Goal: Information Seeking & Learning: Understand process/instructions

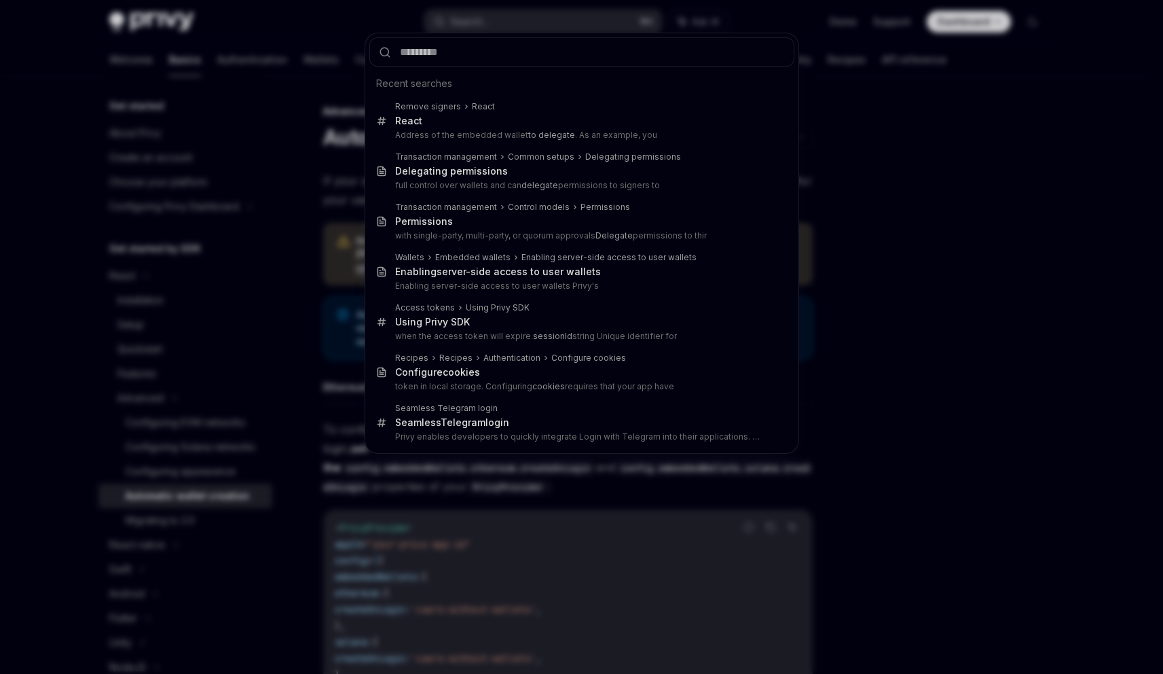
scroll to position [281, 0]
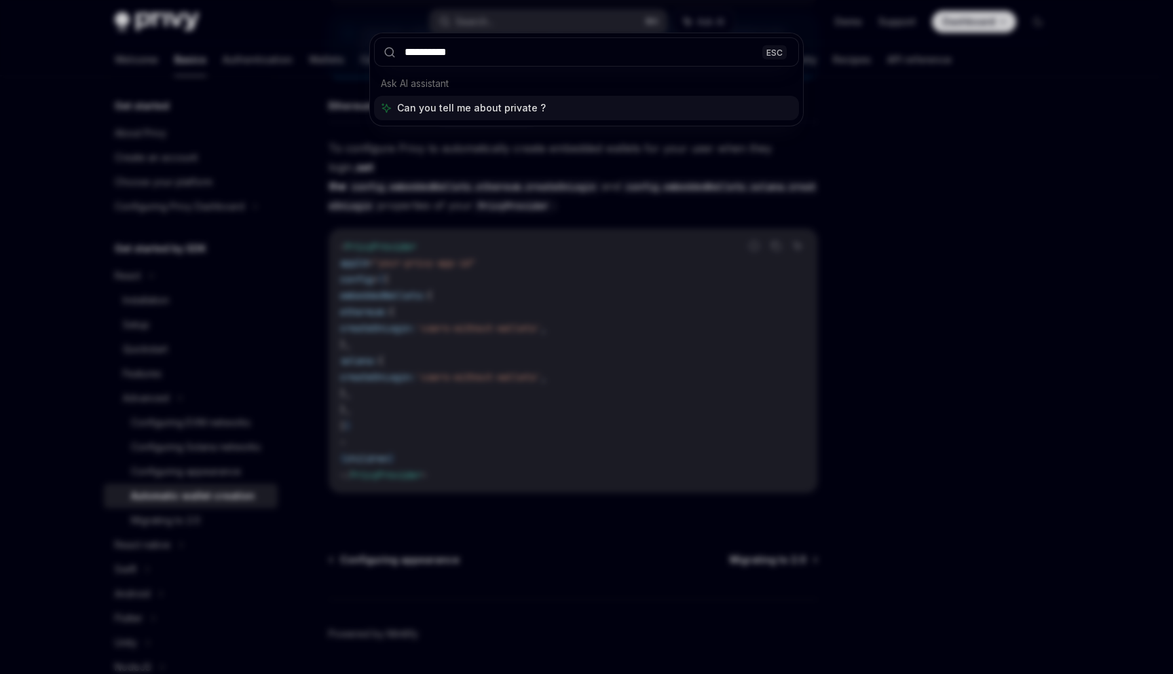
type input "**********"
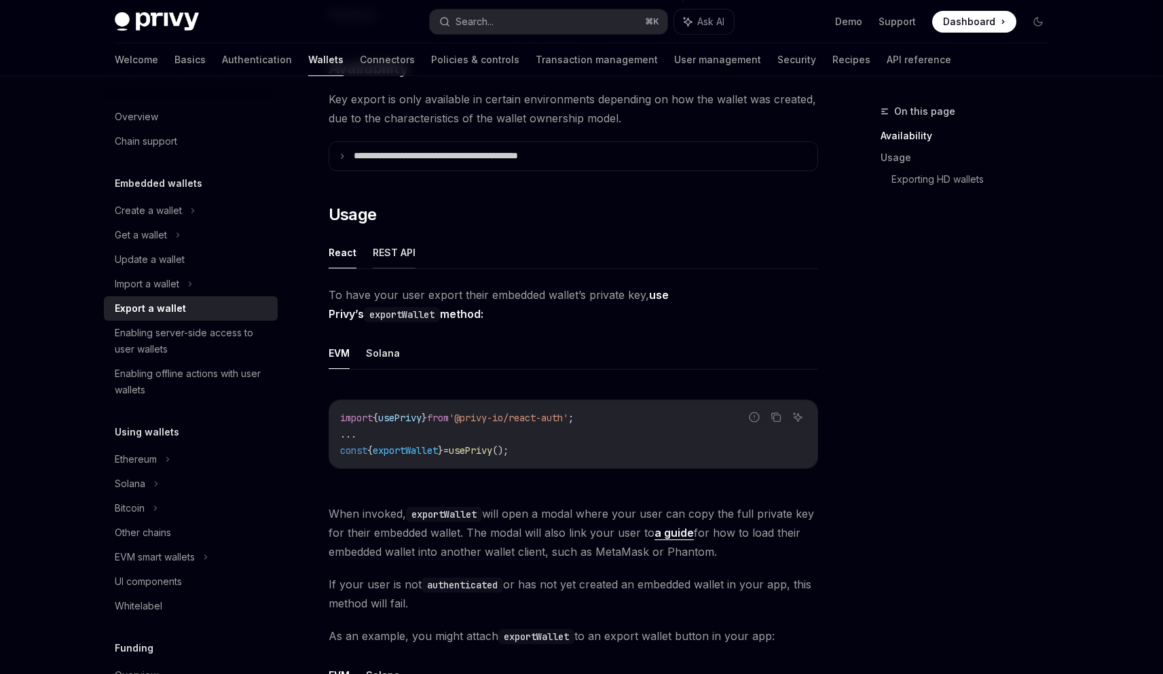
scroll to position [198, 0]
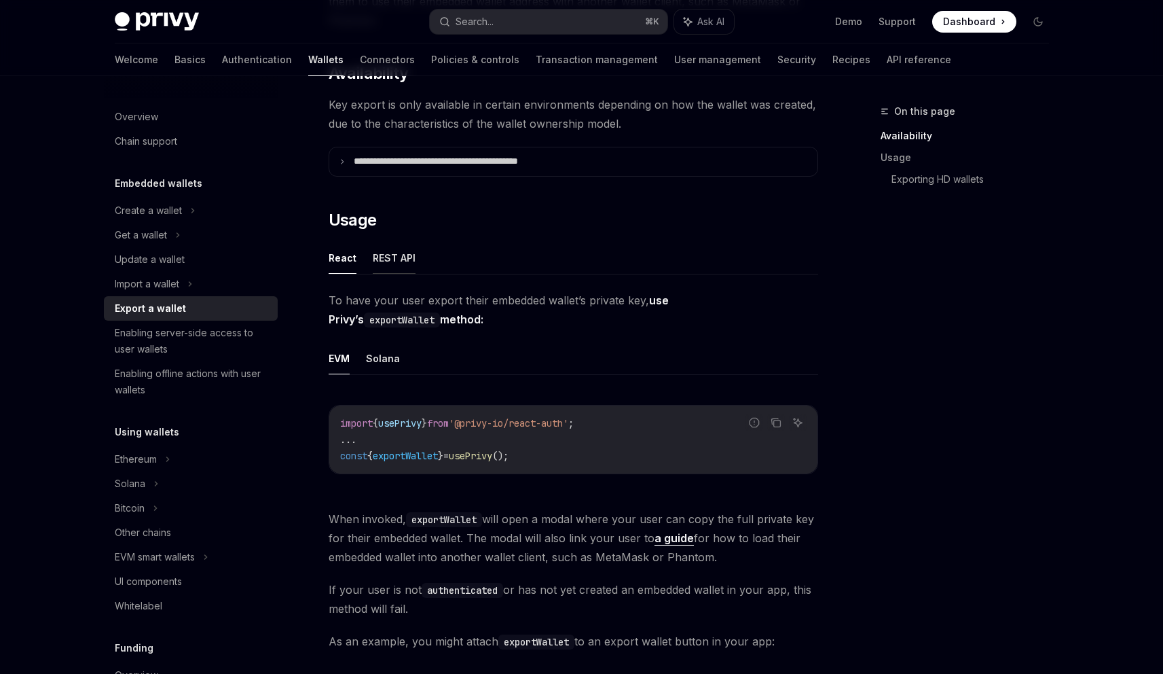
click at [388, 263] on button "REST API" at bounding box center [394, 258] width 43 height 32
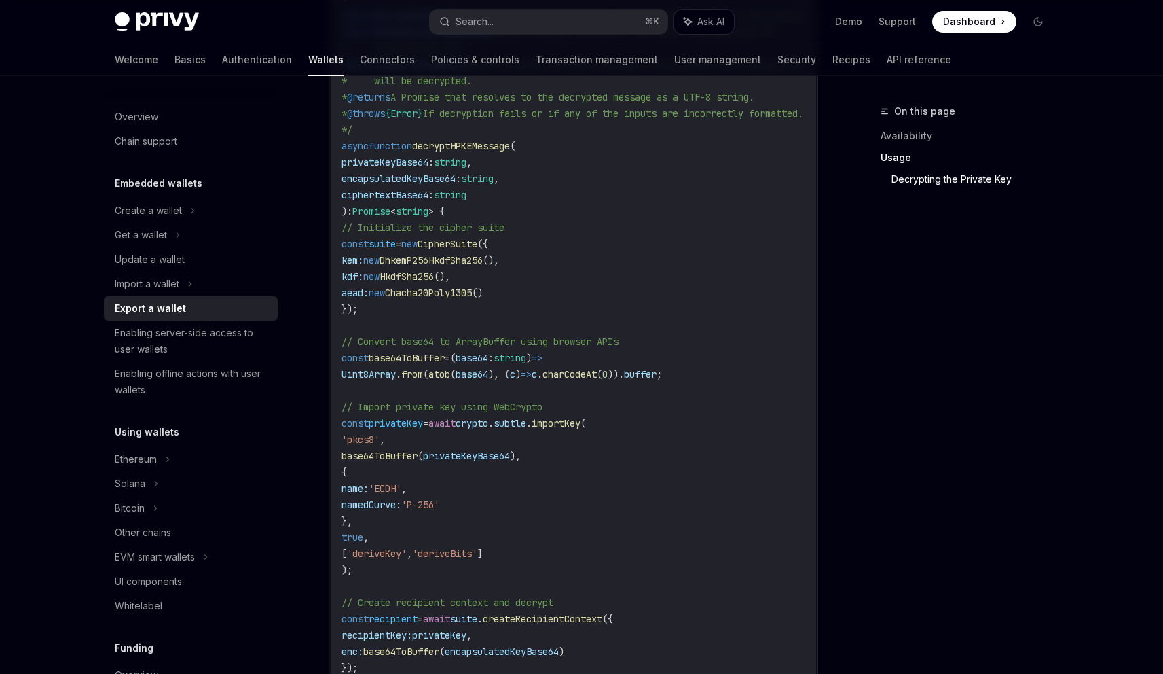
scroll to position [1798, 0]
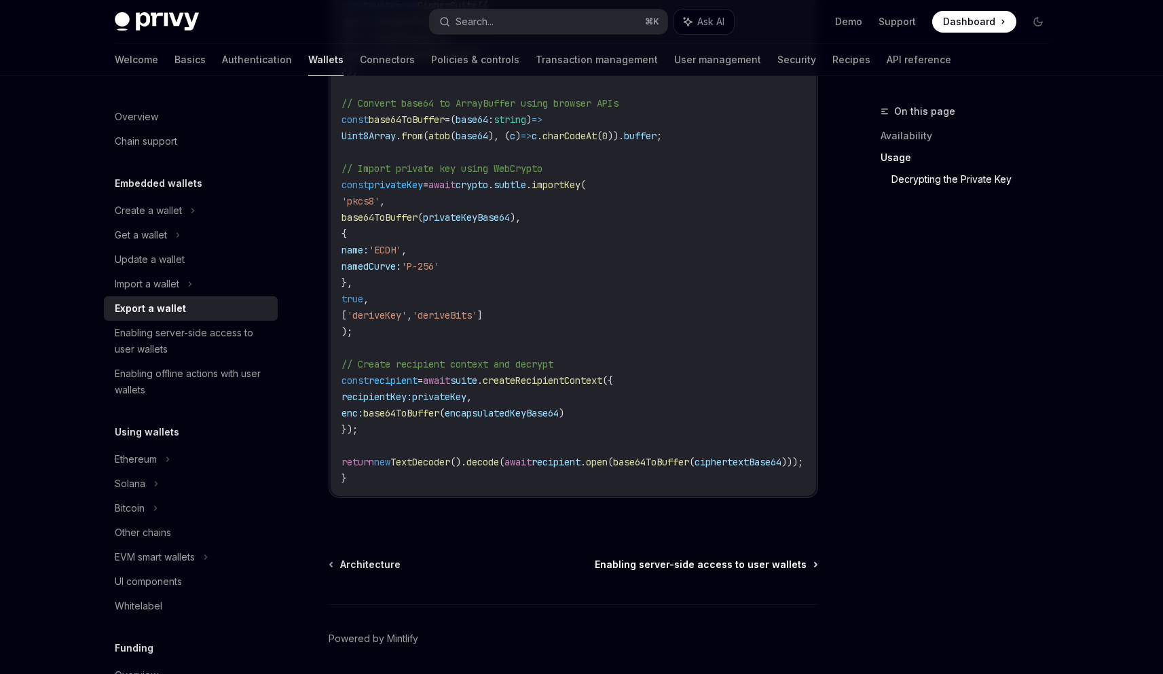
click at [706, 571] on span "Enabling server-side access to user wallets" at bounding box center [701, 564] width 212 height 14
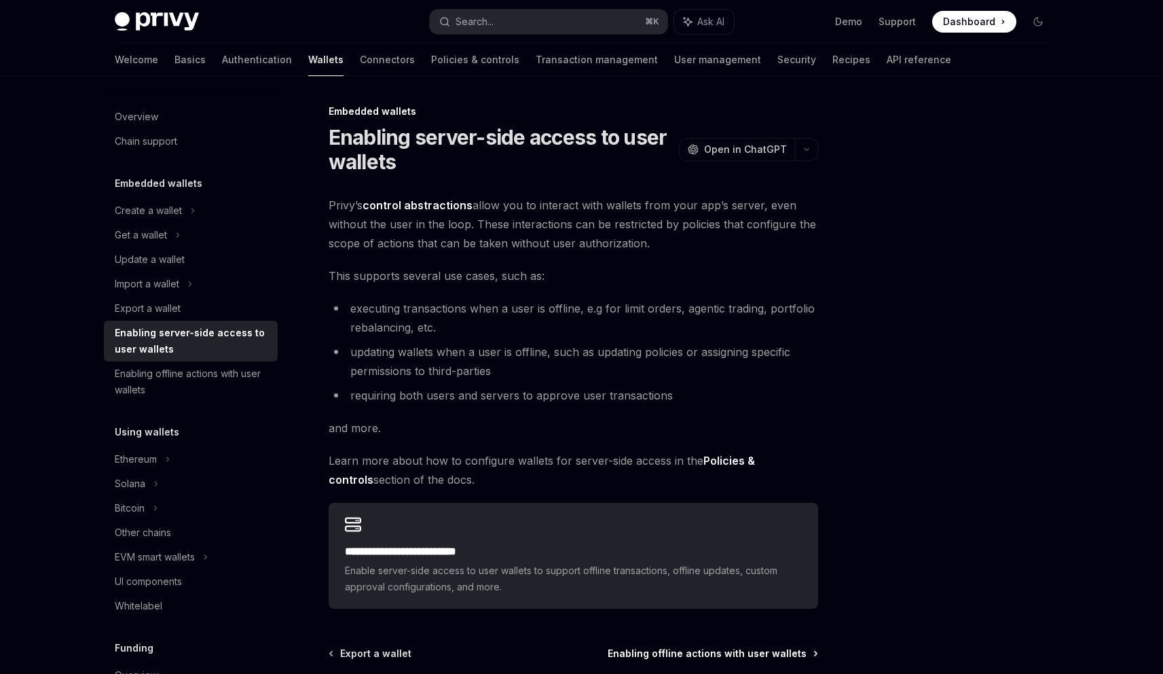
click at [726, 650] on span "Enabling offline actions with user wallets" at bounding box center [707, 653] width 199 height 14
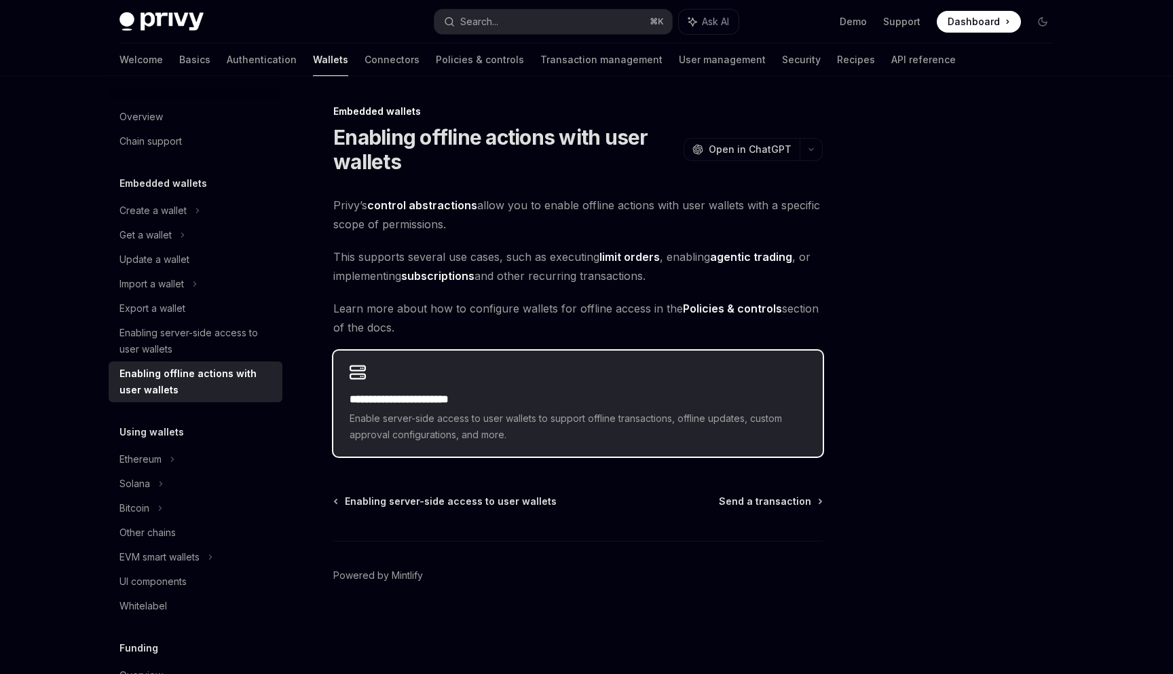
click at [534, 405] on h2 "**********" at bounding box center [578, 399] width 457 height 16
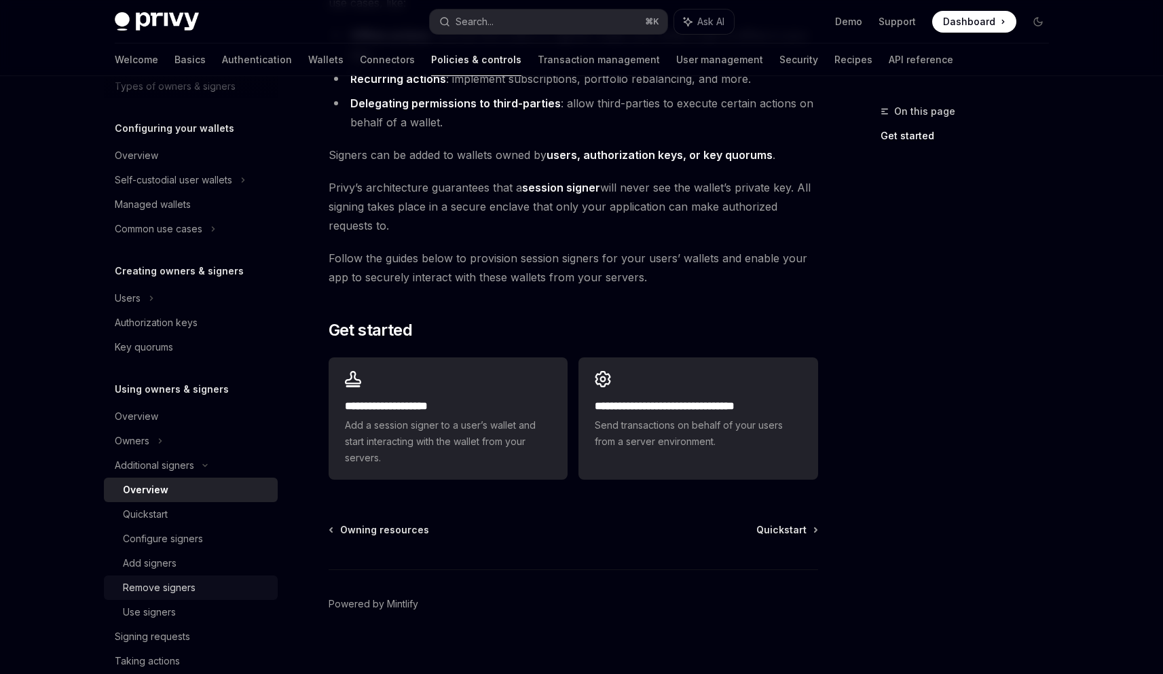
scroll to position [214, 0]
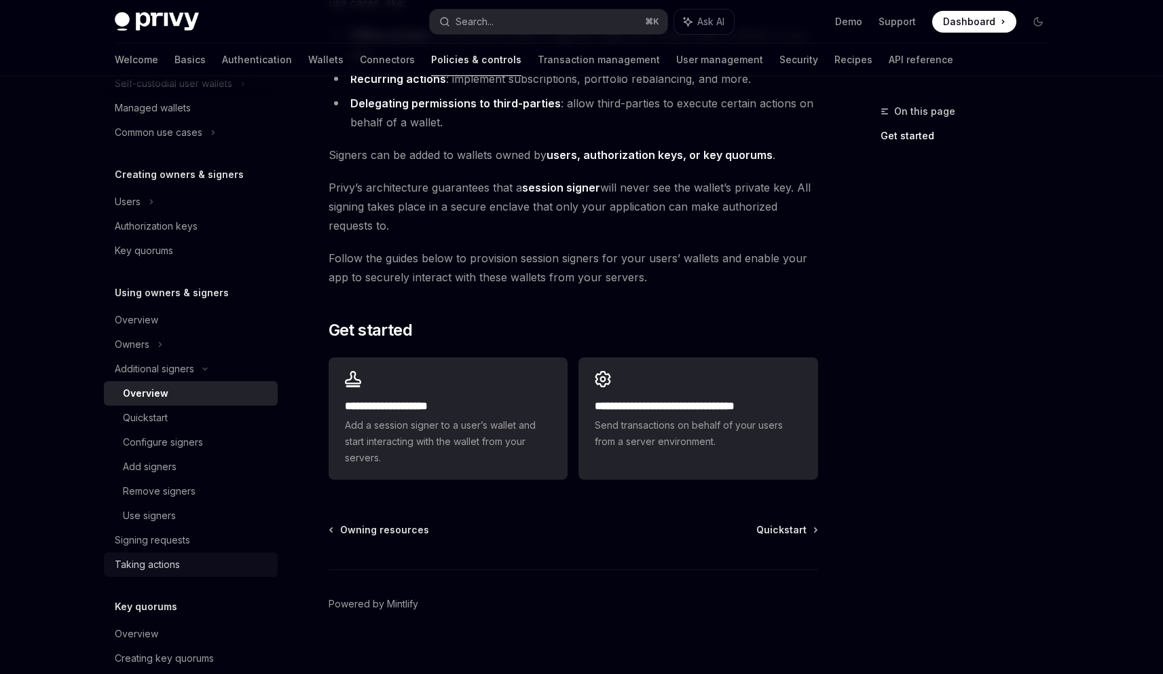
click at [174, 565] on div "Taking actions" at bounding box center [147, 564] width 65 height 16
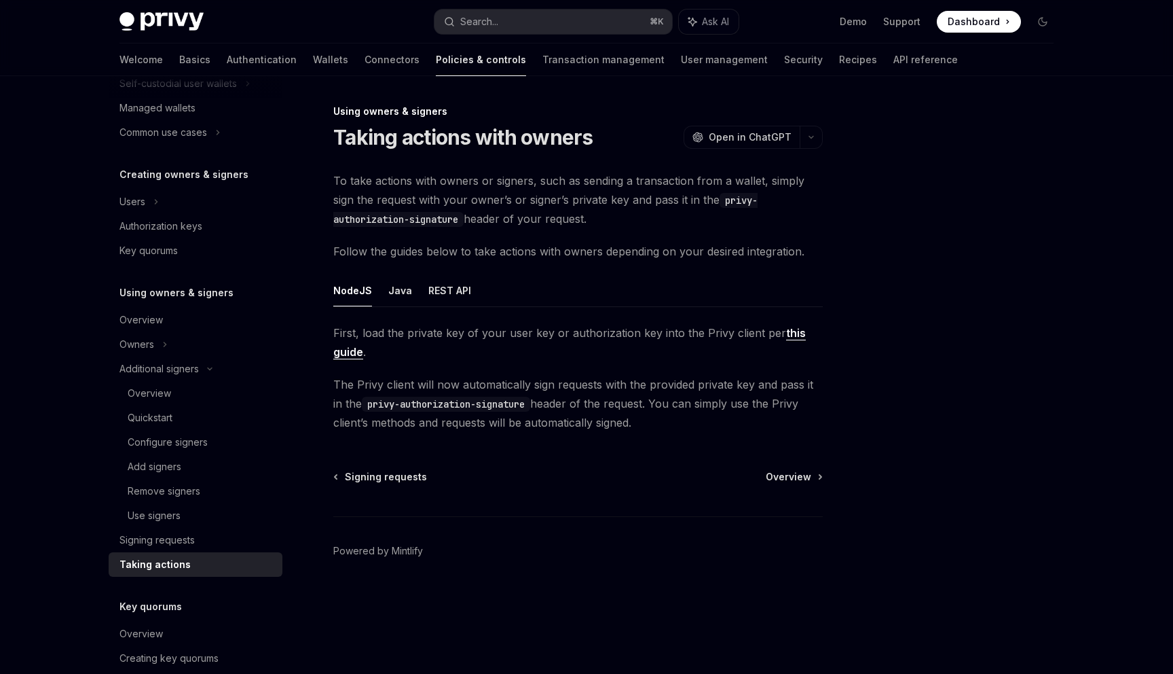
click at [794, 334] on link "this guide" at bounding box center [569, 342] width 473 height 33
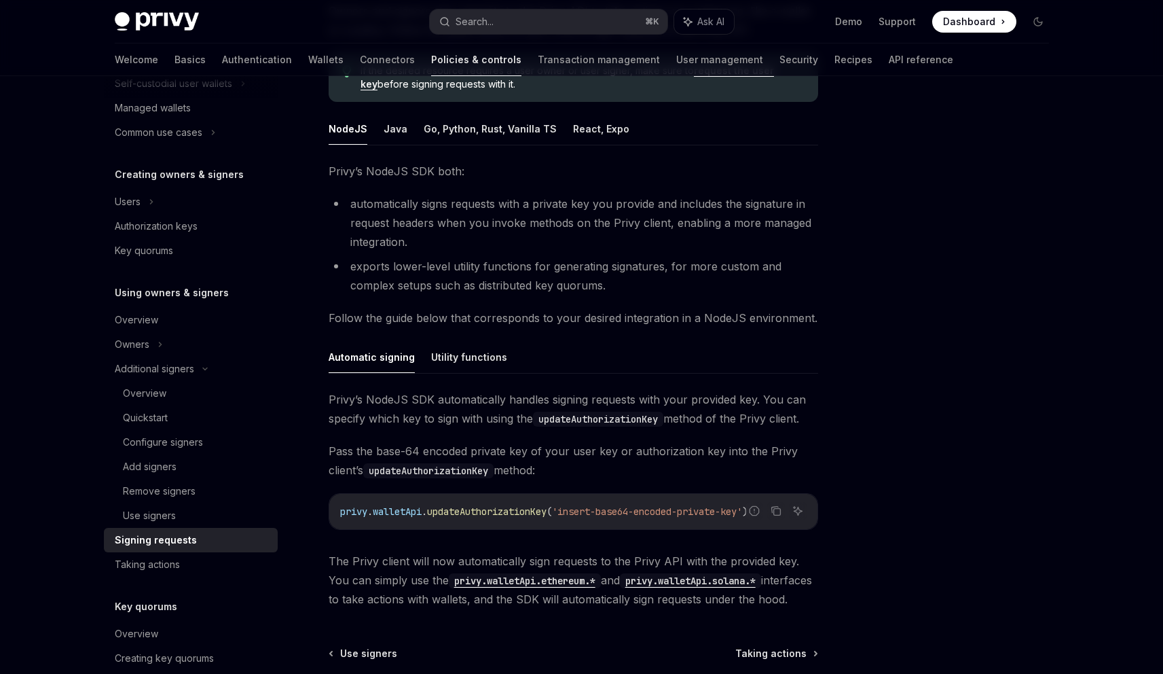
scroll to position [212, 0]
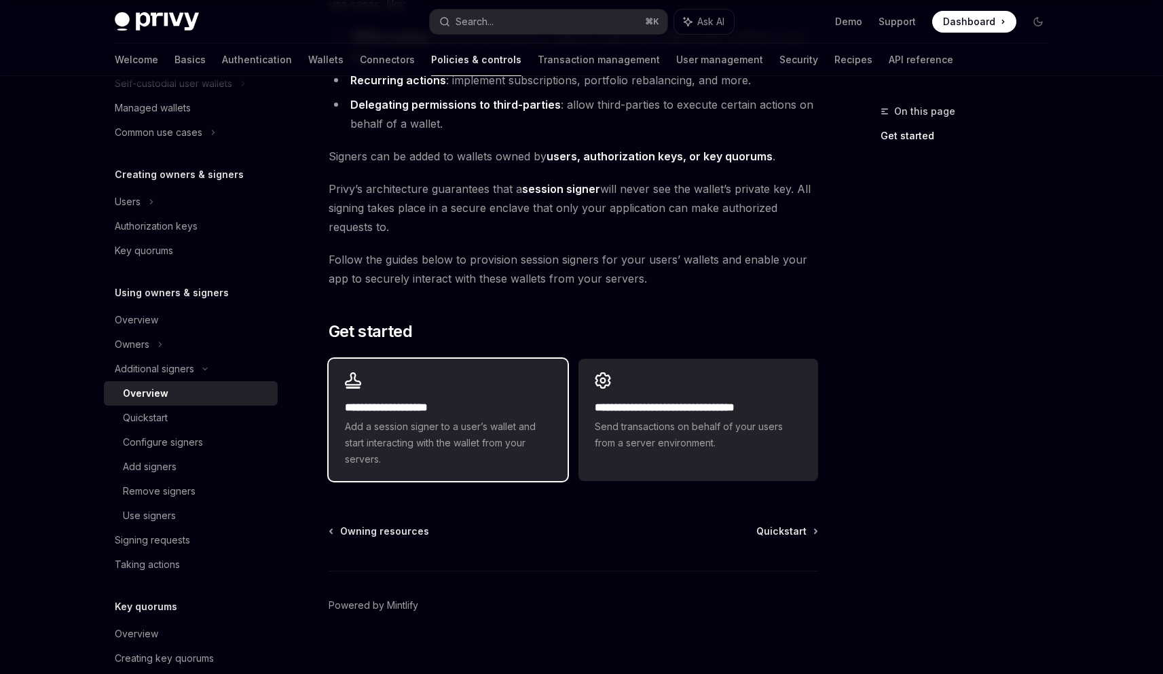
scroll to position [216, 0]
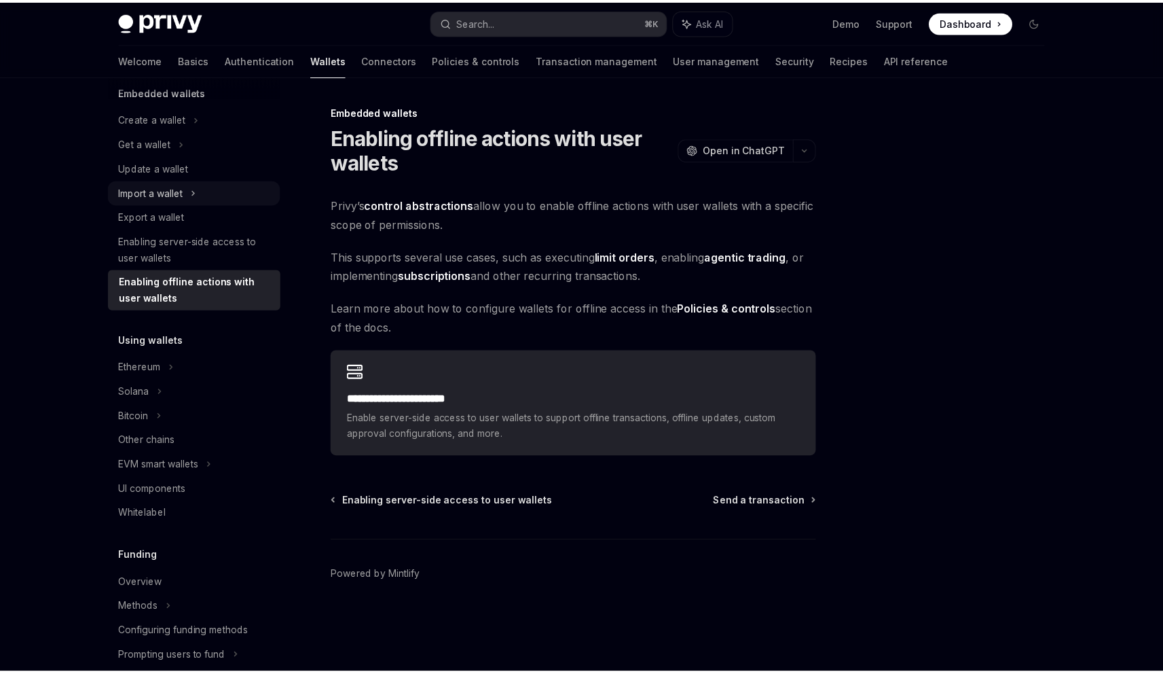
scroll to position [97, 0]
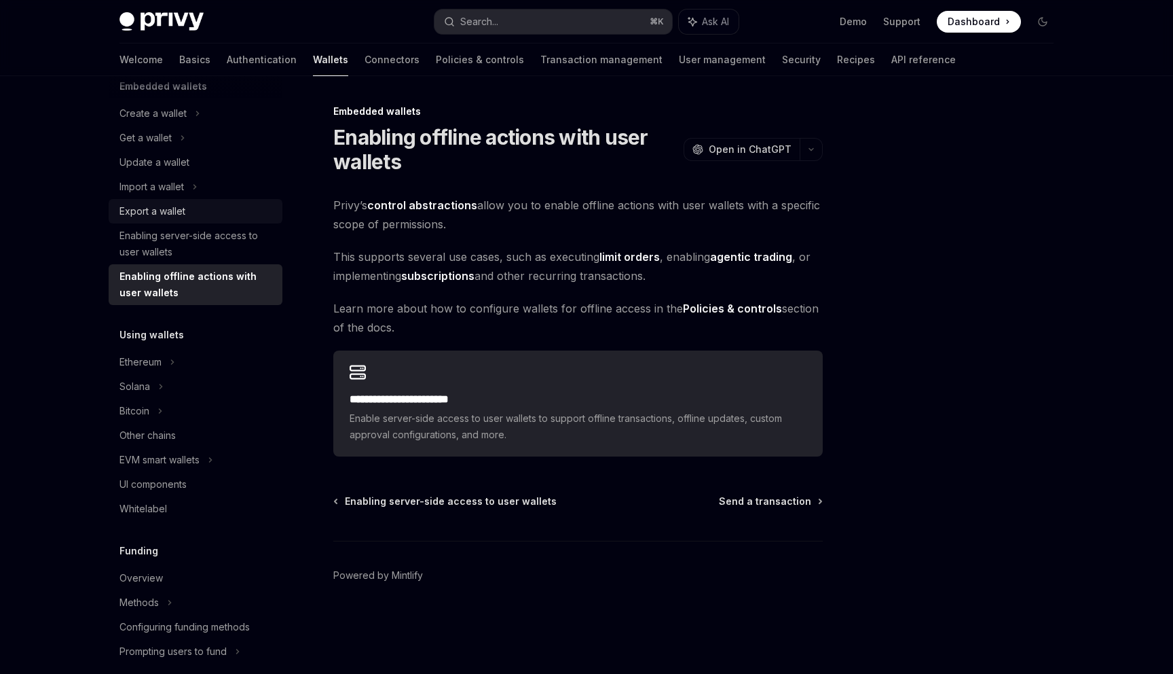
click at [165, 210] on div "Export a wallet" at bounding box center [152, 211] width 66 height 16
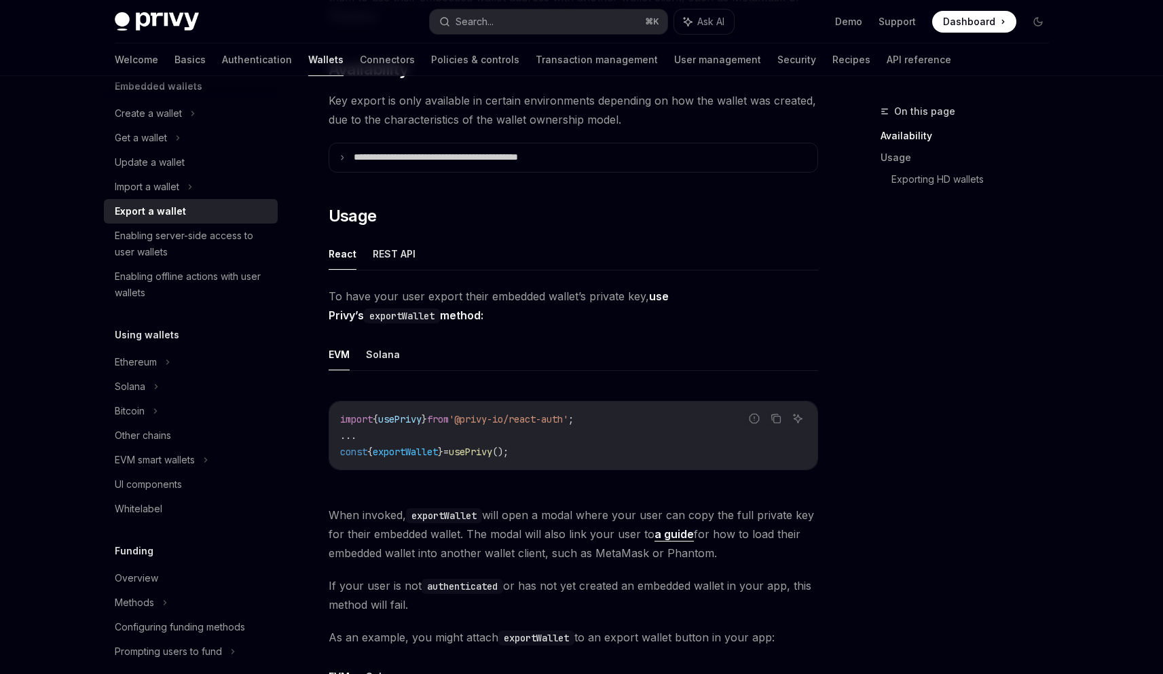
scroll to position [86, 0]
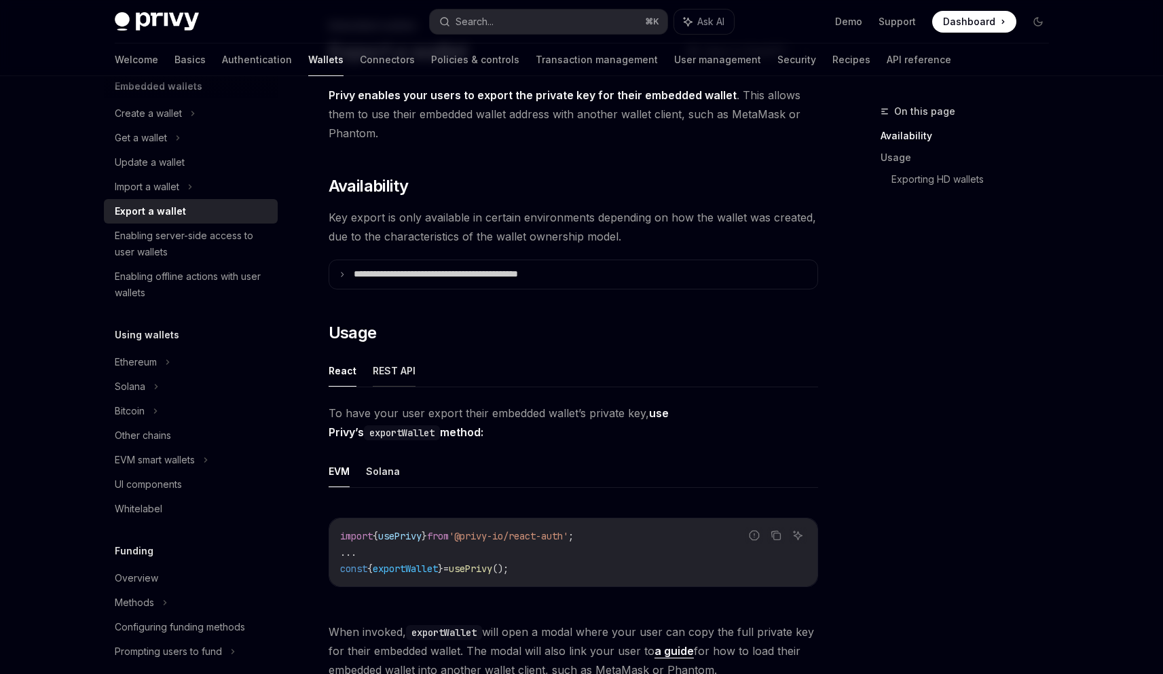
click at [388, 374] on button "REST API" at bounding box center [394, 370] width 43 height 32
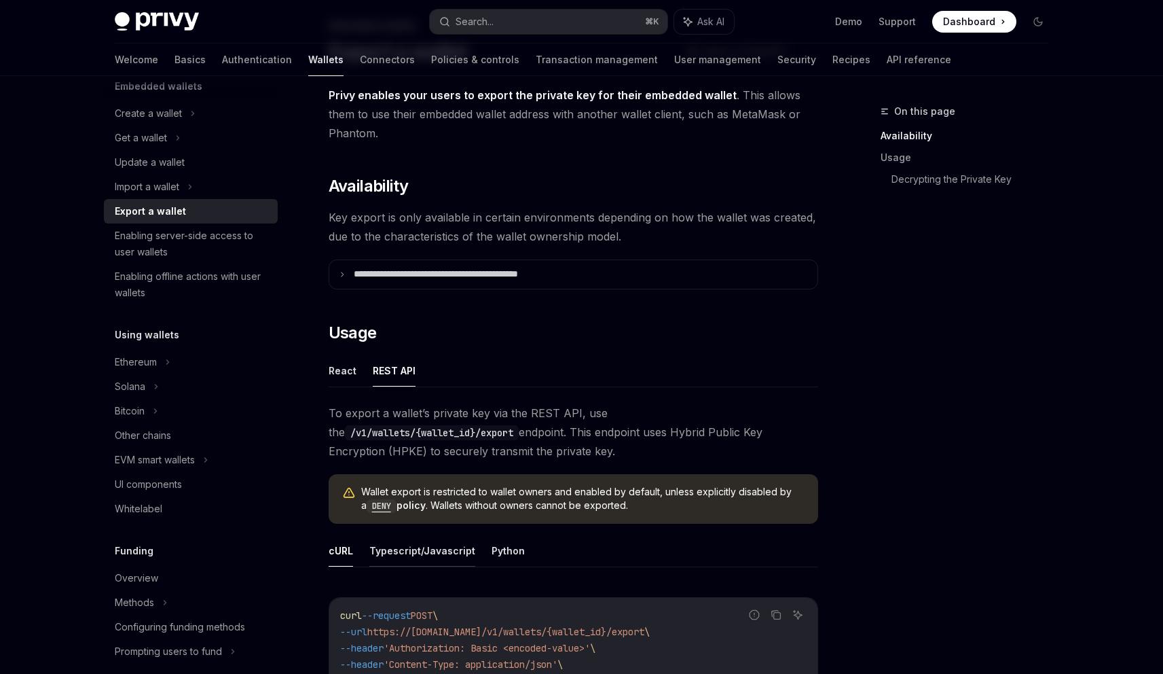
click at [426, 554] on button "Typescript/Javascript" at bounding box center [422, 550] width 106 height 32
type textarea "*"
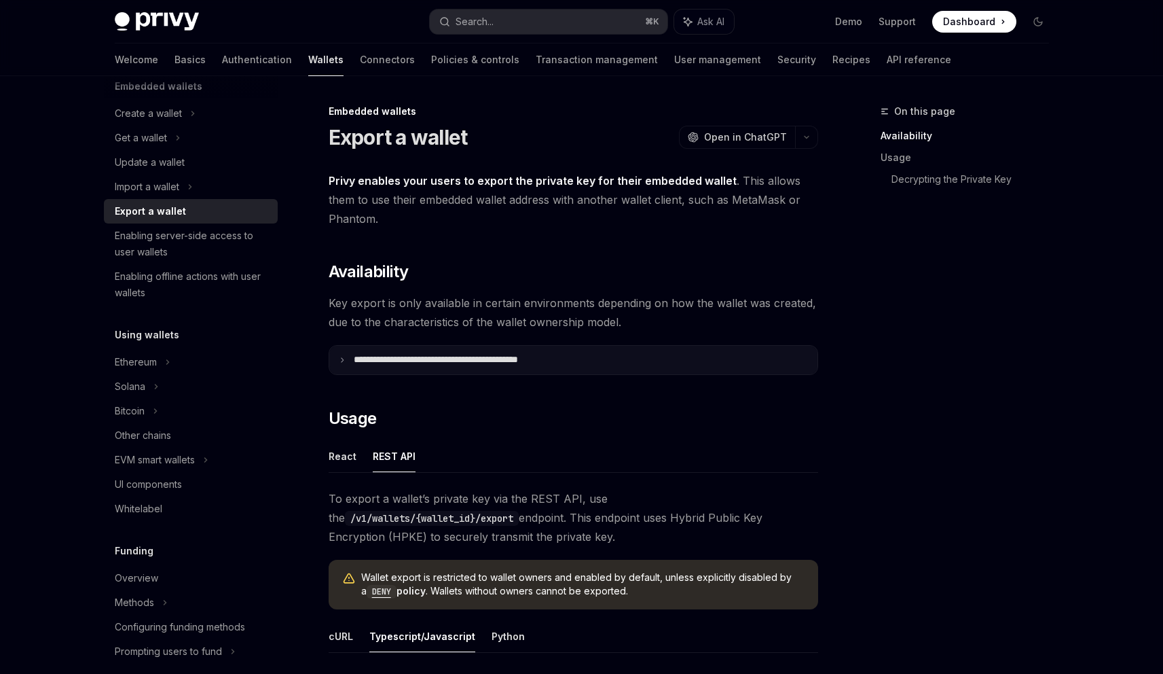
click at [372, 359] on p "**********" at bounding box center [466, 360] width 224 height 12
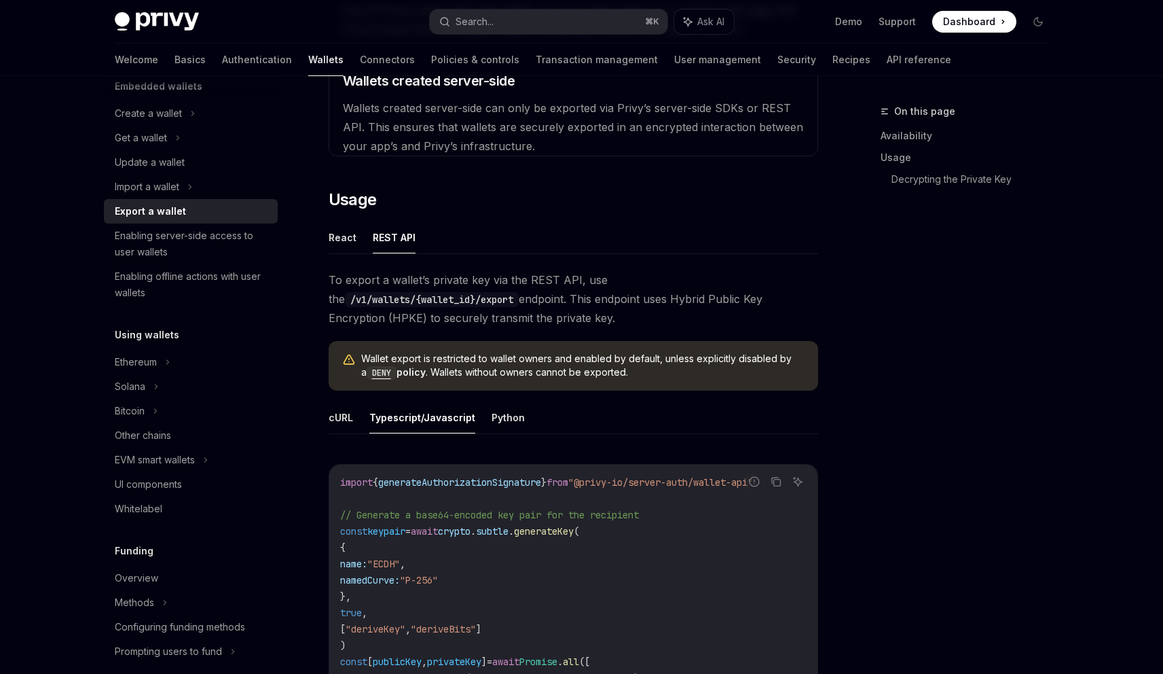
scroll to position [586, 0]
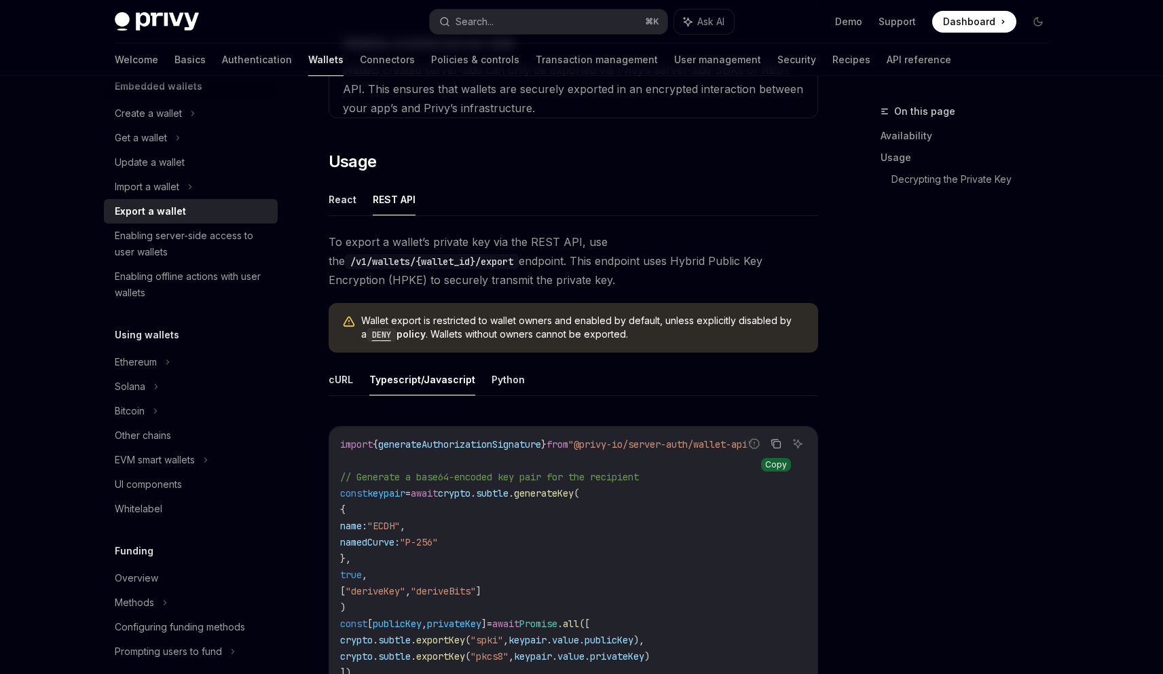
click at [775, 443] on icon "Copy the contents from the code block" at bounding box center [776, 443] width 11 height 11
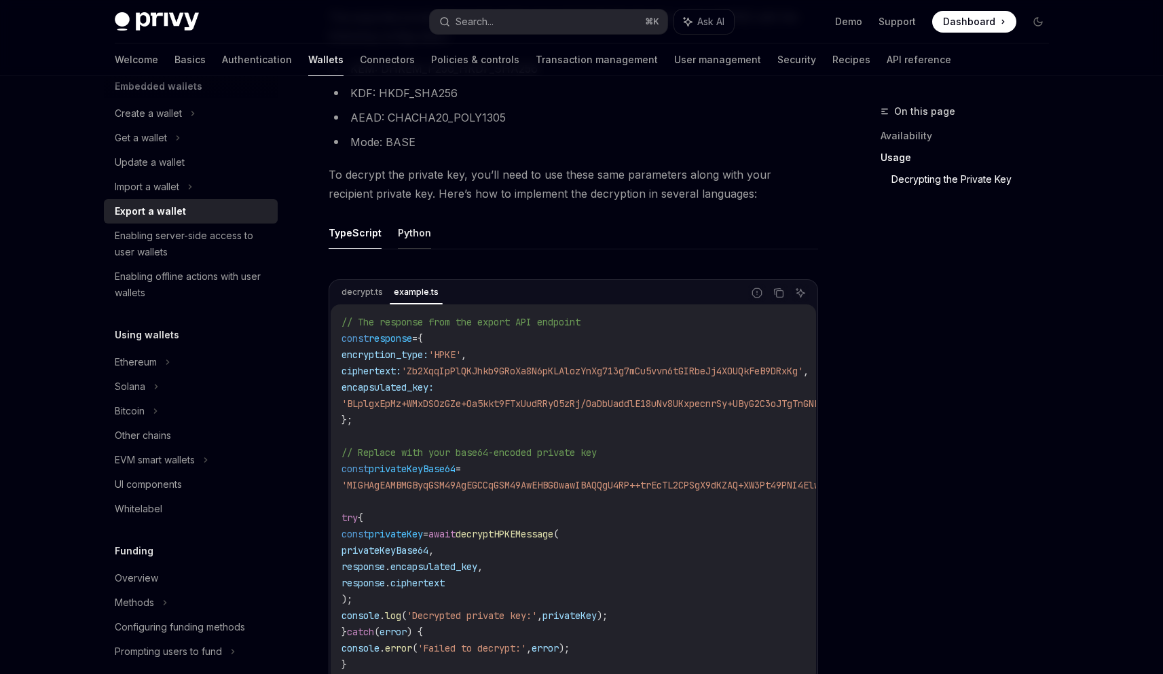
scroll to position [2010, 0]
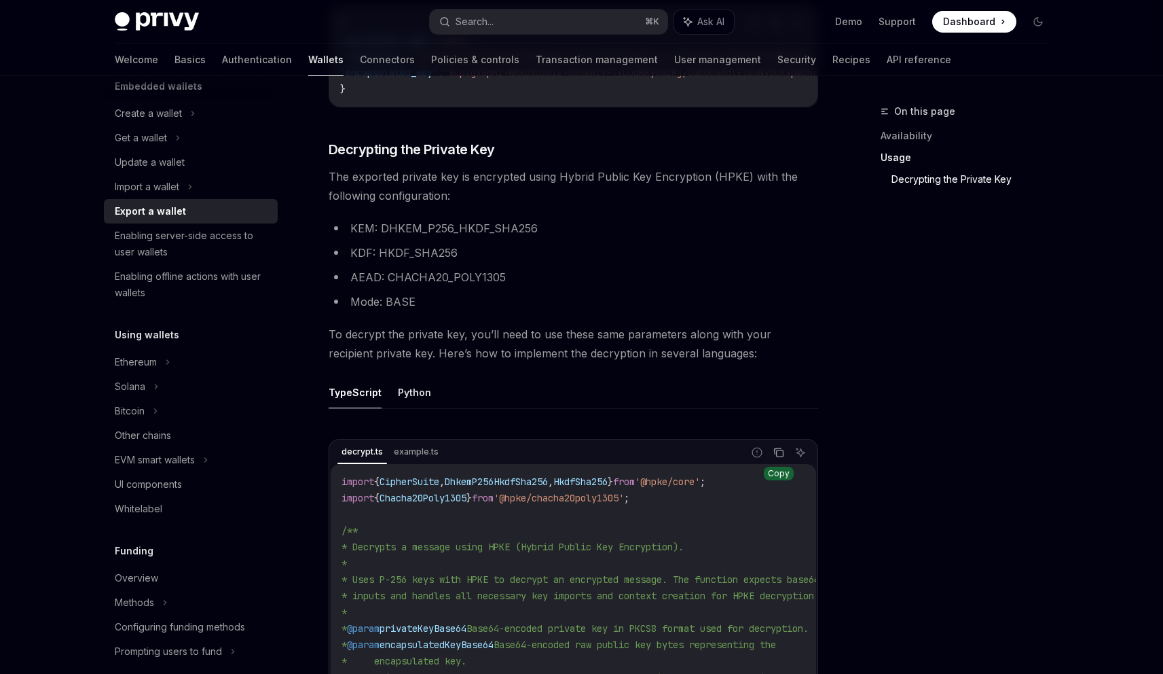
click at [784, 458] on icon "Copy the contents from the code block" at bounding box center [778, 452] width 11 height 11
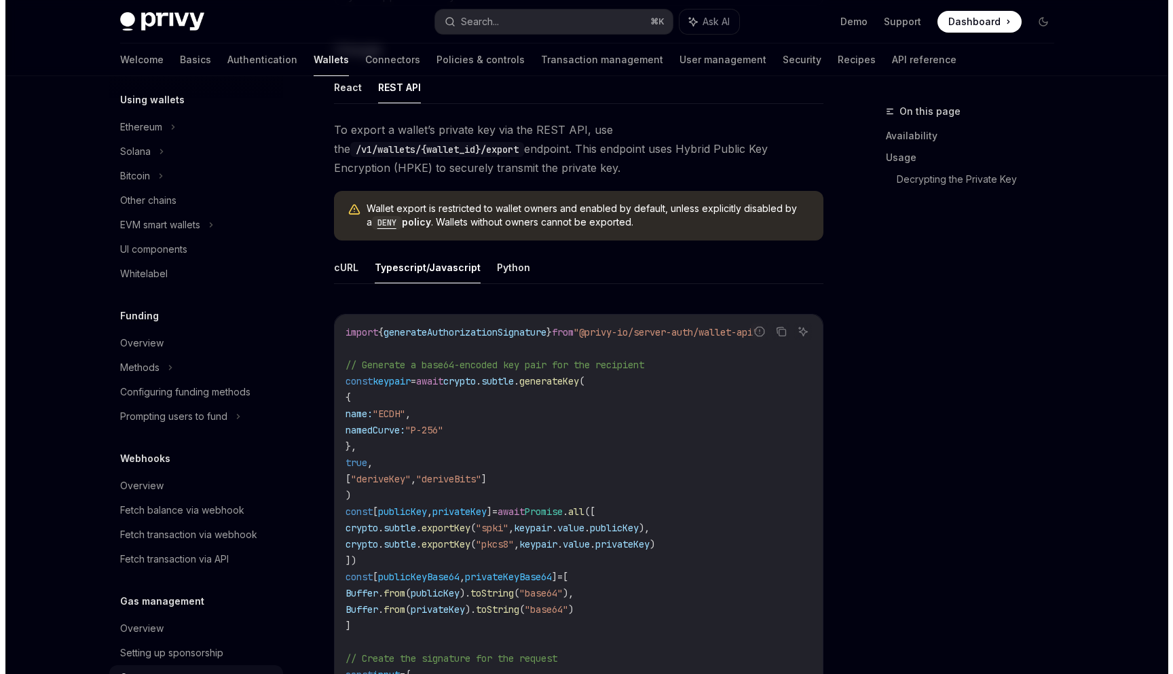
scroll to position [493, 0]
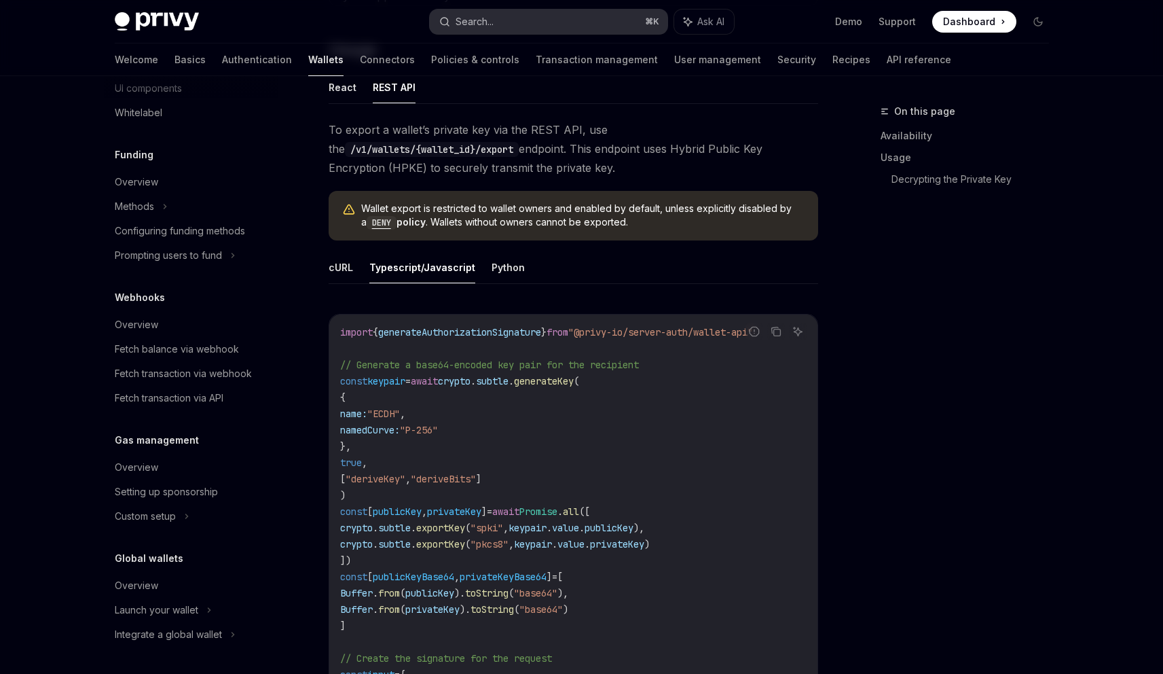
click at [477, 20] on div "Search..." at bounding box center [475, 22] width 38 height 16
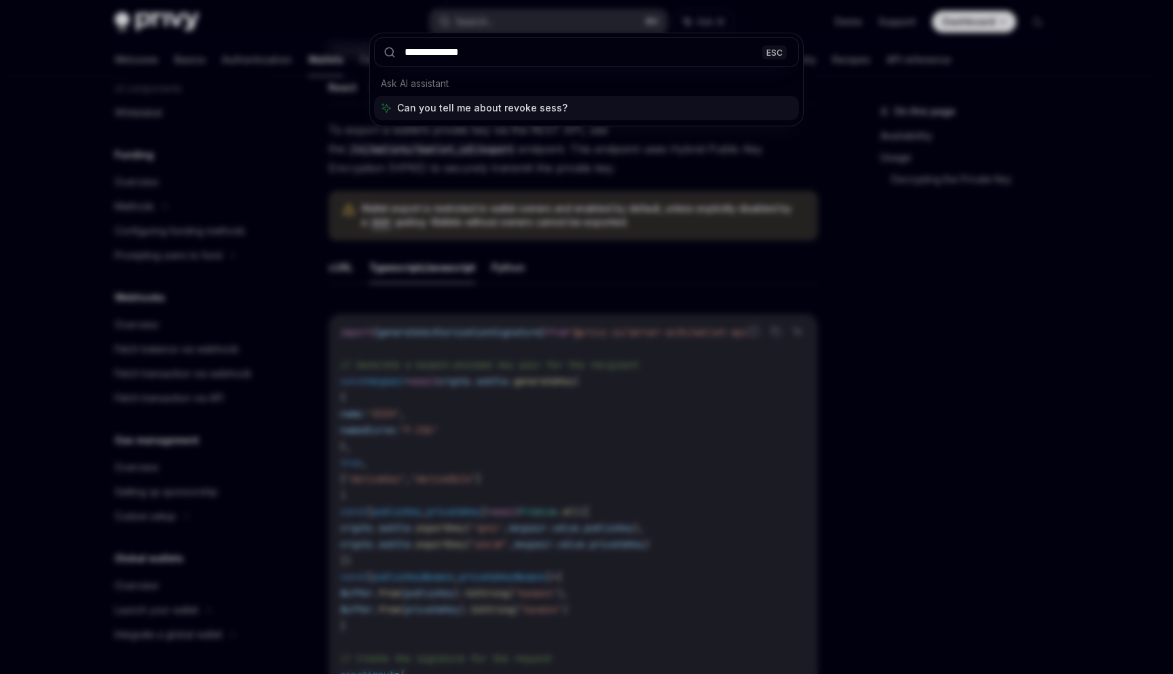
type input "**********"
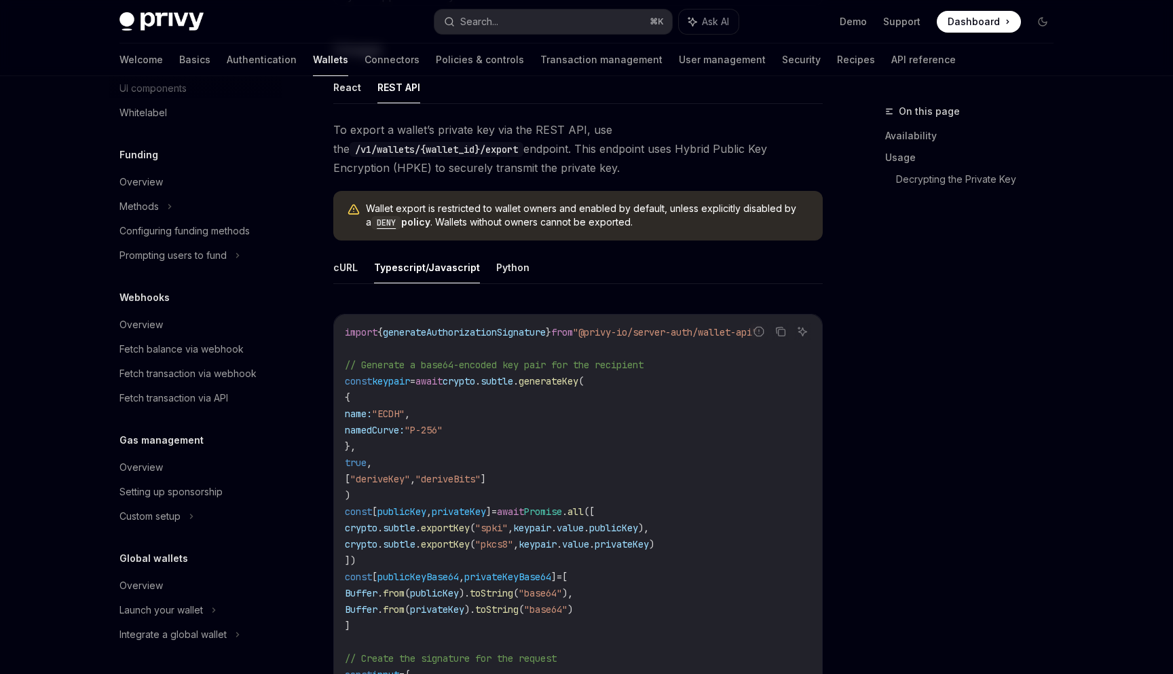
type textarea "*"
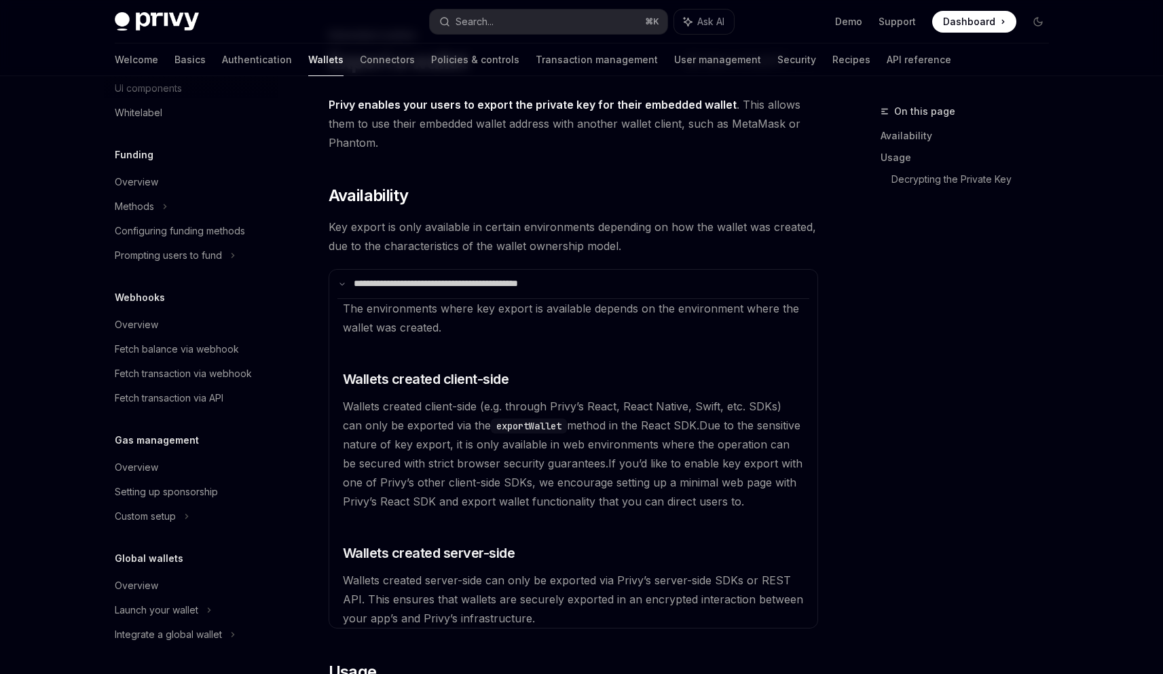
scroll to position [429, 0]
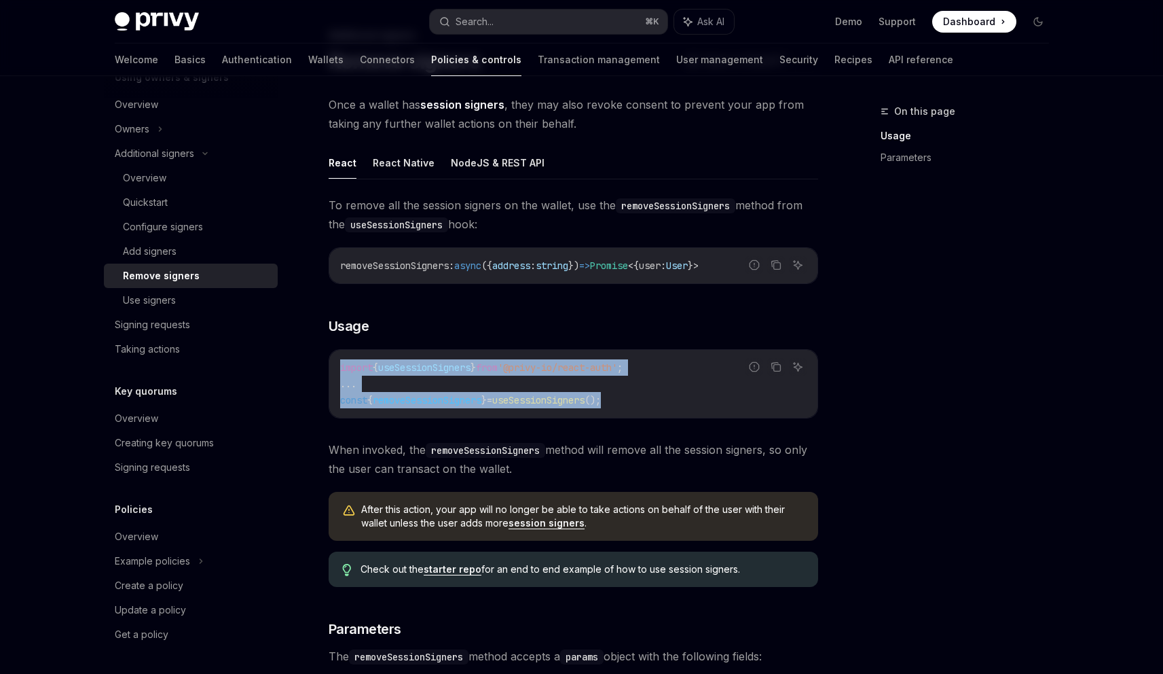
drag, startPoint x: 642, startPoint y: 400, endPoint x: 329, endPoint y: 369, distance: 315.2
click at [329, 369] on div "import { useSessionSigners } from '@privy-io/react-auth' ; ... const { removeSe…" at bounding box center [573, 384] width 488 height 68
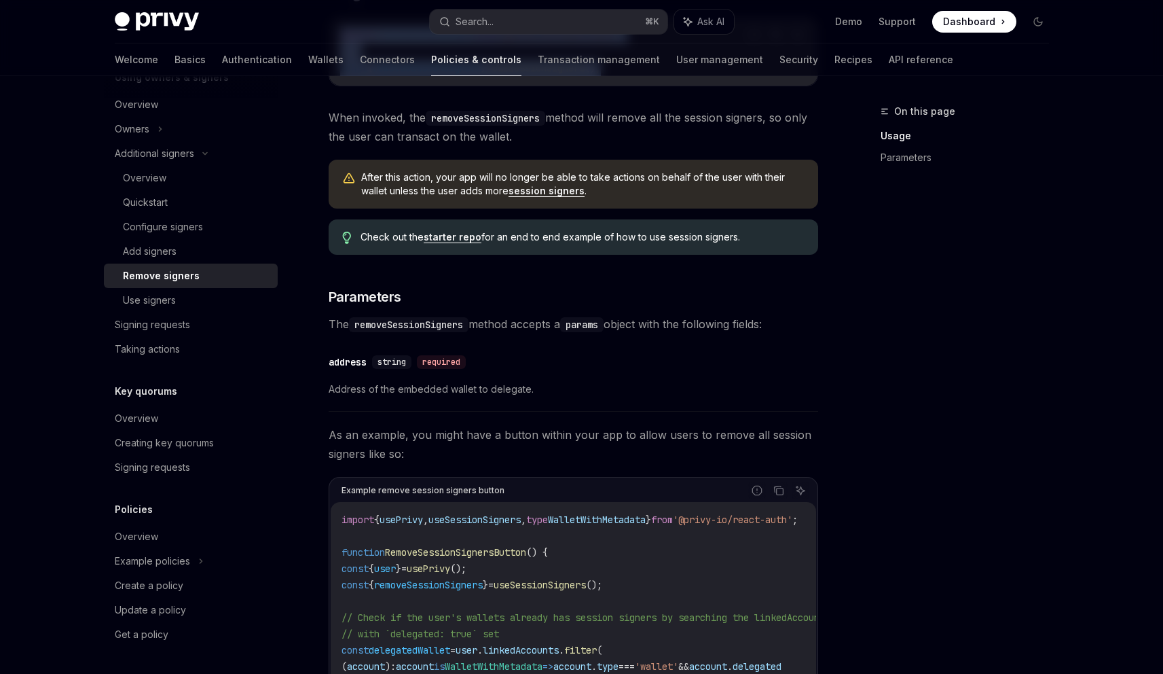
scroll to position [473, 0]
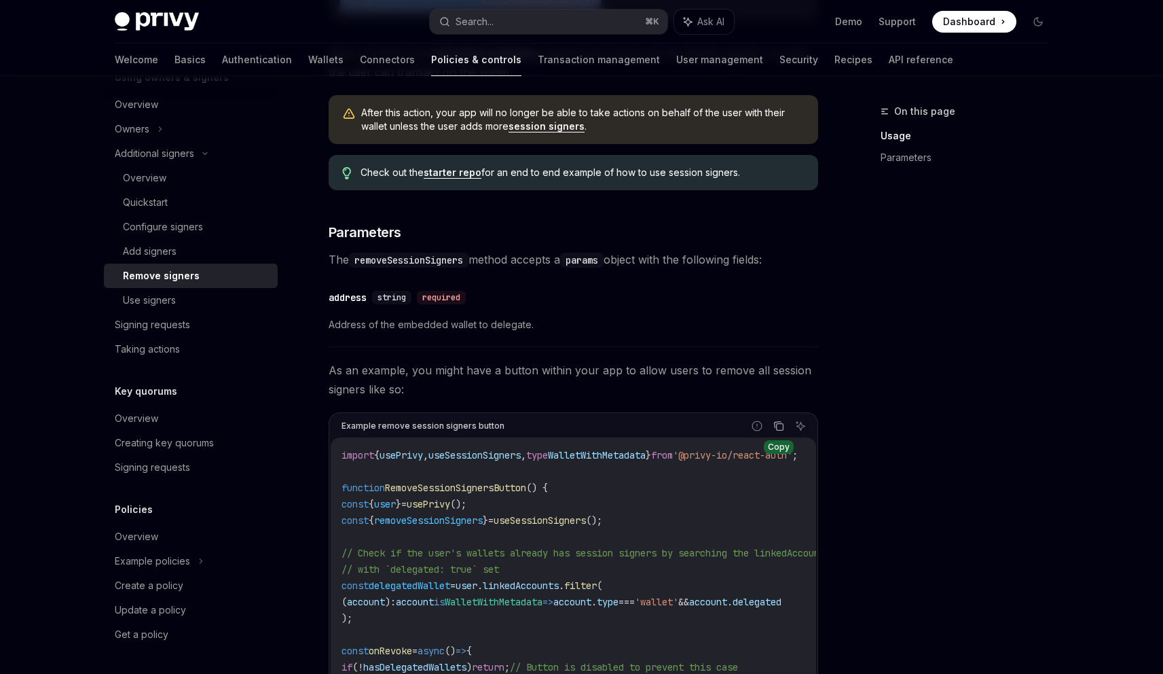
click at [779, 424] on icon "Copy the contents from the code block" at bounding box center [778, 425] width 11 height 11
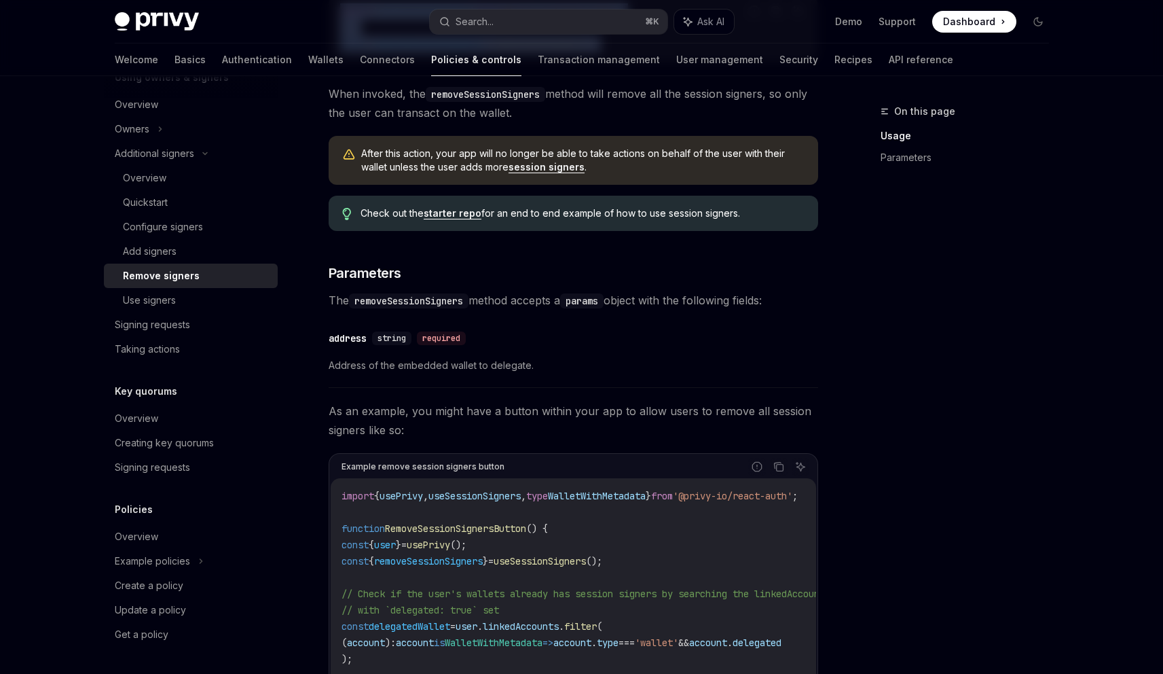
scroll to position [327, 0]
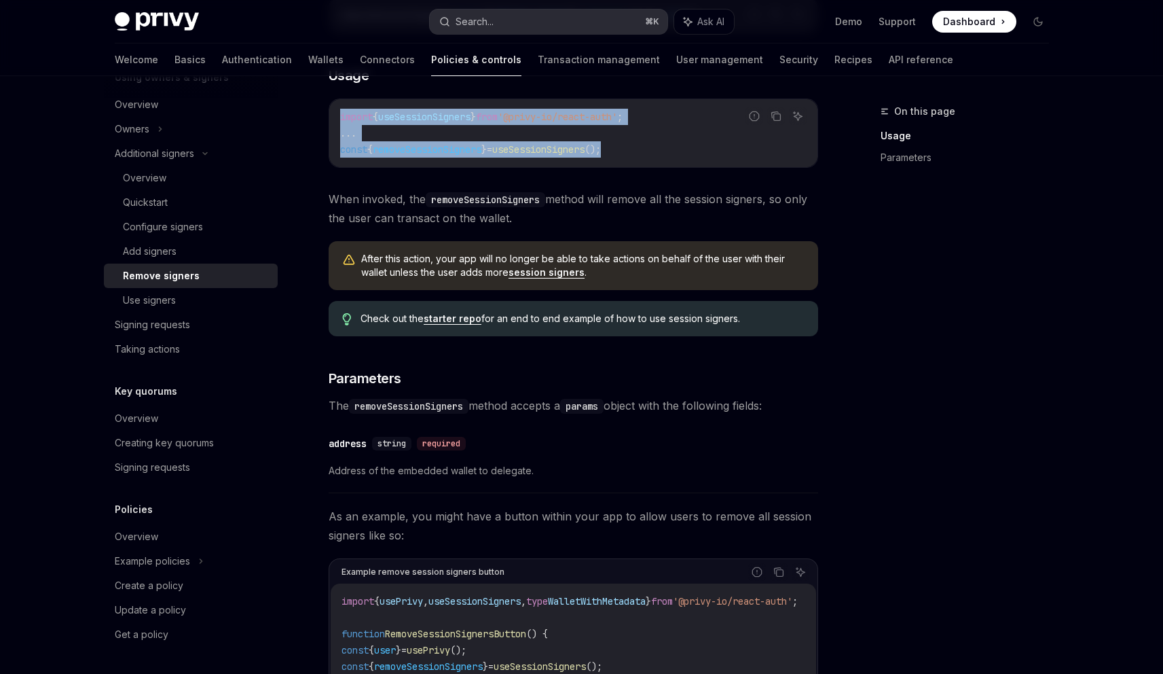
click at [500, 22] on button "Search... ⌘ K" at bounding box center [549, 22] width 238 height 24
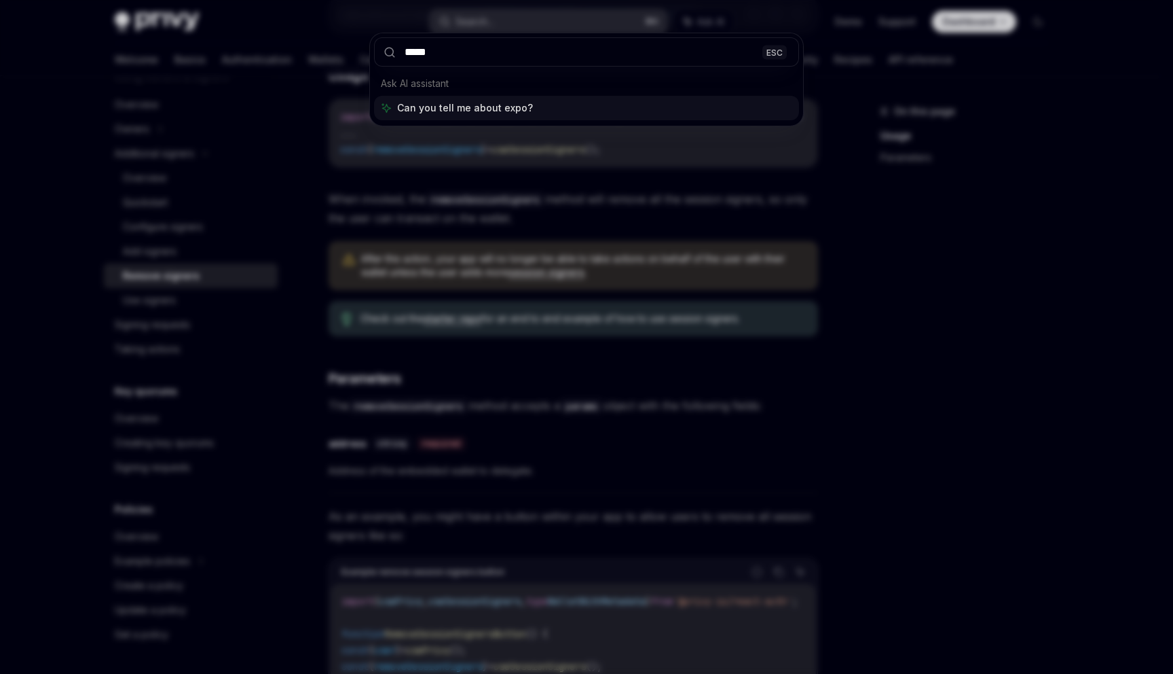
type input "******"
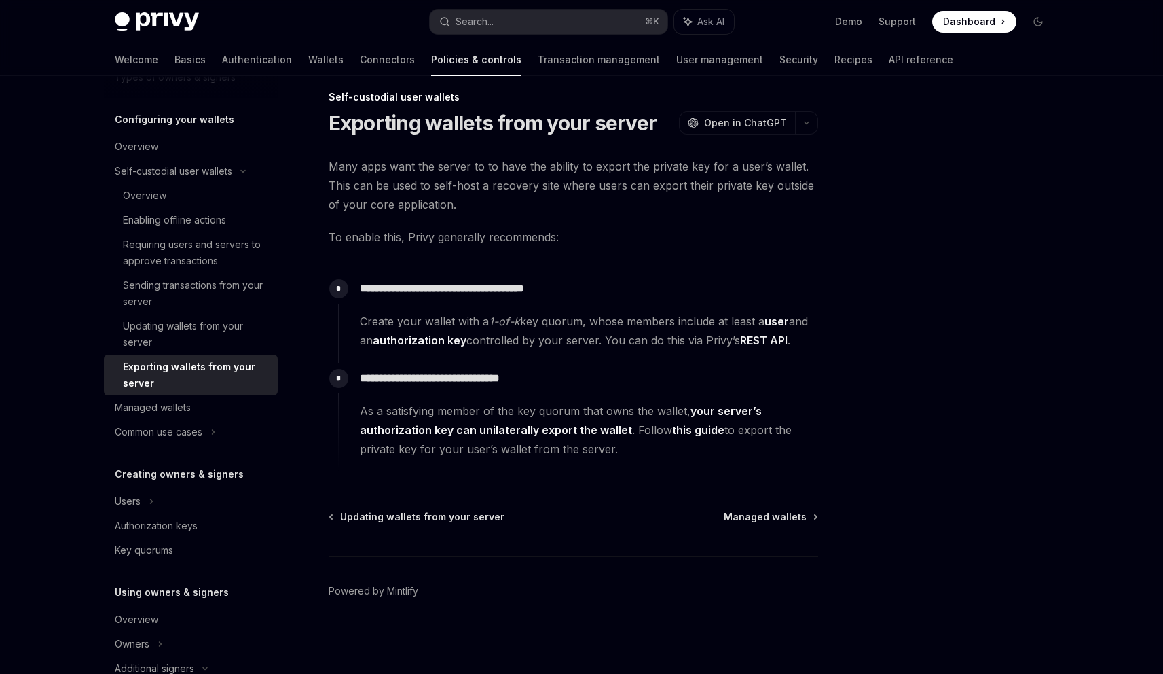
scroll to position [14, 0]
click at [765, 520] on span "Managed wallets" at bounding box center [765, 518] width 83 height 14
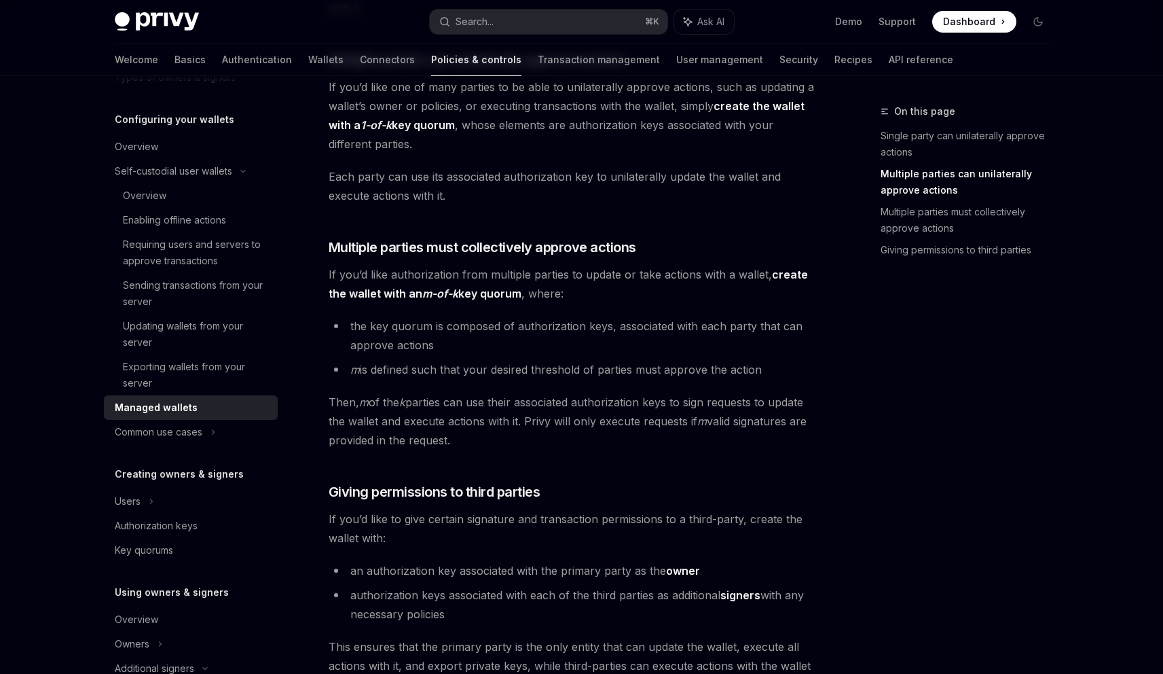
scroll to position [582, 0]
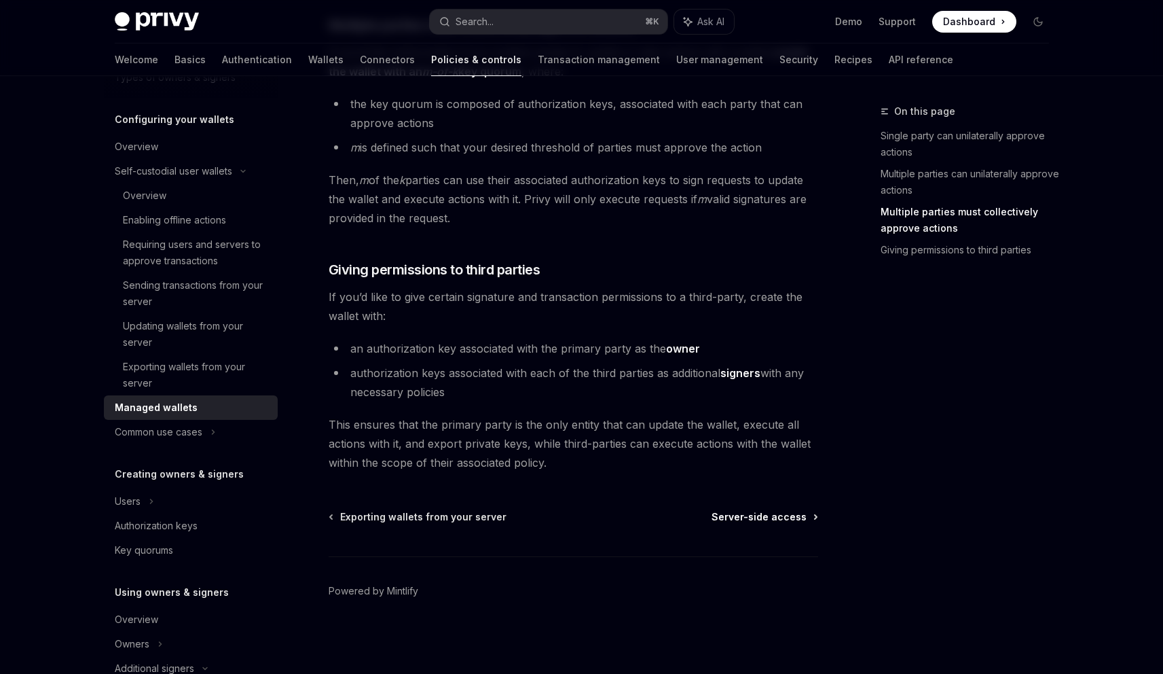
click at [755, 514] on span "Server-side access" at bounding box center [759, 517] width 95 height 14
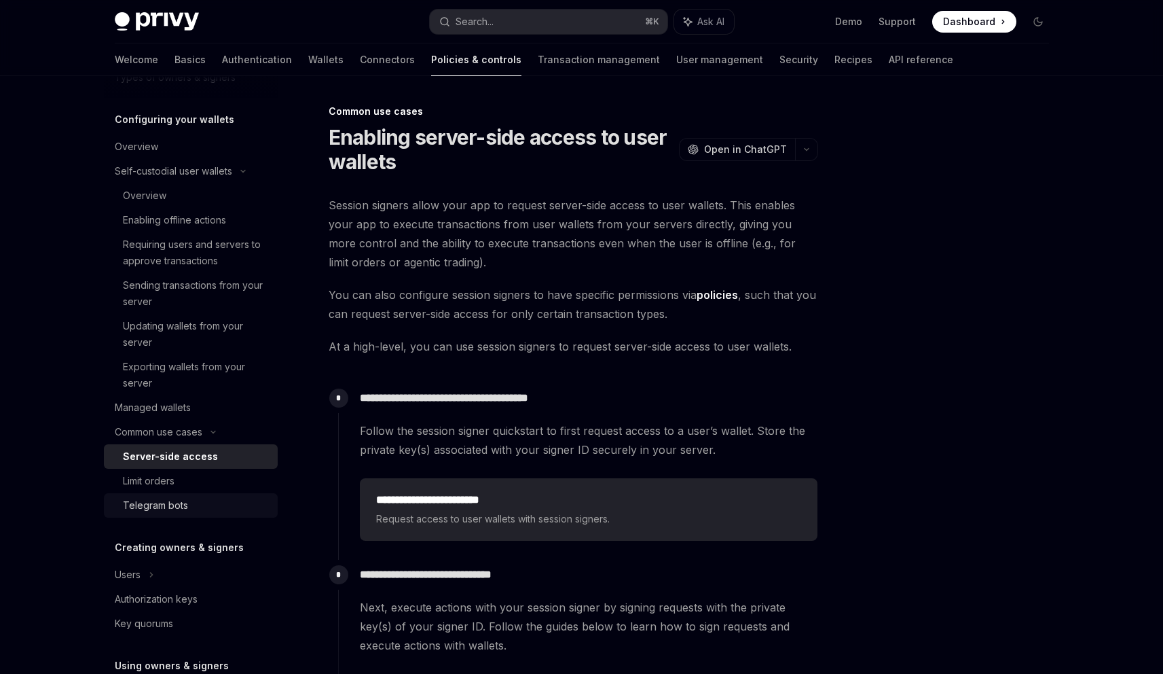
click at [168, 509] on div "Telegram bots" at bounding box center [155, 505] width 65 height 16
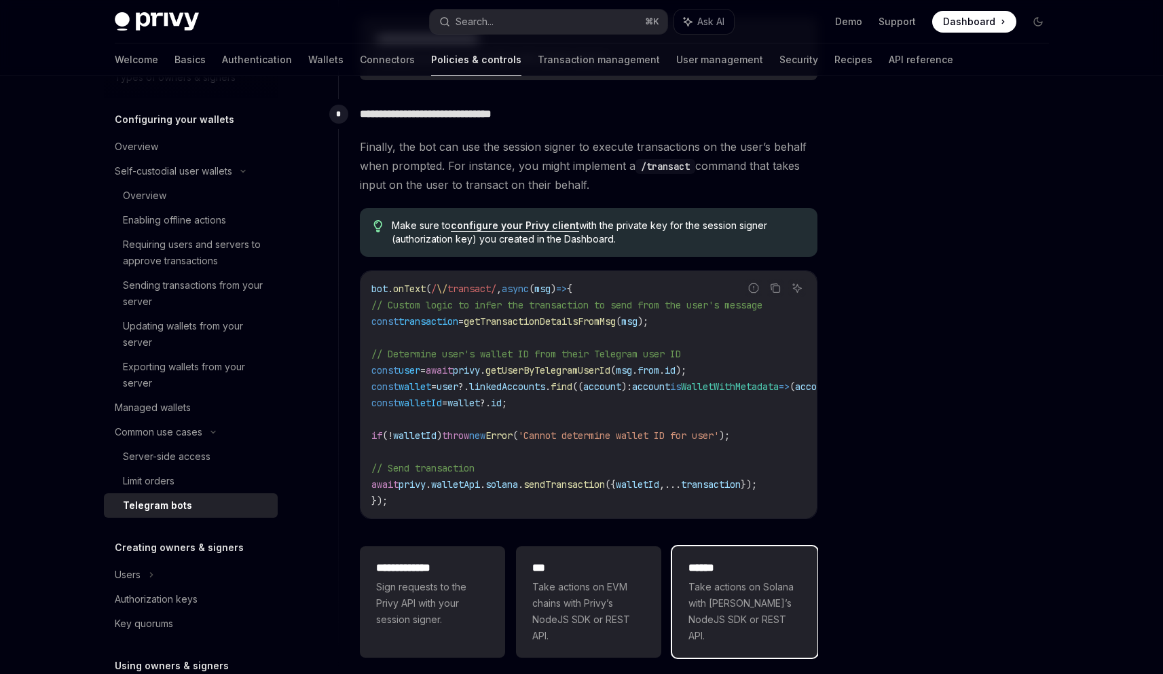
scroll to position [887, 0]
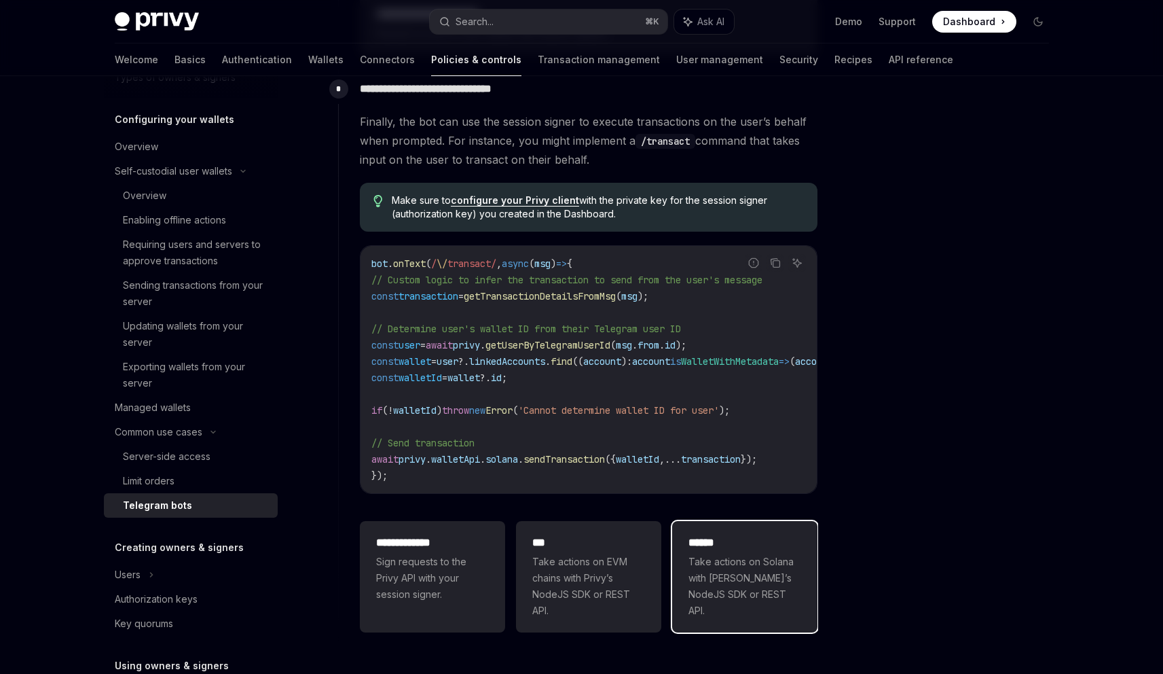
click at [732, 539] on div "****** Take actions on Solana with [PERSON_NAME]’s NodeJS SDK or REST API." at bounding box center [744, 576] width 113 height 84
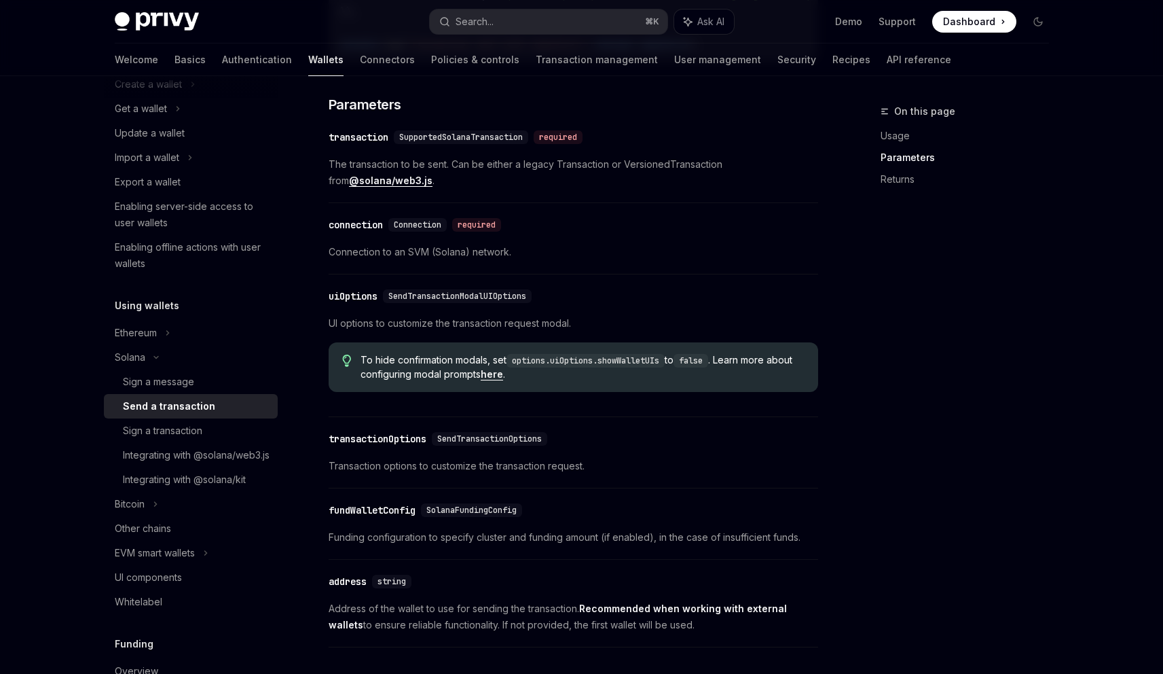
scroll to position [1154, 0]
click at [165, 487] on div "Integrating with @solana/kit" at bounding box center [184, 479] width 123 height 16
type textarea "*"
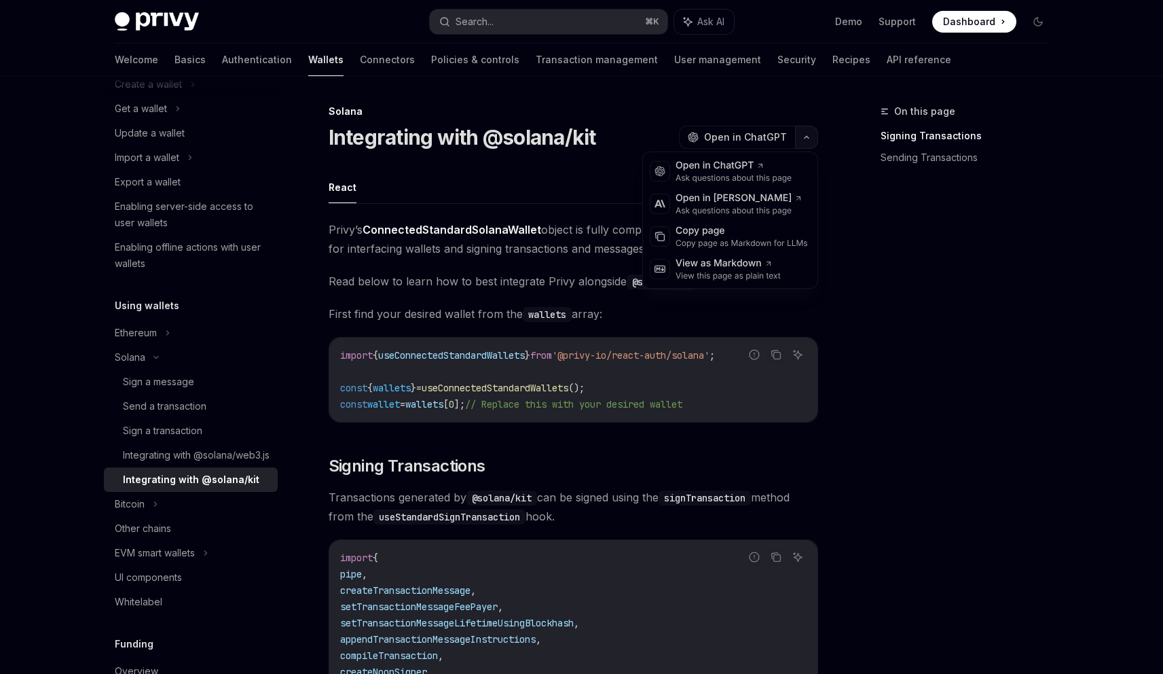
click at [803, 139] on icon "button" at bounding box center [806, 136] width 16 height 5
click at [724, 238] on div "Copy page as Markdown for LLMs" at bounding box center [742, 243] width 132 height 11
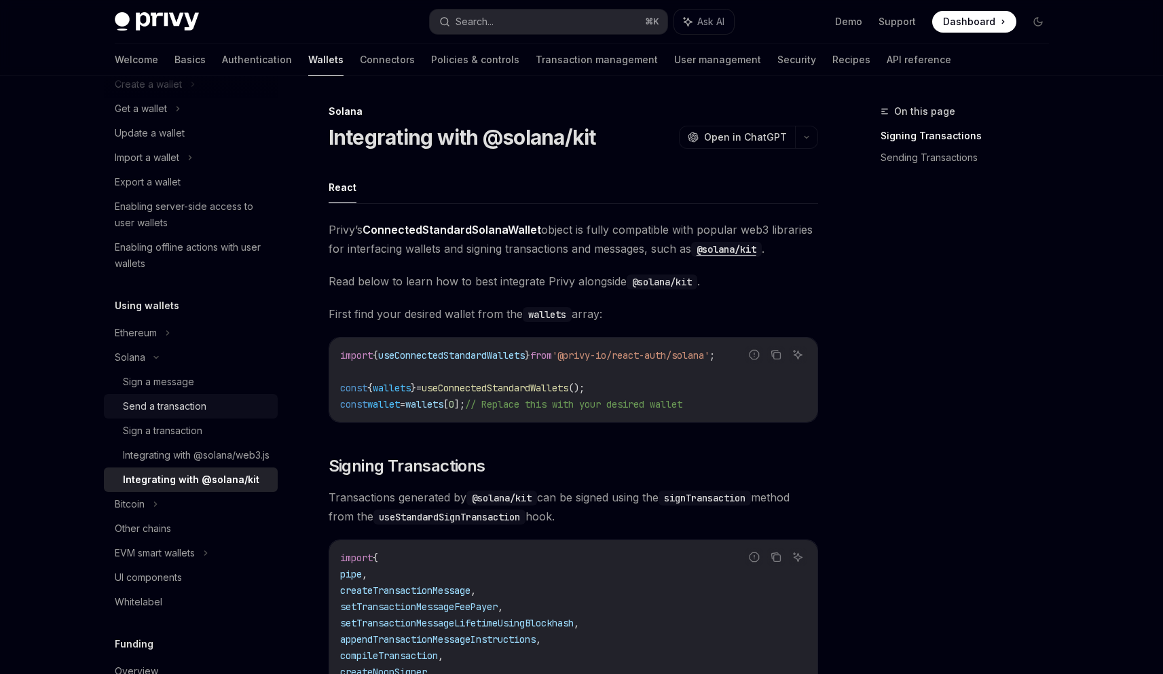
click at [171, 411] on div "Send a transaction" at bounding box center [165, 406] width 84 height 16
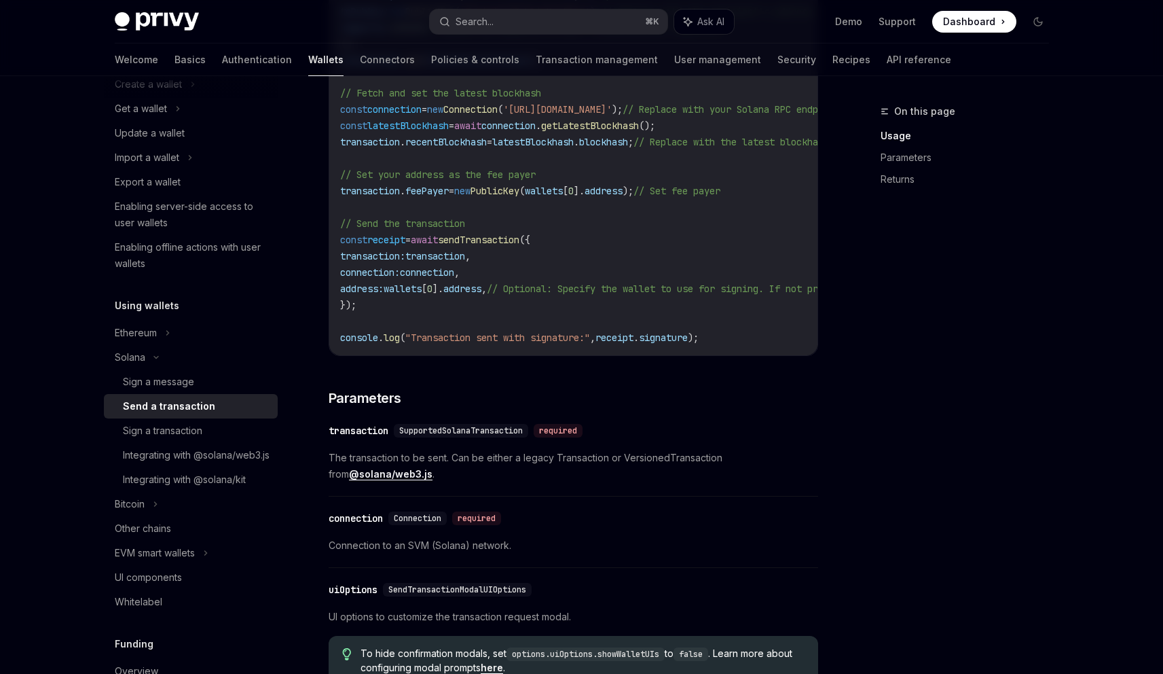
scroll to position [830, 0]
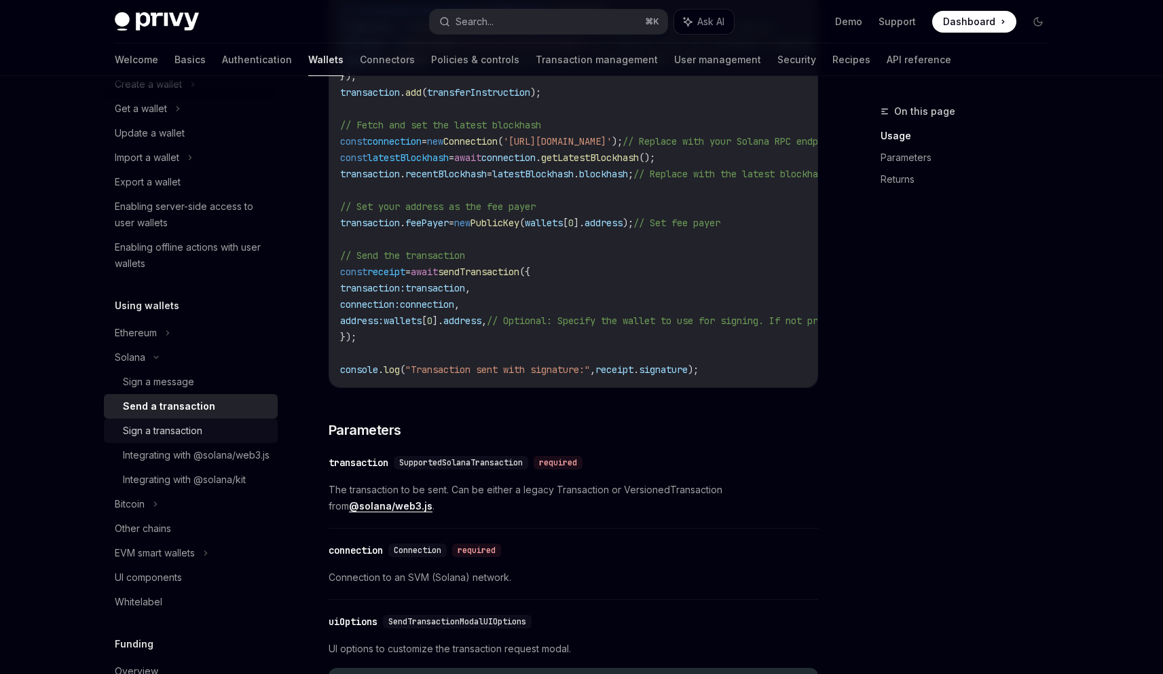
click at [155, 435] on div "Sign a transaction" at bounding box center [162, 430] width 79 height 16
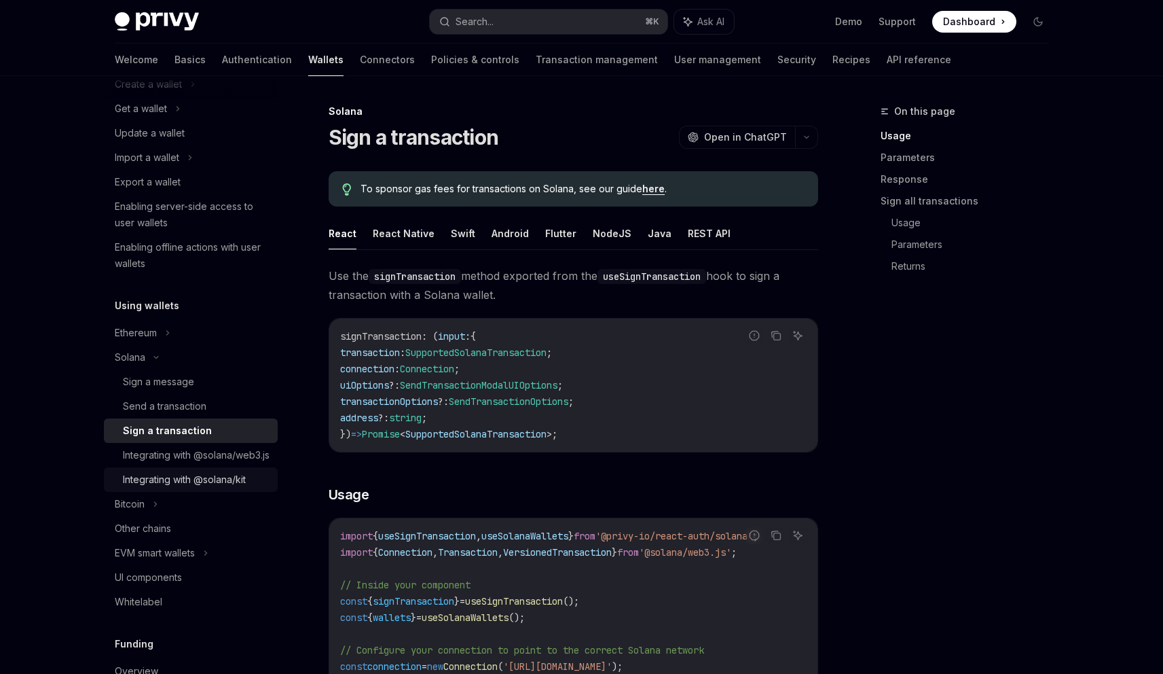
click at [184, 487] on div "Integrating with @solana/kit" at bounding box center [184, 479] width 123 height 16
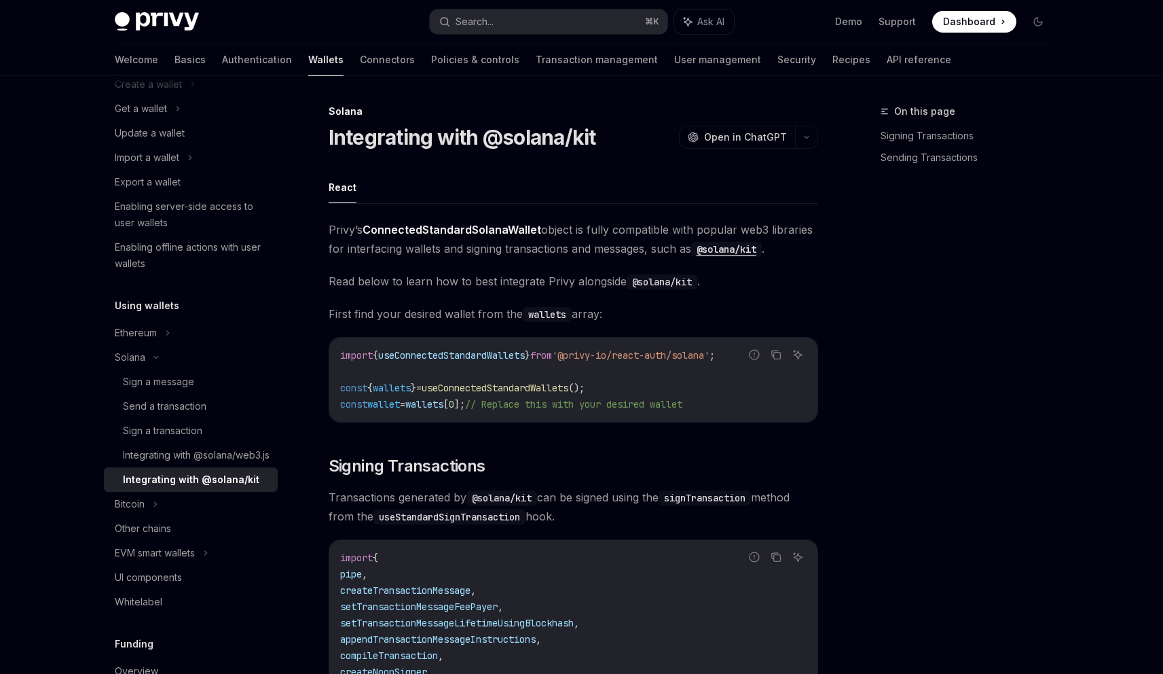
type textarea "*"
click at [801, 135] on button "button" at bounding box center [806, 136] width 23 height 23
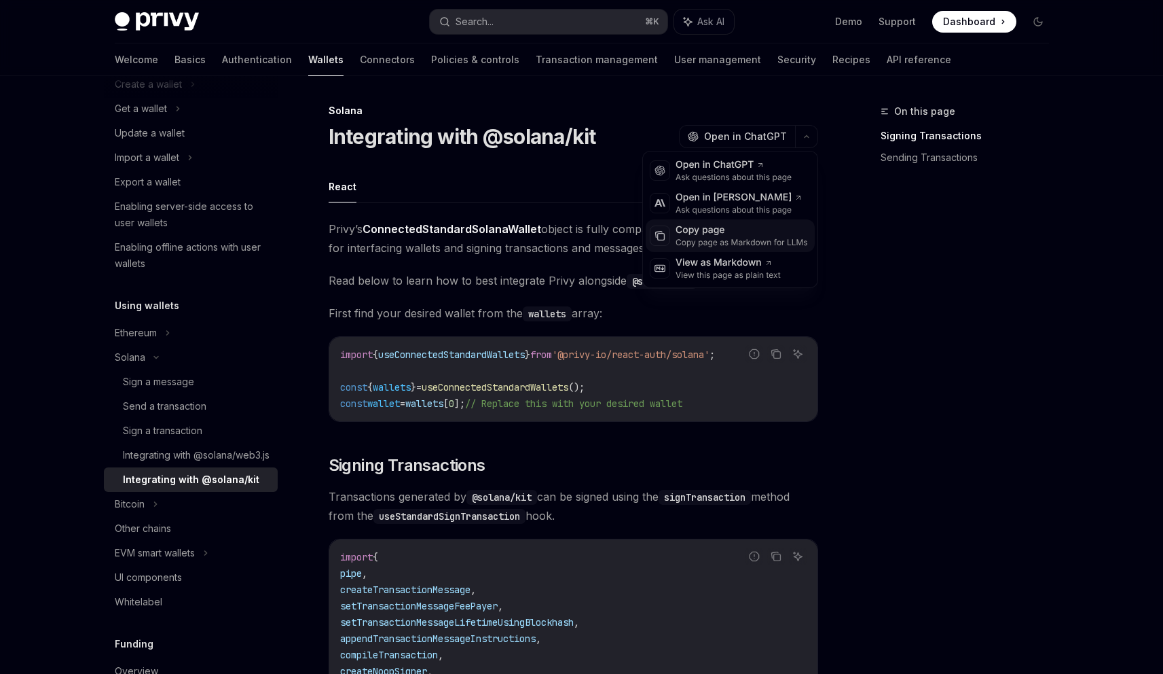
click at [721, 235] on div "Copy page" at bounding box center [742, 230] width 132 height 14
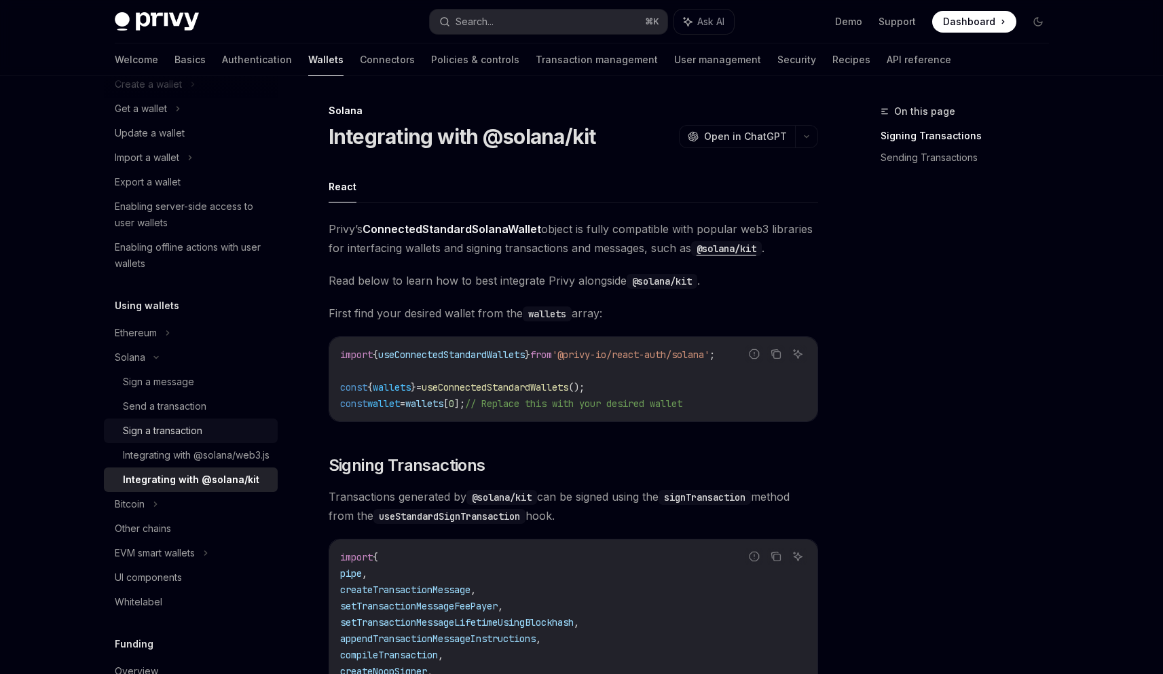
click at [152, 427] on div "Sign a transaction" at bounding box center [162, 430] width 79 height 16
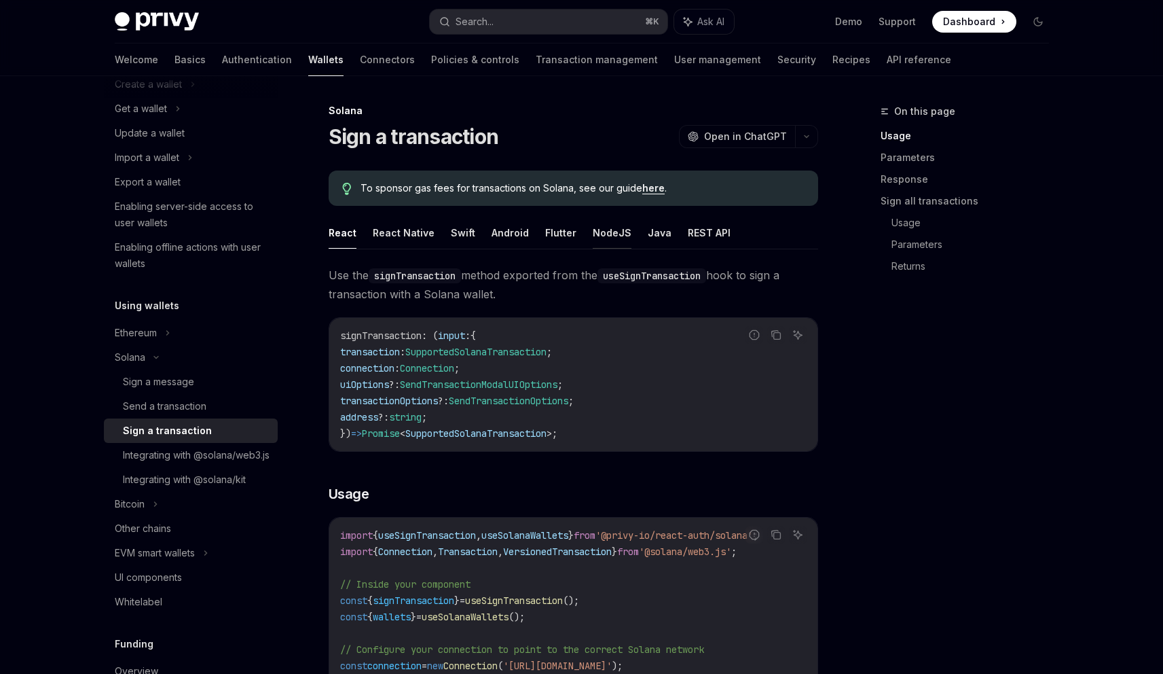
click at [606, 234] on button "NodeJS" at bounding box center [612, 233] width 39 height 32
type textarea "*"
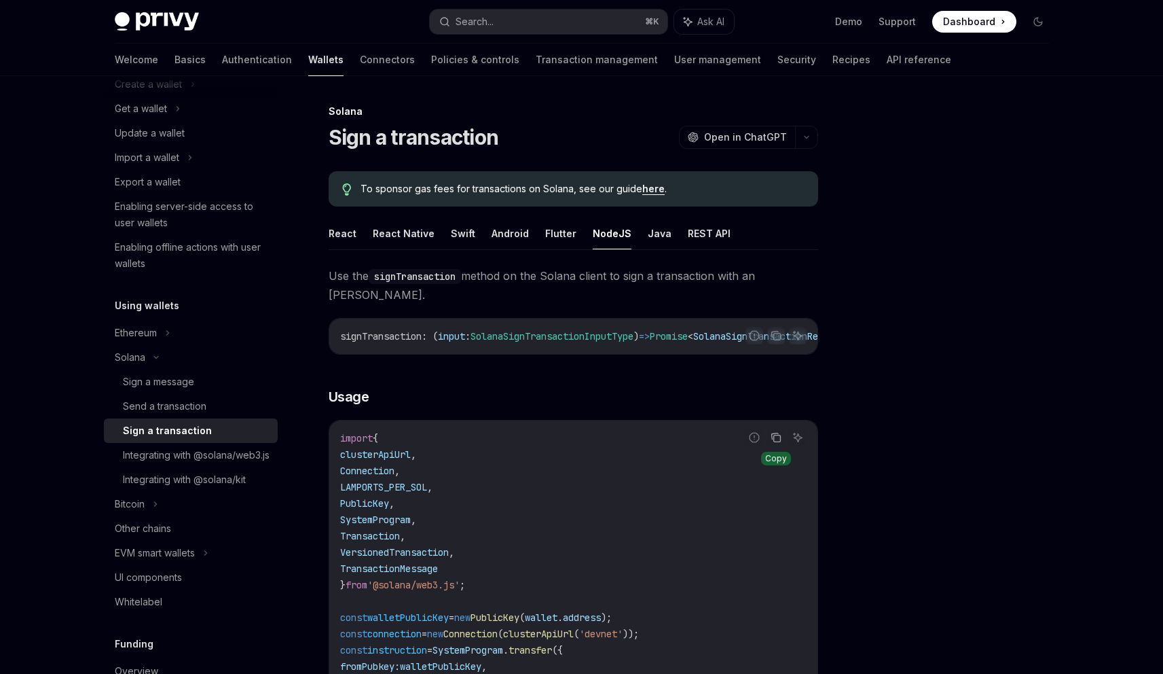
click at [775, 443] on icon "Copy the contents from the code block" at bounding box center [776, 437] width 11 height 11
click at [181, 492] on link "Integrating with @solana/kit" at bounding box center [191, 479] width 174 height 24
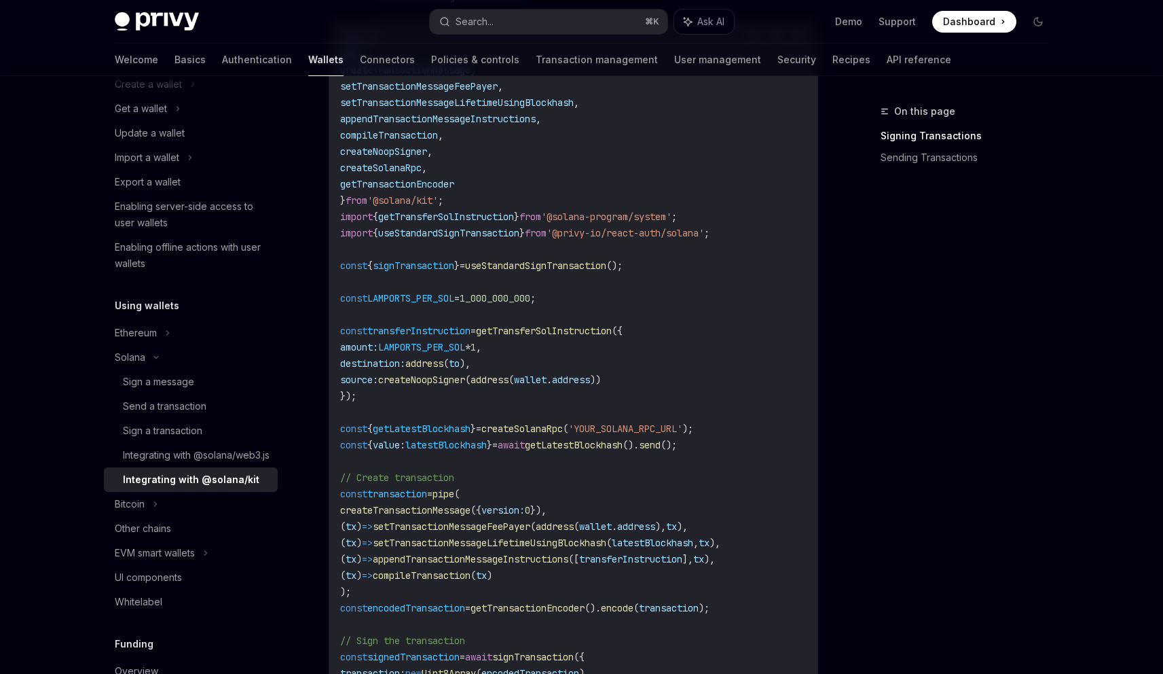
scroll to position [924, 0]
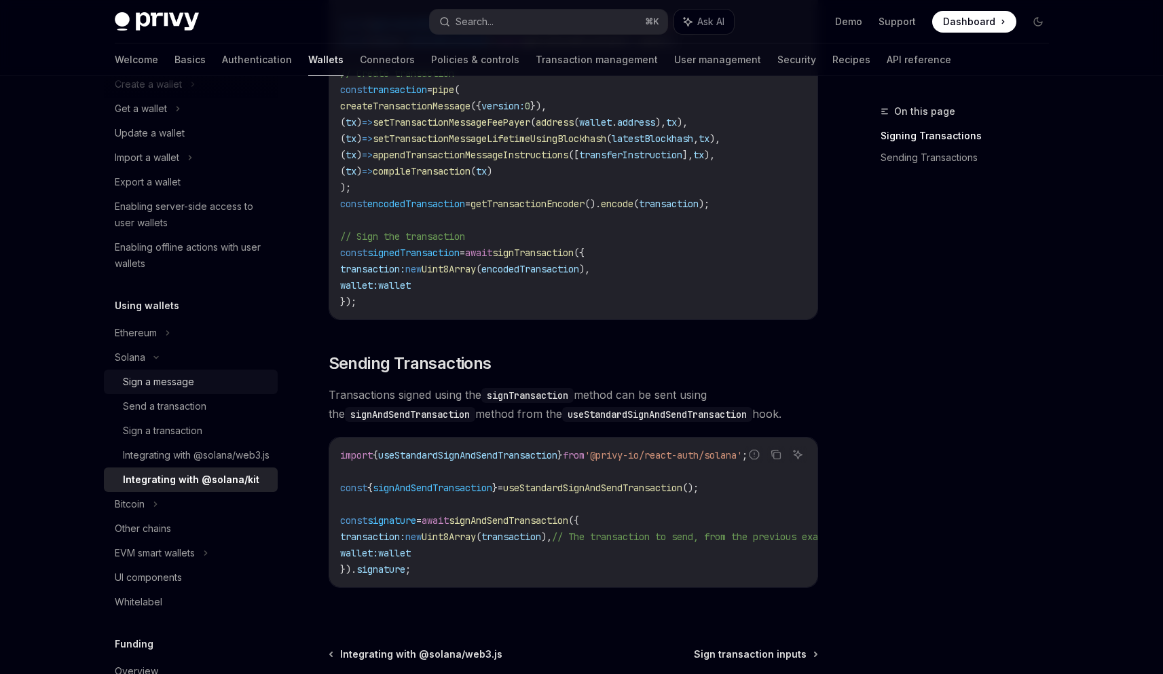
click at [165, 380] on div "Sign a message" at bounding box center [158, 381] width 71 height 16
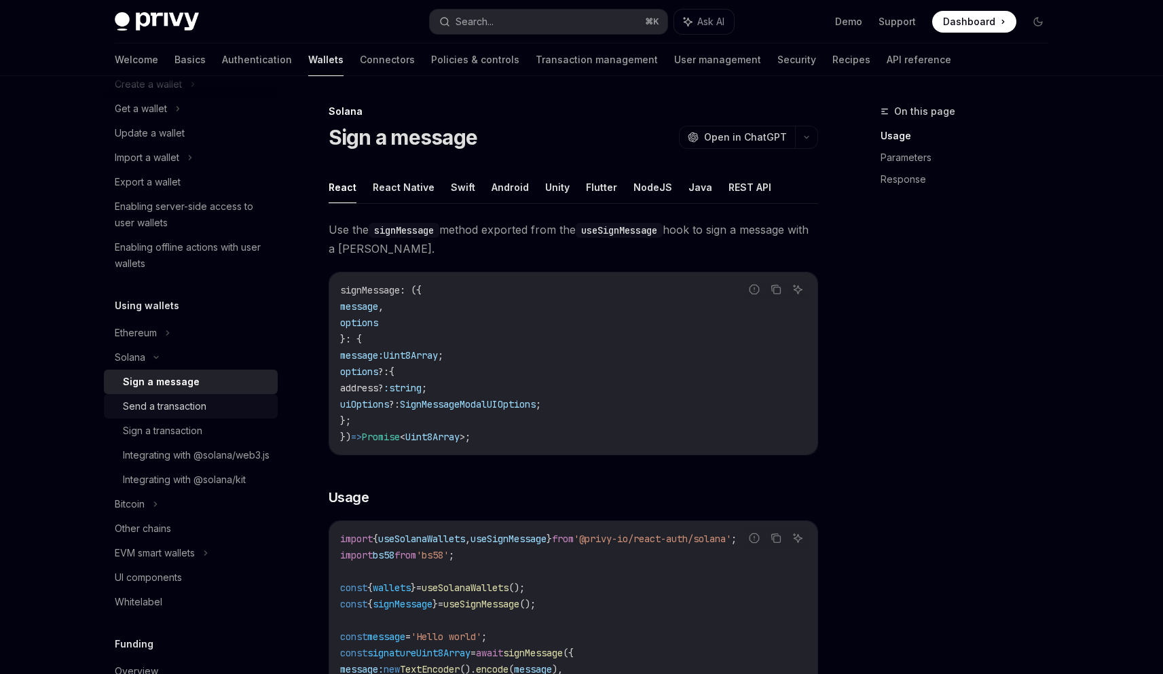
click at [169, 402] on div "Send a transaction" at bounding box center [165, 406] width 84 height 16
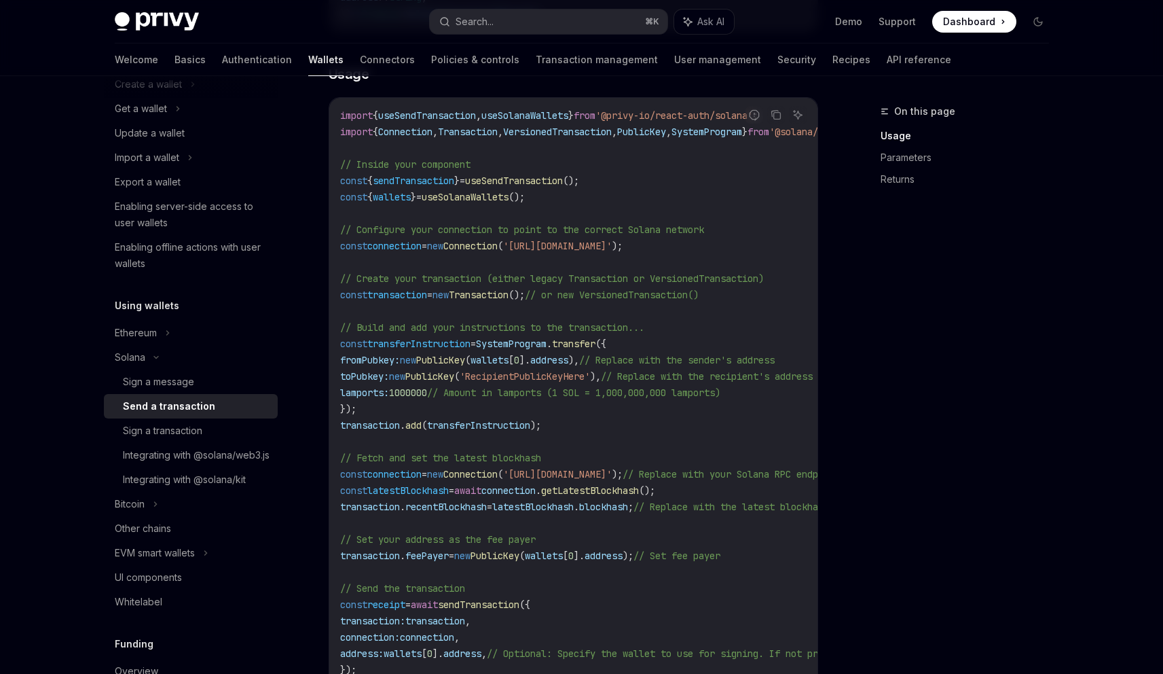
scroll to position [498, 0]
click at [165, 427] on div "Sign a transaction" at bounding box center [162, 430] width 79 height 16
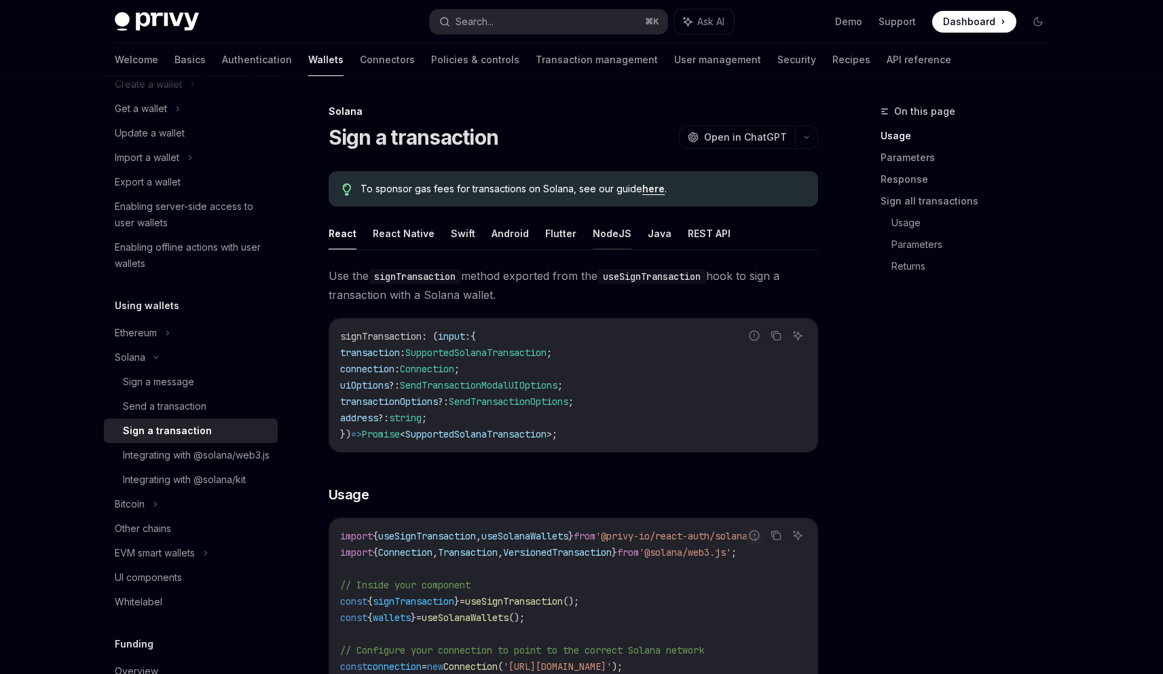
click at [611, 230] on button "NodeJS" at bounding box center [612, 233] width 39 height 32
type textarea "*"
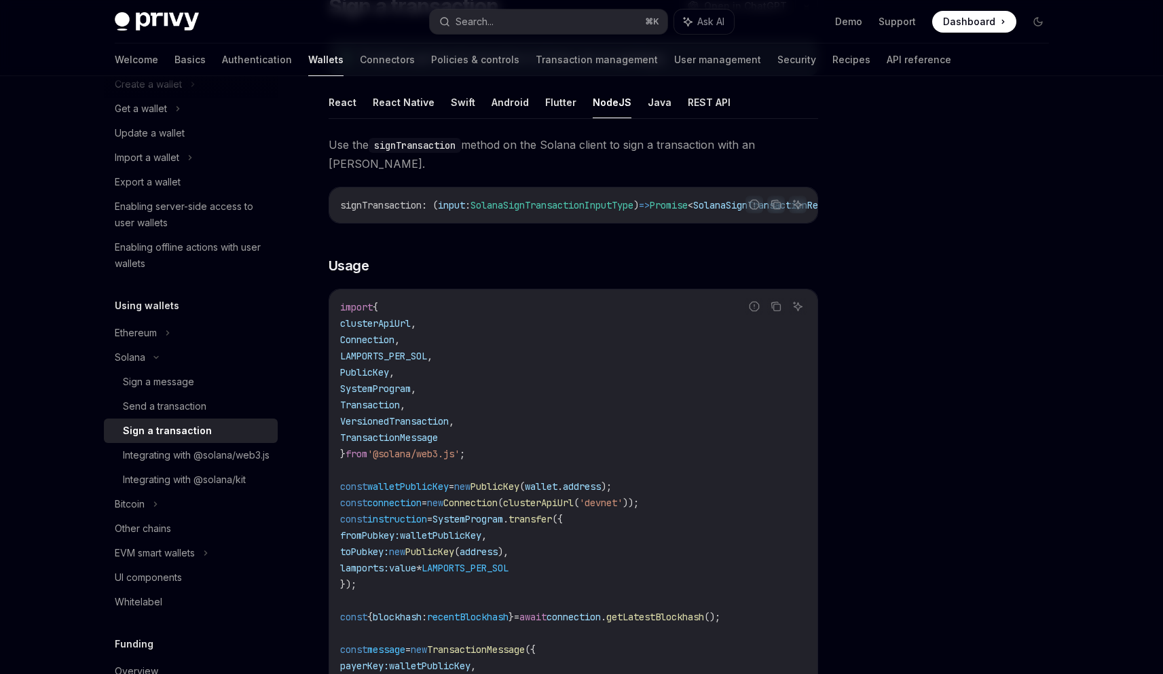
scroll to position [242, 0]
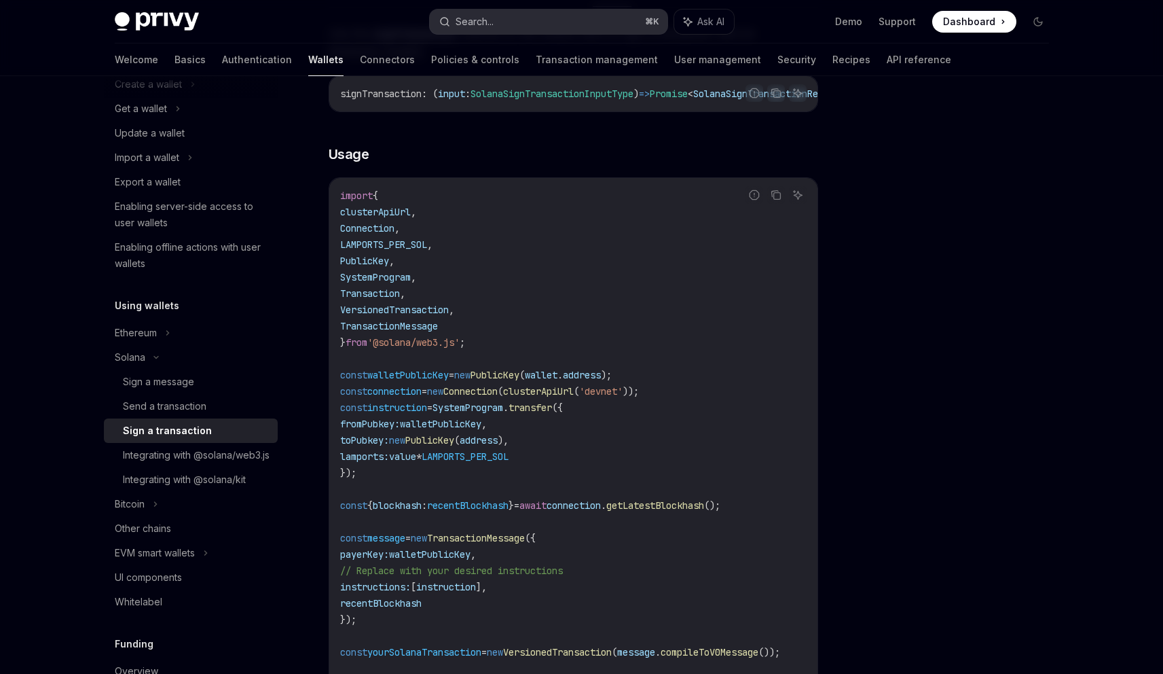
click at [487, 18] on div "Search..." at bounding box center [475, 22] width 38 height 16
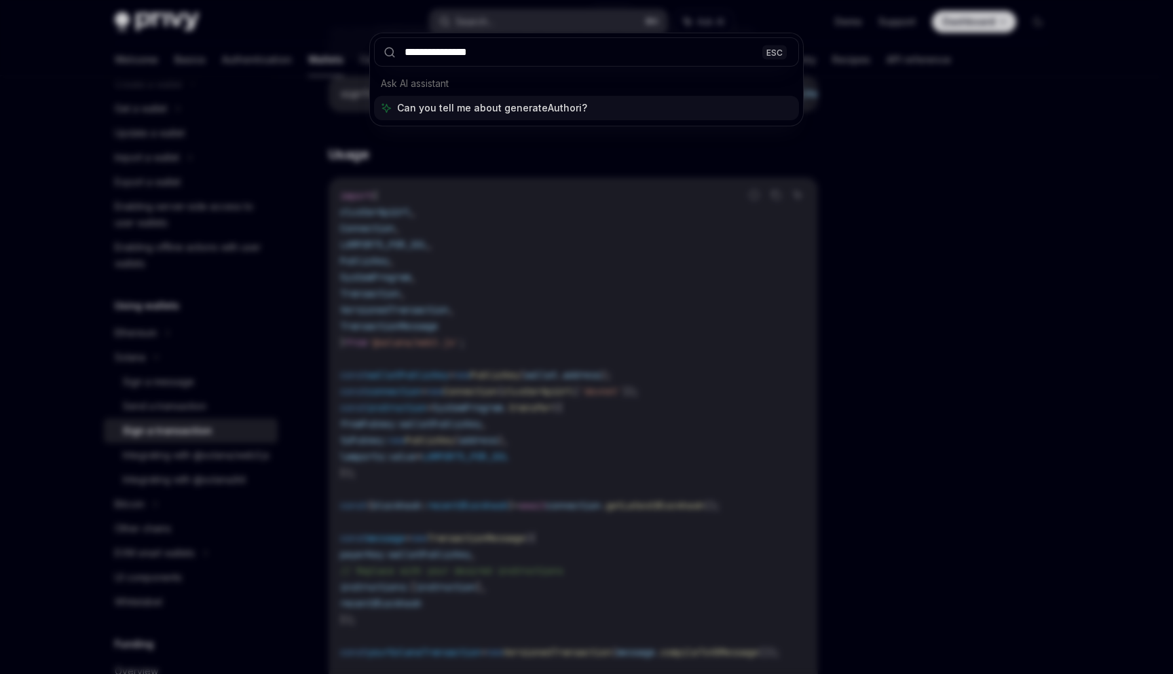
type input "**********"
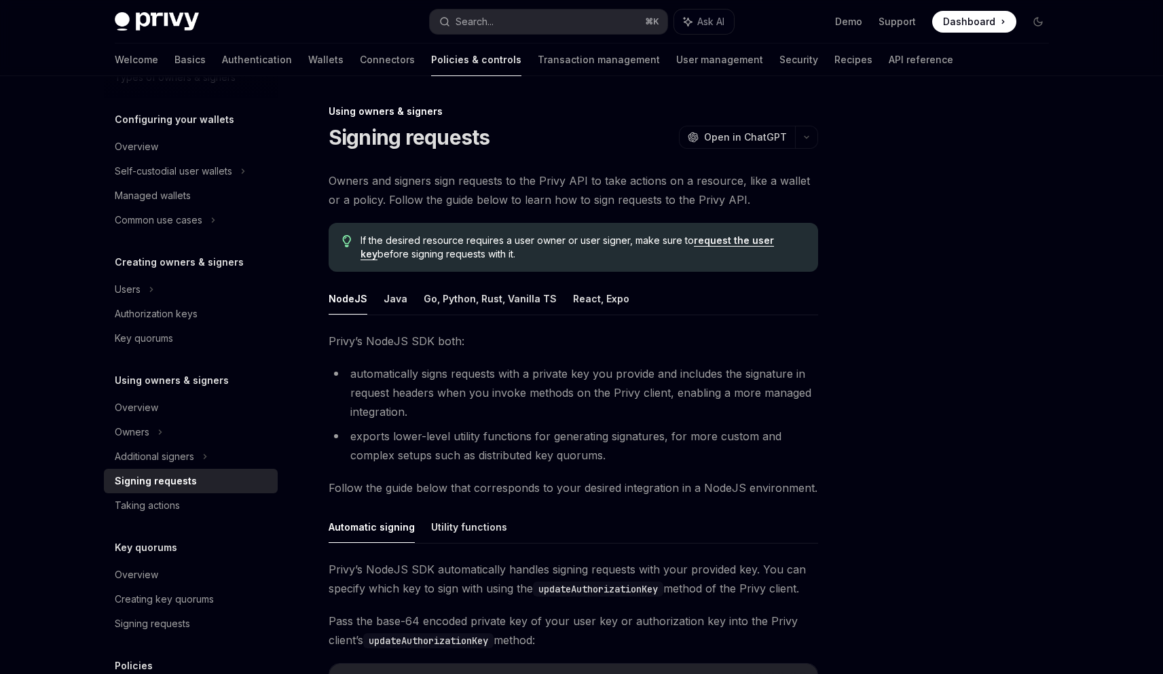
scroll to position [26, 0]
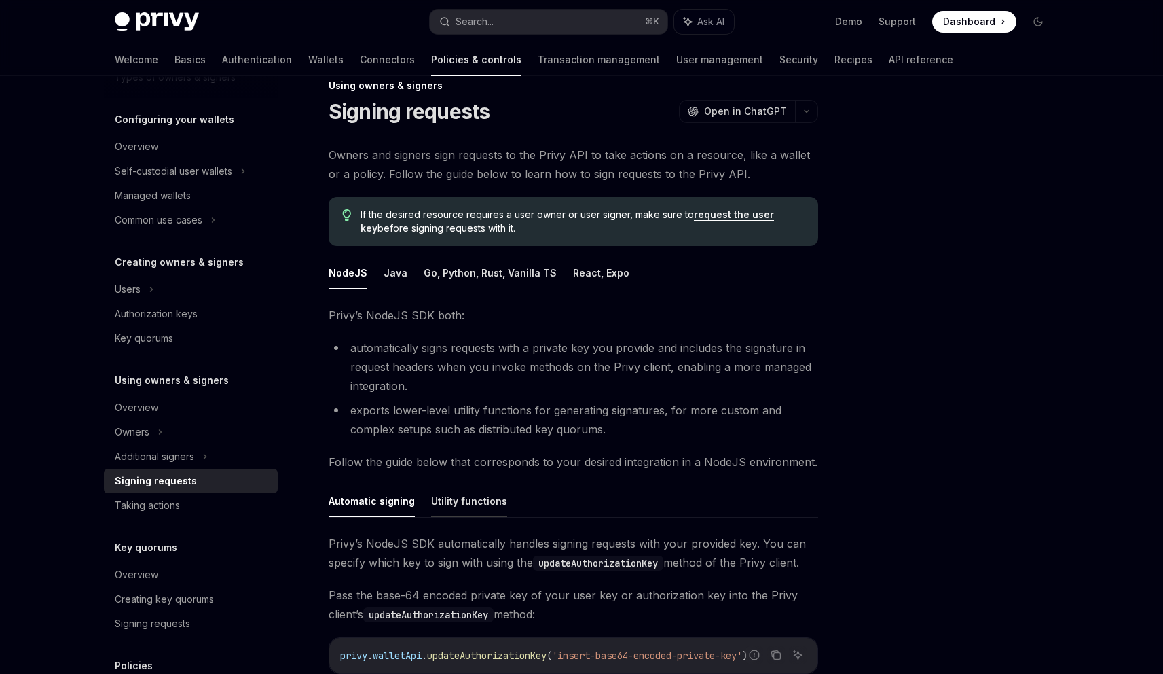
click at [462, 502] on button "Utility functions" at bounding box center [469, 501] width 76 height 32
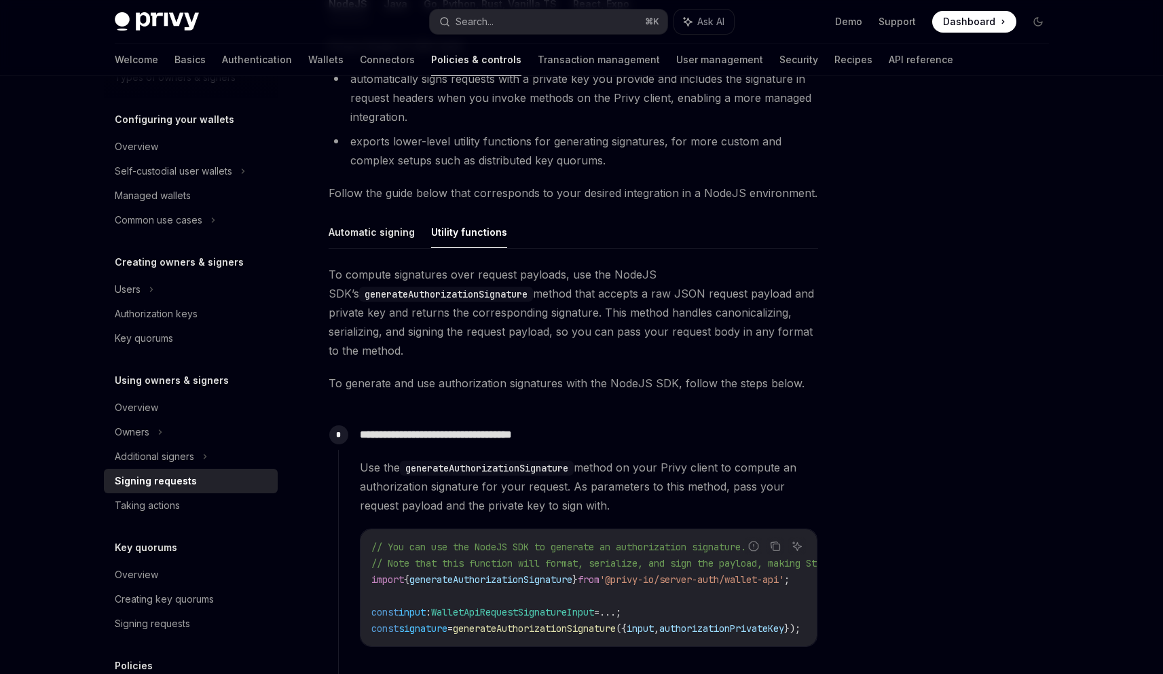
scroll to position [295, 0]
click at [369, 230] on button "Automatic signing" at bounding box center [372, 231] width 86 height 32
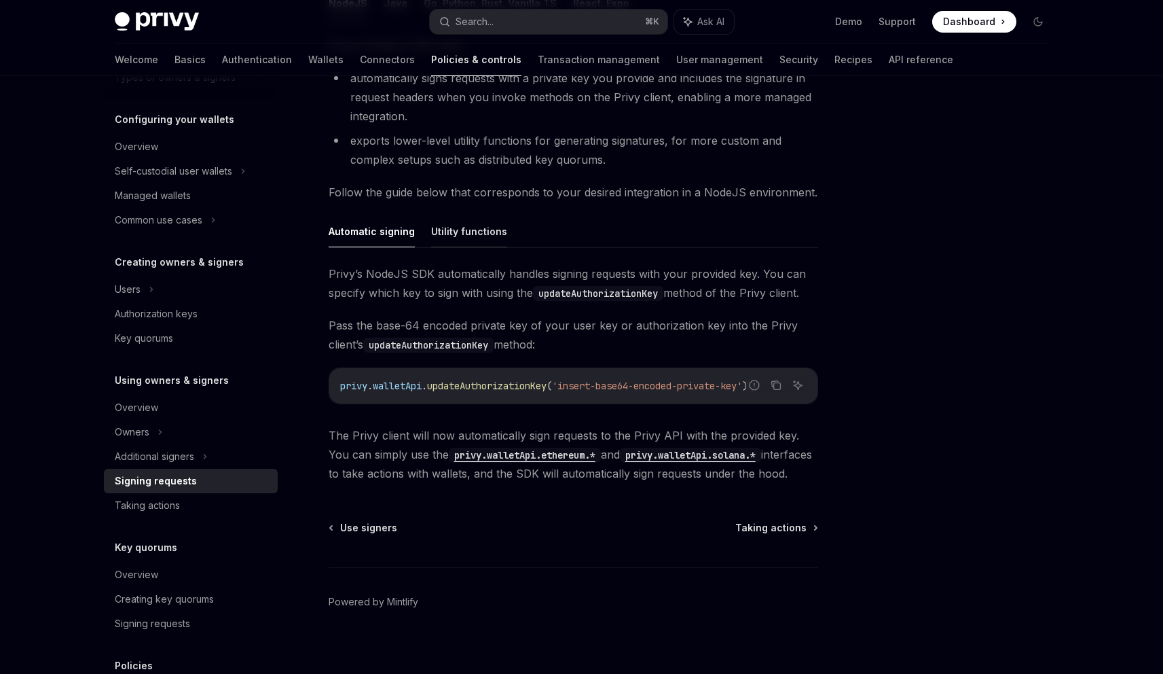
click at [471, 229] on button "Utility functions" at bounding box center [469, 231] width 76 height 32
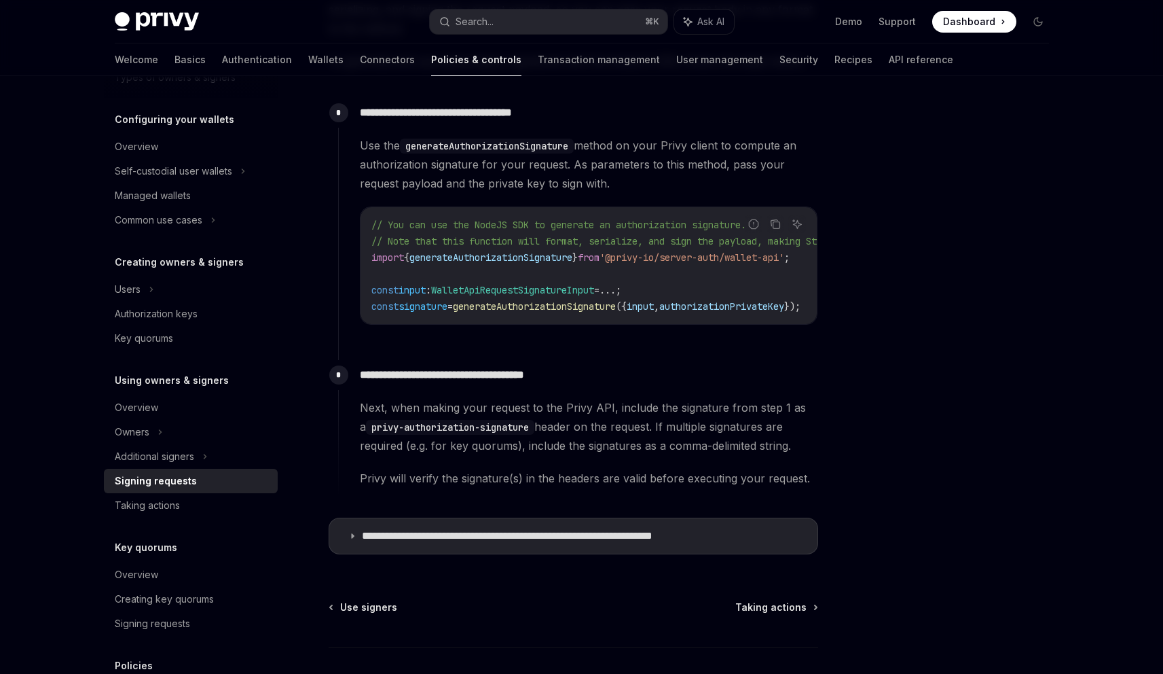
scroll to position [712, 0]
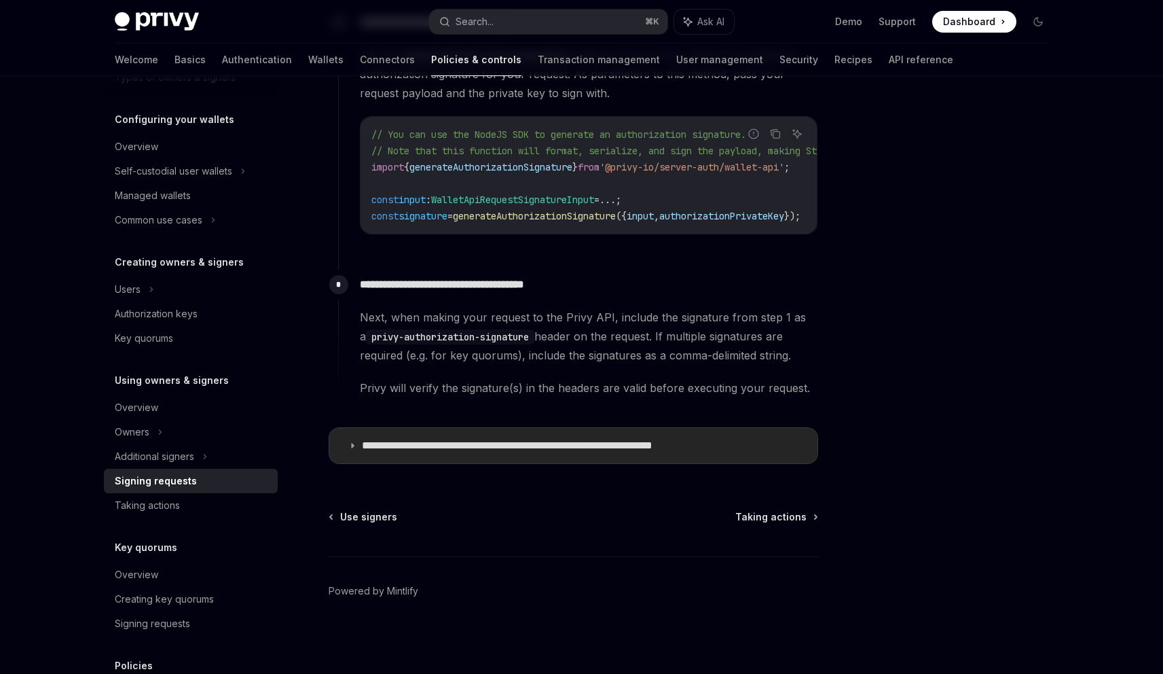
click at [528, 441] on p "**********" at bounding box center [550, 446] width 376 height 14
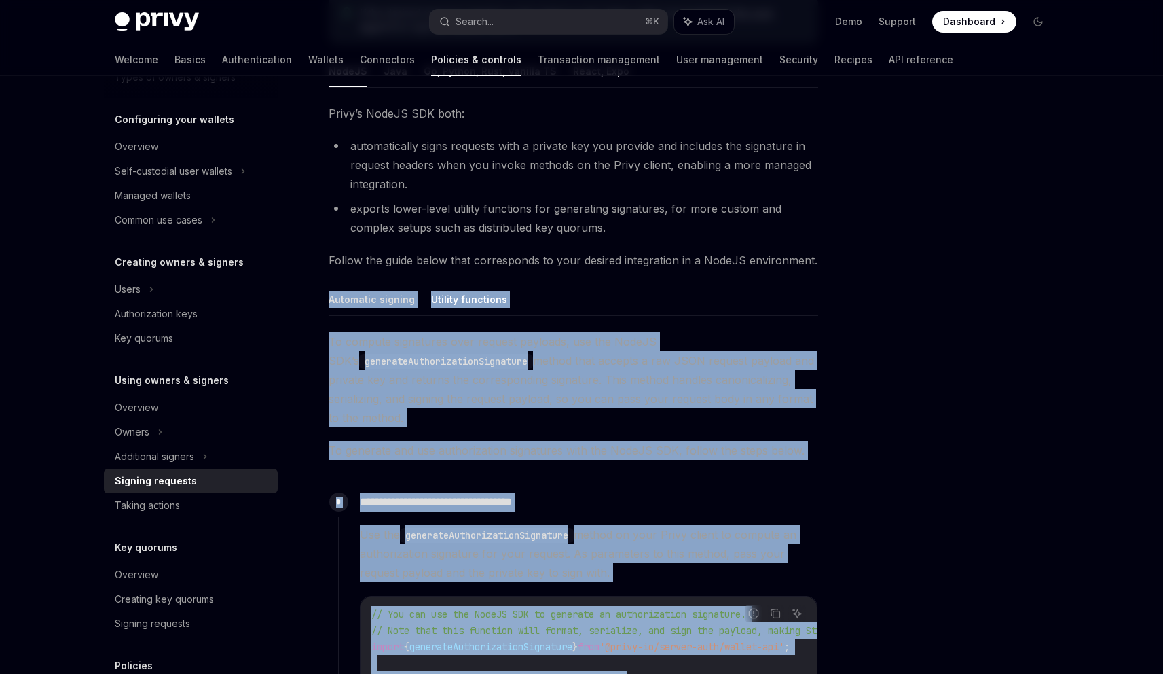
scroll to position [31, 0]
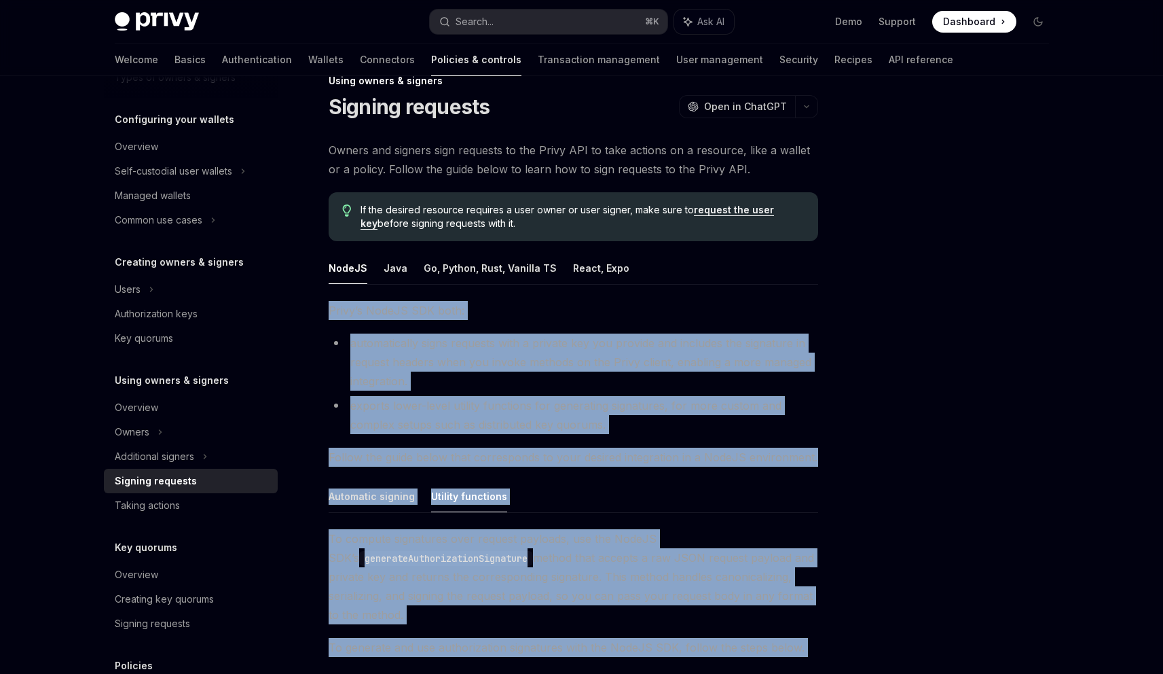
drag, startPoint x: 797, startPoint y: 586, endPoint x: 322, endPoint y: 315, distance: 547.1
copy div "**********"
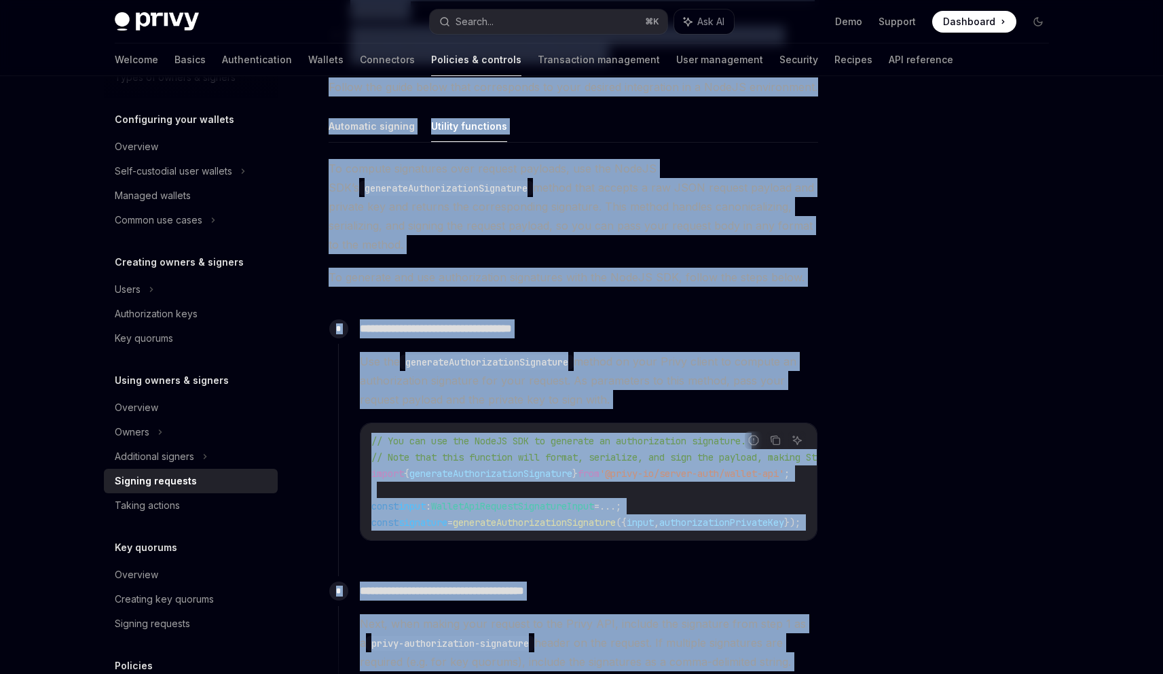
scroll to position [823, 0]
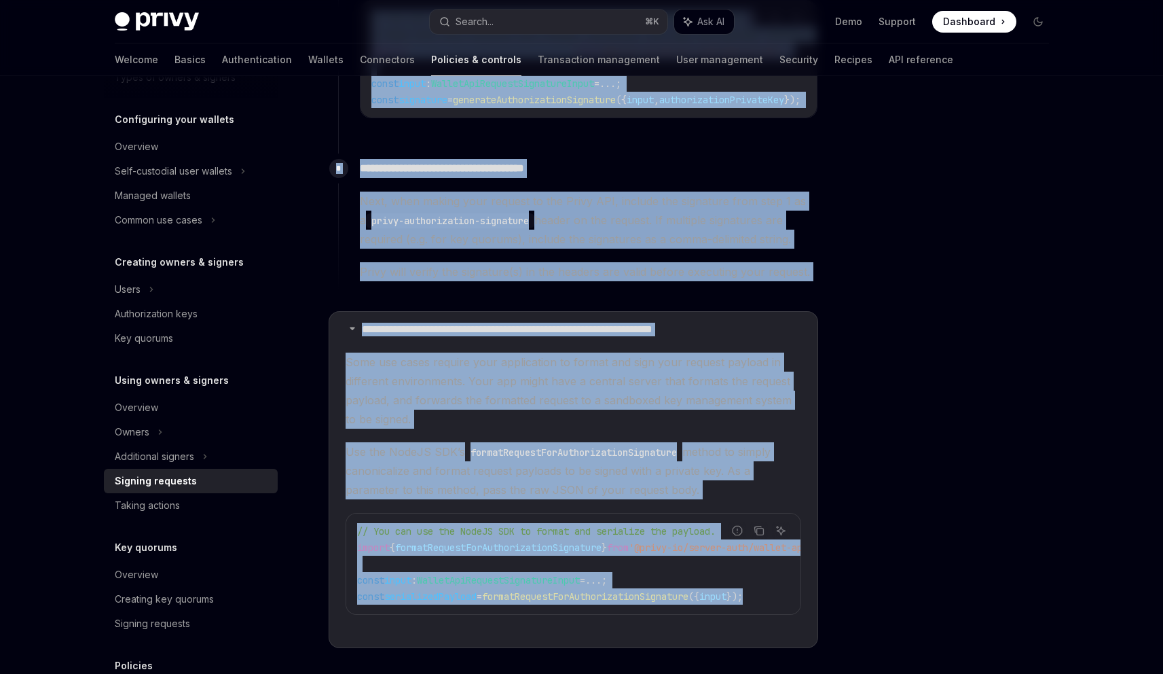
click at [492, 245] on span "Next, when making your request to the Privy API, include the signature from ste…" at bounding box center [589, 219] width 458 height 57
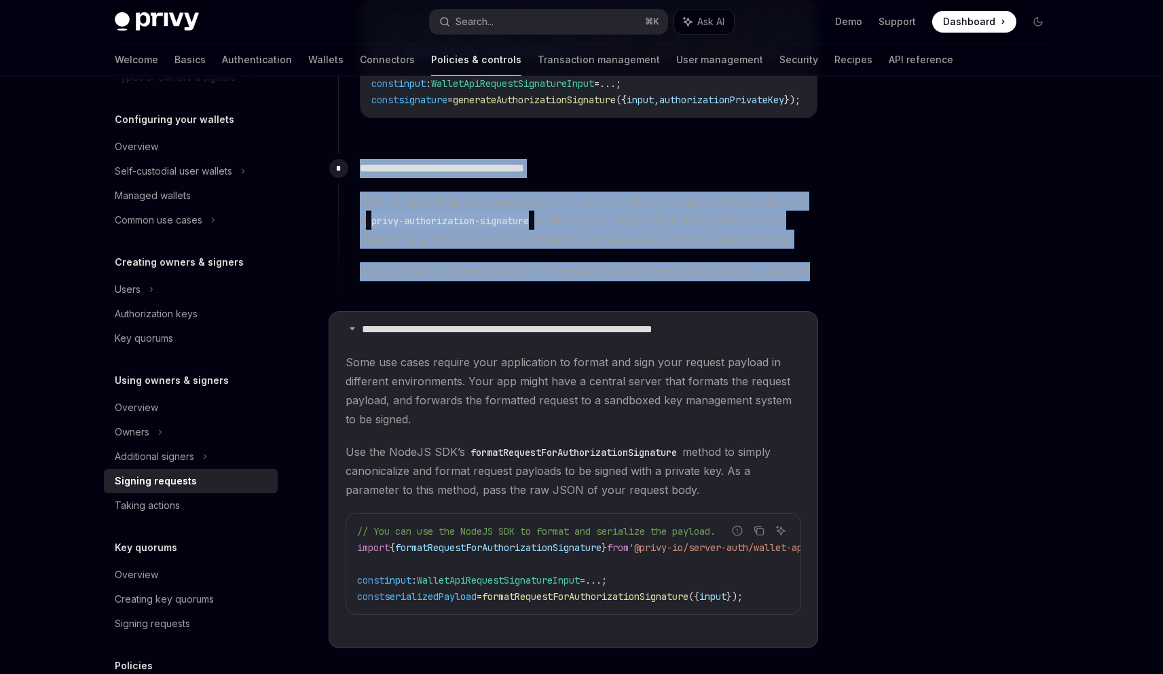
drag, startPoint x: 809, startPoint y: 276, endPoint x: 344, endPoint y: 174, distance: 475.6
click at [344, 174] on div "**********" at bounding box center [578, 223] width 480 height 141
copy div "**********"
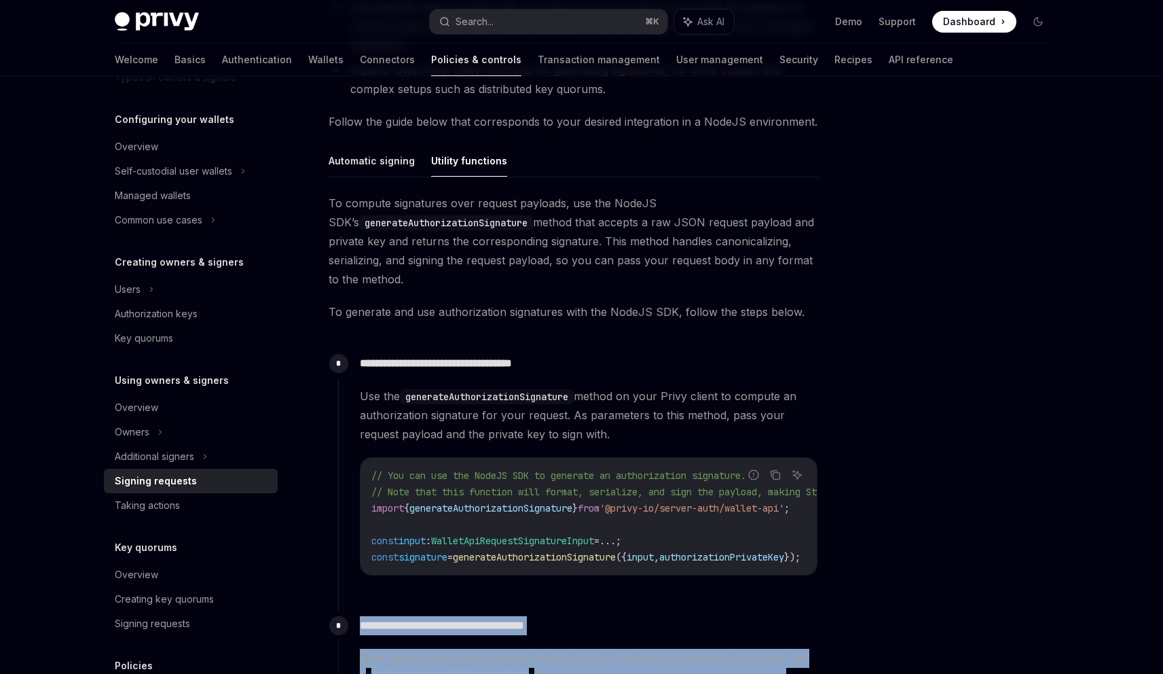
scroll to position [385, 0]
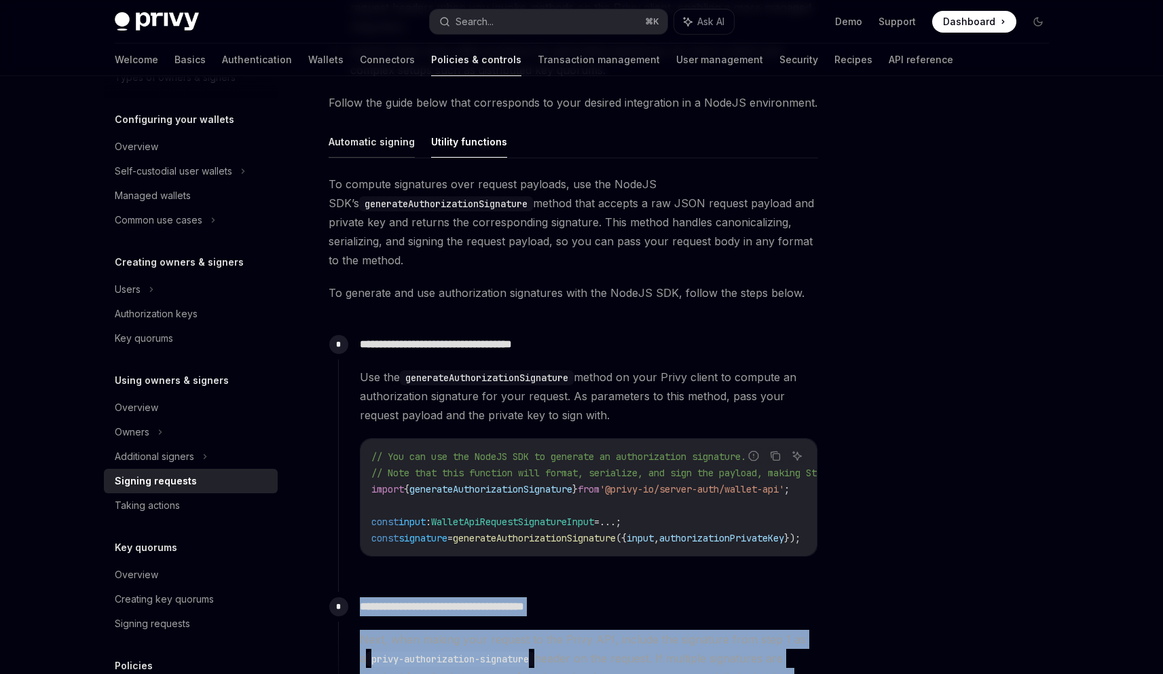
click at [363, 141] on button "Automatic signing" at bounding box center [372, 142] width 86 height 32
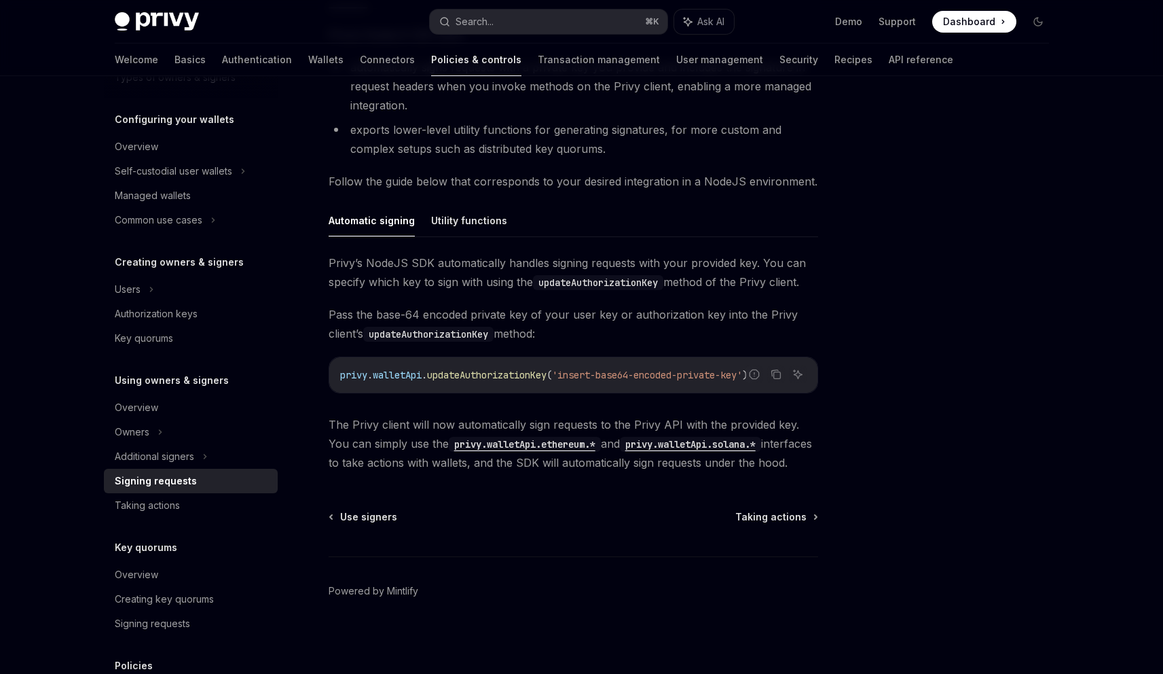
scroll to position [306, 0]
drag, startPoint x: 793, startPoint y: 460, endPoint x: 329, endPoint y: 262, distance: 504.3
click at [329, 262] on div "[PERSON_NAME]’s NodeJS SDK automatically handles signing requests with your pro…" at bounding box center [574, 362] width 490 height 219
copy div "[PERSON_NAME]’s NodeJS SDK automatically handles signing requests with your pro…"
click at [550, 445] on code "privy.walletApi.ethereum.*" at bounding box center [525, 444] width 152 height 15
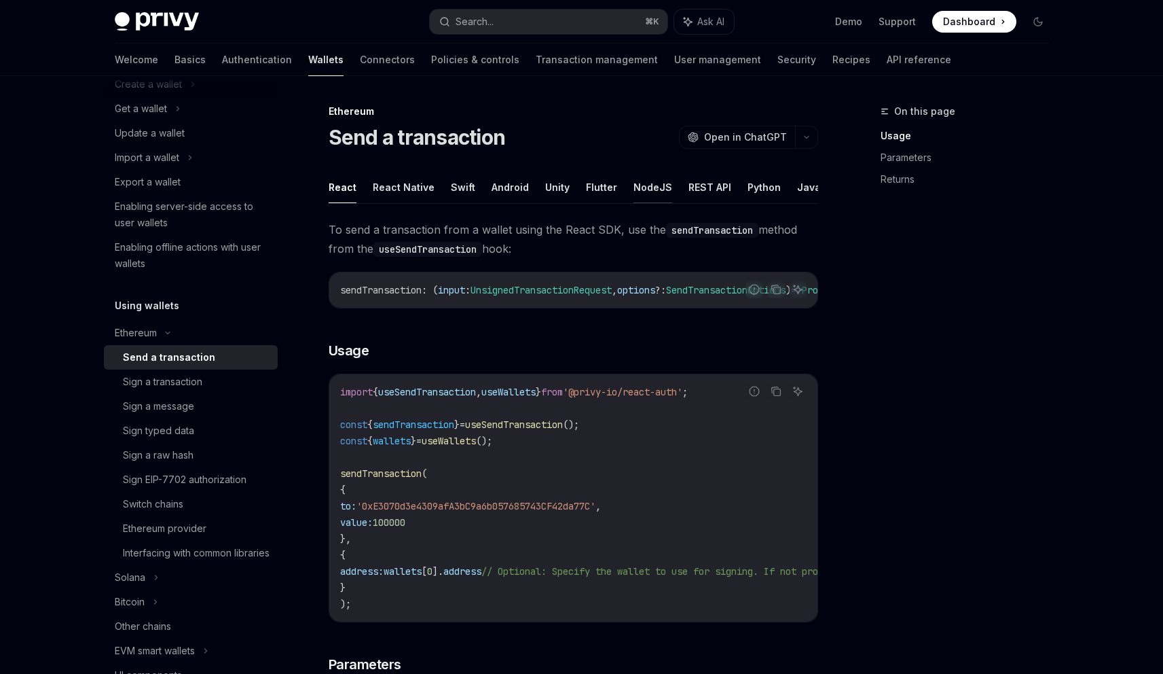
click at [655, 185] on button "NodeJS" at bounding box center [652, 187] width 39 height 32
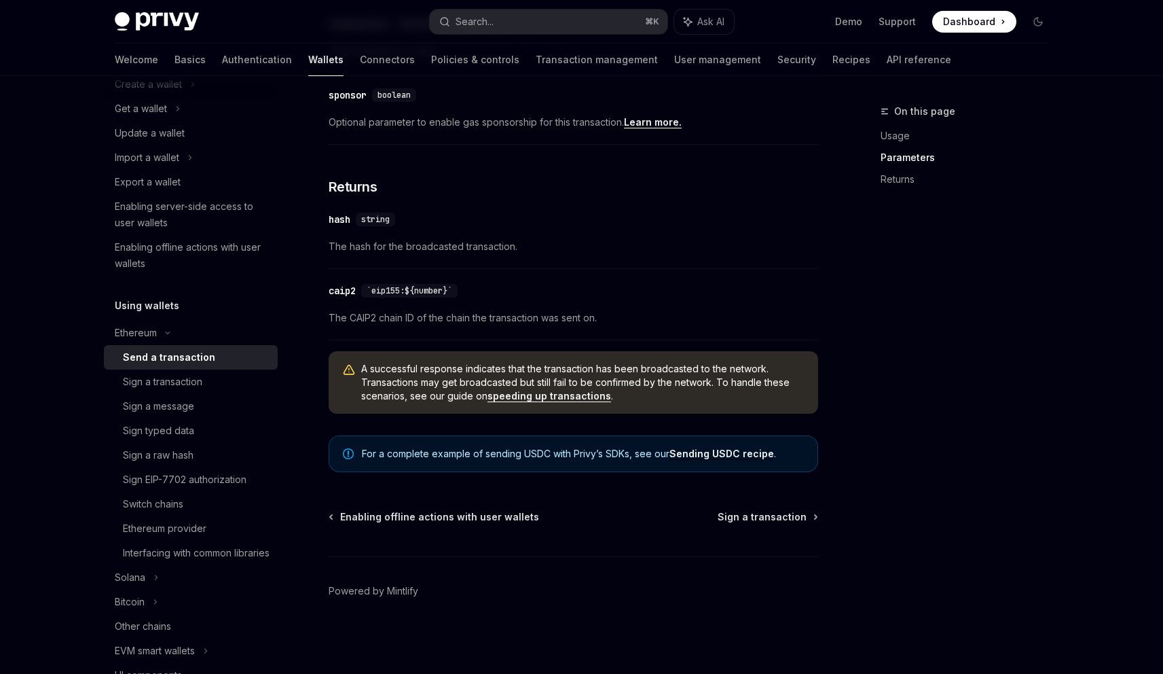
scroll to position [823, 0]
click at [187, 589] on div "Solana" at bounding box center [191, 577] width 174 height 24
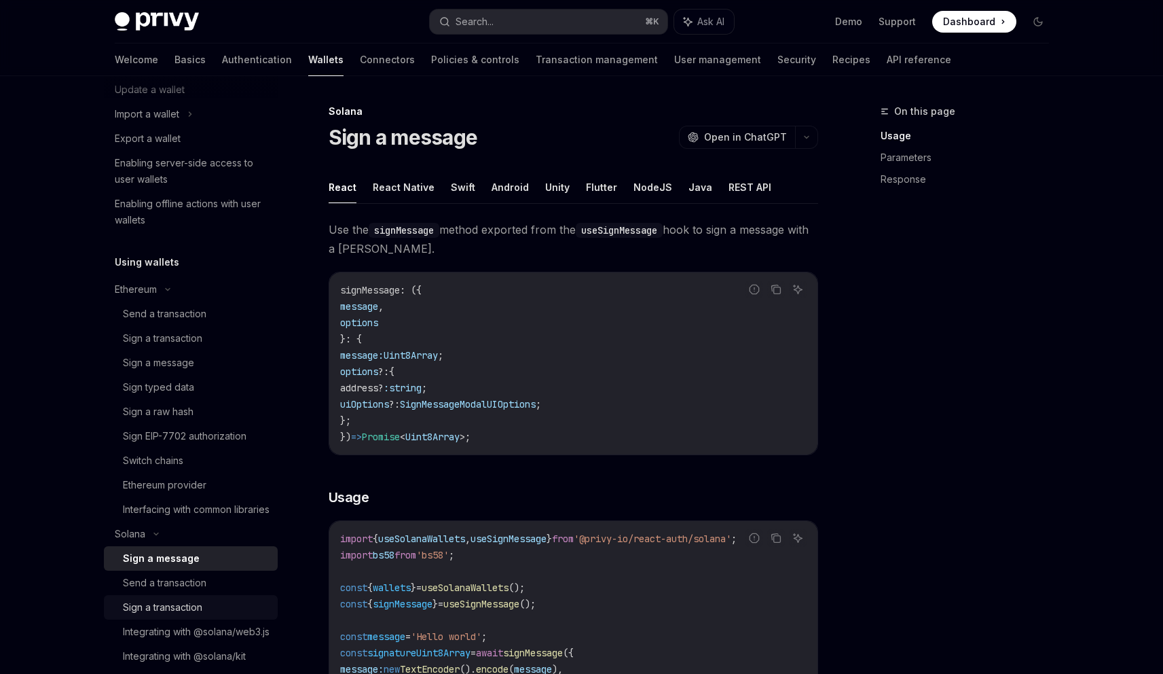
scroll to position [165, 0]
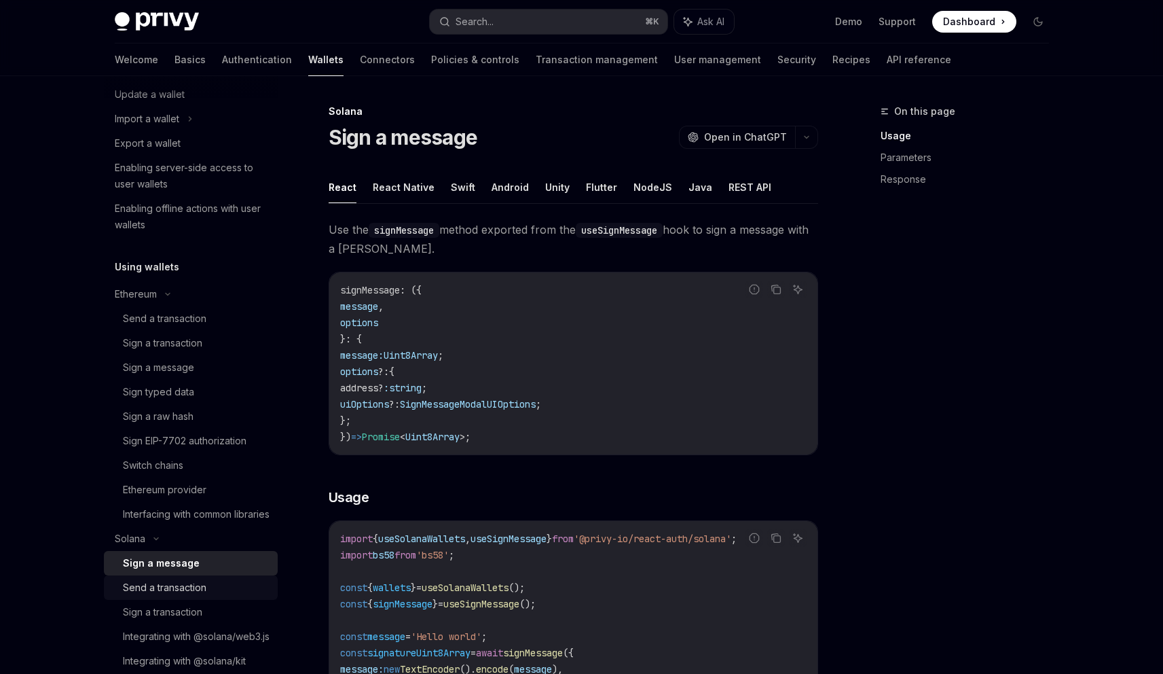
click at [213, 595] on div "Send a transaction" at bounding box center [196, 587] width 147 height 16
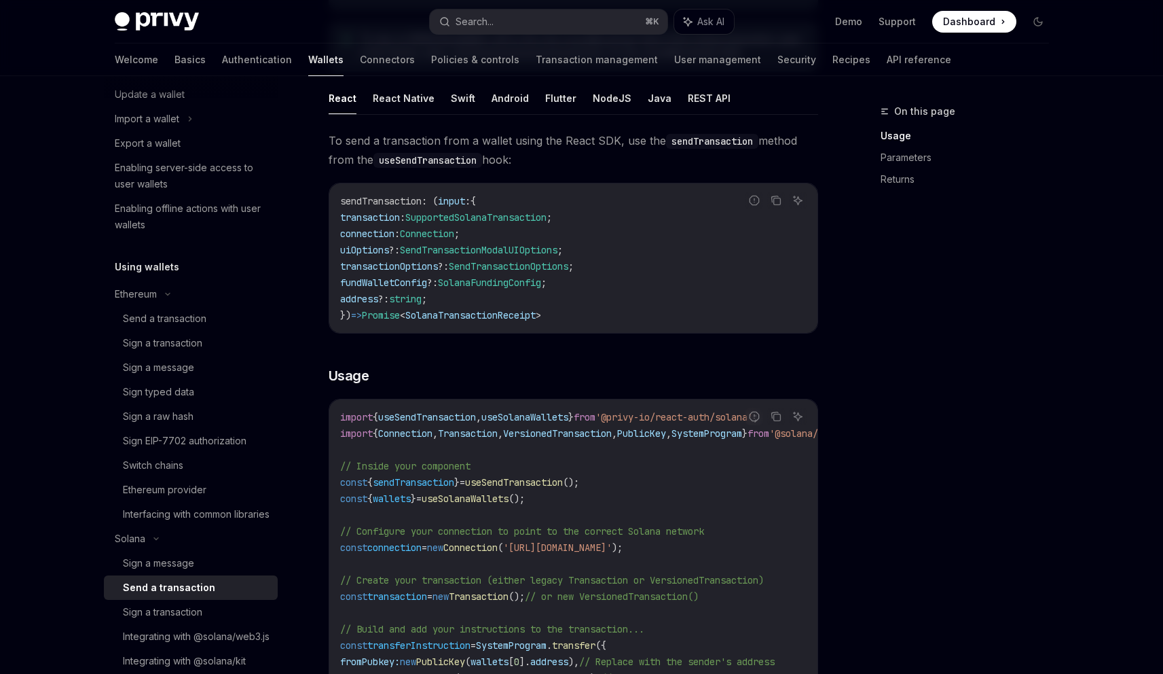
scroll to position [20, 0]
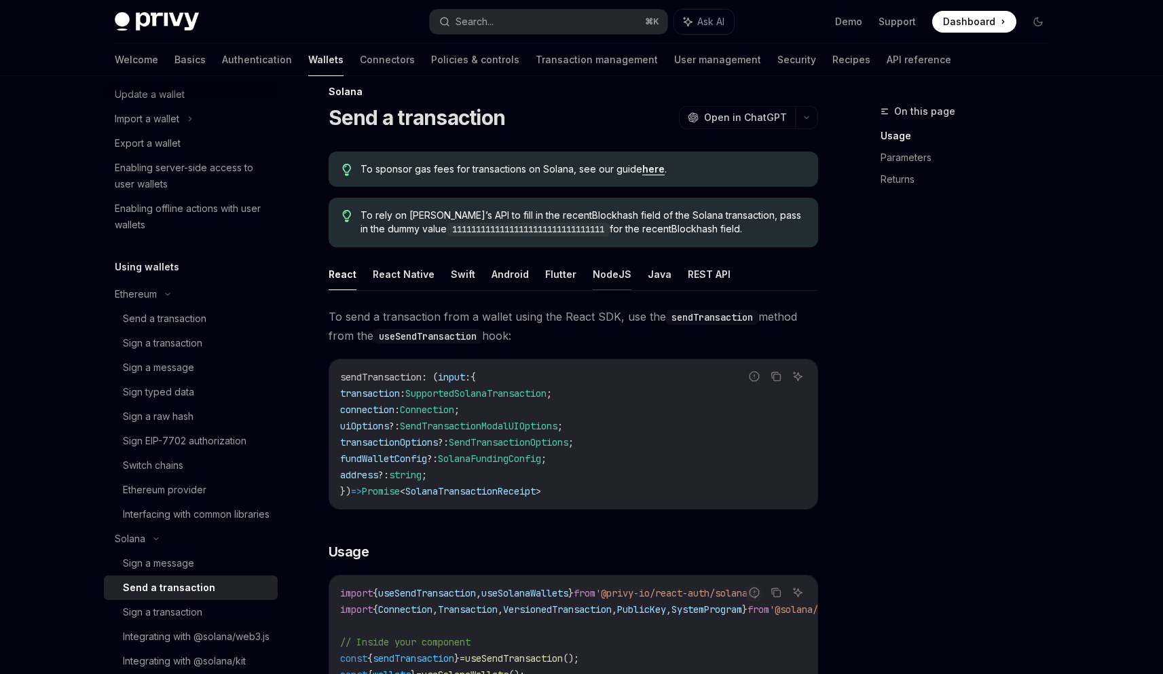
click at [597, 272] on button "NodeJS" at bounding box center [612, 274] width 39 height 32
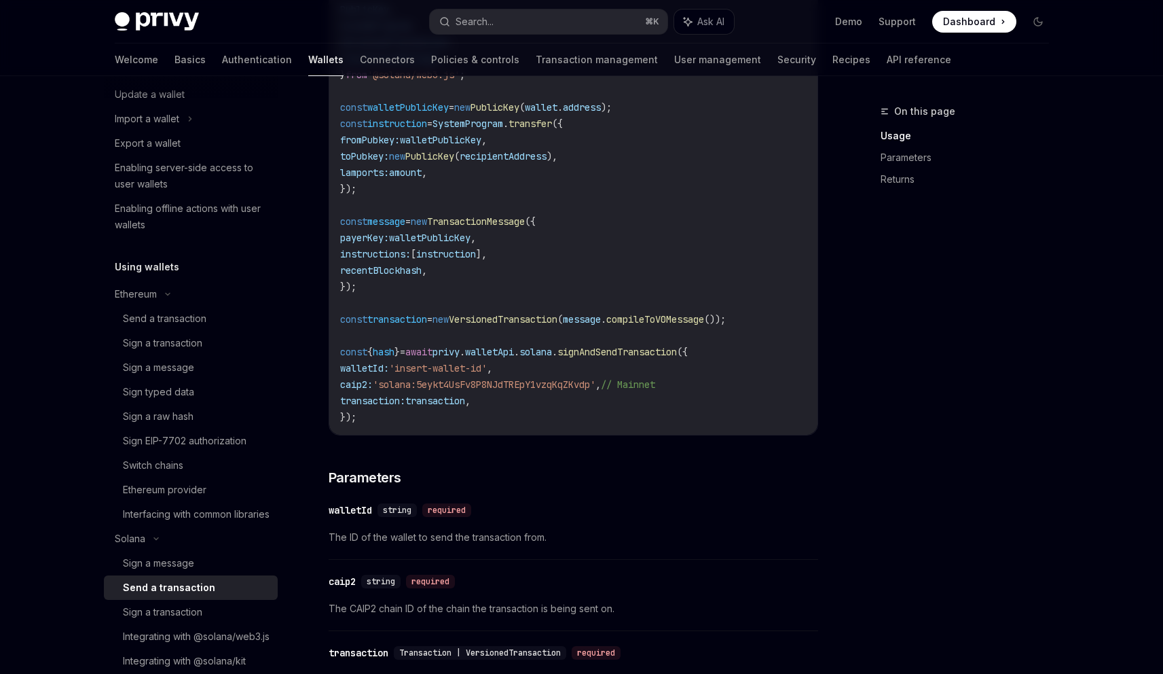
scroll to position [511, 0]
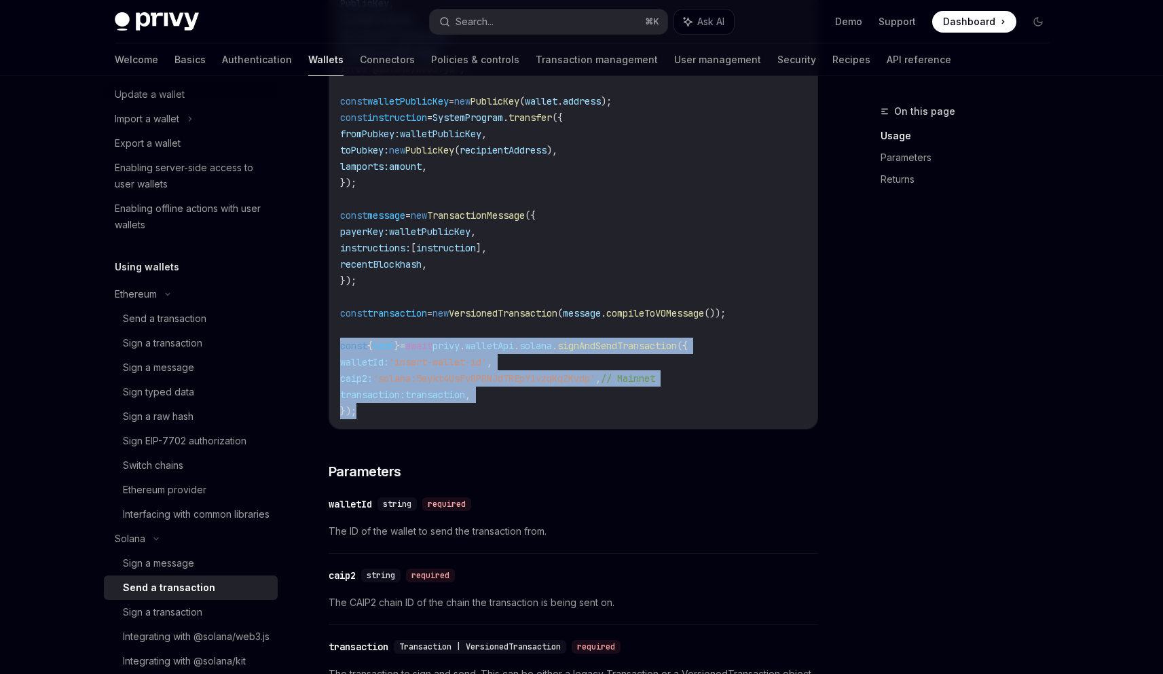
drag, startPoint x: 360, startPoint y: 418, endPoint x: 323, endPoint y: 357, distance: 70.7
click at [323, 357] on div "Solana Send a transaction OpenAI Open in ChatGPT OpenAI Open in ChatGPT To spon…" at bounding box center [446, 384] width 750 height 1585
click at [371, 426] on div "import { PublicKey , SystemProgram , VersionedTransaction , TransactionMessage …" at bounding box center [573, 198] width 488 height 459
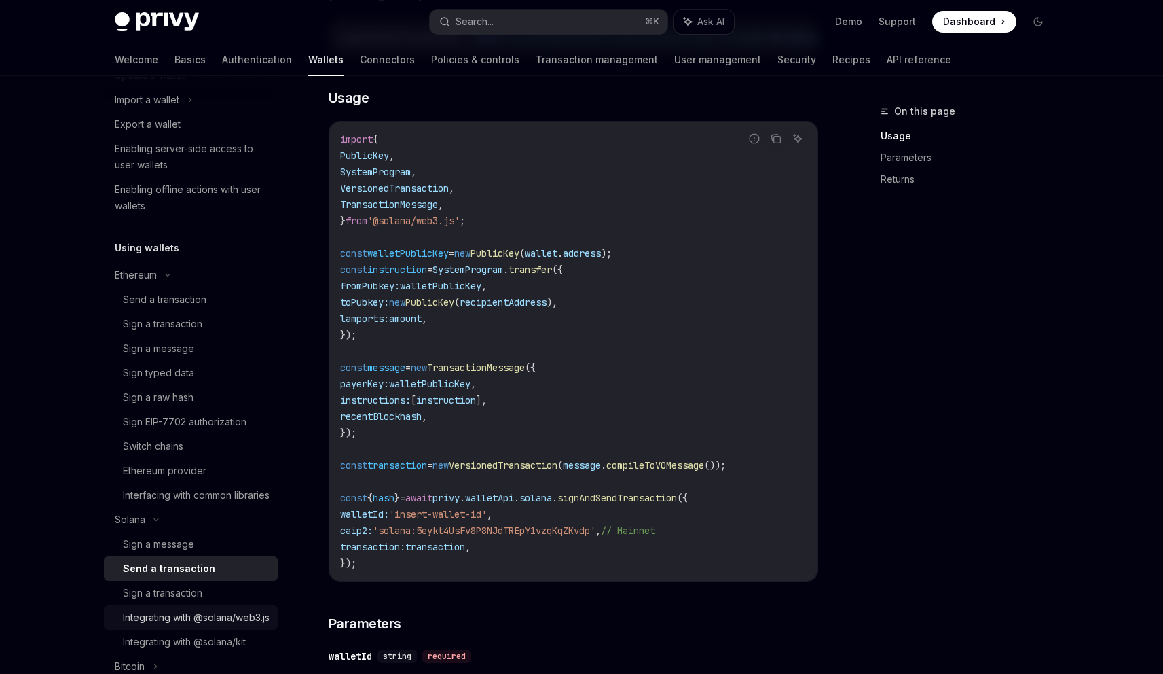
scroll to position [206, 0]
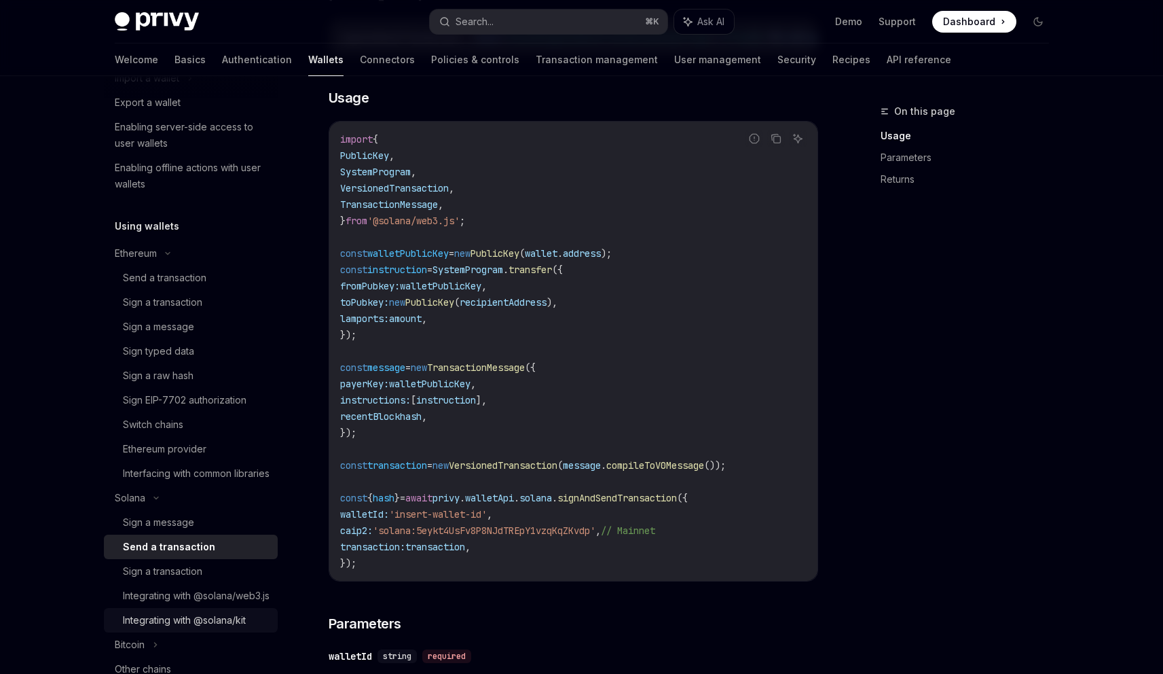
click at [213, 628] on div "Integrating with @solana/kit" at bounding box center [184, 620] width 123 height 16
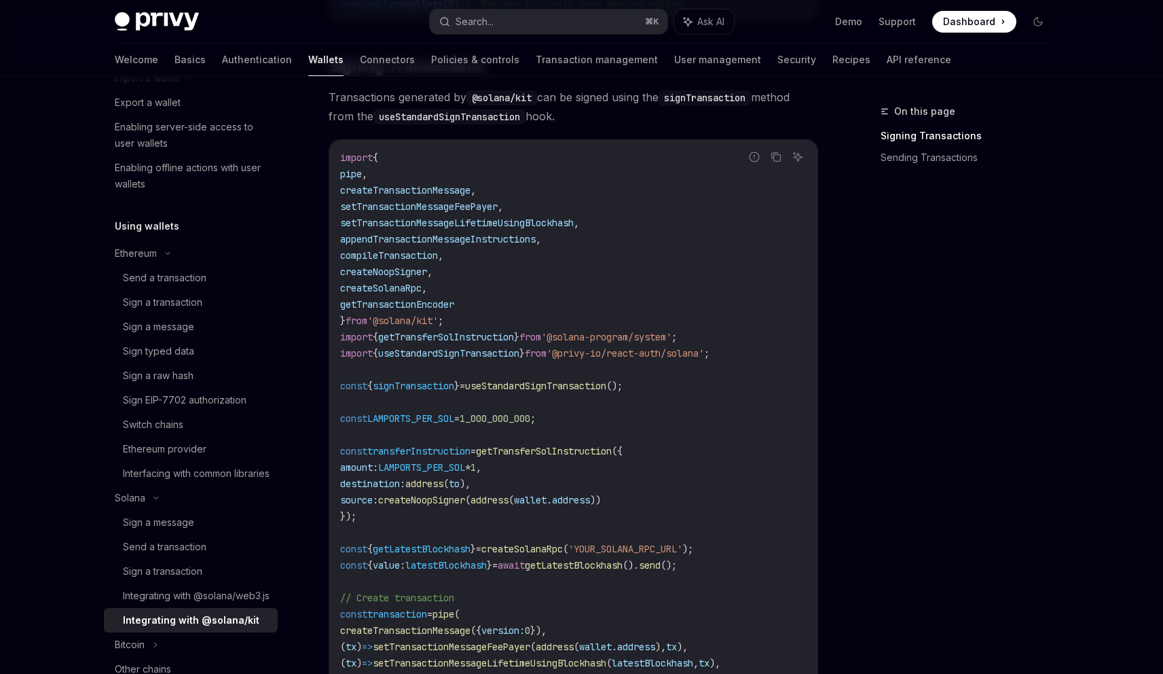
scroll to position [580, 0]
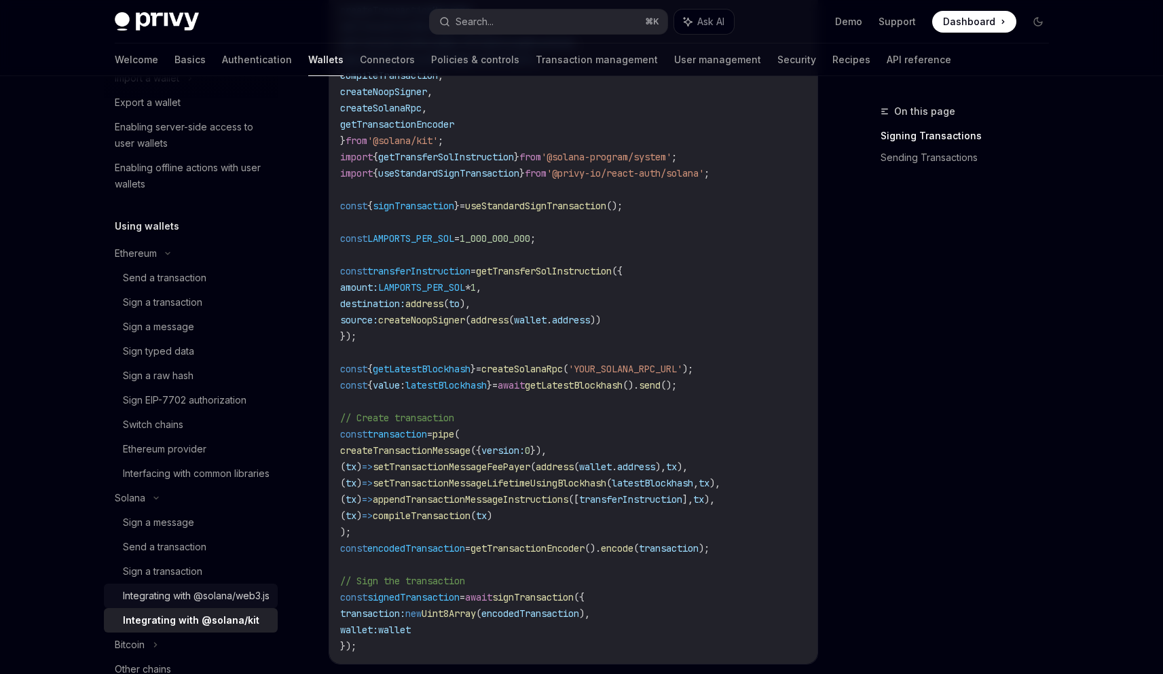
click at [159, 604] on div "Integrating with @solana/web3.js" at bounding box center [196, 595] width 147 height 16
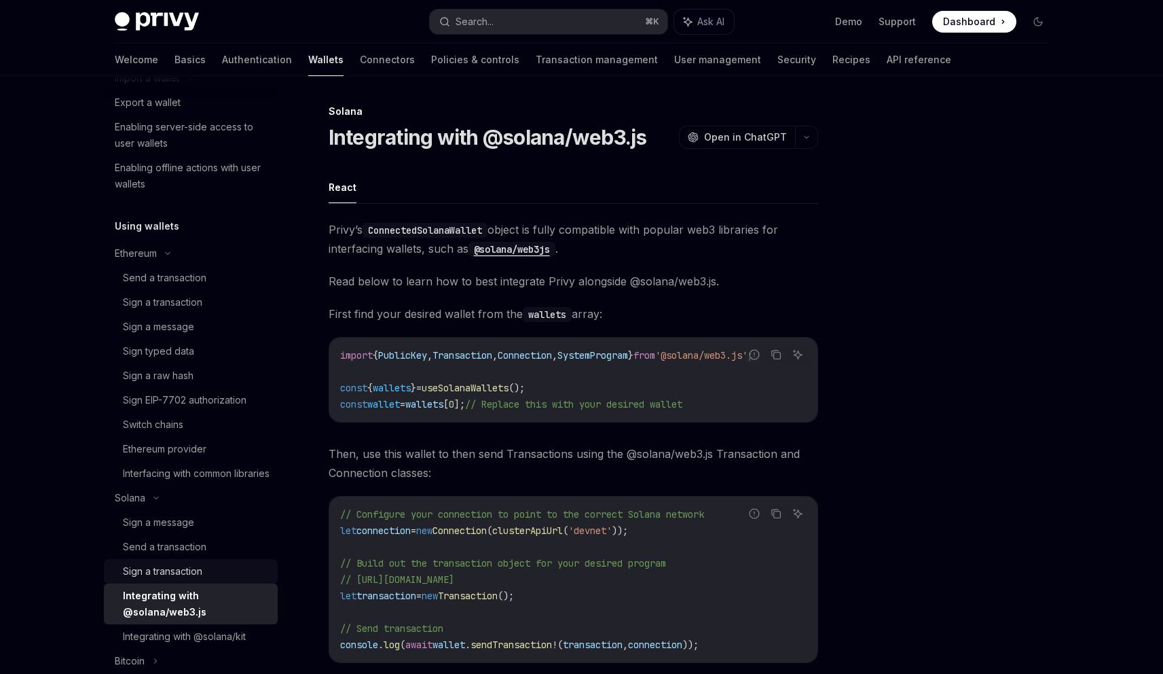
click at [163, 579] on div "Sign a transaction" at bounding box center [162, 571] width 79 height 16
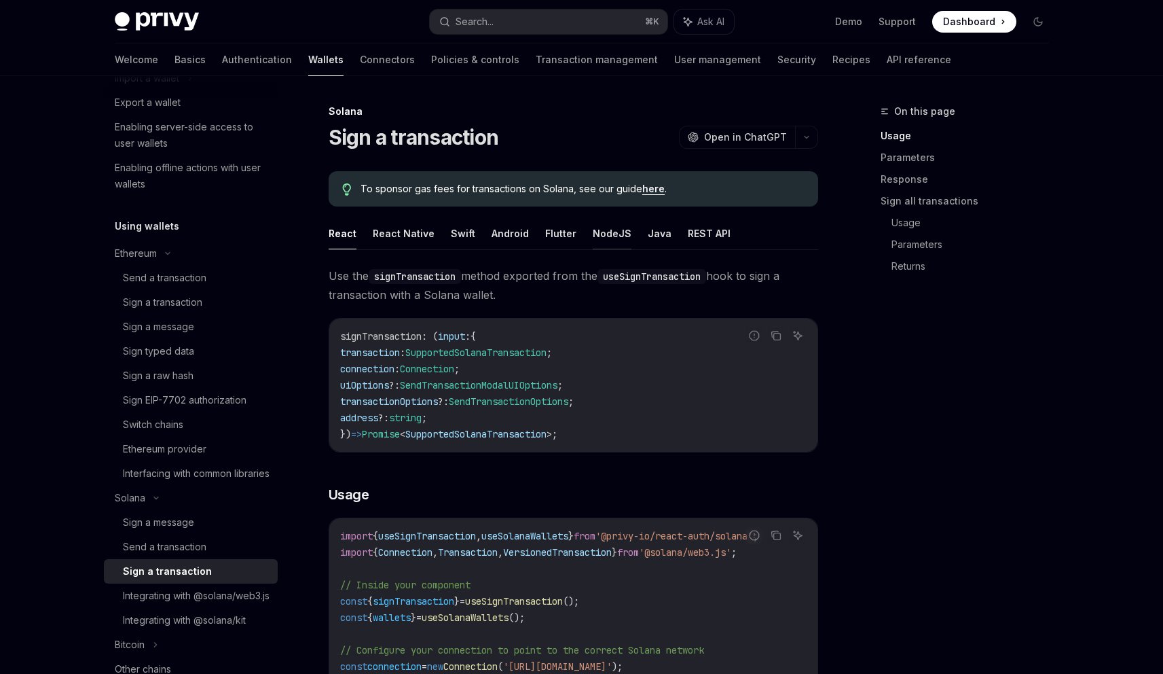
click at [599, 224] on button "NodeJS" at bounding box center [612, 233] width 39 height 32
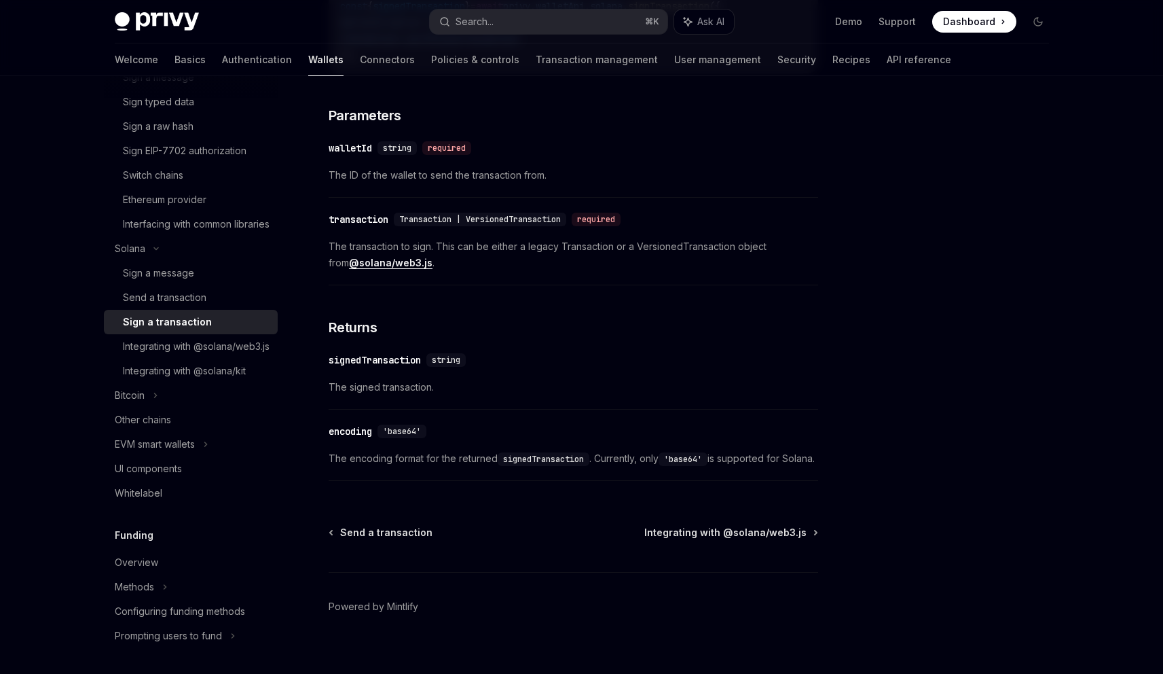
scroll to position [481, 0]
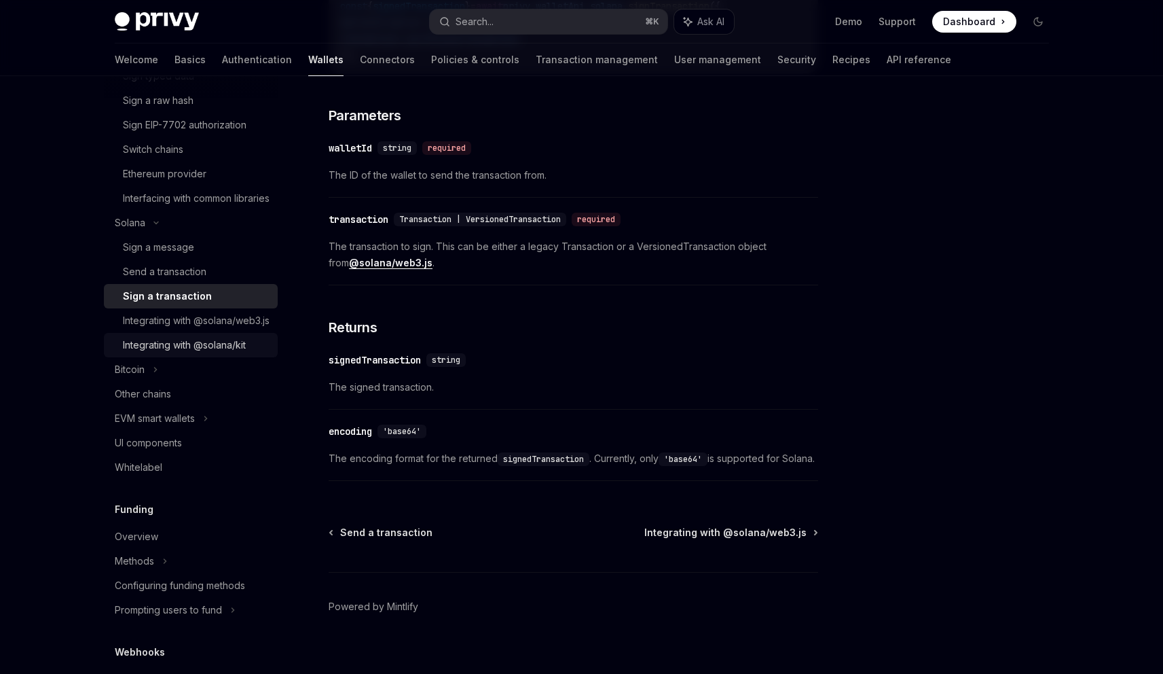
click at [191, 353] on div "Integrating with @solana/kit" at bounding box center [184, 345] width 123 height 16
type textarea "*"
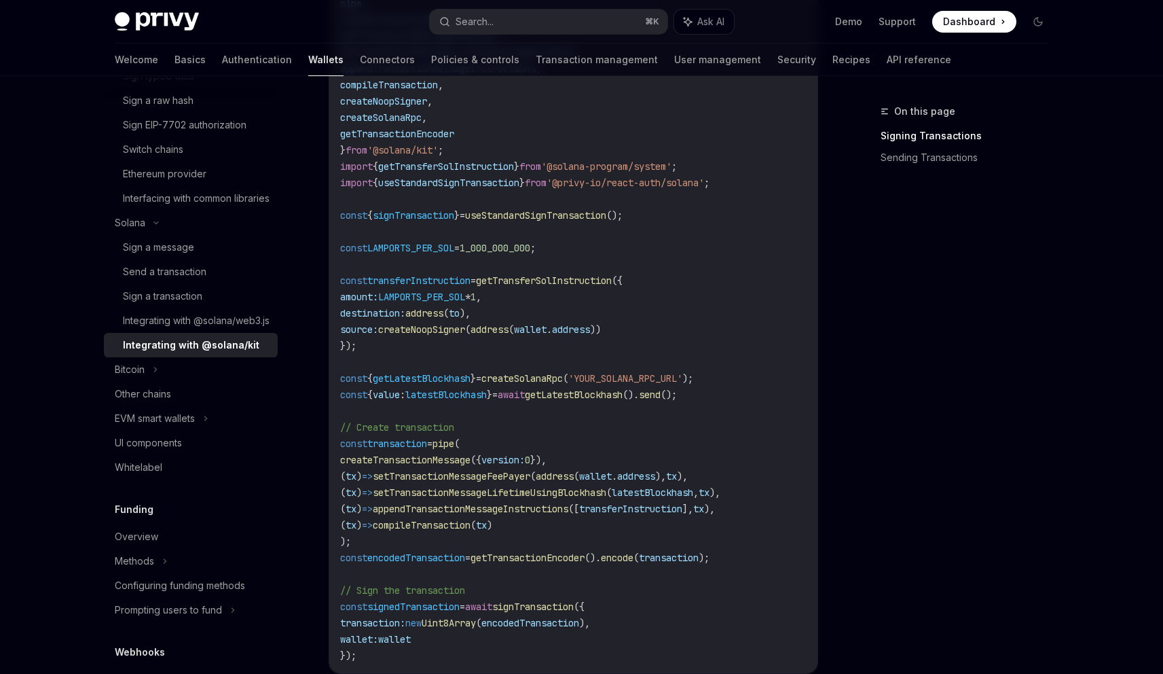
scroll to position [604, 0]
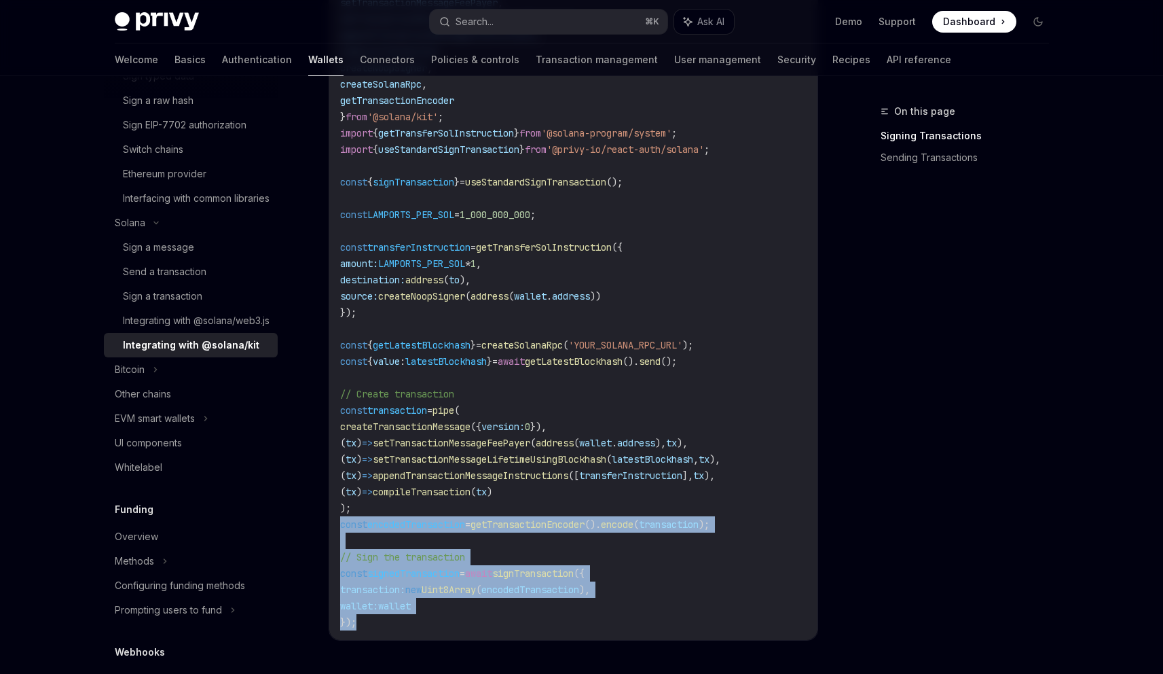
drag, startPoint x: 358, startPoint y: 622, endPoint x: 322, endPoint y: 524, distance: 104.4
click at [322, 524] on div "Solana Integrating with @solana/kit OpenAI Open in ChatGPT OpenAI Open in ChatG…" at bounding box center [446, 316] width 750 height 1632
copy code "const encodedTransaction = getTransactionEncoder (). encode ( transaction ); //…"
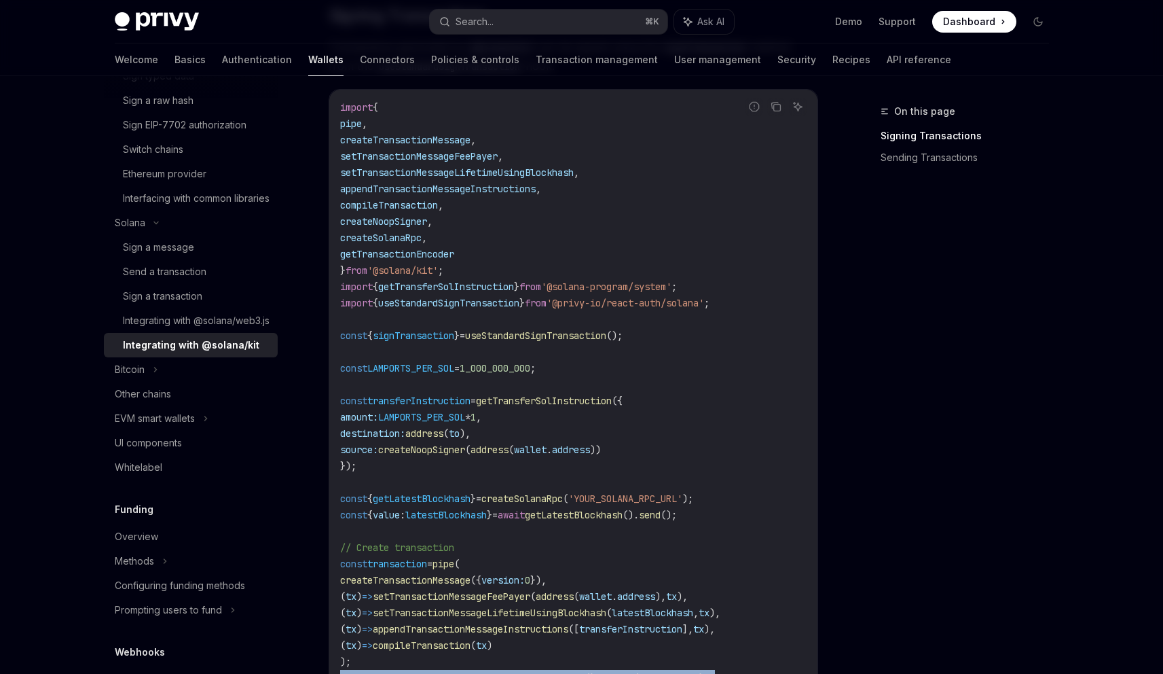
scroll to position [368, 0]
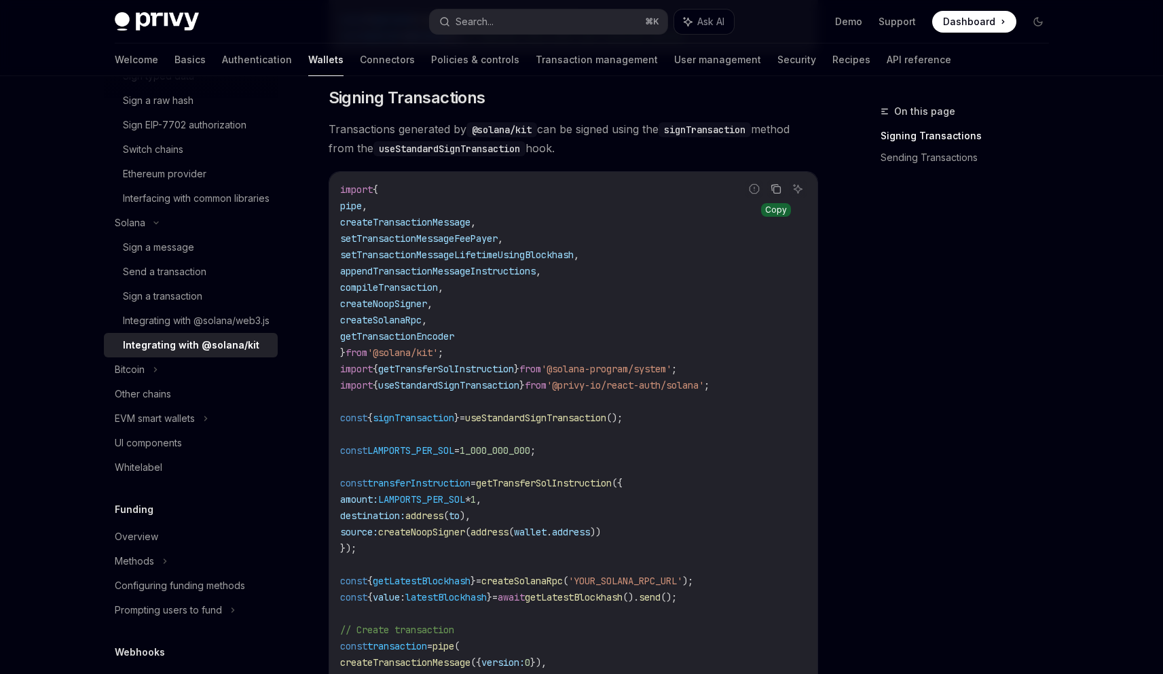
click at [776, 189] on icon "Copy the contents from the code block" at bounding box center [776, 188] width 11 height 11
click at [504, 26] on button "Search... ⌘ K" at bounding box center [549, 22] width 238 height 24
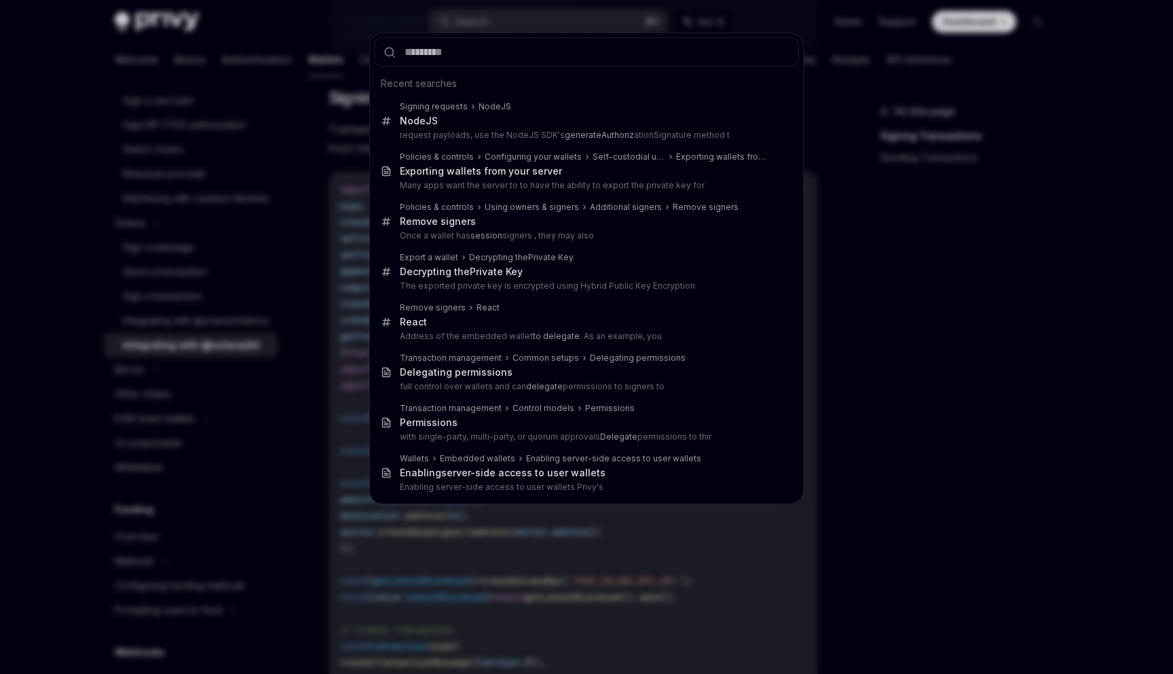
click at [75, 226] on div "Recent searches Signing requests NodeJS NodeJS request payloads, use the NodeJS…" at bounding box center [586, 337] width 1173 height 674
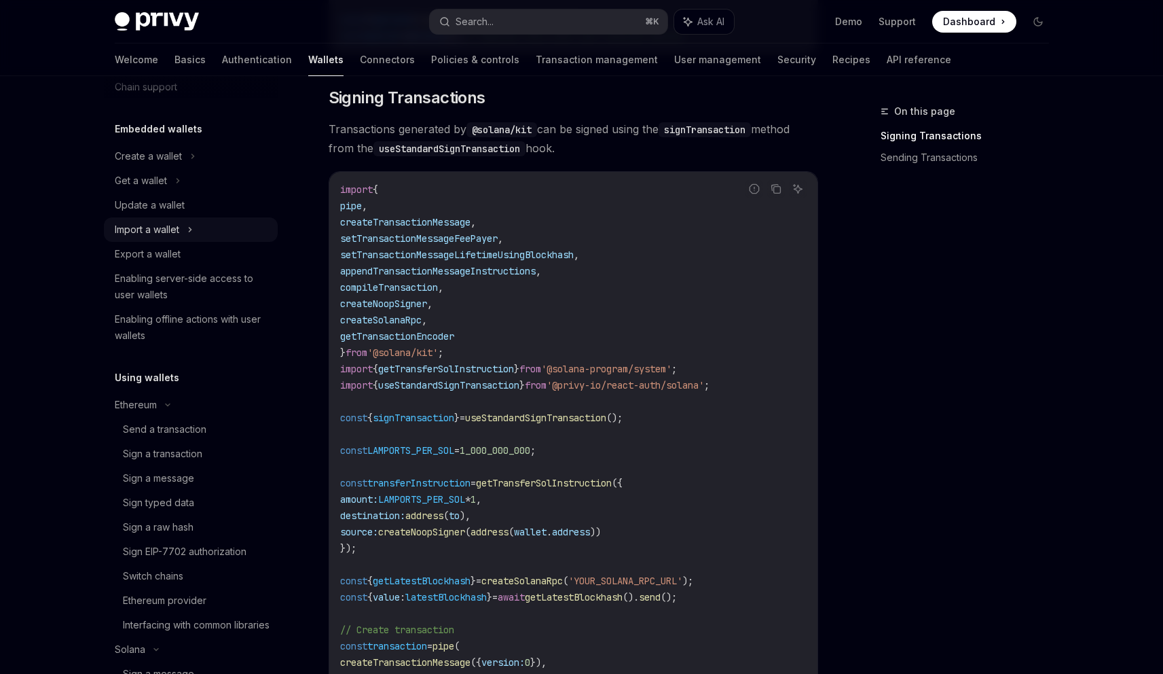
scroll to position [0, 0]
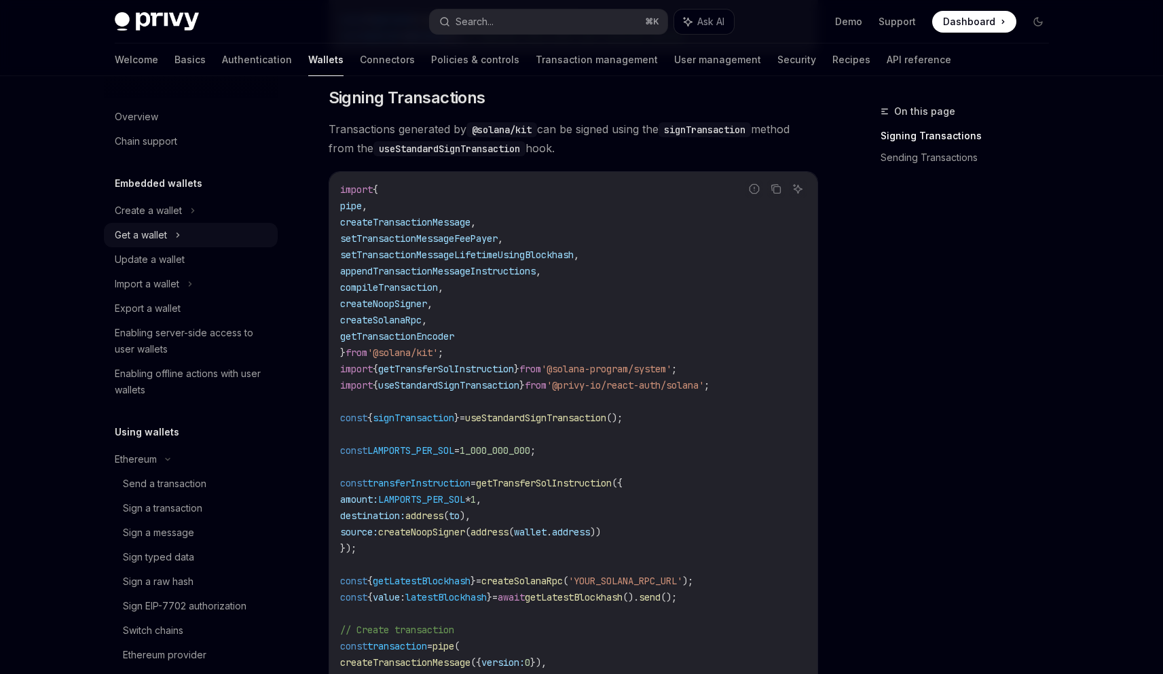
click at [164, 233] on div "Get a wallet" at bounding box center [141, 235] width 52 height 16
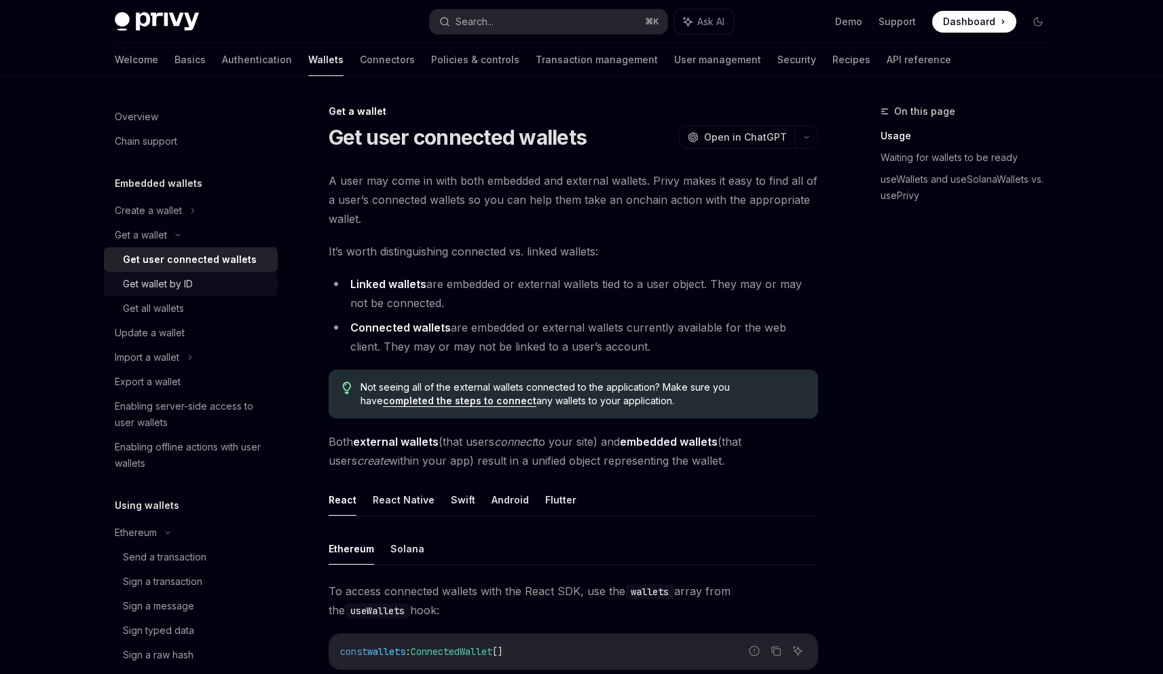
click at [179, 285] on div "Get wallet by ID" at bounding box center [158, 284] width 70 height 16
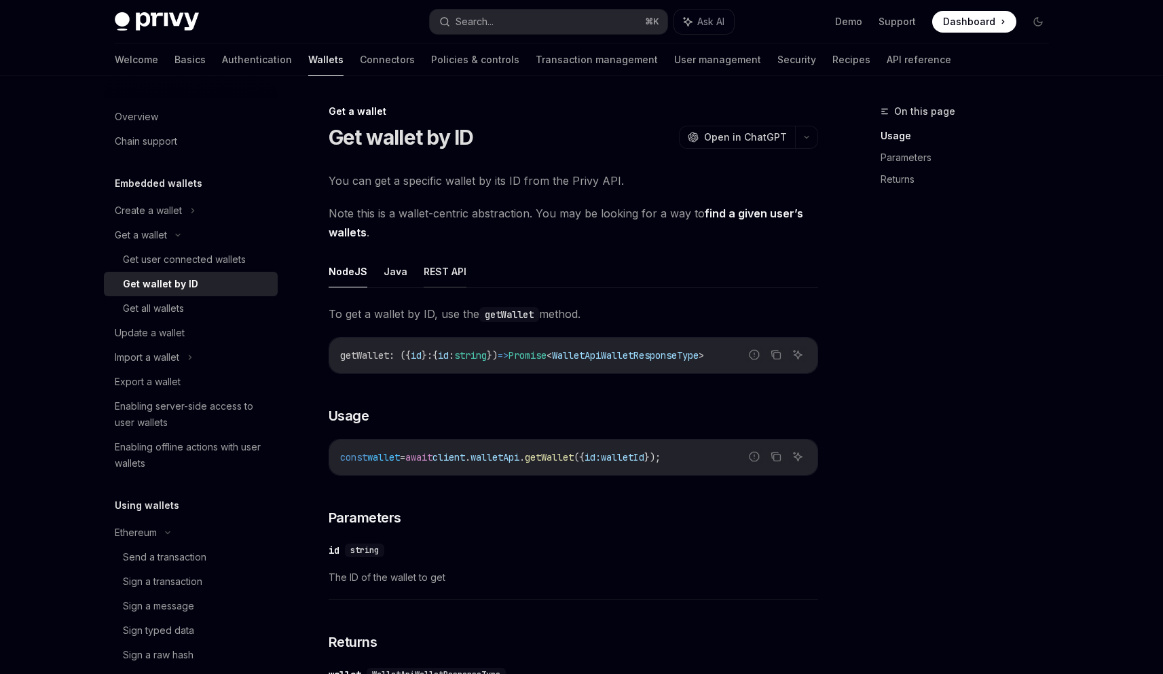
click at [446, 279] on button "REST API" at bounding box center [445, 271] width 43 height 32
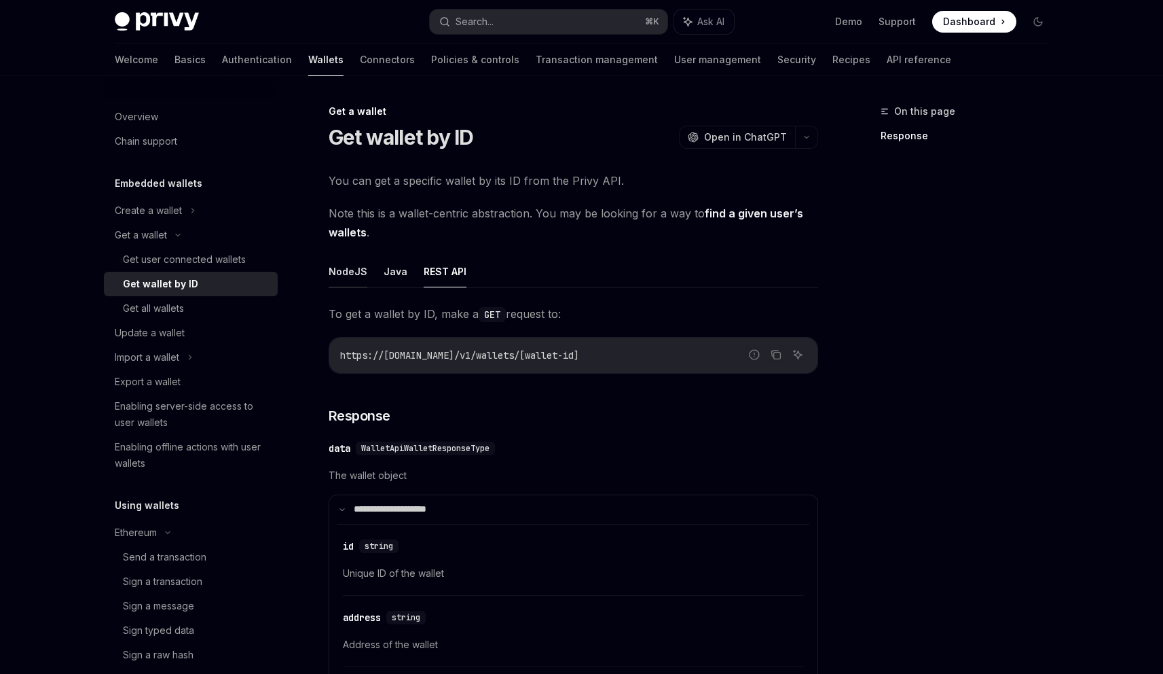
click at [349, 274] on button "NodeJS" at bounding box center [348, 271] width 39 height 32
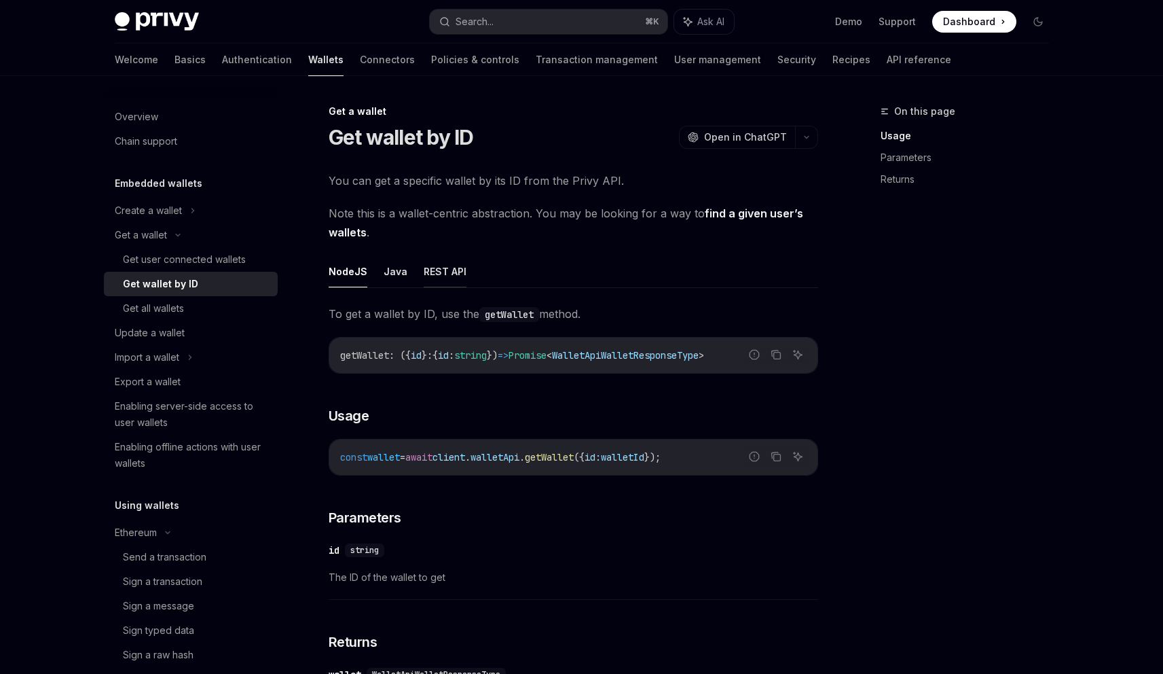
click at [439, 278] on button "REST API" at bounding box center [445, 271] width 43 height 32
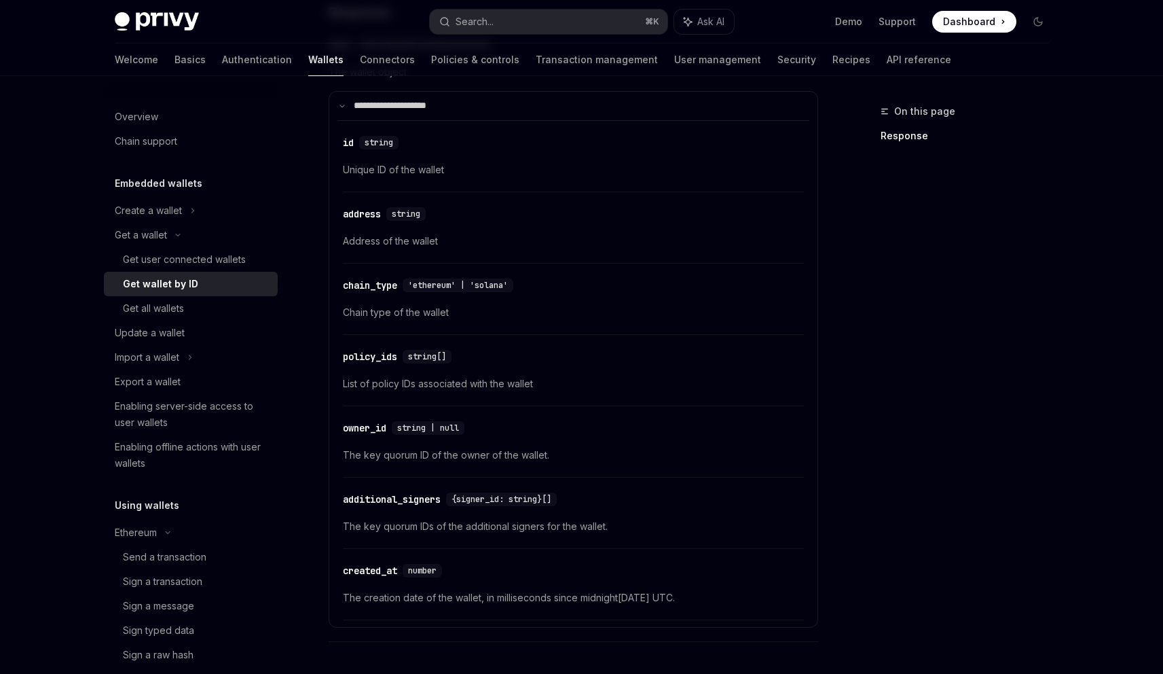
scroll to position [475, 0]
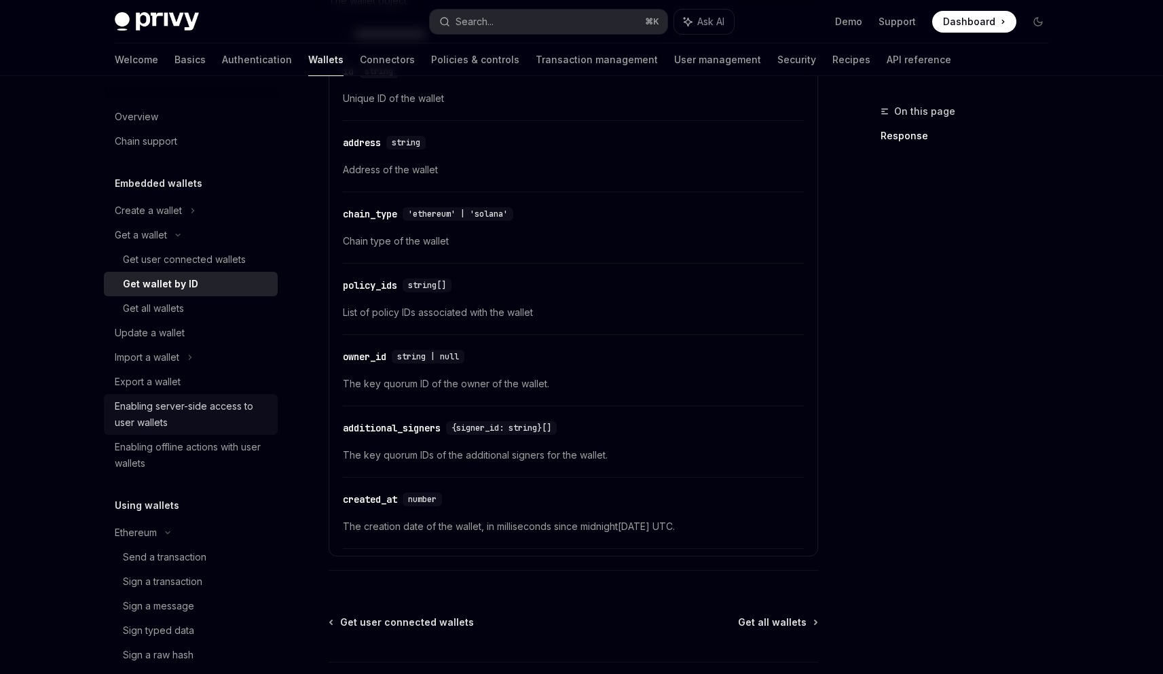
click at [178, 410] on div "Enabling server-side access to user wallets" at bounding box center [192, 414] width 155 height 33
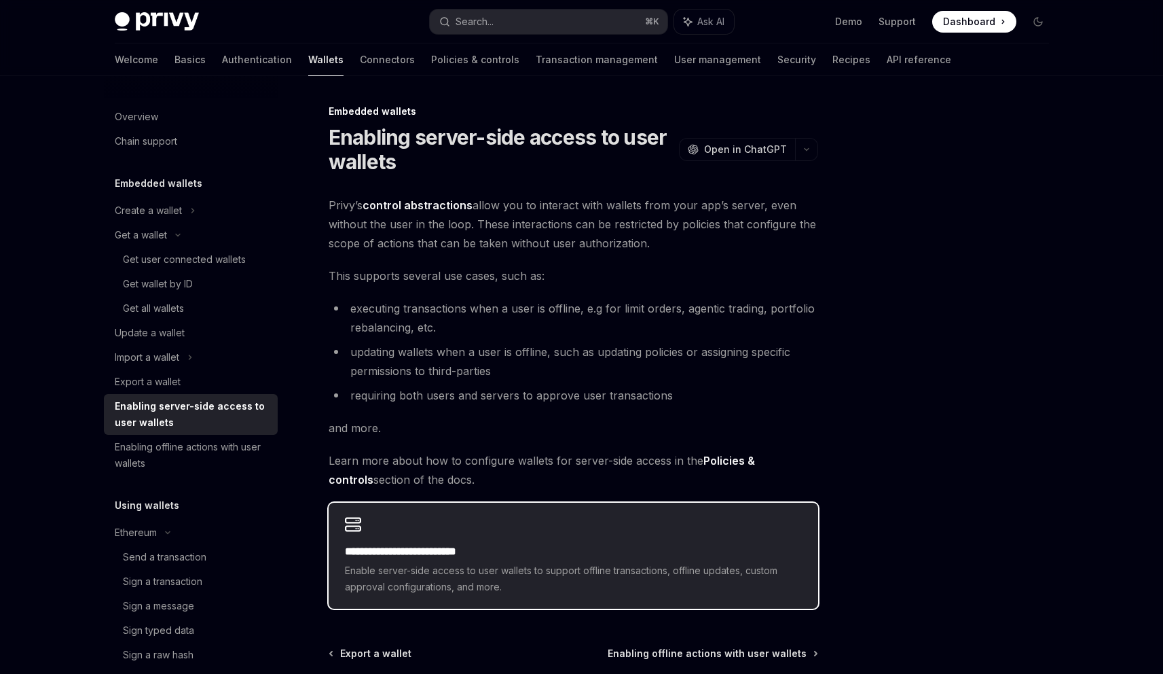
click at [521, 542] on div "**********" at bounding box center [574, 555] width 490 height 106
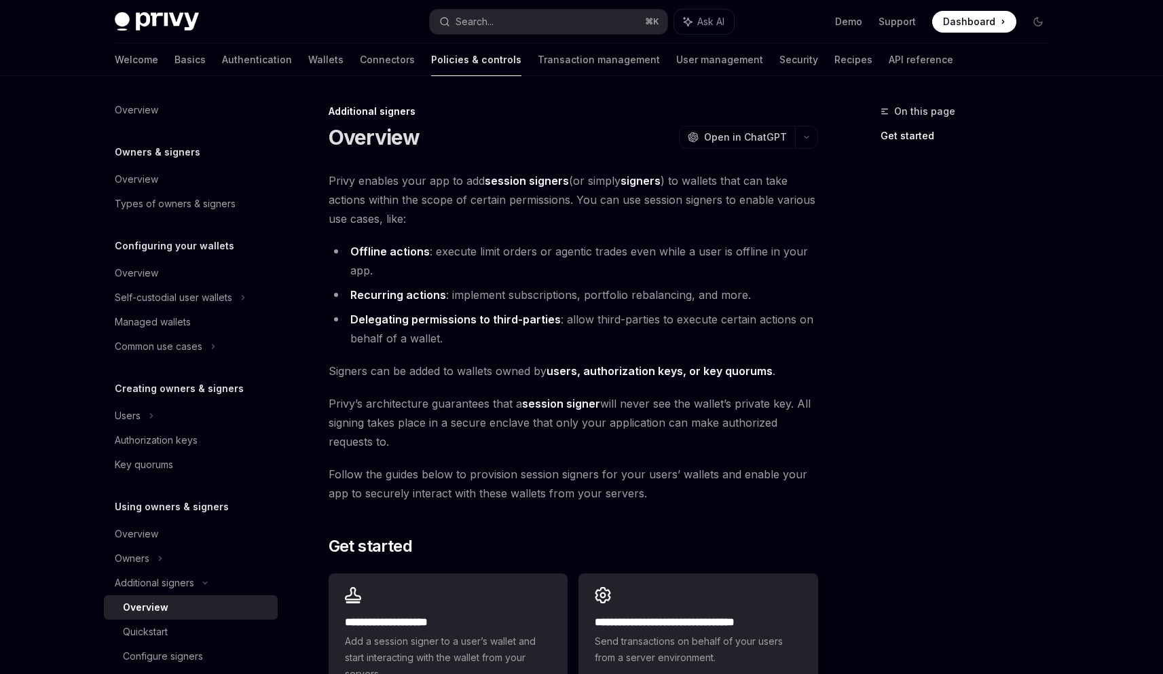
scroll to position [217, 0]
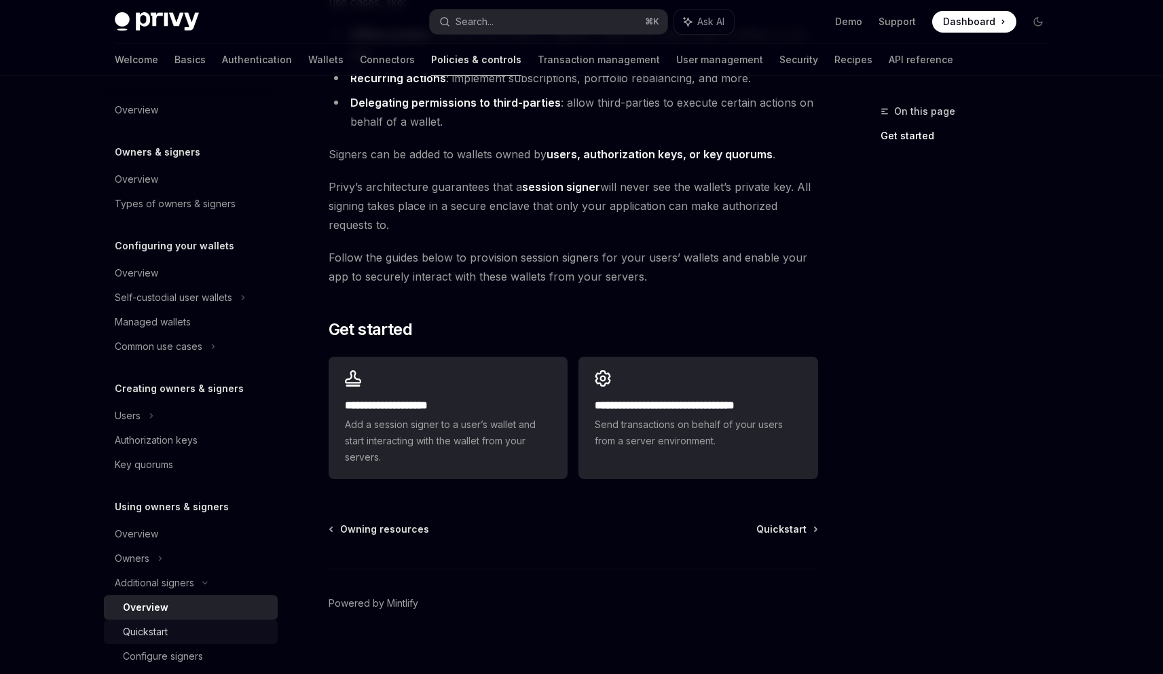
click at [179, 629] on div "Quickstart" at bounding box center [196, 631] width 147 height 16
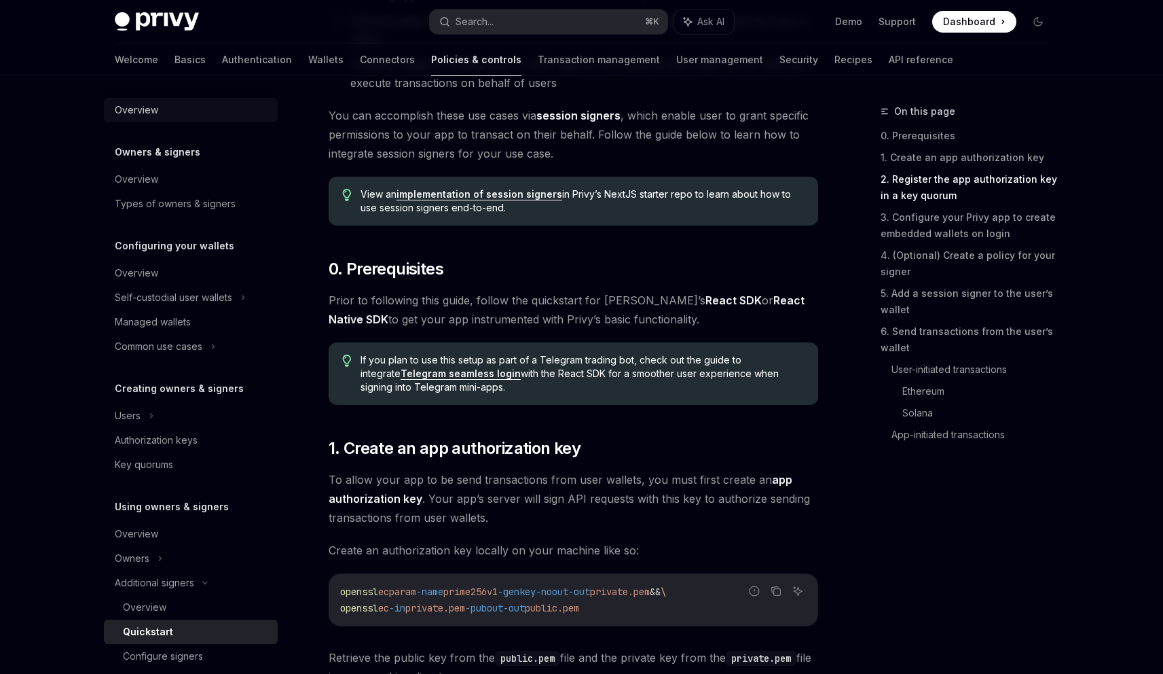
scroll to position [157, 0]
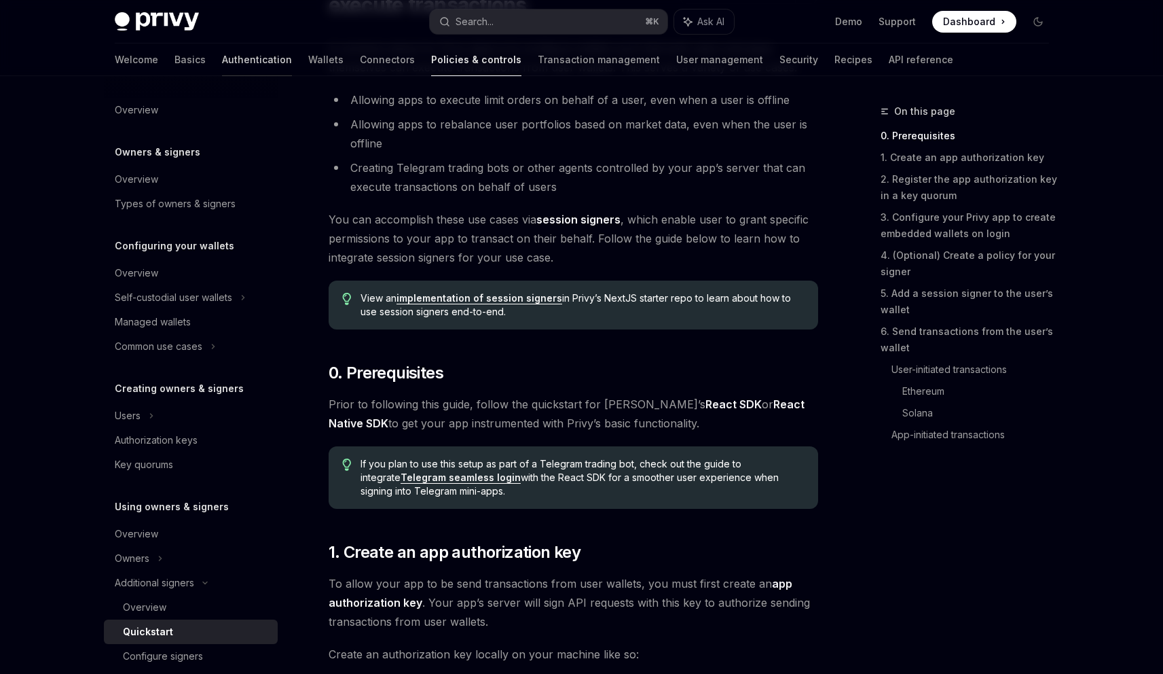
click at [222, 62] on link "Authentication" at bounding box center [257, 59] width 70 height 33
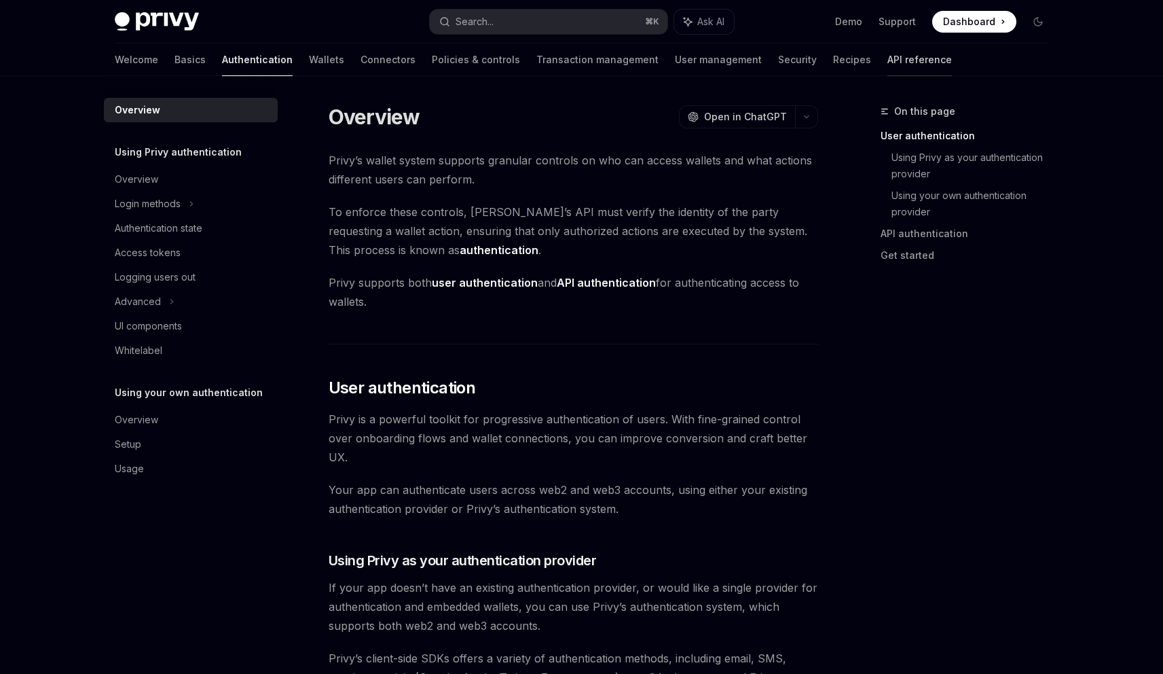
click at [887, 61] on link "API reference" at bounding box center [919, 59] width 65 height 33
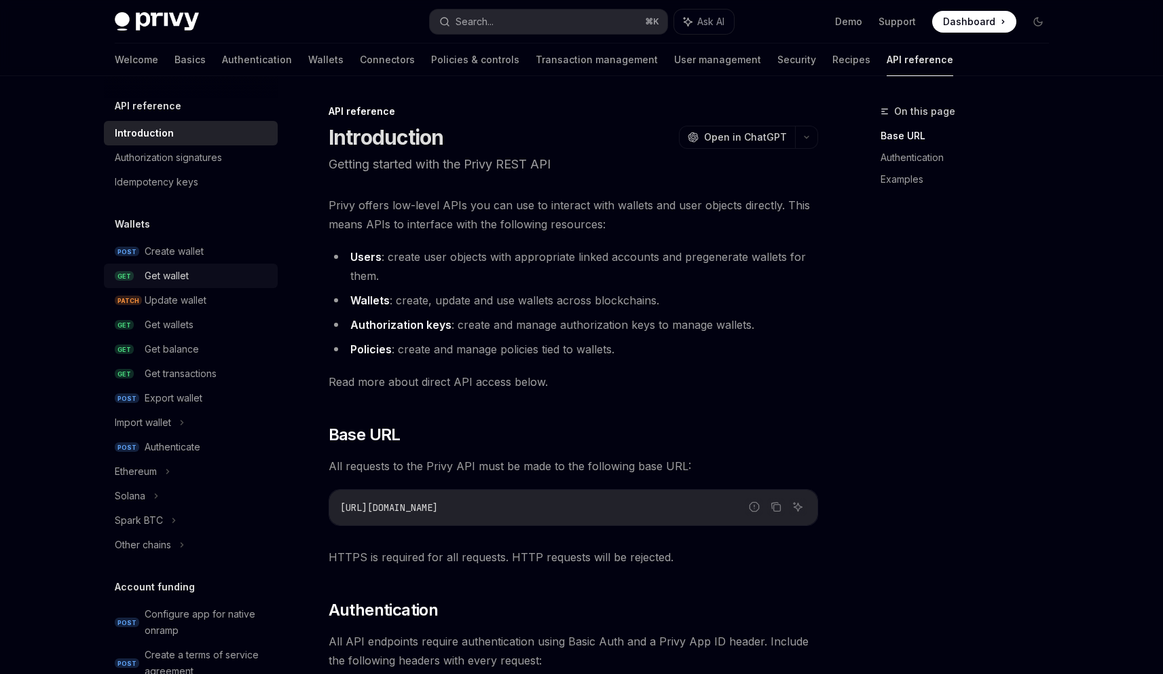
click at [170, 274] on div "Get wallet" at bounding box center [167, 276] width 44 height 16
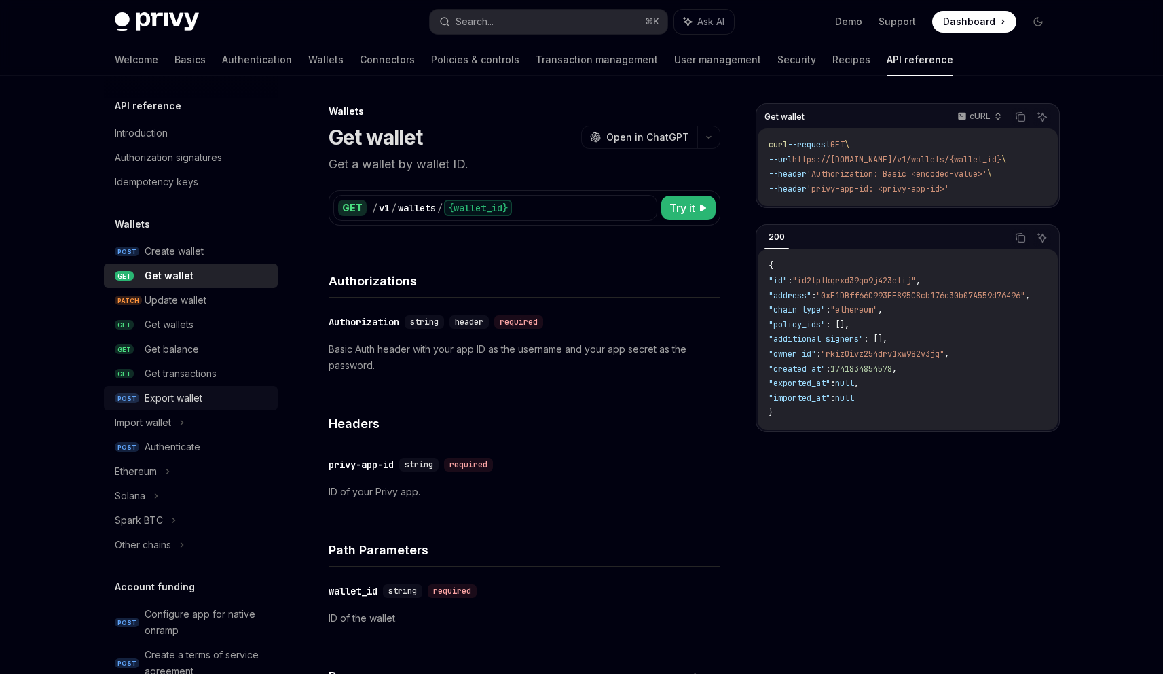
click at [183, 396] on div "Export wallet" at bounding box center [174, 398] width 58 height 16
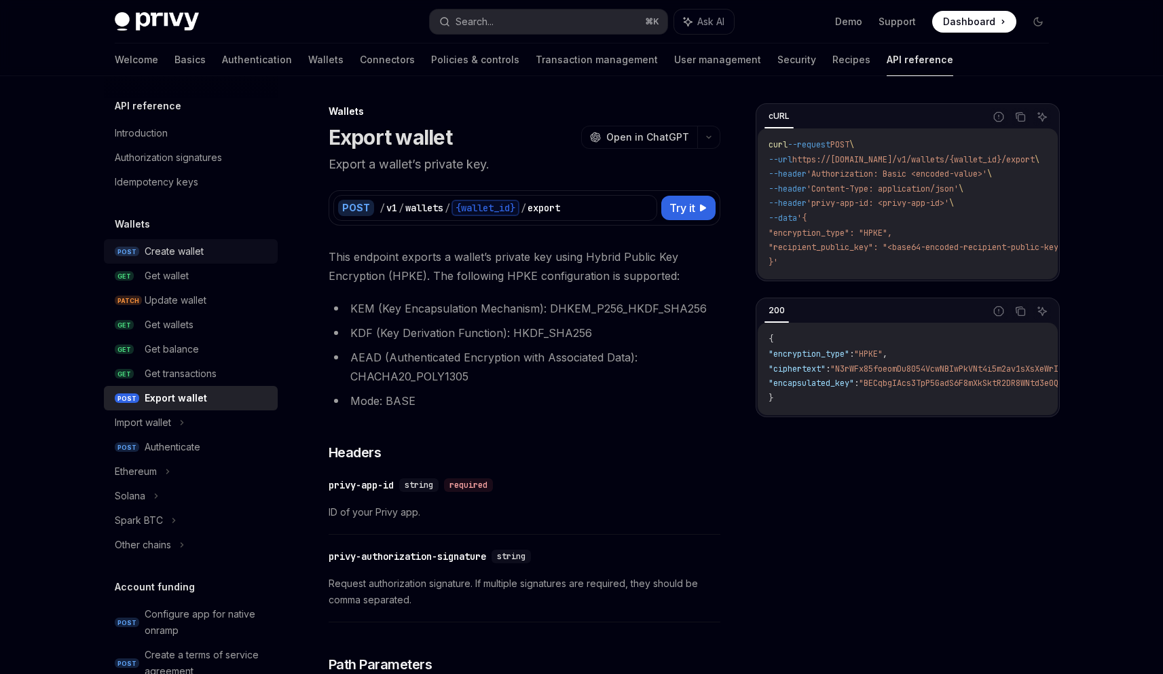
click at [178, 251] on div "Create wallet" at bounding box center [174, 251] width 59 height 16
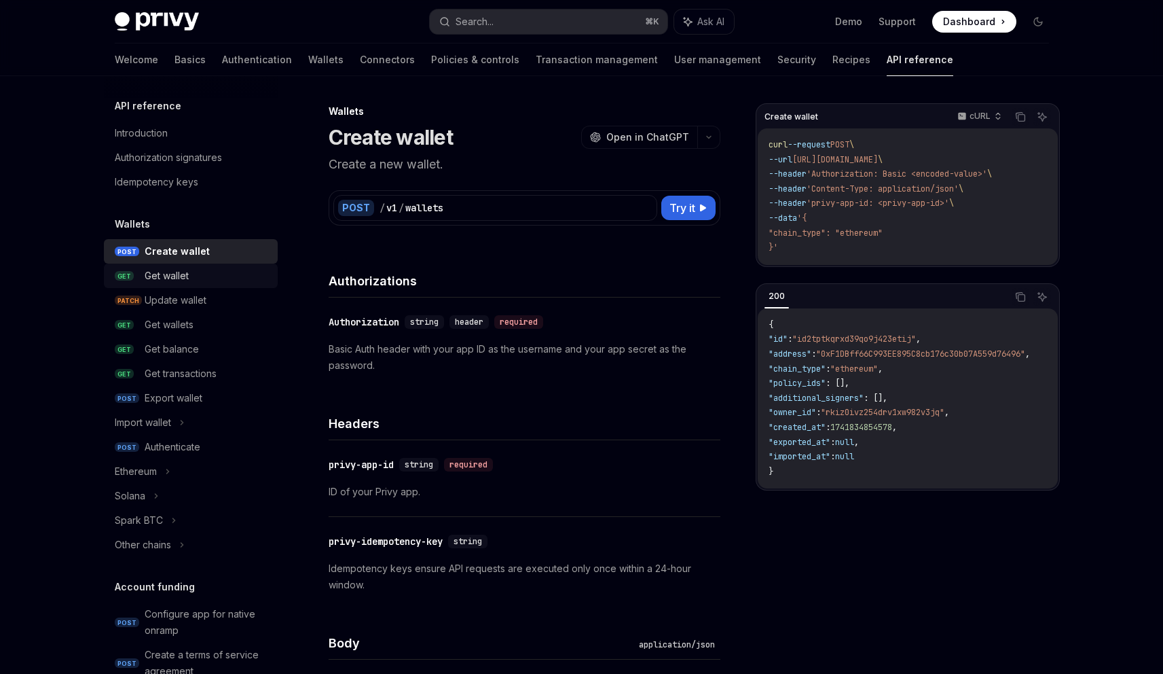
click at [172, 280] on div "Get wallet" at bounding box center [167, 276] width 44 height 16
type textarea "*"
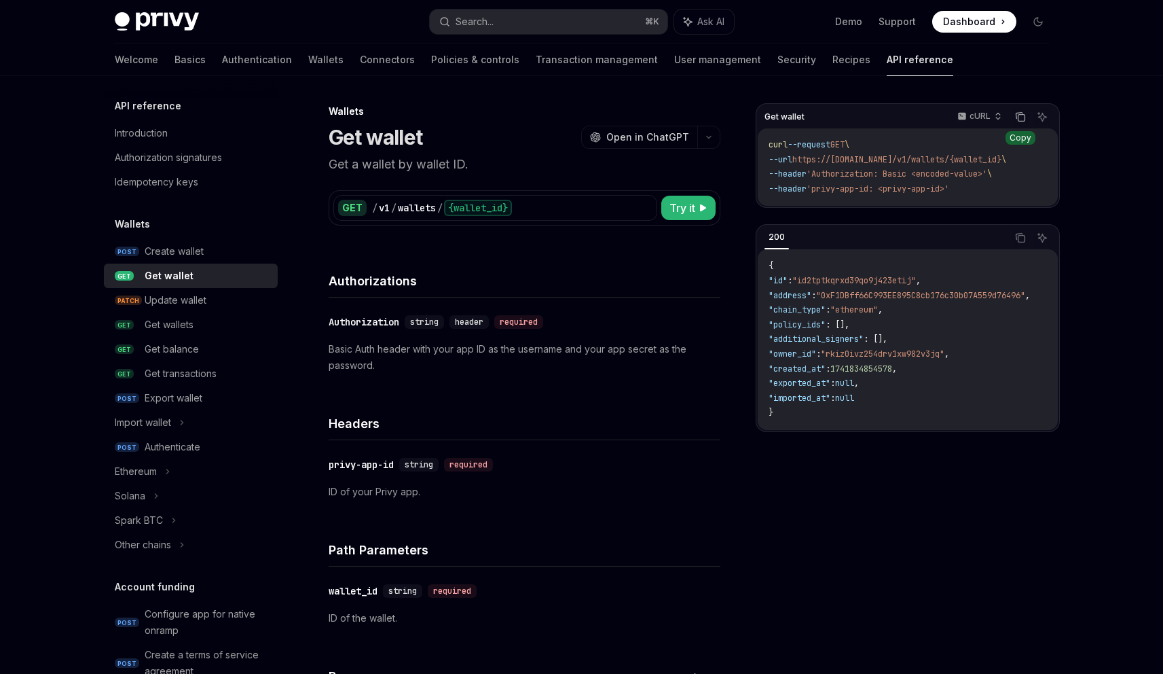
click at [1020, 121] on icon "Copy the contents from the code block" at bounding box center [1021, 118] width 7 height 7
click at [160, 495] on div "Solana" at bounding box center [191, 495] width 174 height 24
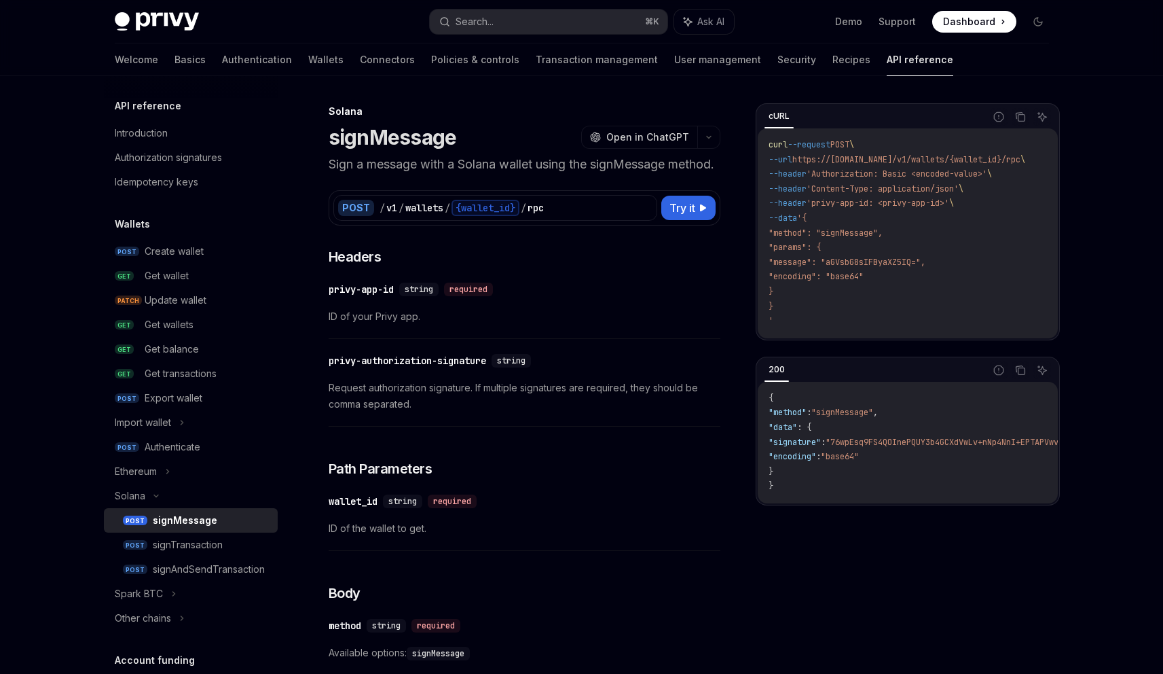
click at [204, 526] on div "signMessage" at bounding box center [185, 520] width 65 height 16
type textarea "*"
click at [1020, 122] on button "Copy the contents from the code block" at bounding box center [1021, 117] width 18 height 18
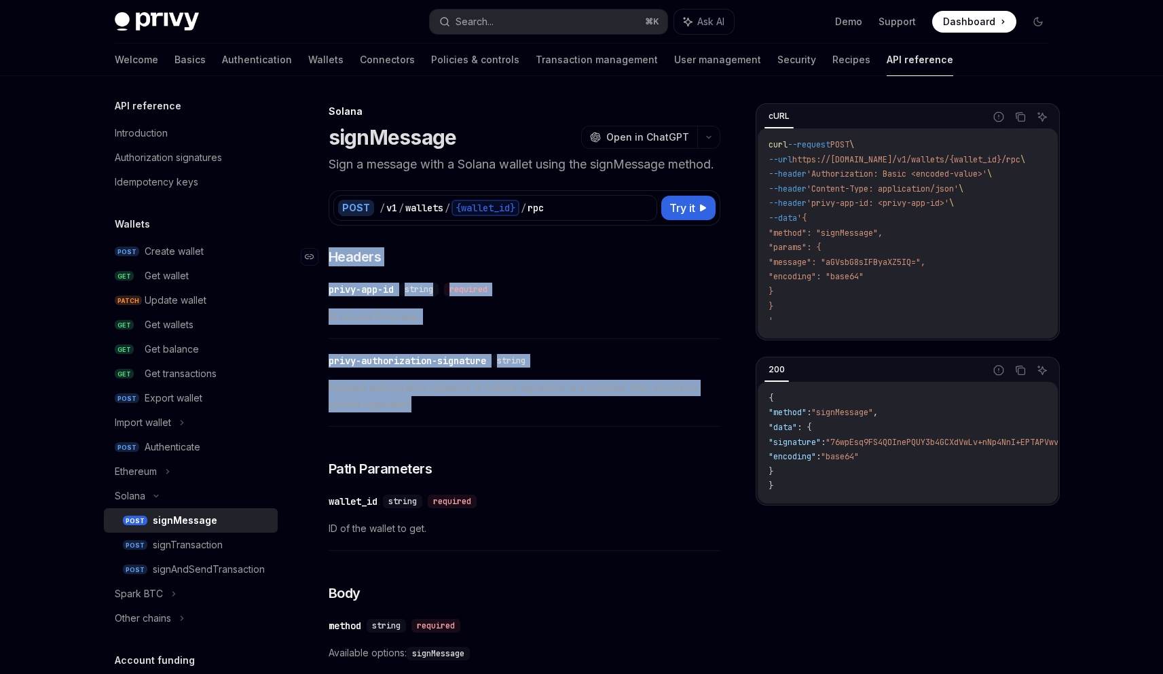
drag, startPoint x: 420, startPoint y: 422, endPoint x: 323, endPoint y: 275, distance: 175.9
click at [329, 275] on div "**********" at bounding box center [525, 607] width 392 height 721
copy div "​ Headers ​ privy-app-id string required ID of your Privy app. ​ privy-authoriz…"
click at [222, 62] on link "Authentication" at bounding box center [257, 59] width 70 height 33
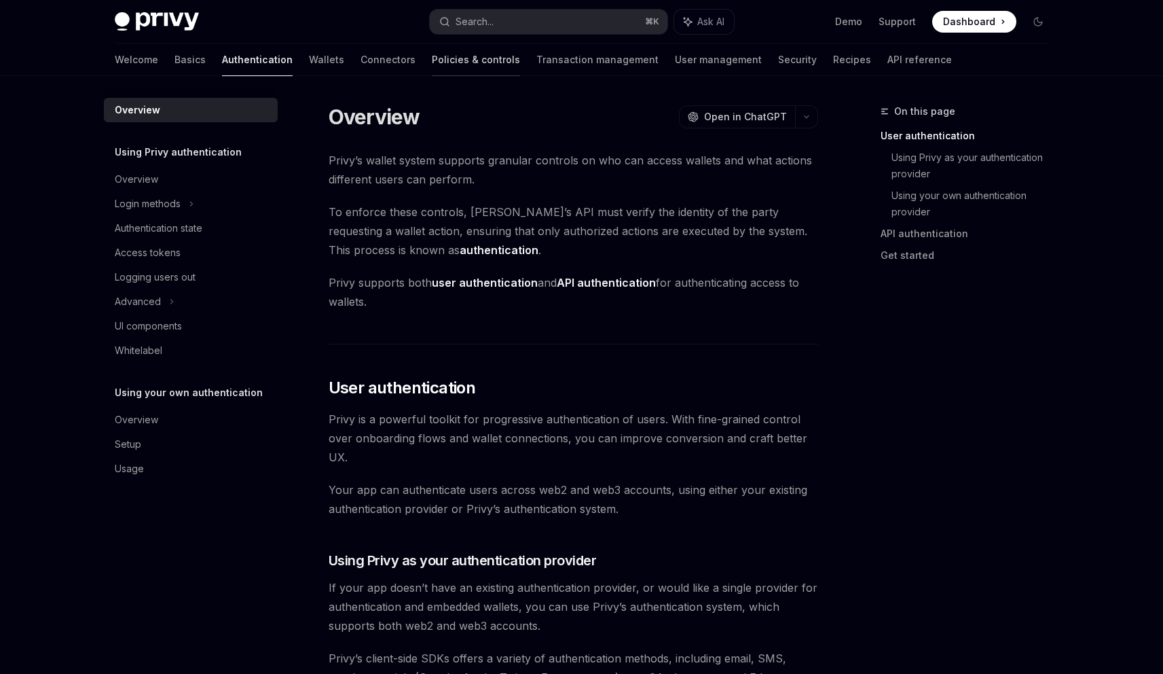
click at [432, 66] on link "Policies & controls" at bounding box center [476, 59] width 88 height 33
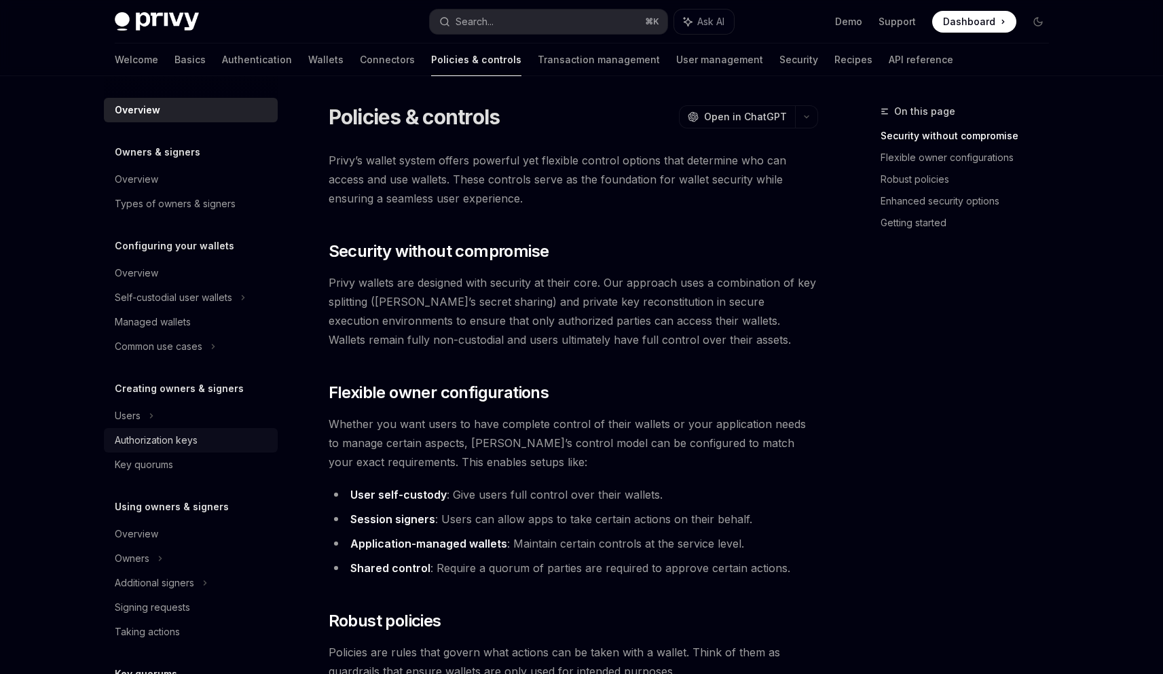
click at [160, 447] on div "Authorization keys" at bounding box center [156, 440] width 83 height 16
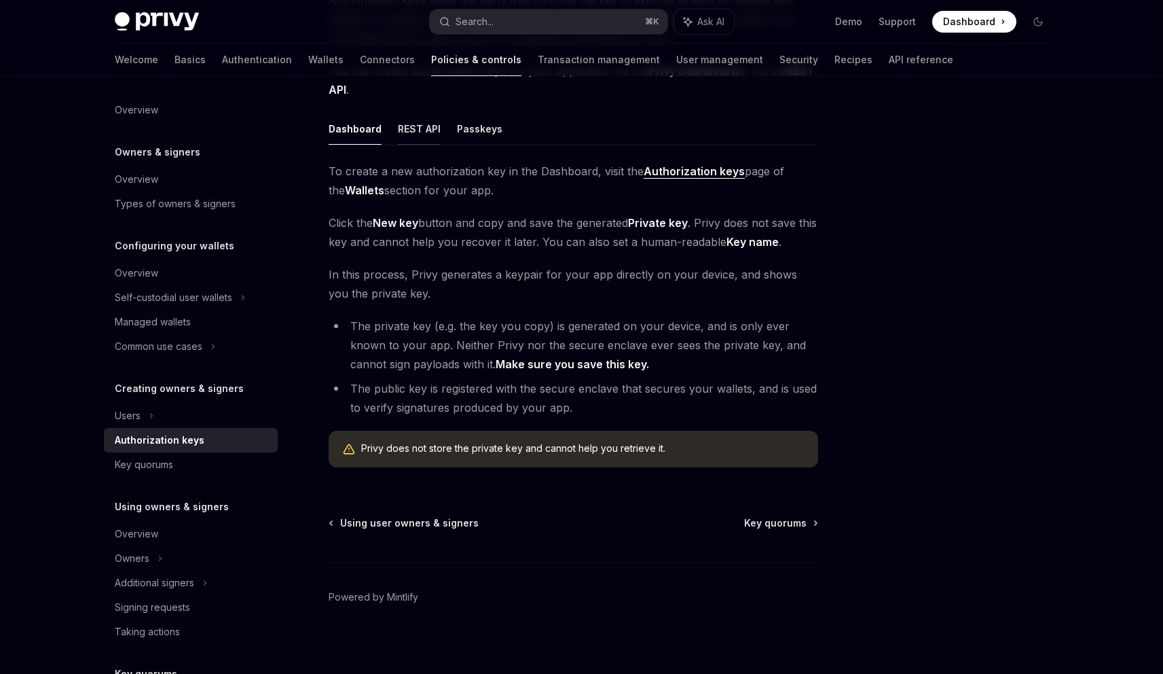
scroll to position [179, 0]
click at [777, 527] on span "Key quorums" at bounding box center [775, 524] width 62 height 14
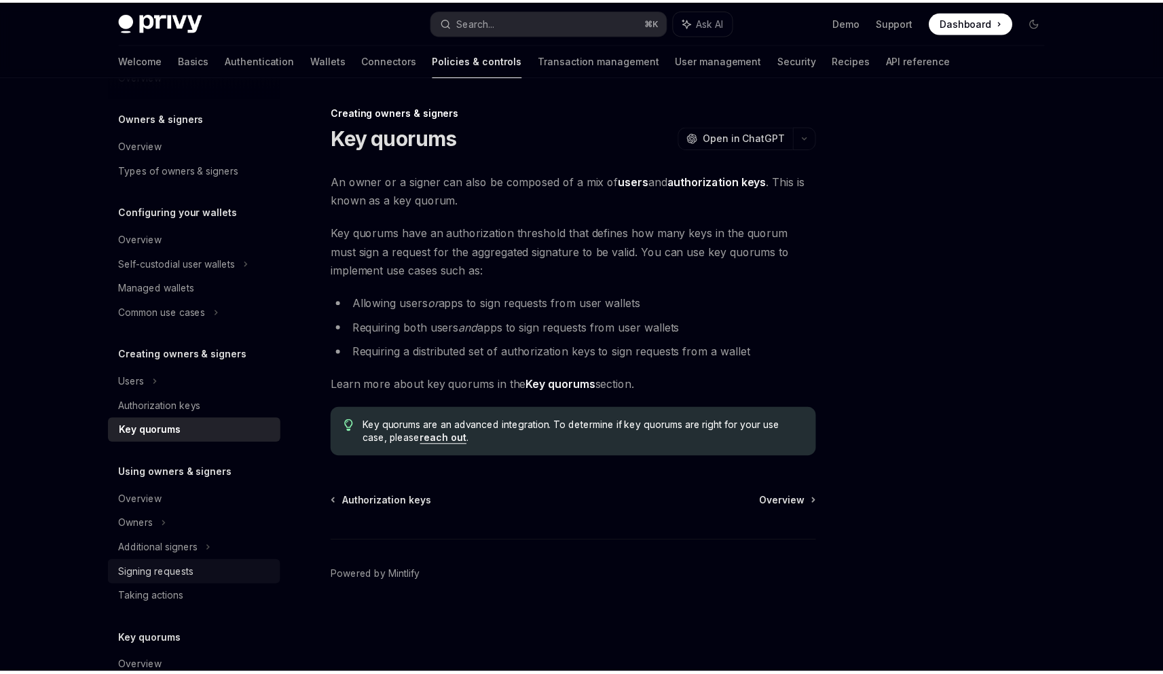
scroll to position [33, 0]
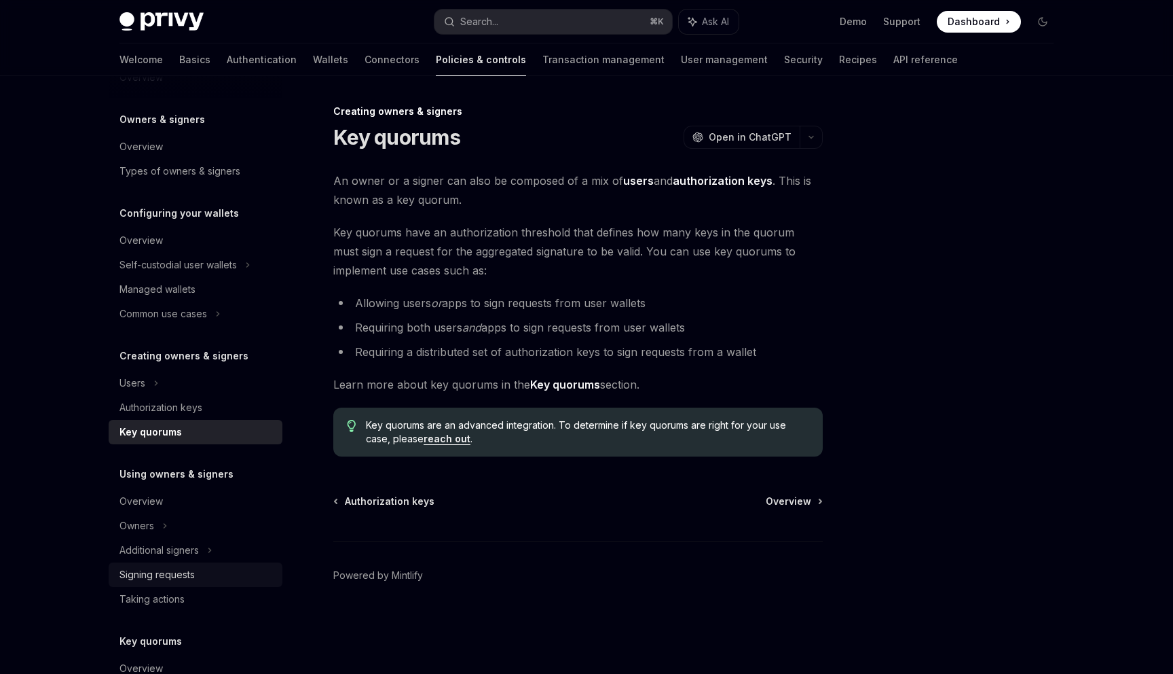
click at [157, 578] on div "Signing requests" at bounding box center [156, 574] width 75 height 16
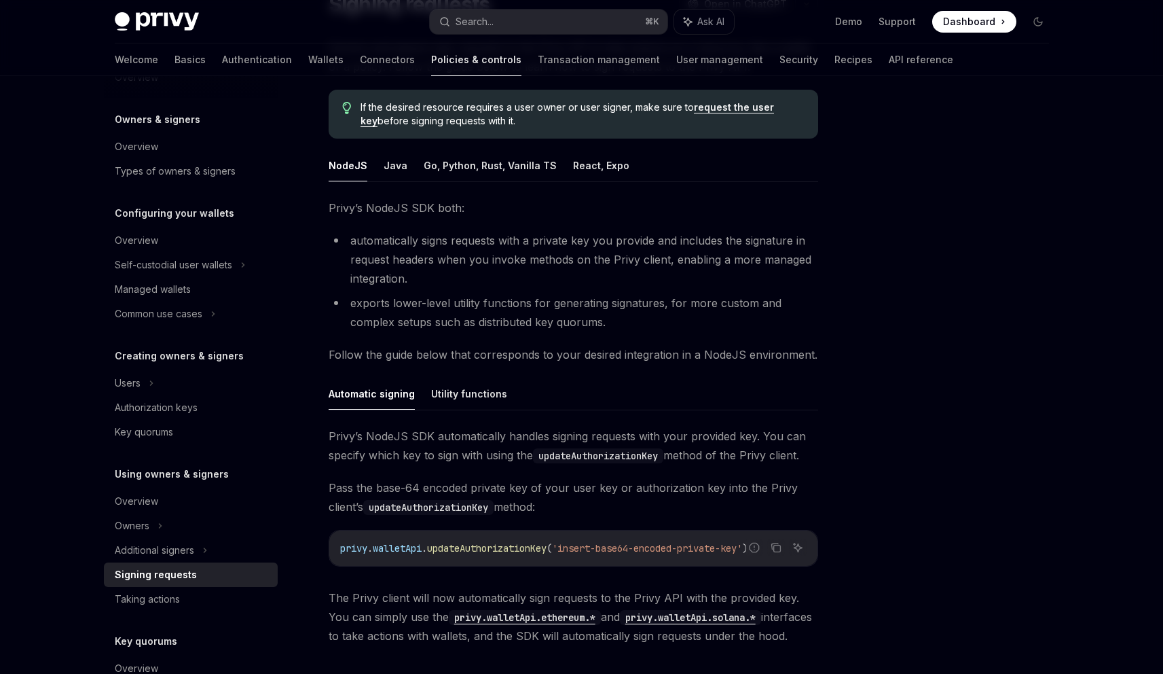
scroll to position [132, 0]
click at [471, 392] on button "Utility functions" at bounding box center [469, 394] width 76 height 32
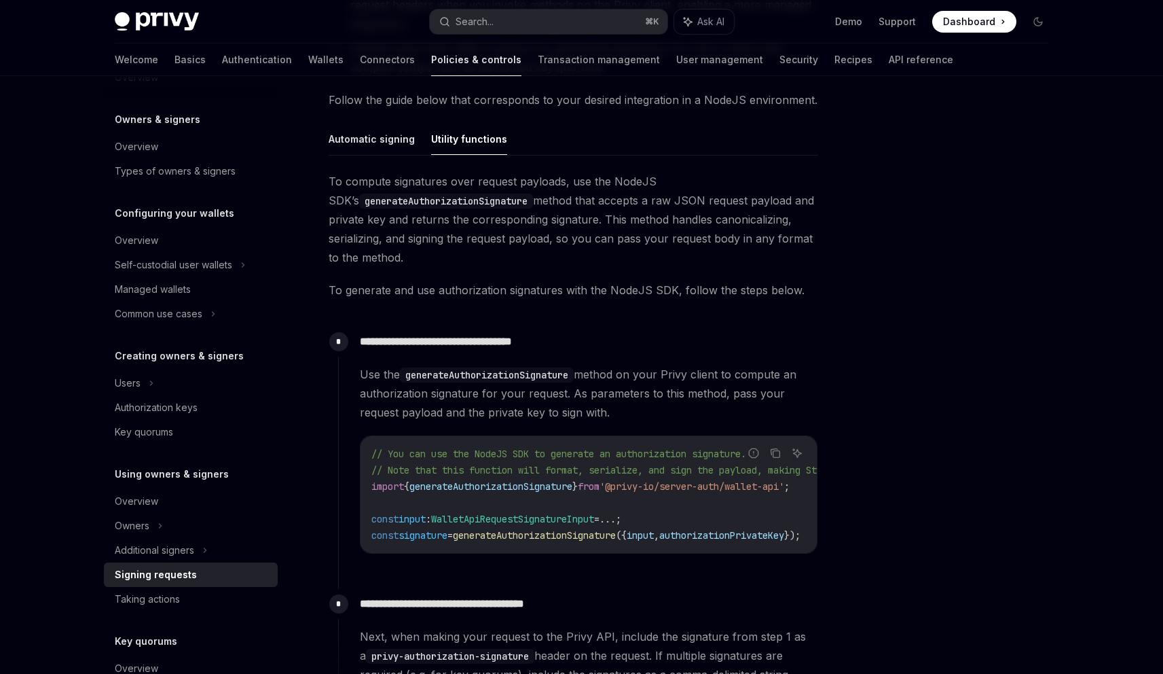
scroll to position [529, 0]
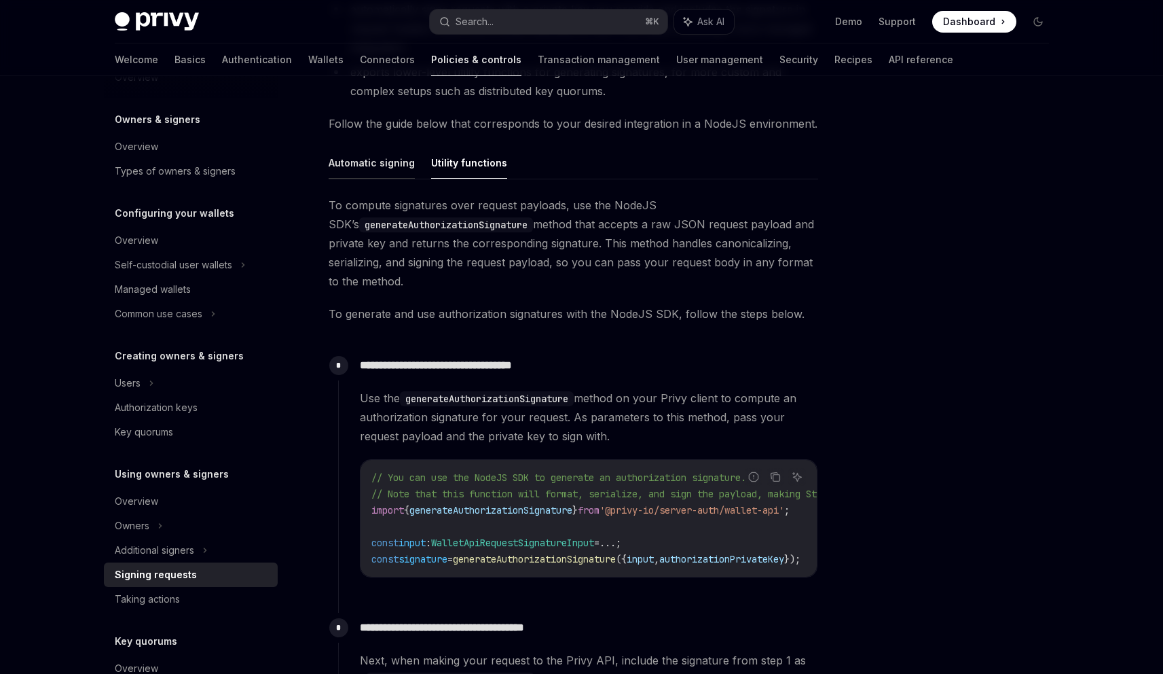
click at [364, 166] on button "Automatic signing" at bounding box center [372, 163] width 86 height 32
type textarea "*"
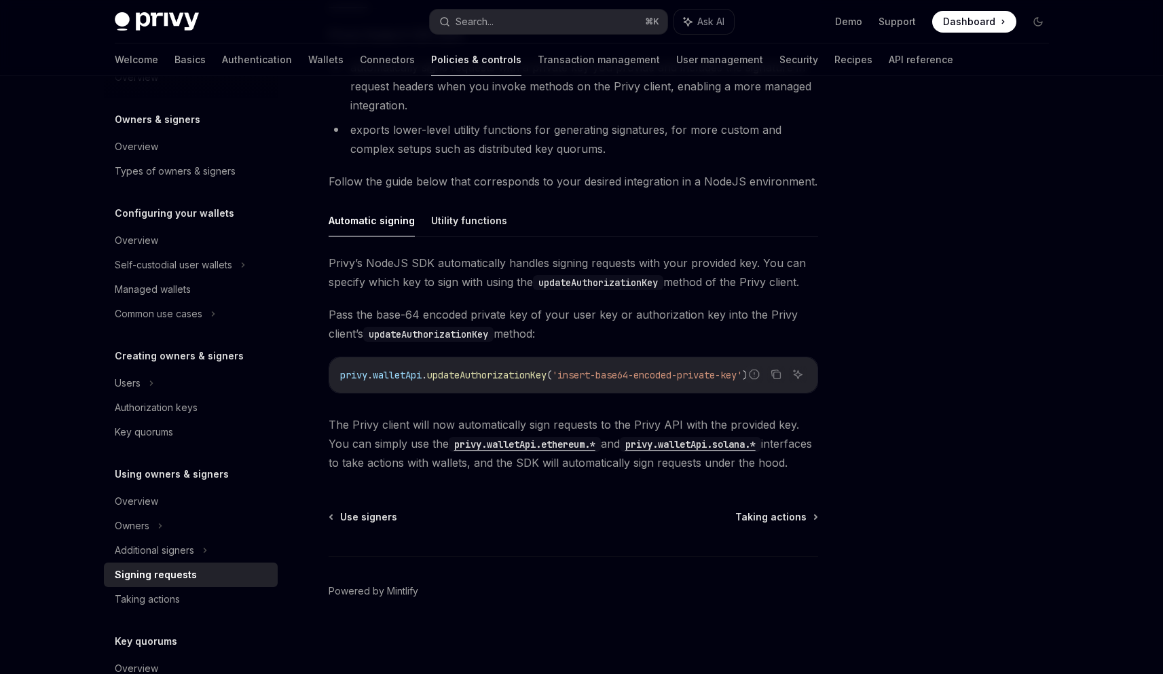
scroll to position [306, 0]
click at [509, 22] on button "Search... ⌘ K" at bounding box center [549, 22] width 238 height 24
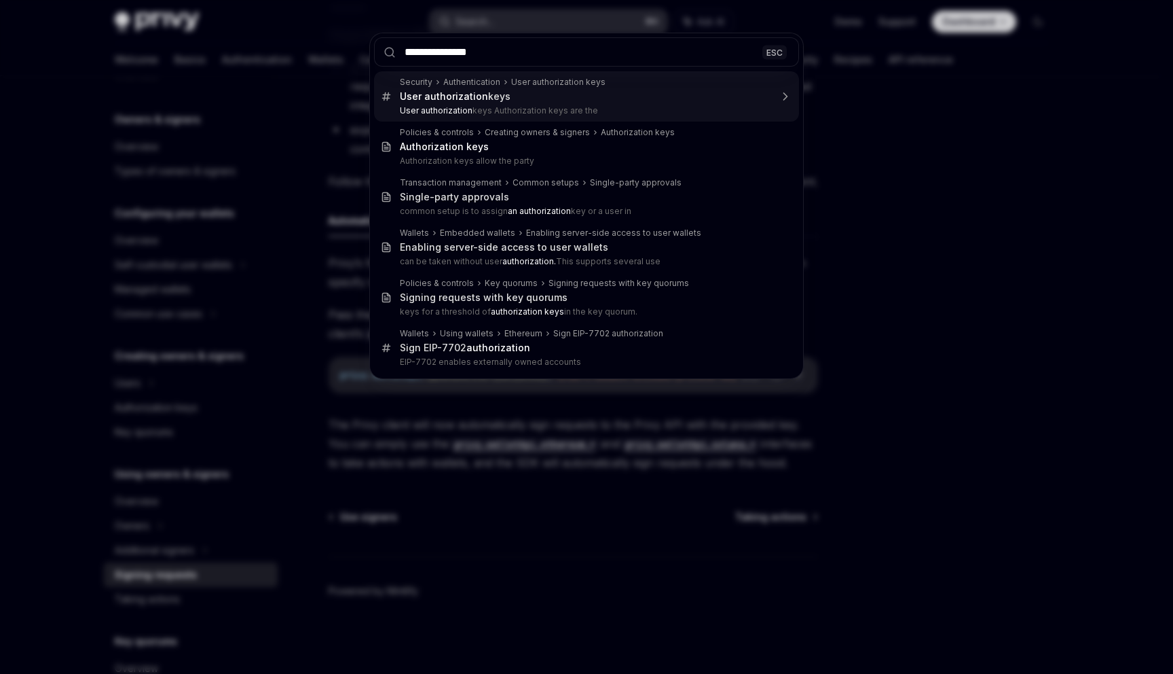
type input "**********"
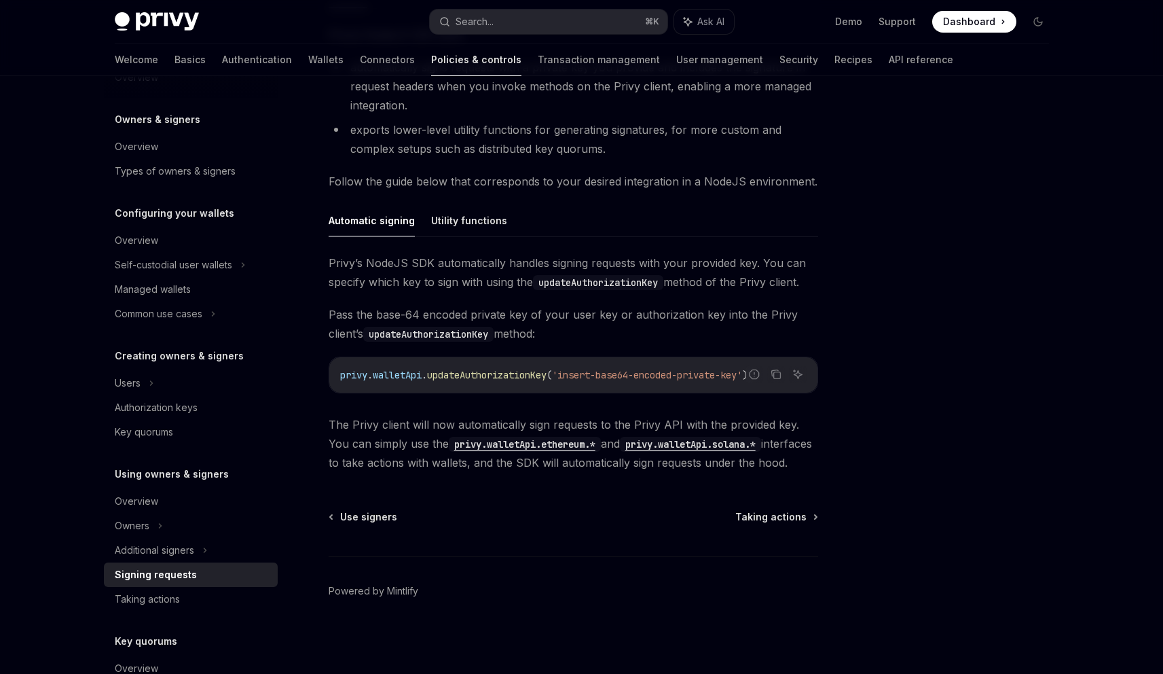
scroll to position [76, 0]
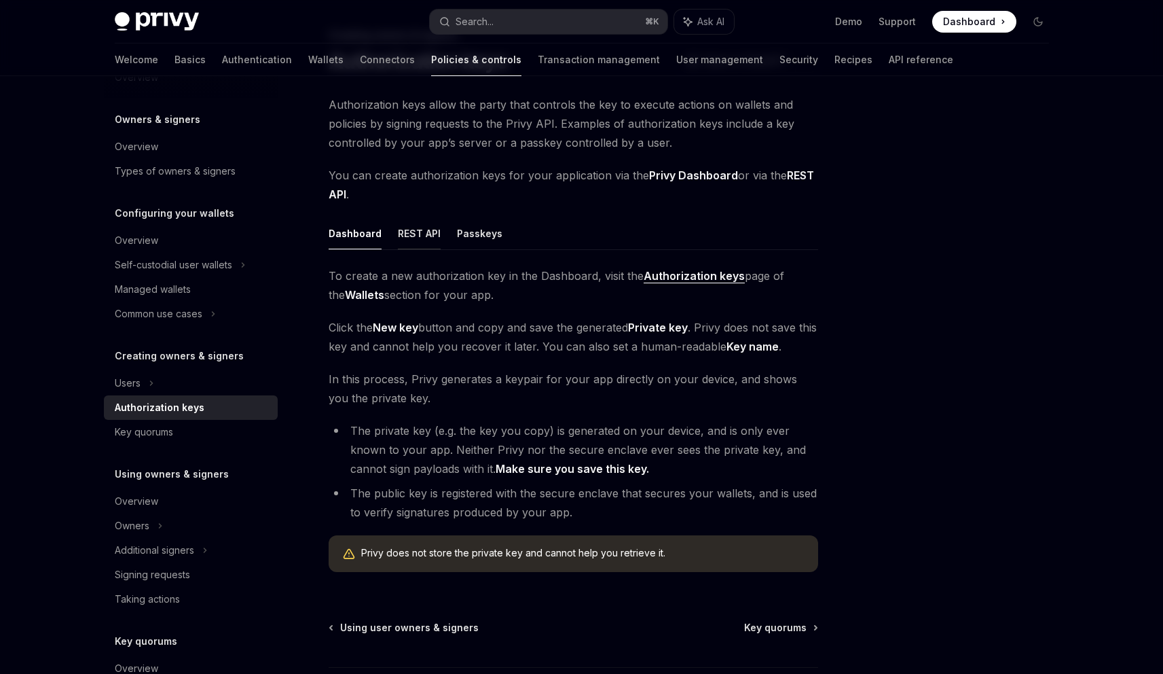
click at [416, 236] on button "REST API" at bounding box center [419, 233] width 43 height 32
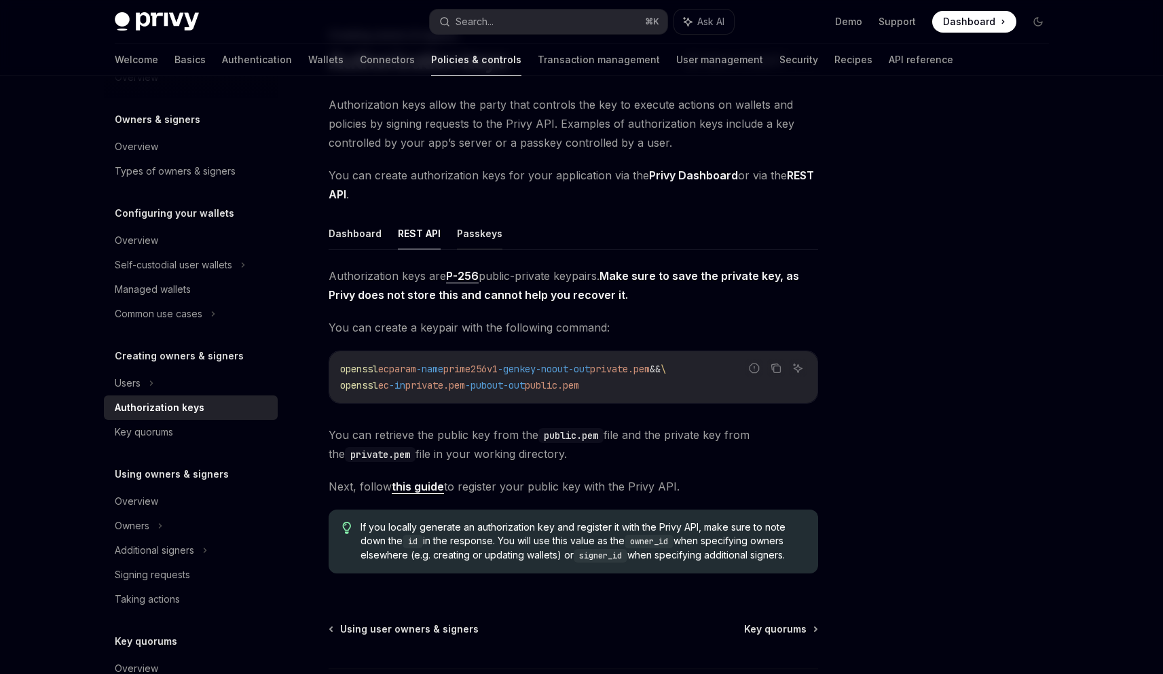
click at [492, 228] on button "Passkeys" at bounding box center [479, 233] width 45 height 32
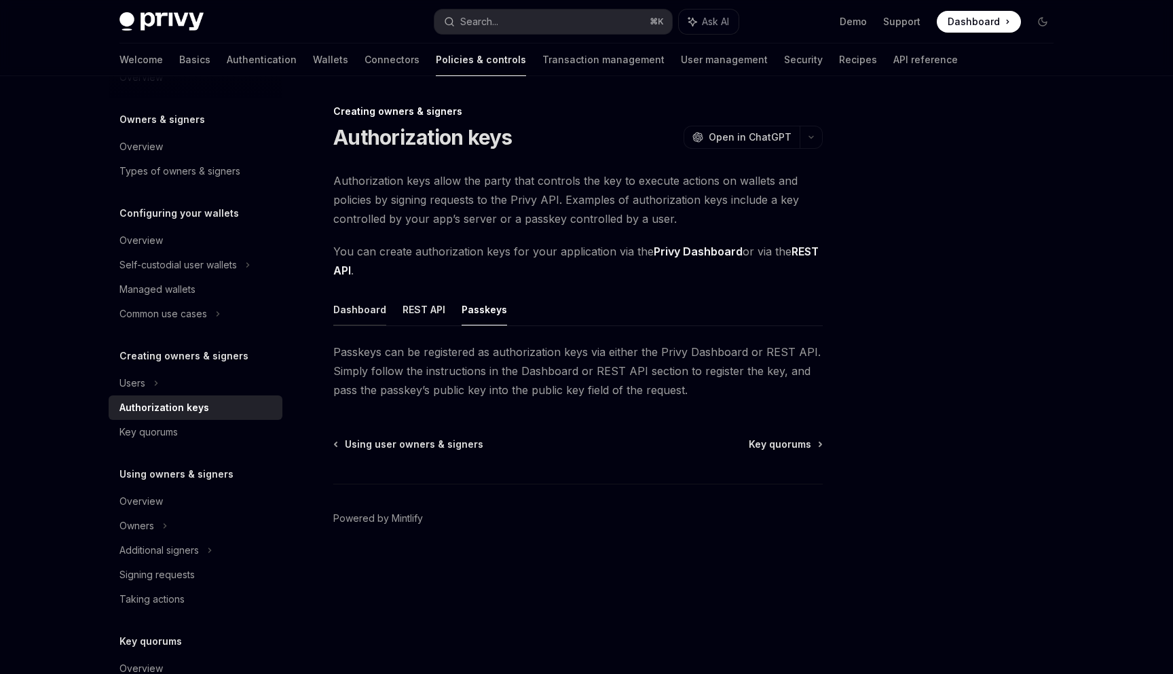
click at [352, 309] on button "Dashboard" at bounding box center [359, 309] width 53 height 32
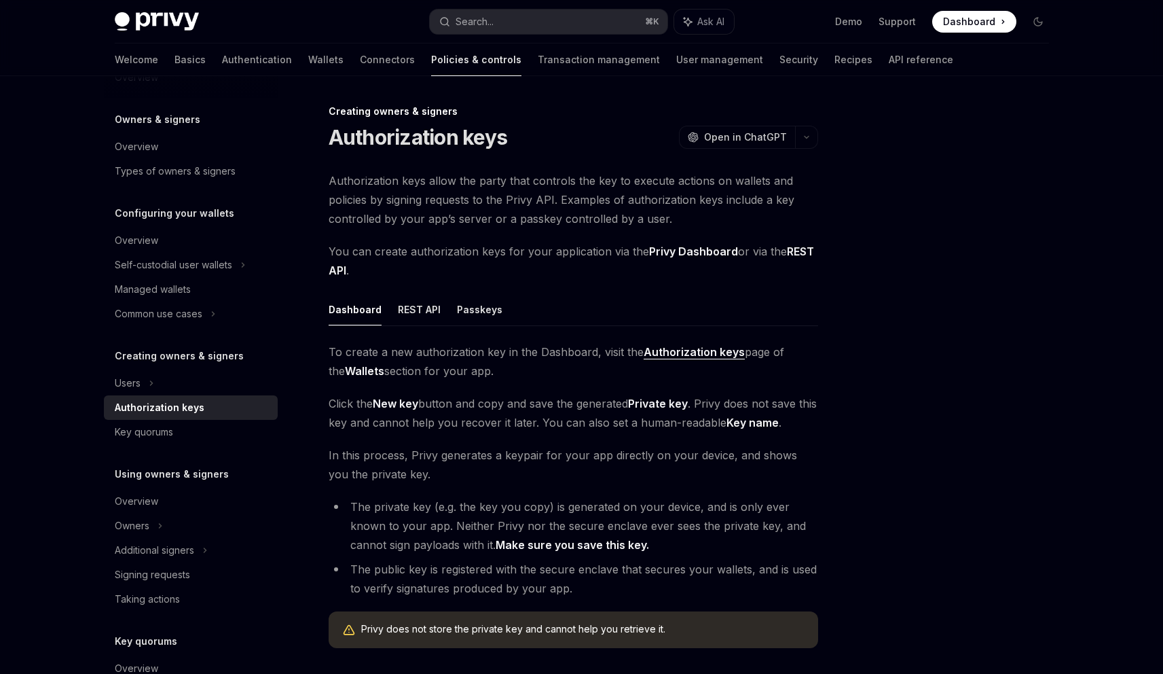
scroll to position [187, 0]
click at [424, 308] on button "REST API" at bounding box center [419, 309] width 43 height 32
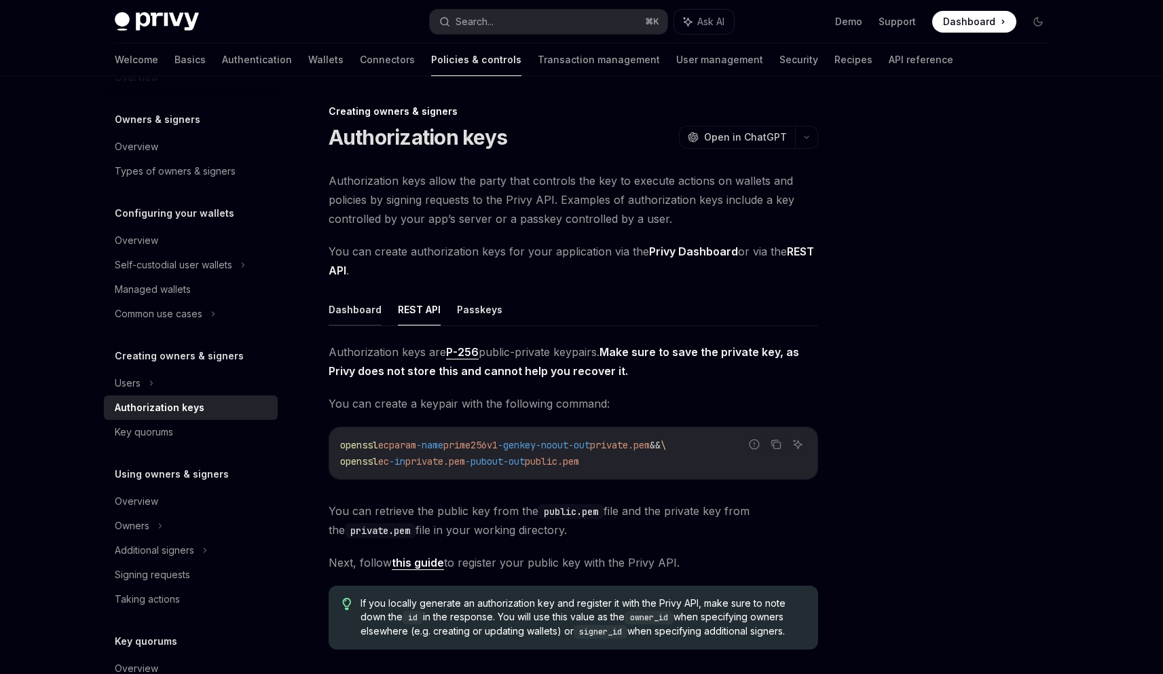
click at [348, 316] on button "Dashboard" at bounding box center [355, 309] width 53 height 32
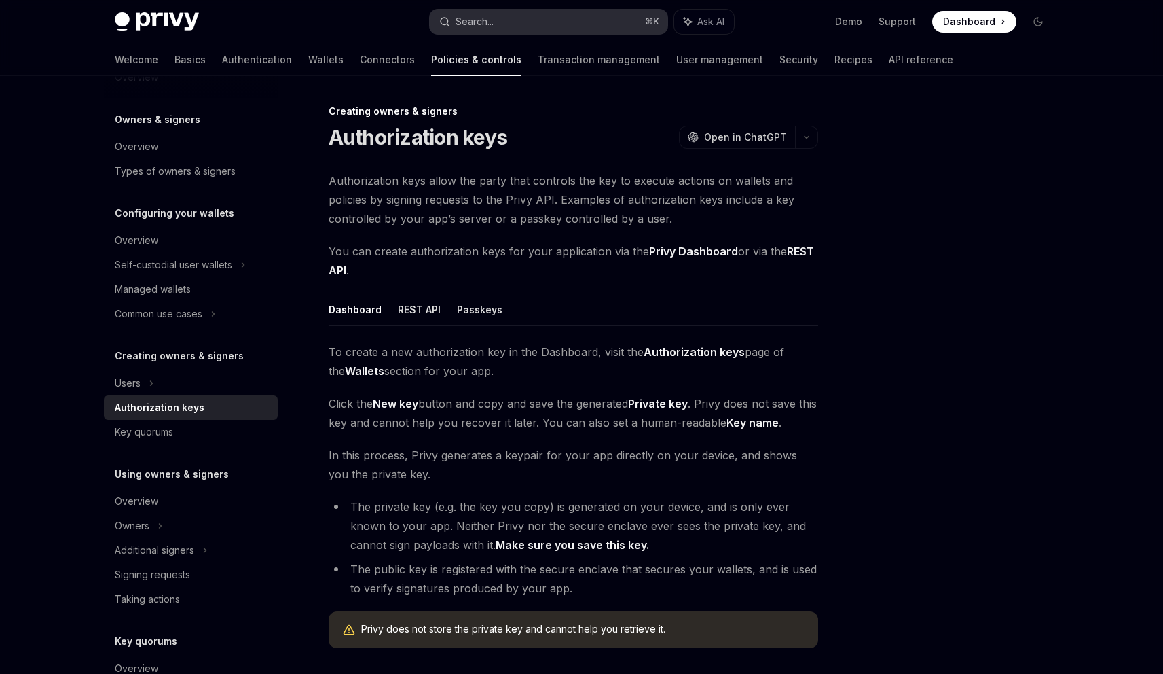
click at [499, 24] on button "Search... ⌘ K" at bounding box center [549, 22] width 238 height 24
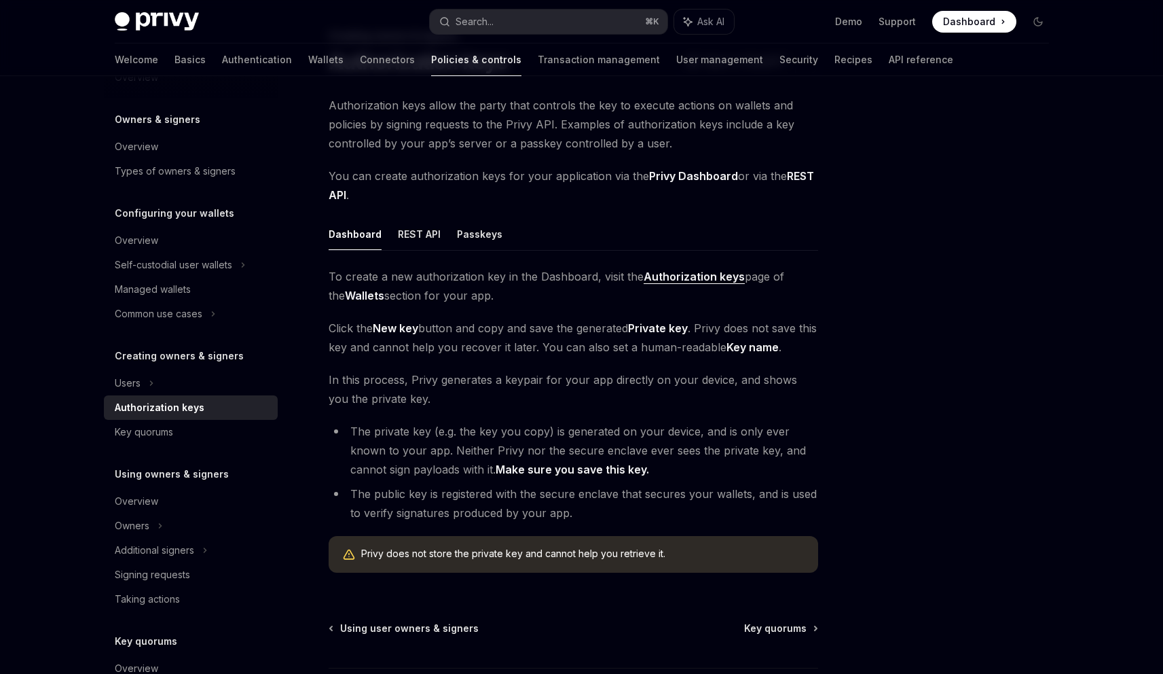
scroll to position [76, 0]
click at [497, 18] on button "Search... ⌘ K" at bounding box center [549, 22] width 238 height 24
type textarea "*"
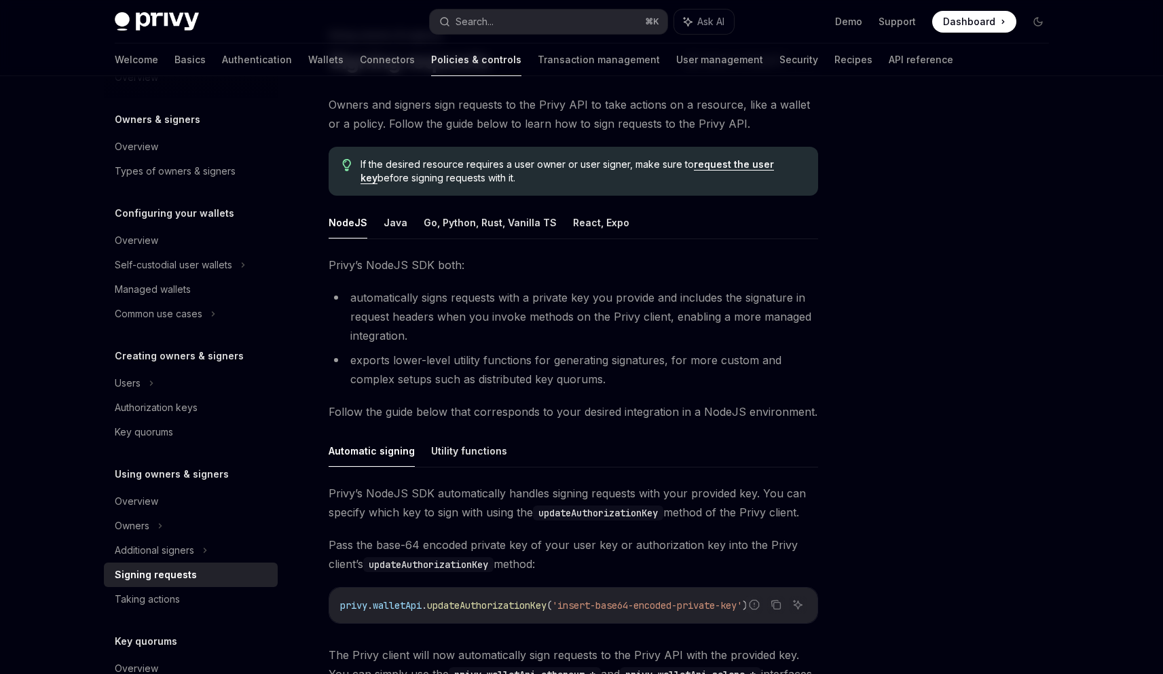
scroll to position [193, 0]
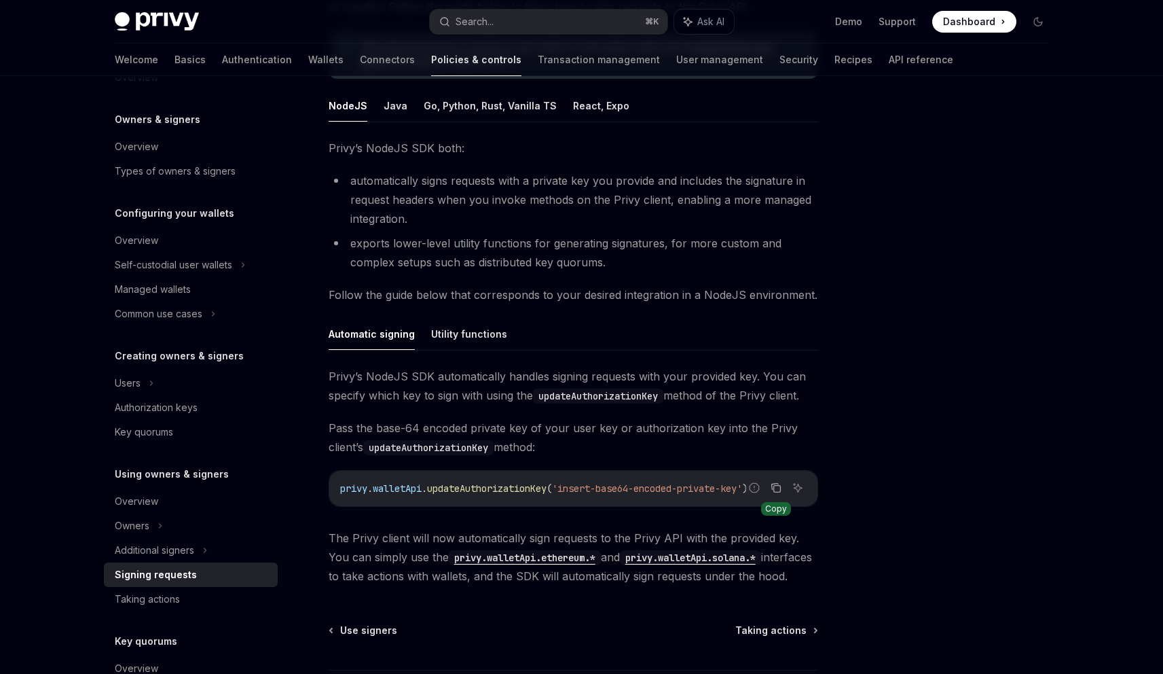
click at [775, 488] on icon "Copy the contents from the code block" at bounding box center [776, 487] width 11 height 11
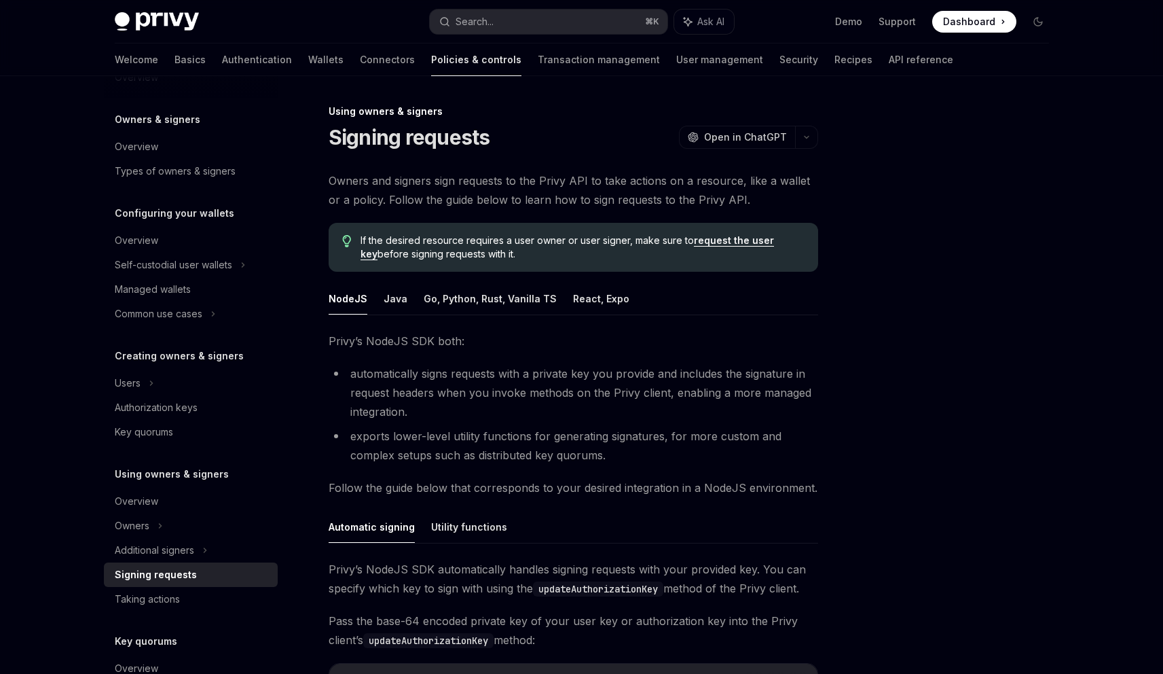
scroll to position [6, 0]
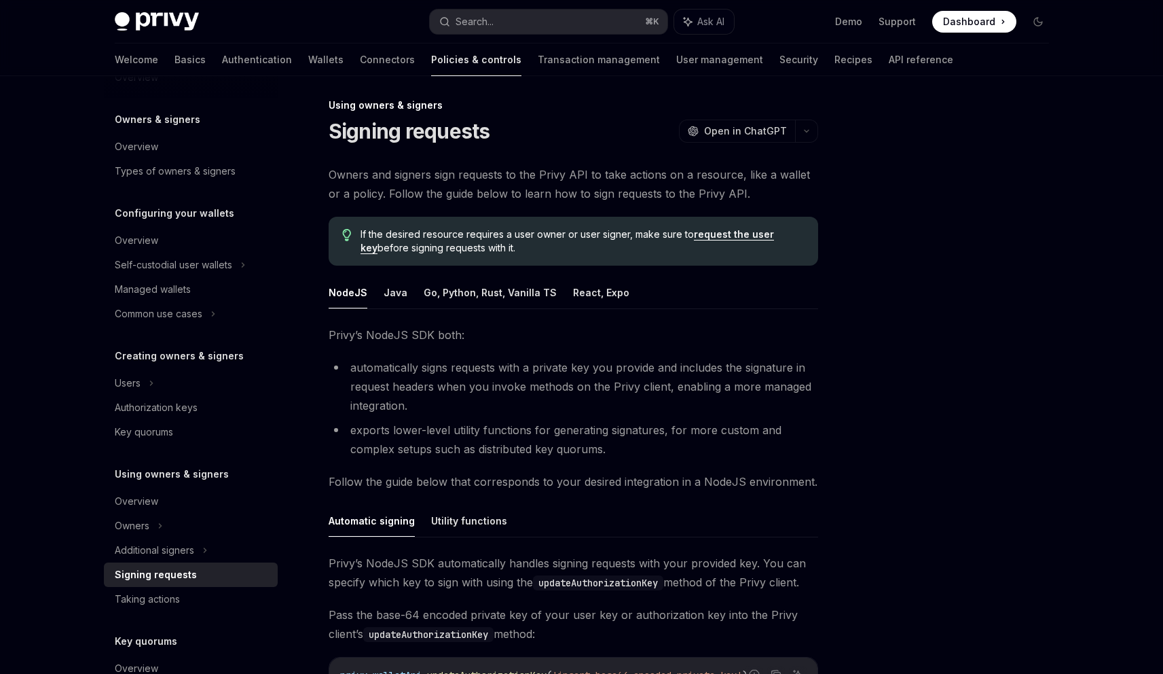
click at [756, 232] on link "request the user key" at bounding box center [567, 241] width 413 height 26
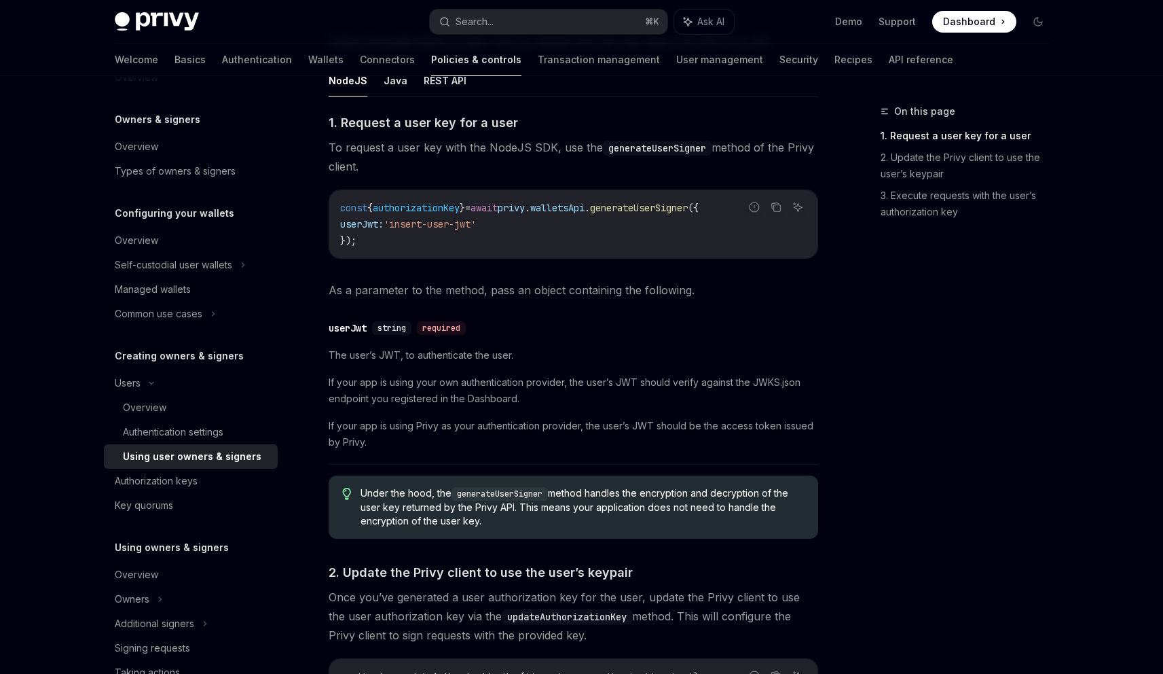
scroll to position [613, 0]
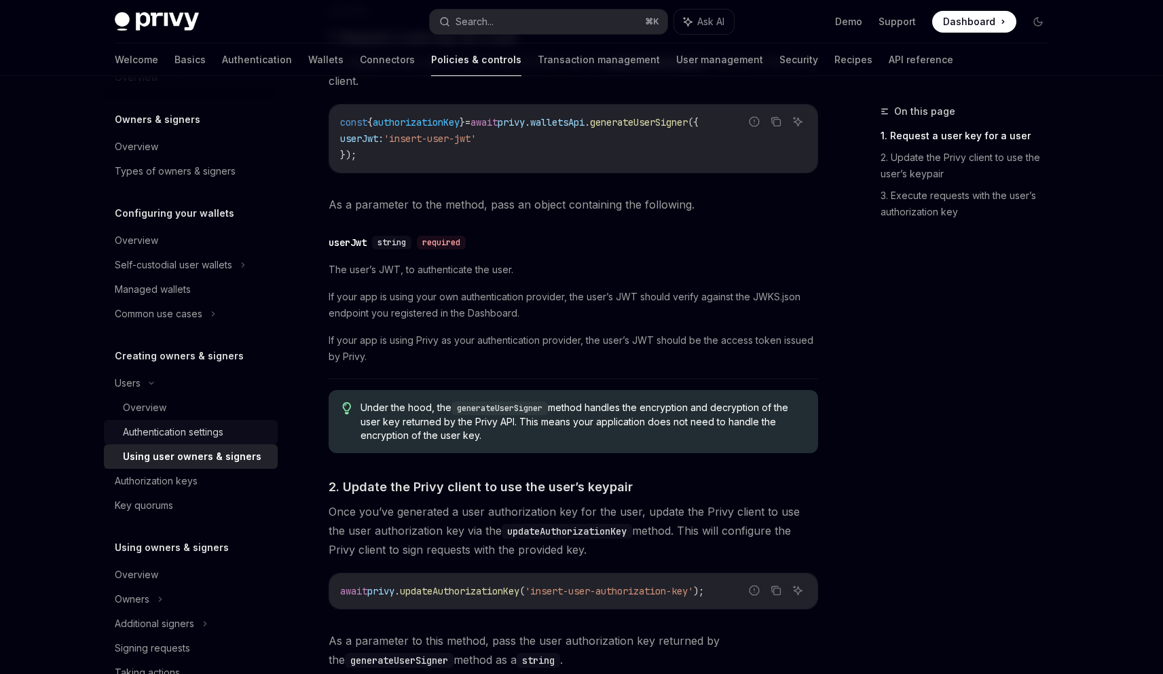
click at [196, 435] on div "Authentication settings" at bounding box center [173, 432] width 100 height 16
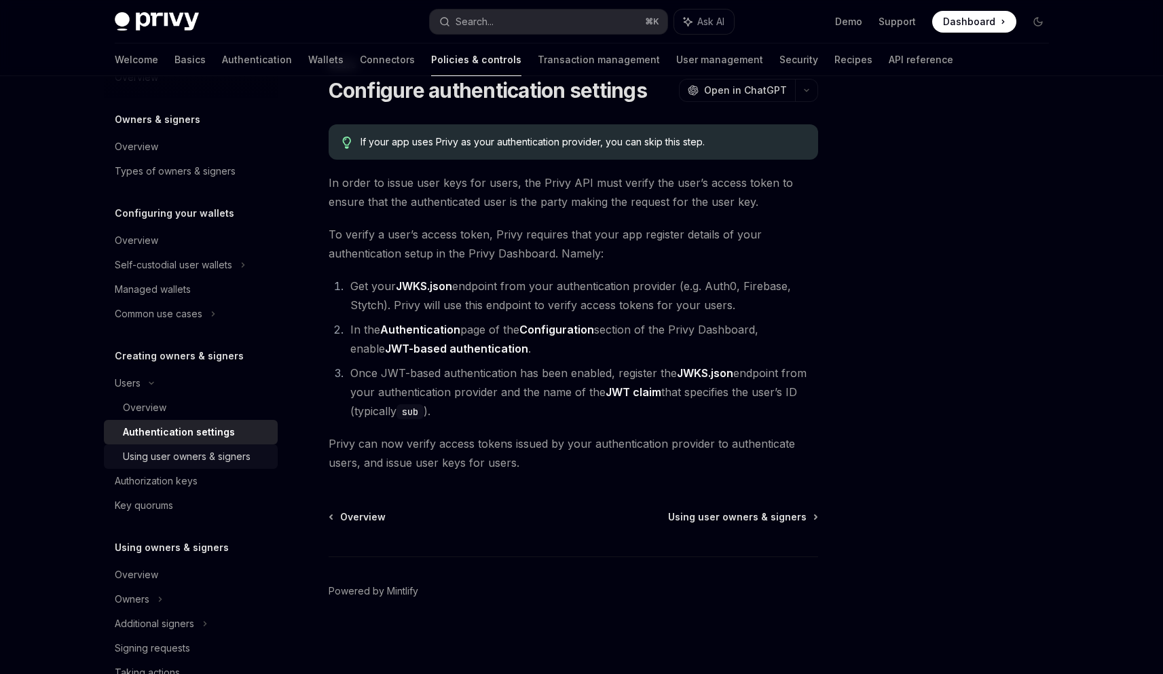
click at [195, 452] on div "Using user owners & signers" at bounding box center [187, 456] width 128 height 16
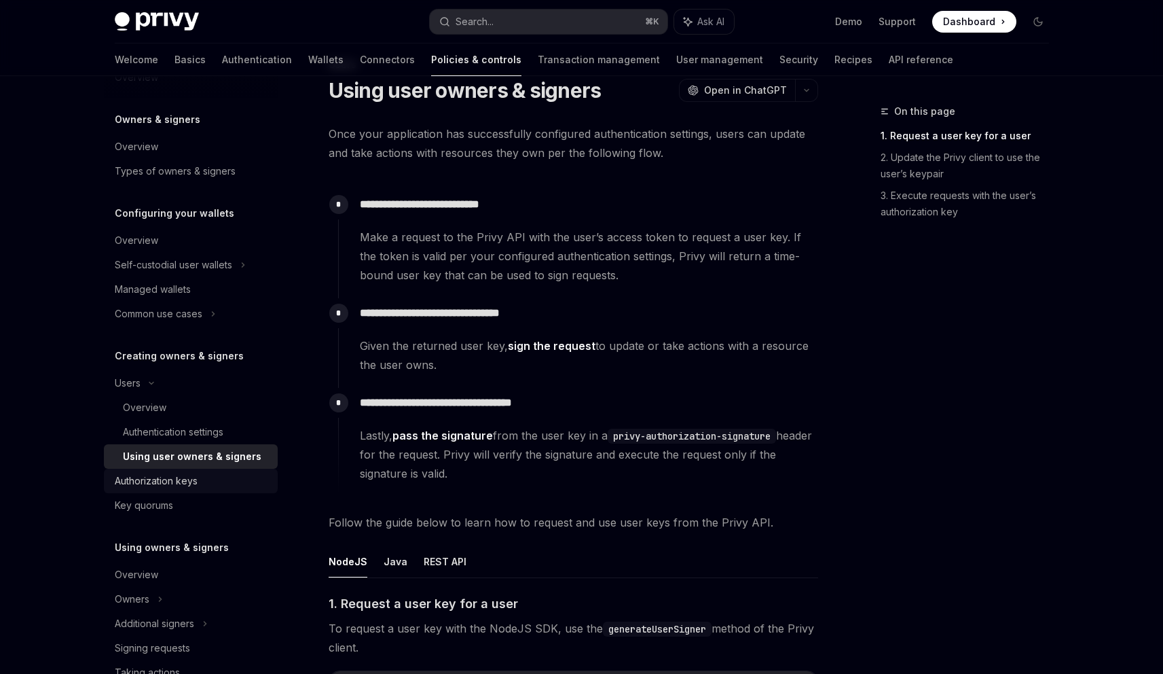
click at [181, 484] on div "Authorization keys" at bounding box center [156, 481] width 83 height 16
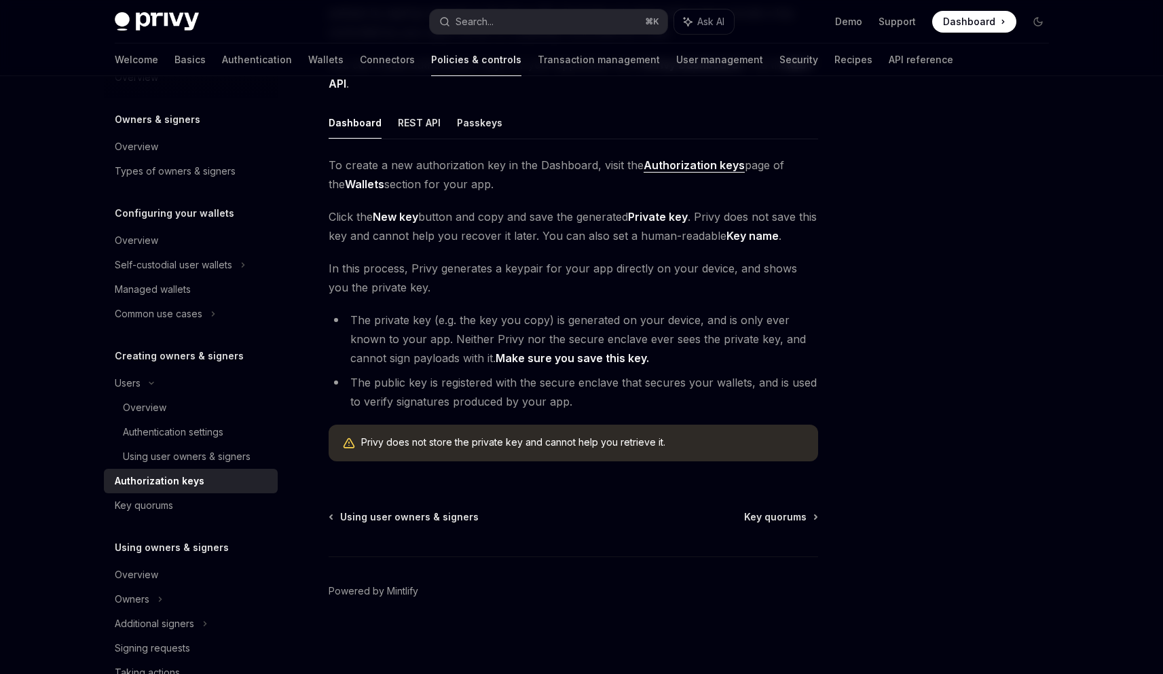
scroll to position [181, 0]
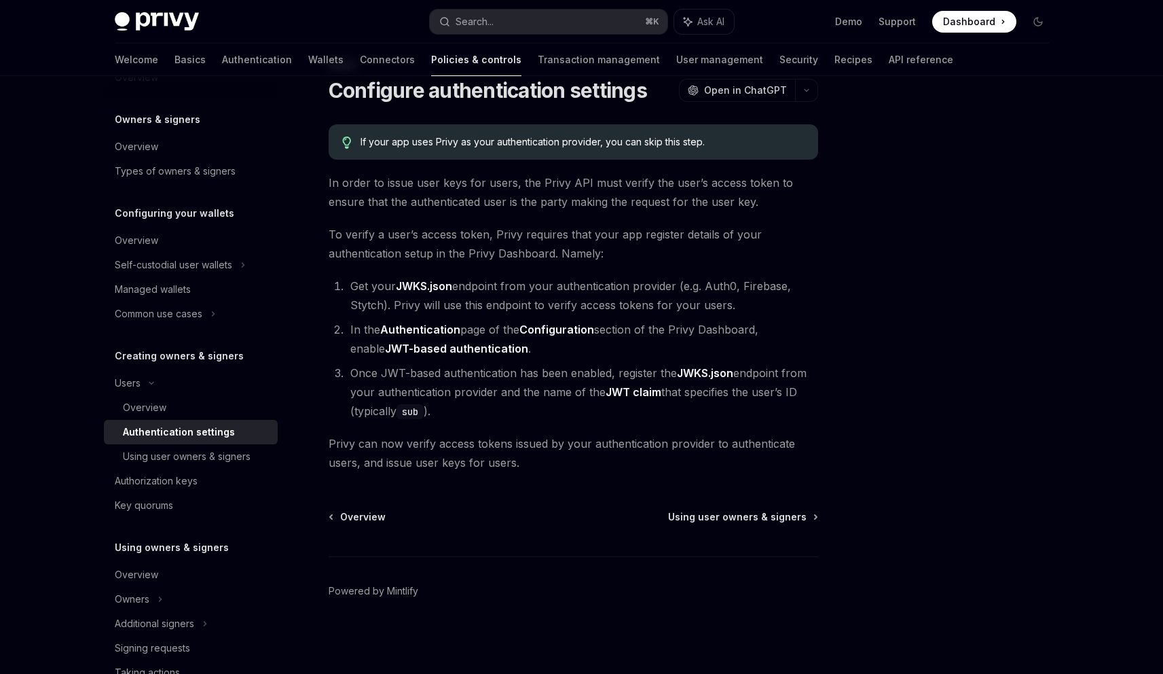
type textarea "*"
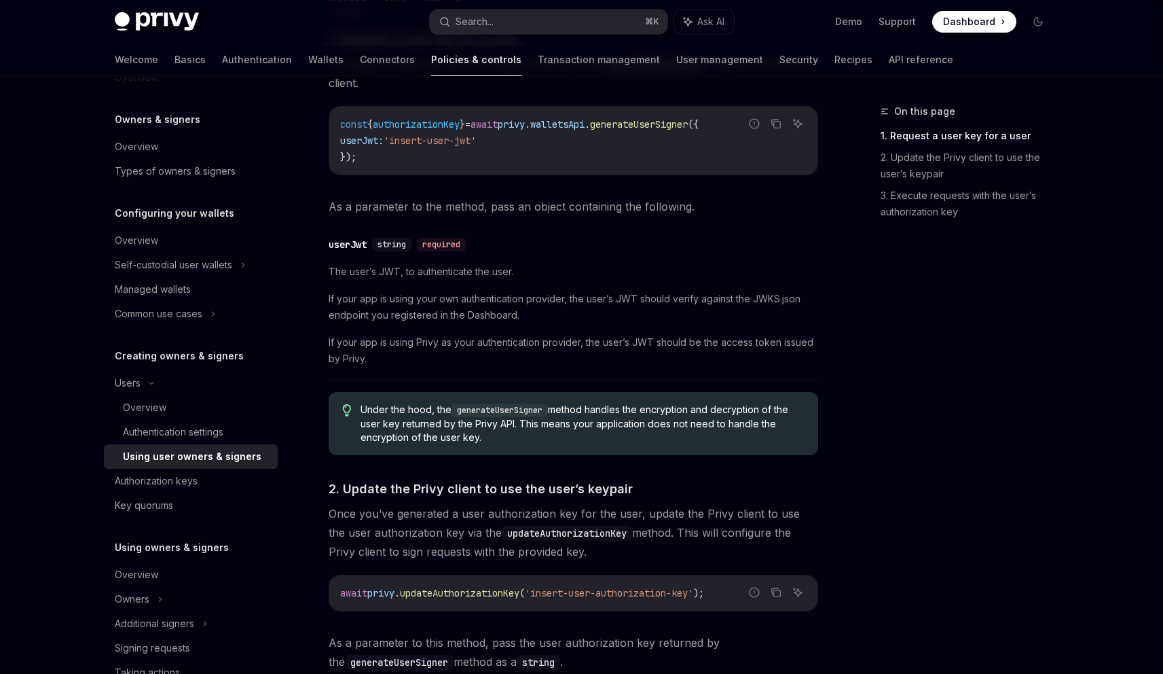
scroll to position [613, 0]
click at [776, 592] on icon "Copy the contents from the code block" at bounding box center [776, 590] width 11 height 11
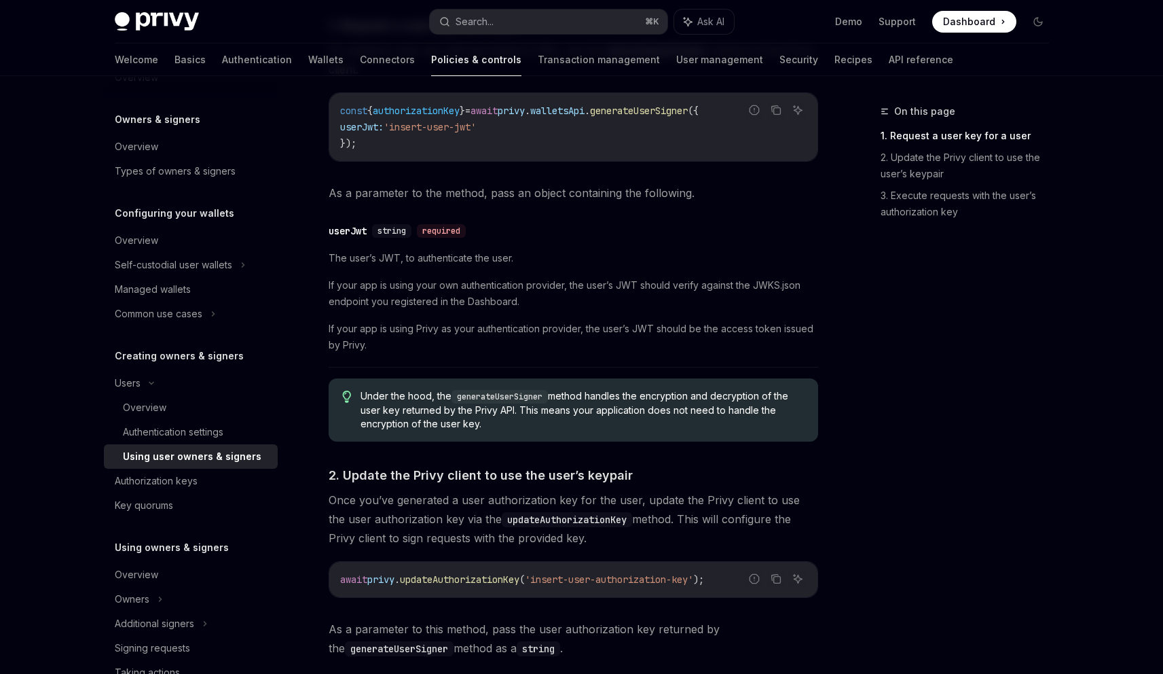
scroll to position [650, 0]
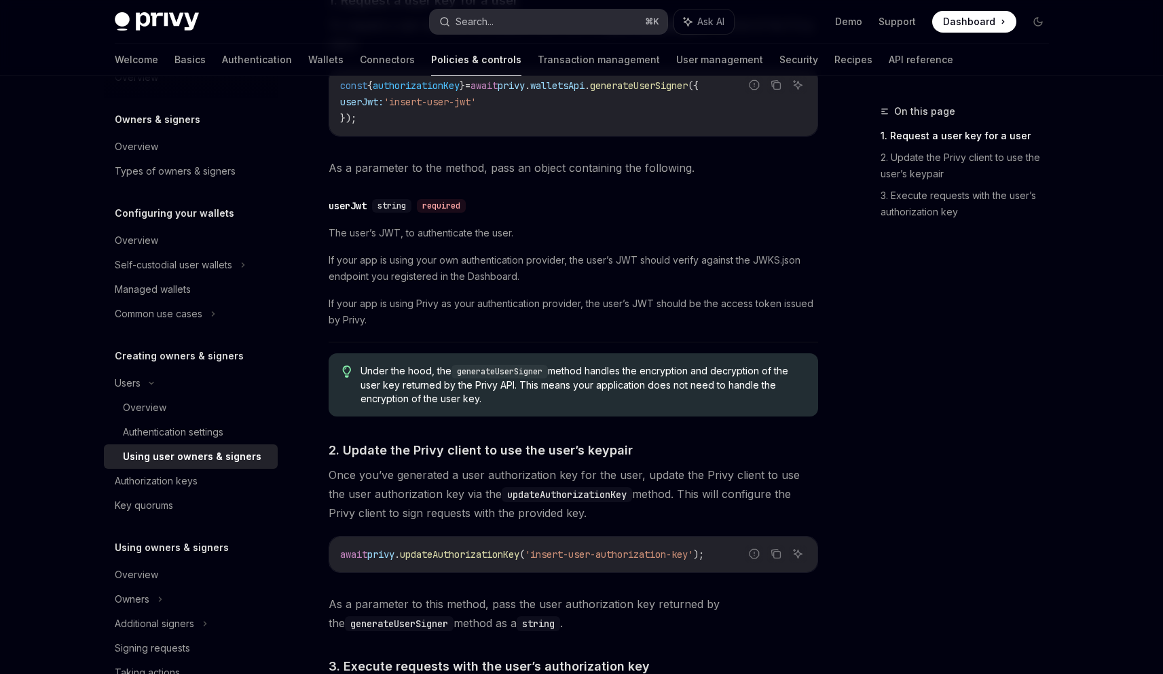
click at [510, 22] on button "Search... ⌘ K" at bounding box center [549, 22] width 238 height 24
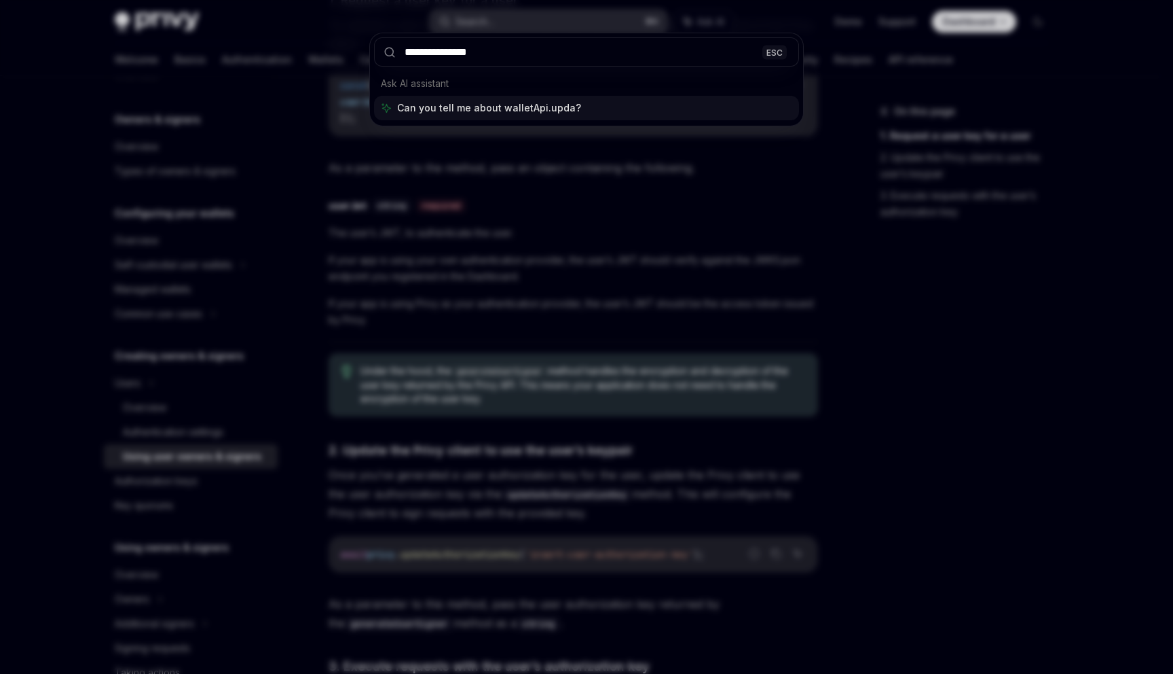
type input "**********"
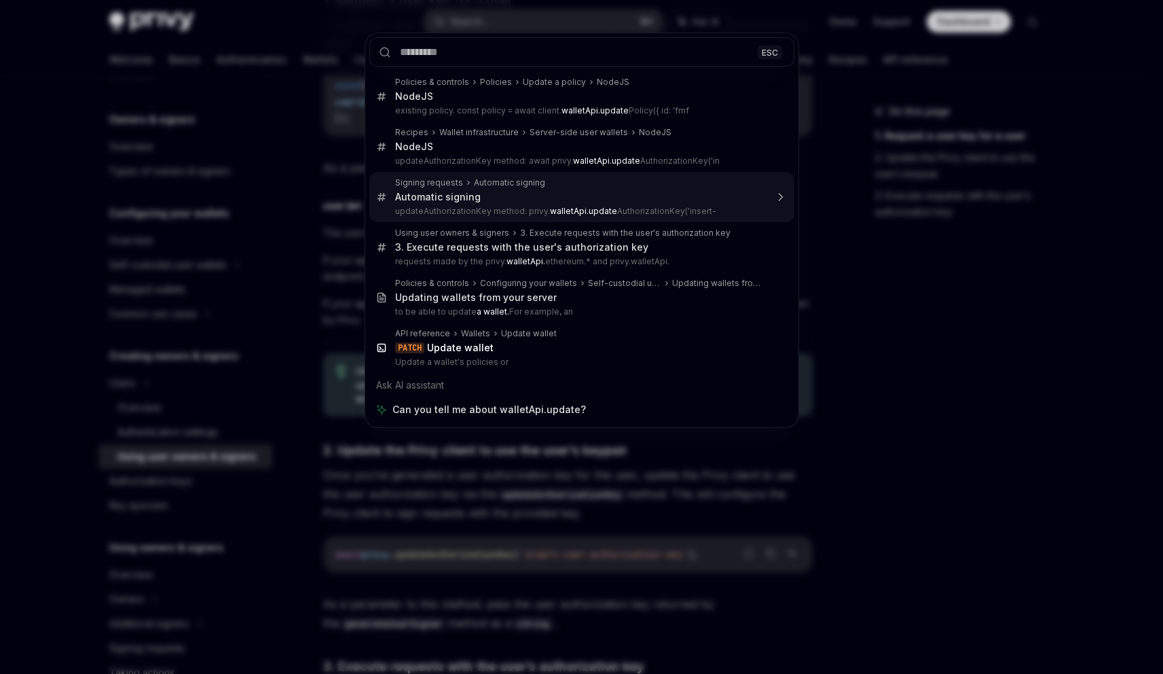
type textarea "*"
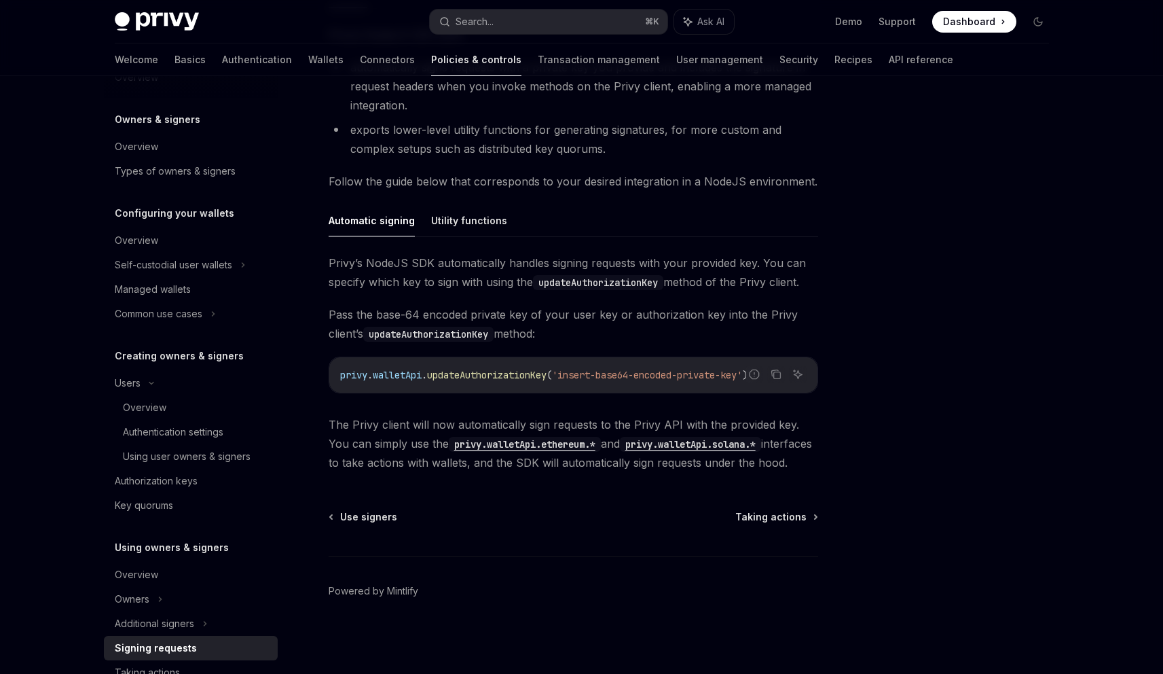
scroll to position [306, 0]
click at [779, 376] on icon "Copy the contents from the code block" at bounding box center [776, 374] width 11 height 11
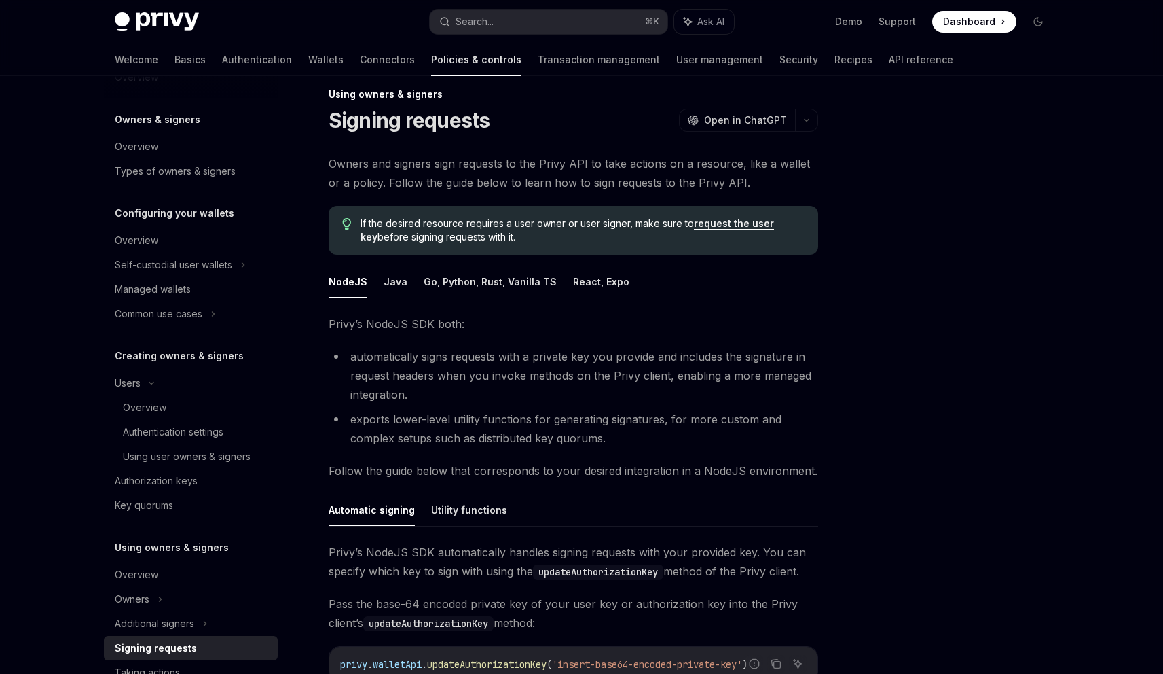
scroll to position [3, 0]
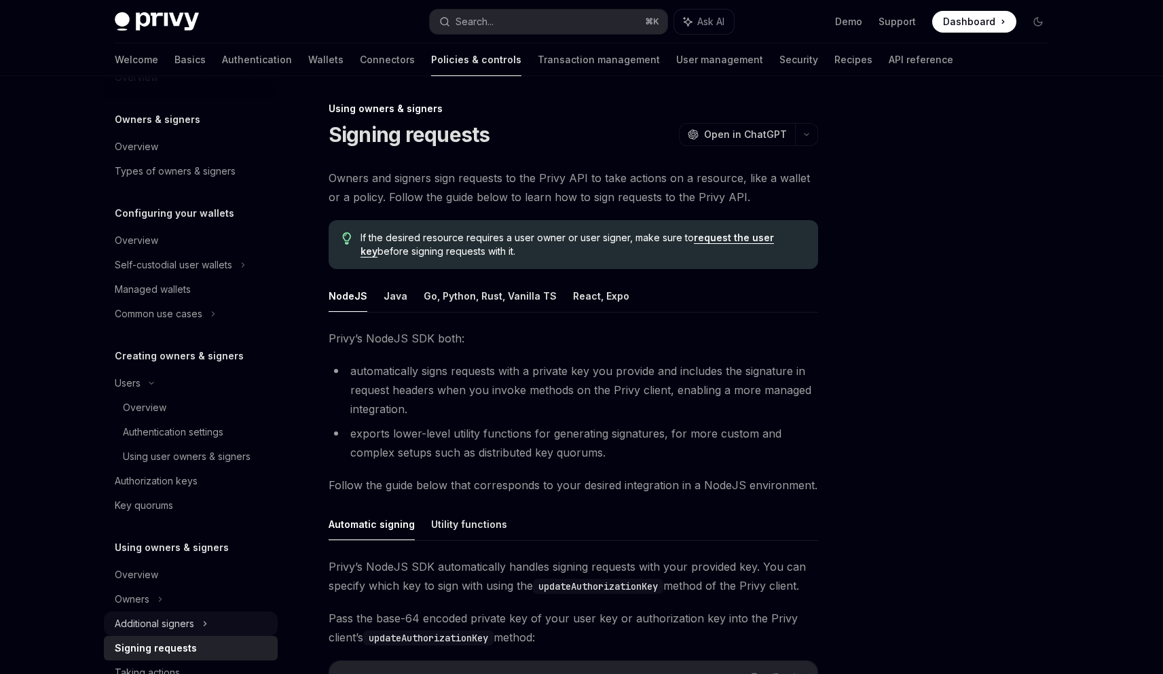
click at [156, 619] on div "Additional signers" at bounding box center [154, 623] width 79 height 16
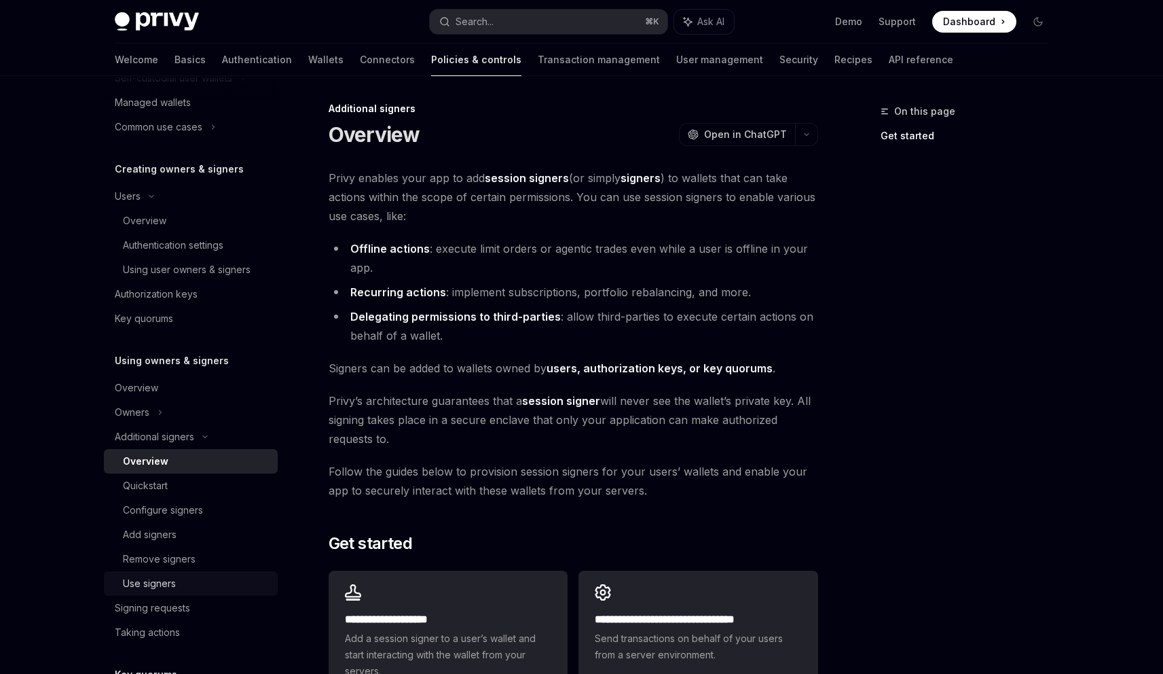
scroll to position [272, 0]
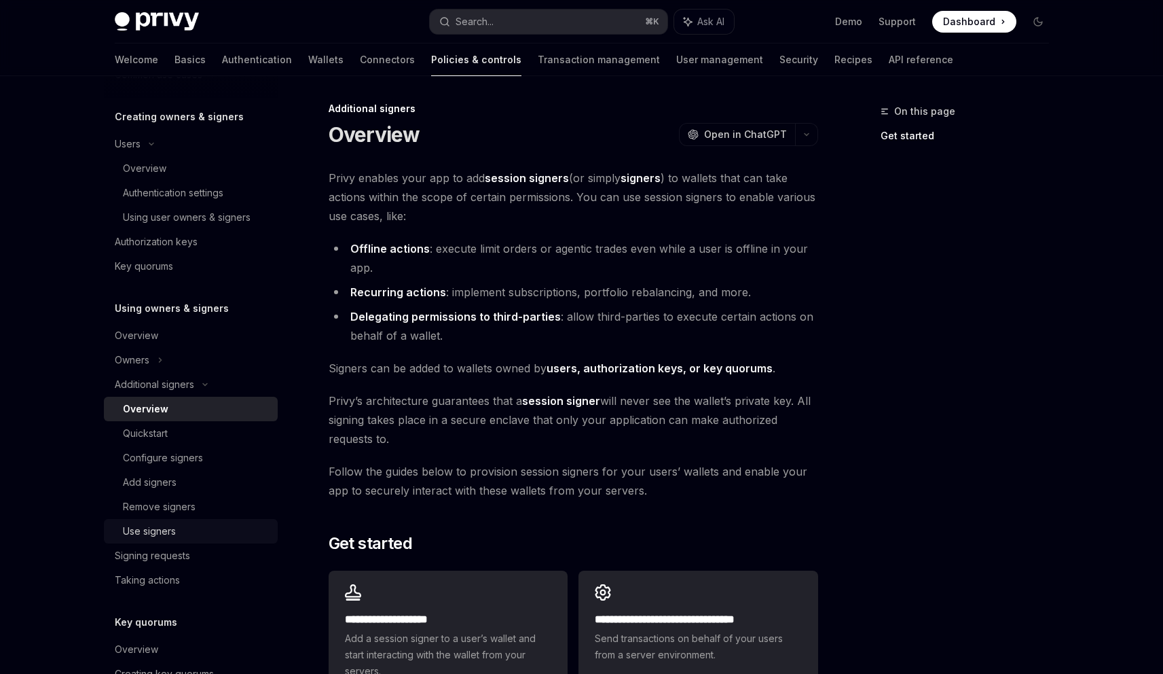
click at [174, 532] on div "Use signers" at bounding box center [149, 531] width 53 height 16
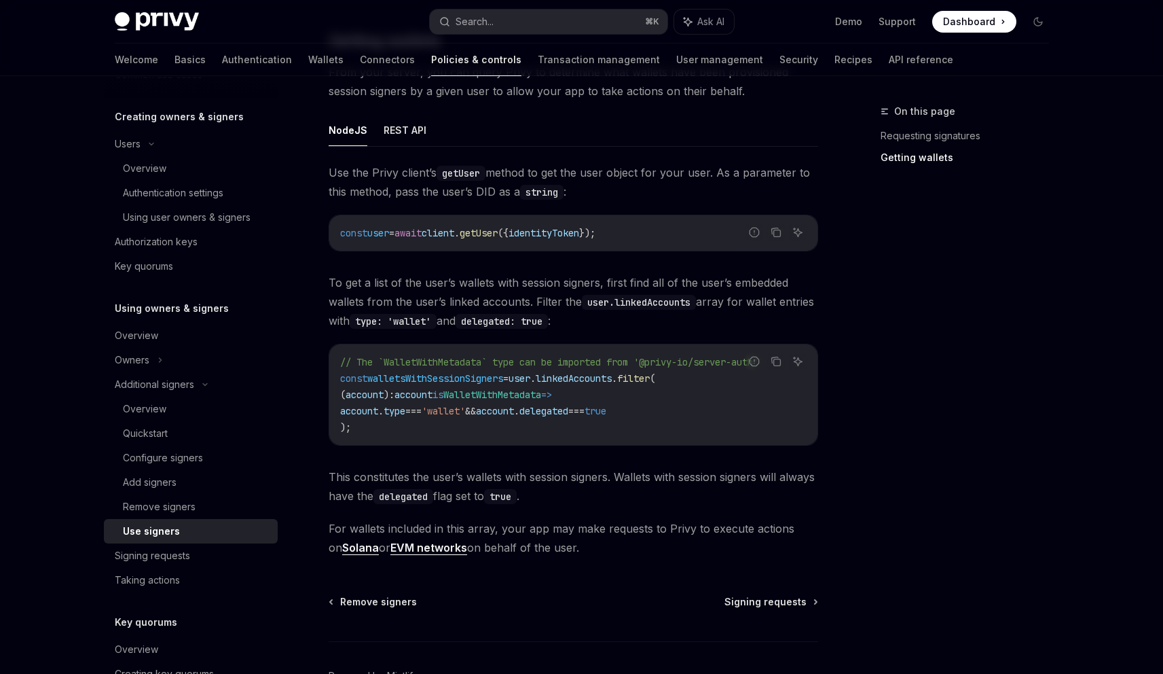
scroll to position [496, 0]
click at [756, 597] on span "Signing requests" at bounding box center [765, 600] width 82 height 14
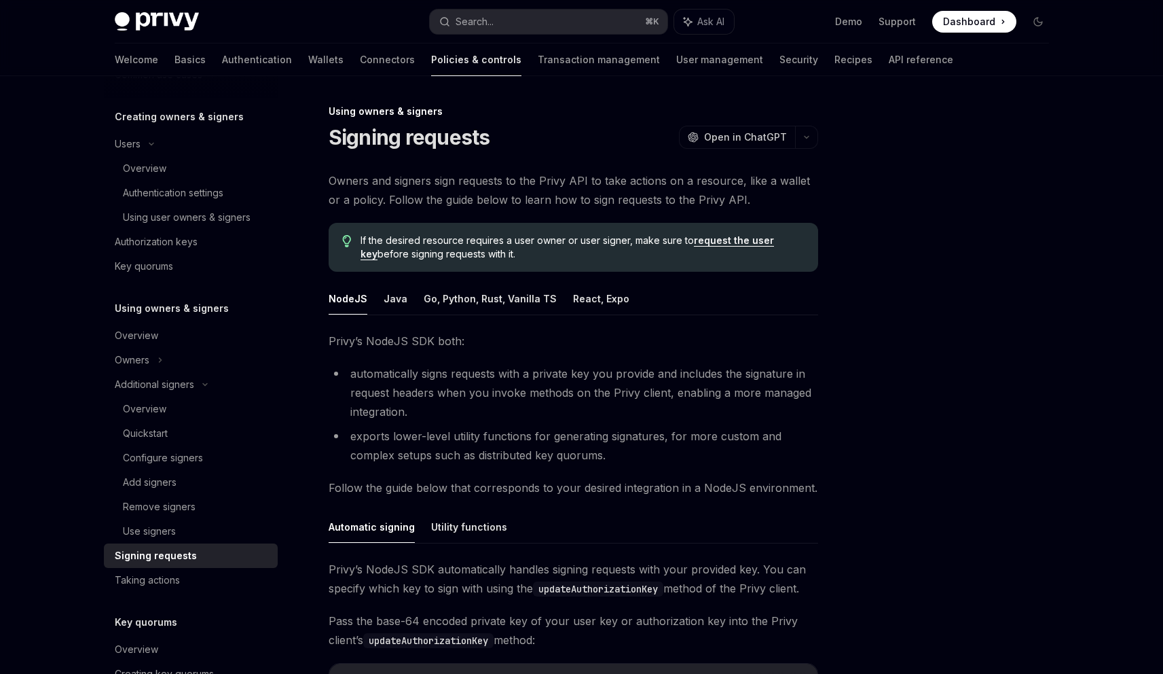
scroll to position [276, 0]
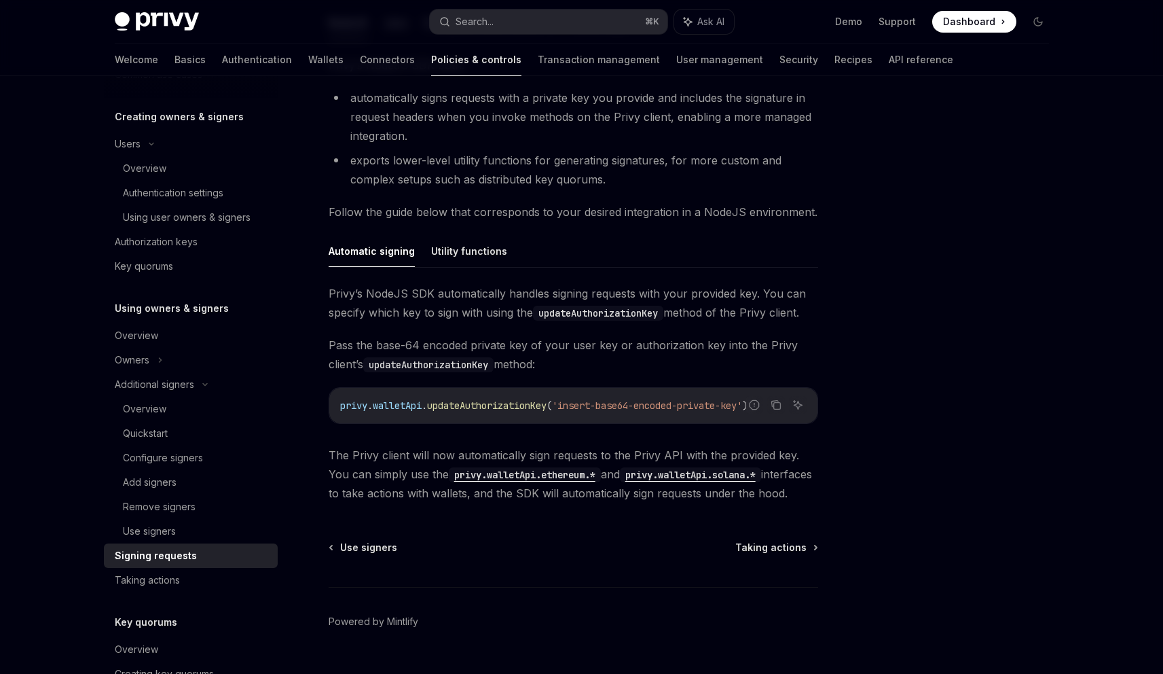
drag, startPoint x: 786, startPoint y: 494, endPoint x: 329, endPoint y: 295, distance: 498.1
click at [329, 295] on div "[PERSON_NAME]’s NodeJS SDK automatically handles signing requests with your pro…" at bounding box center [574, 393] width 490 height 219
copy div "[PERSON_NAME]’s NodeJS SDK automatically handles signing requests with your pro…"
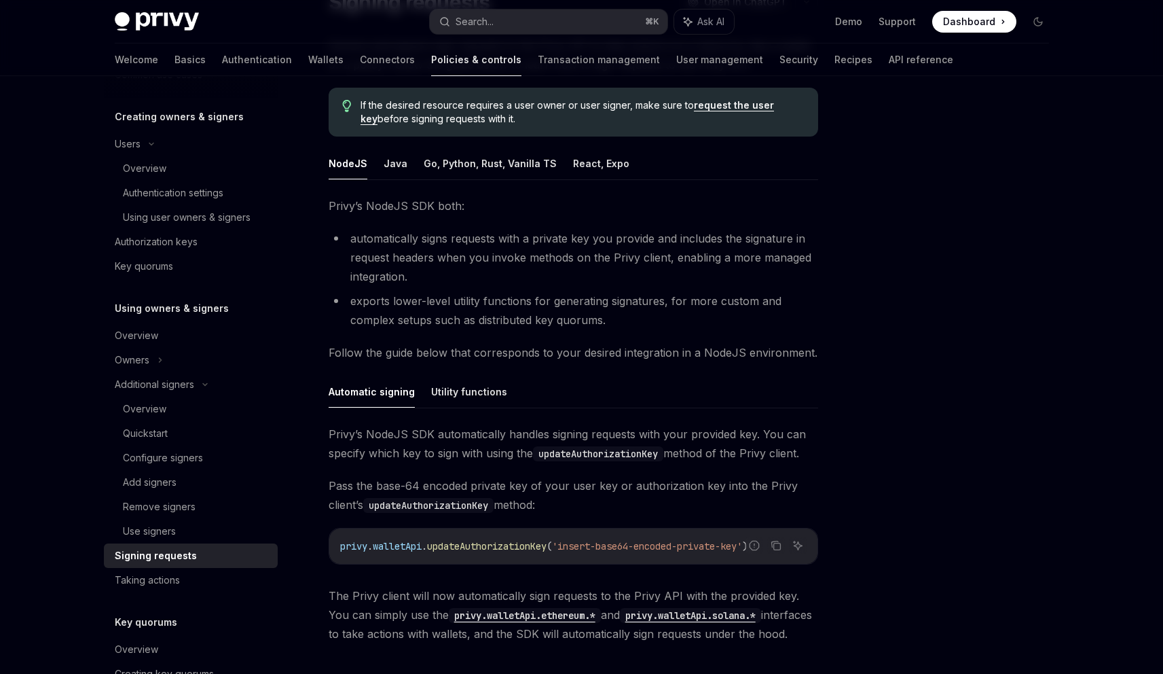
scroll to position [147, 0]
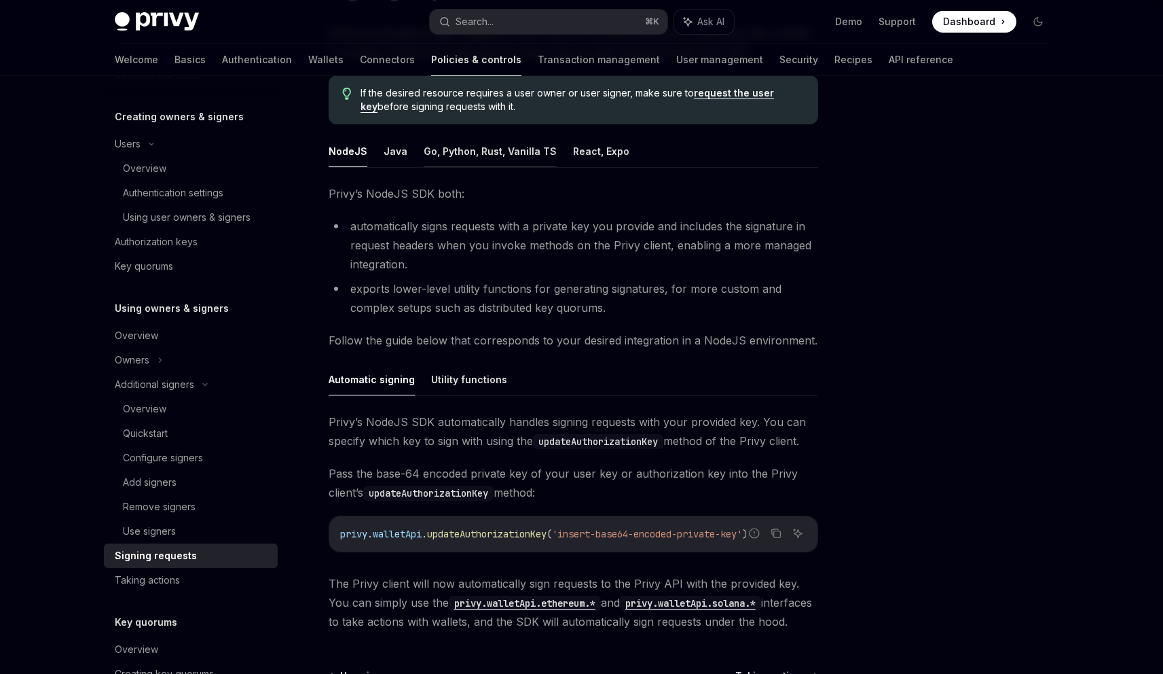
click at [502, 152] on button "Go, Python, Rust, Vanilla TS" at bounding box center [490, 151] width 133 height 32
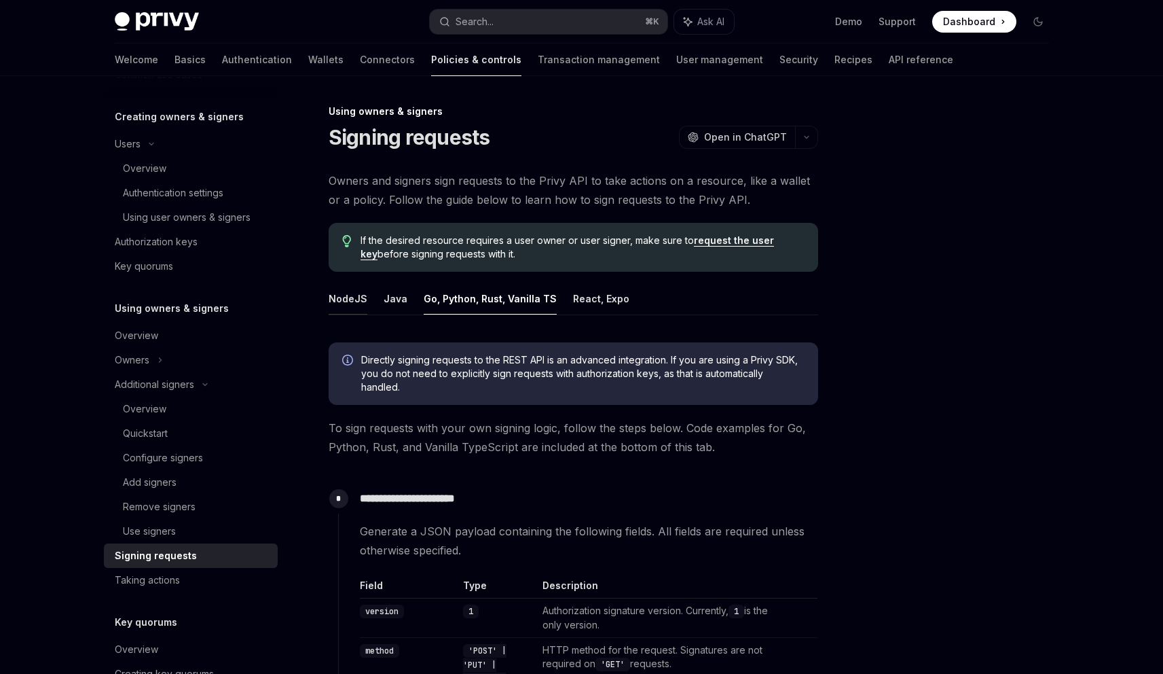
click at [340, 301] on button "NodeJS" at bounding box center [348, 298] width 39 height 32
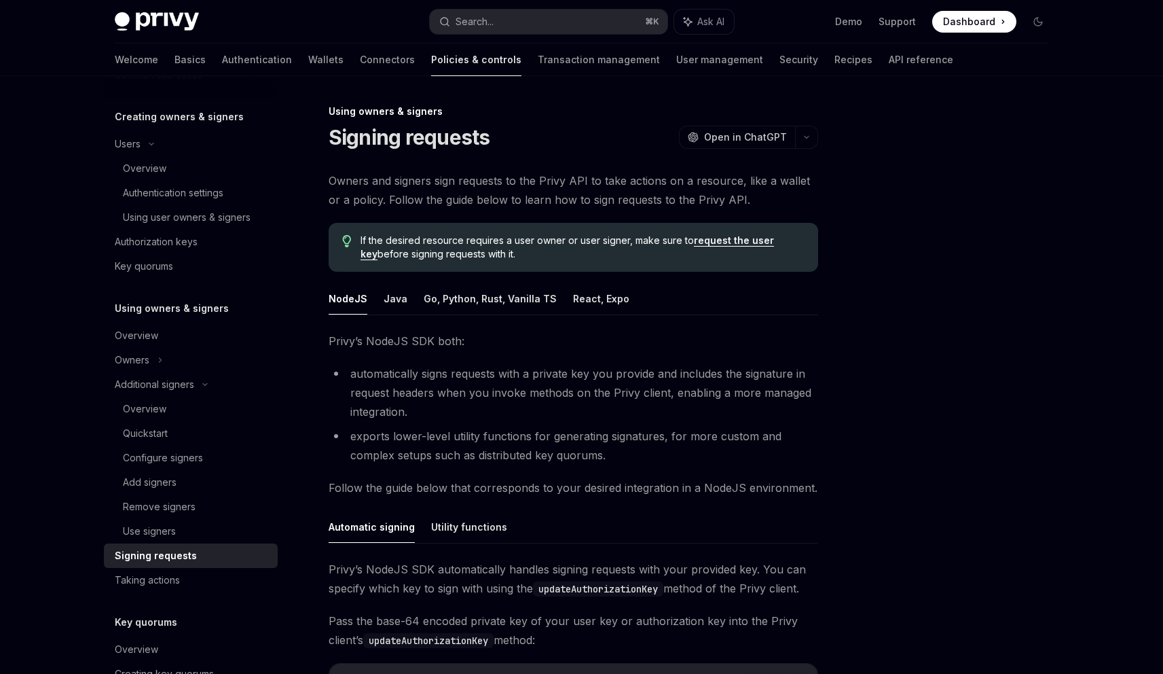
scroll to position [301, 0]
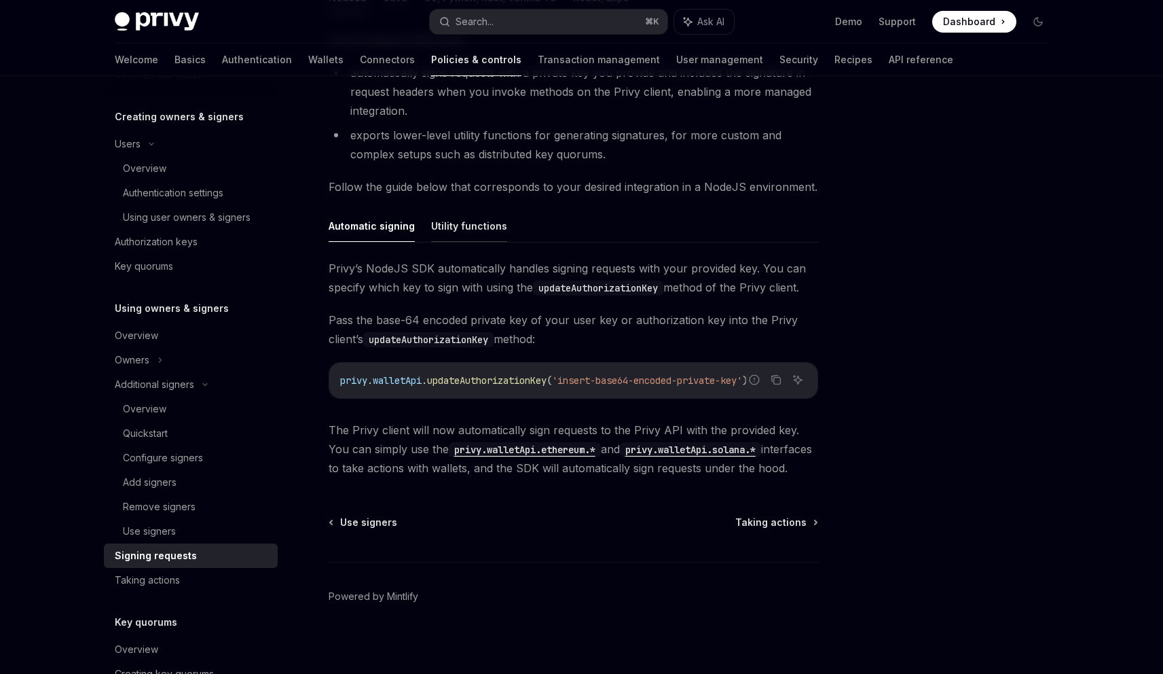
click at [458, 224] on button "Utility functions" at bounding box center [469, 226] width 76 height 32
type textarea "*"
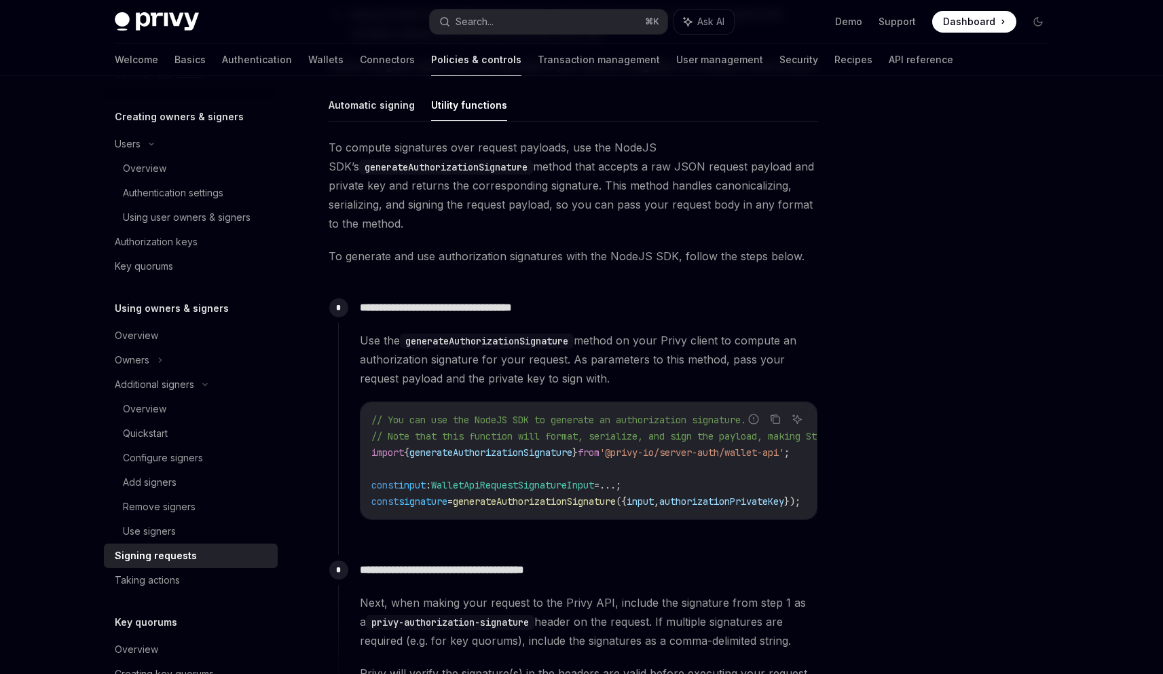
scroll to position [552, 0]
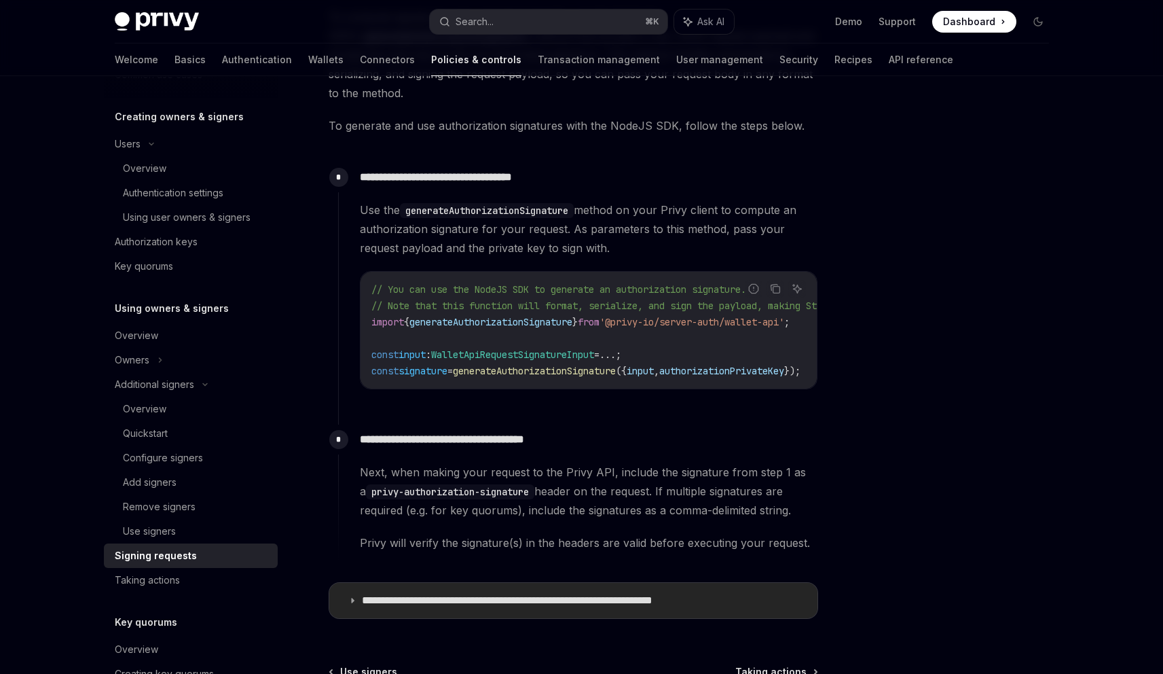
click at [526, 606] on p "**********" at bounding box center [550, 600] width 376 height 14
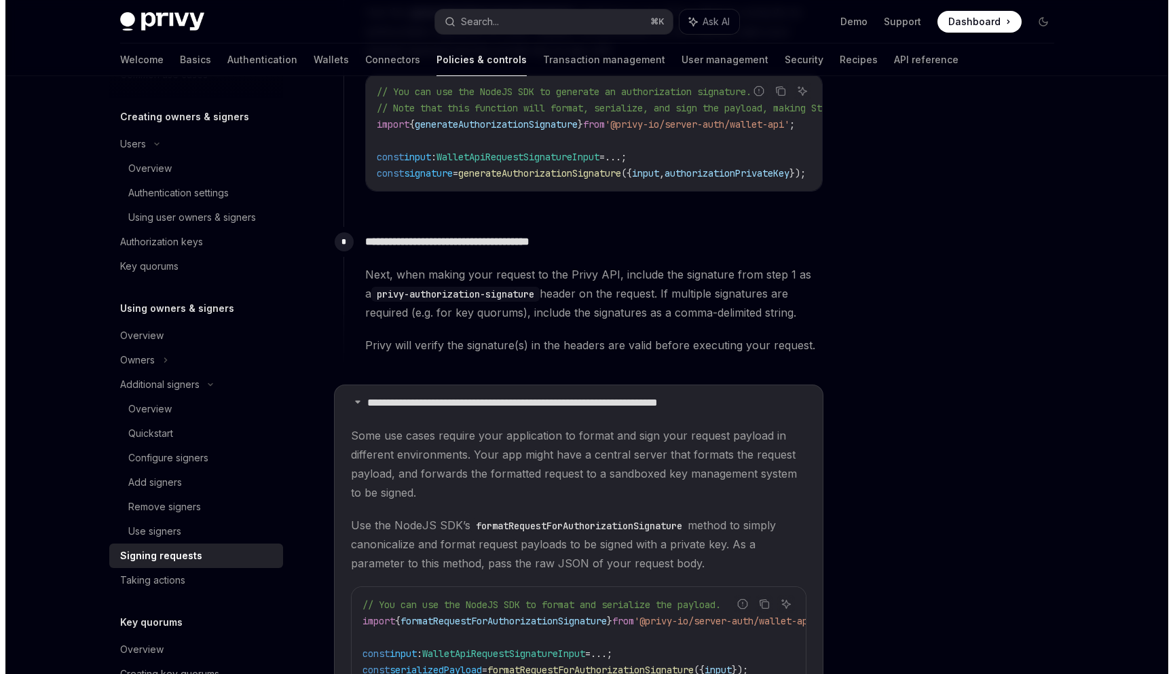
scroll to position [889, 0]
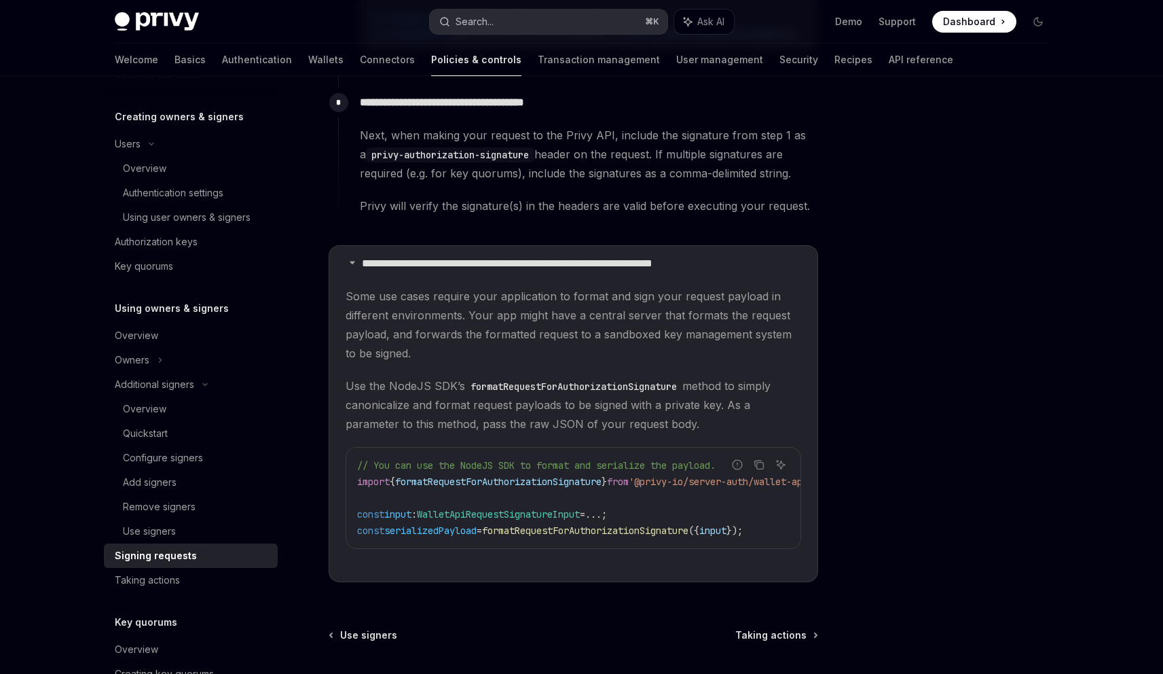
click at [470, 18] on div "Search..." at bounding box center [475, 22] width 38 height 16
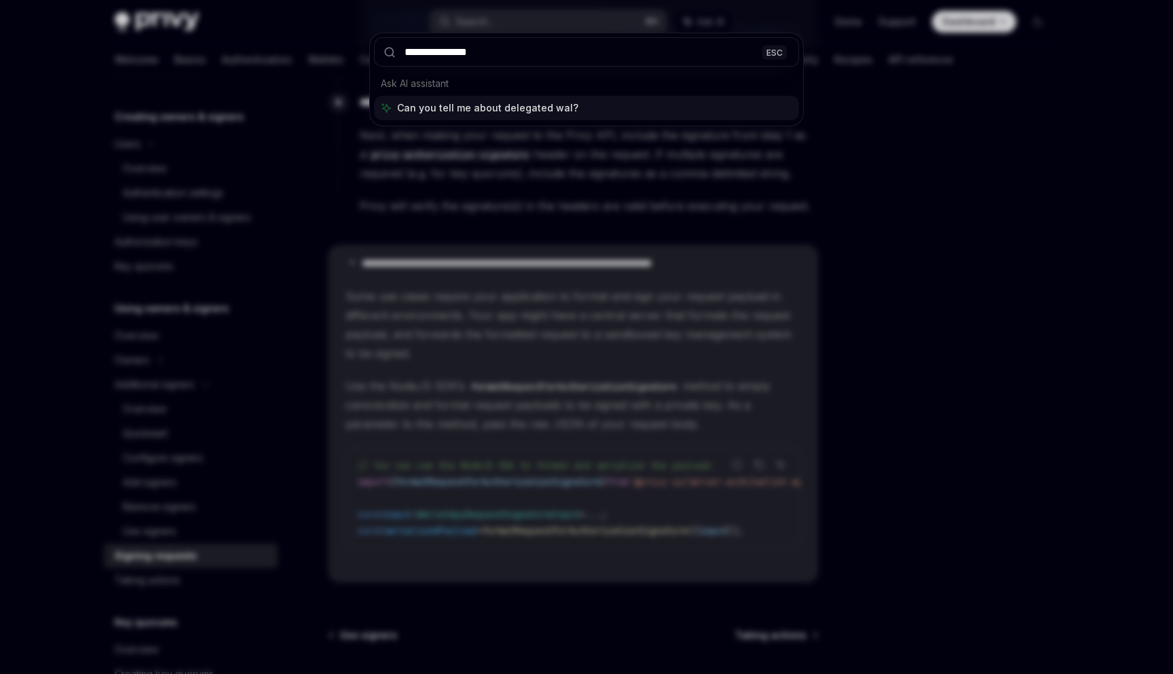
type input "**********"
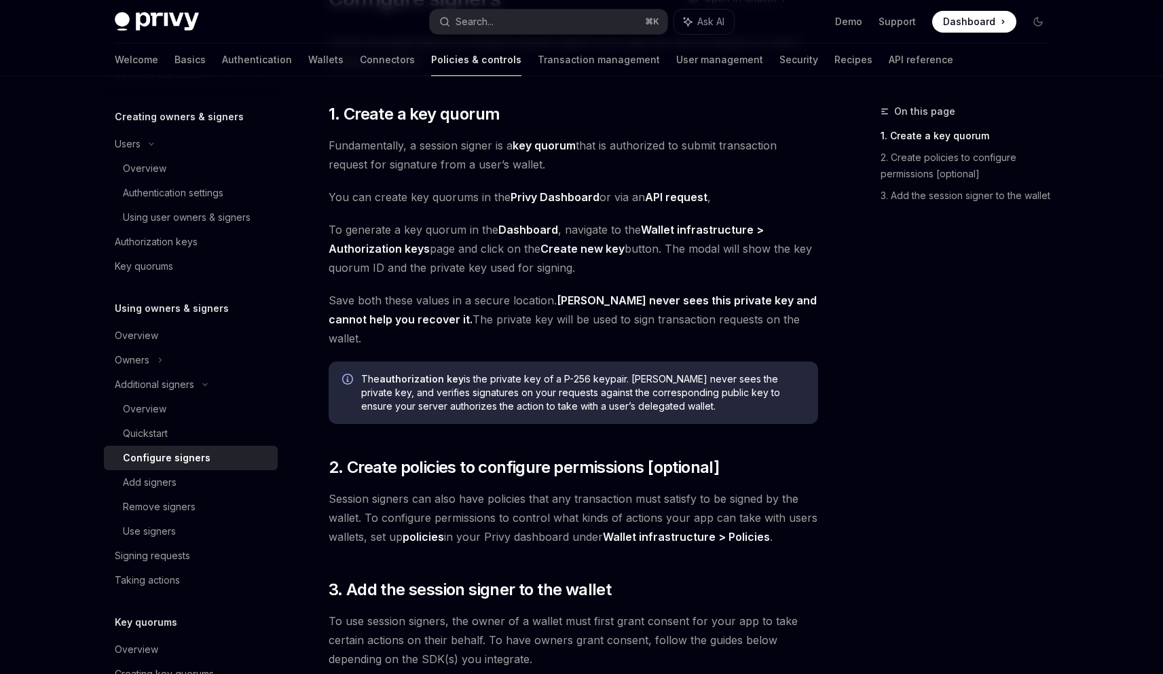
scroll to position [252, 0]
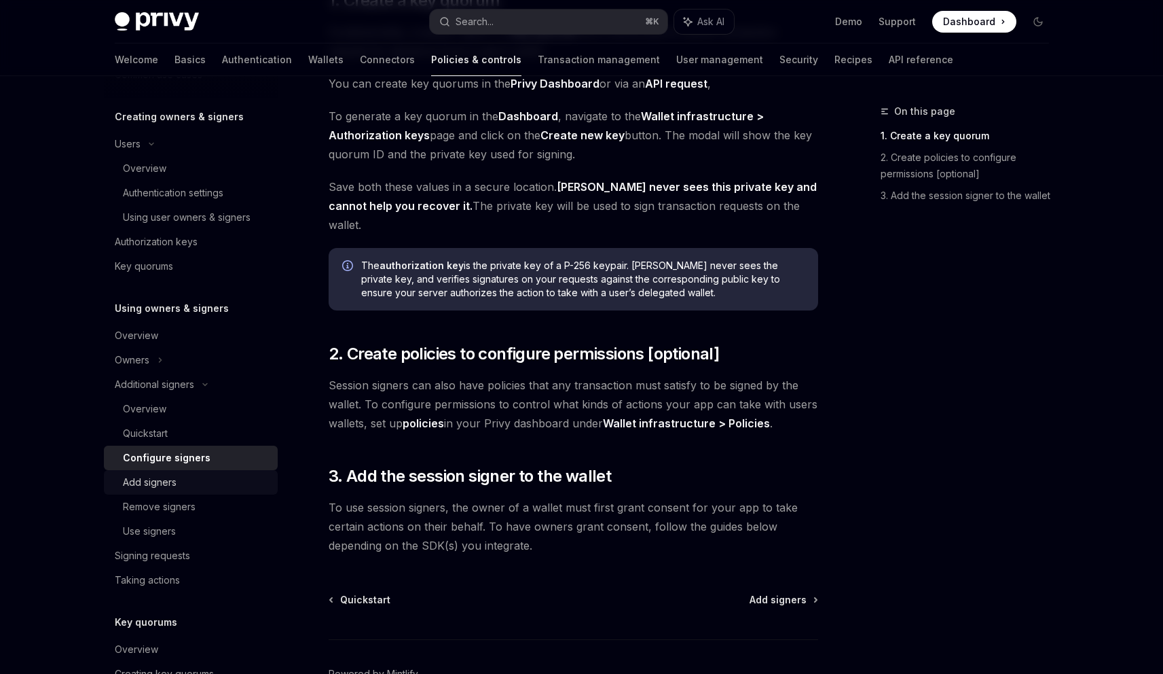
click at [159, 486] on div "Add signers" at bounding box center [150, 482] width 54 height 16
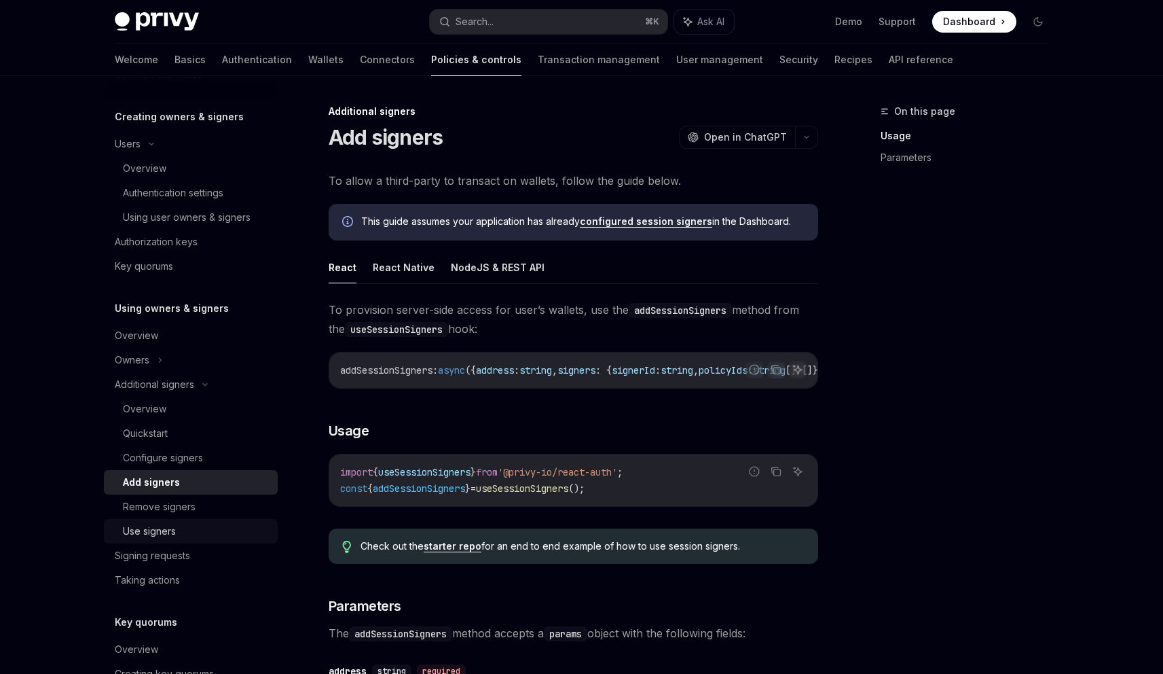
click at [143, 537] on div "Use signers" at bounding box center [149, 531] width 53 height 16
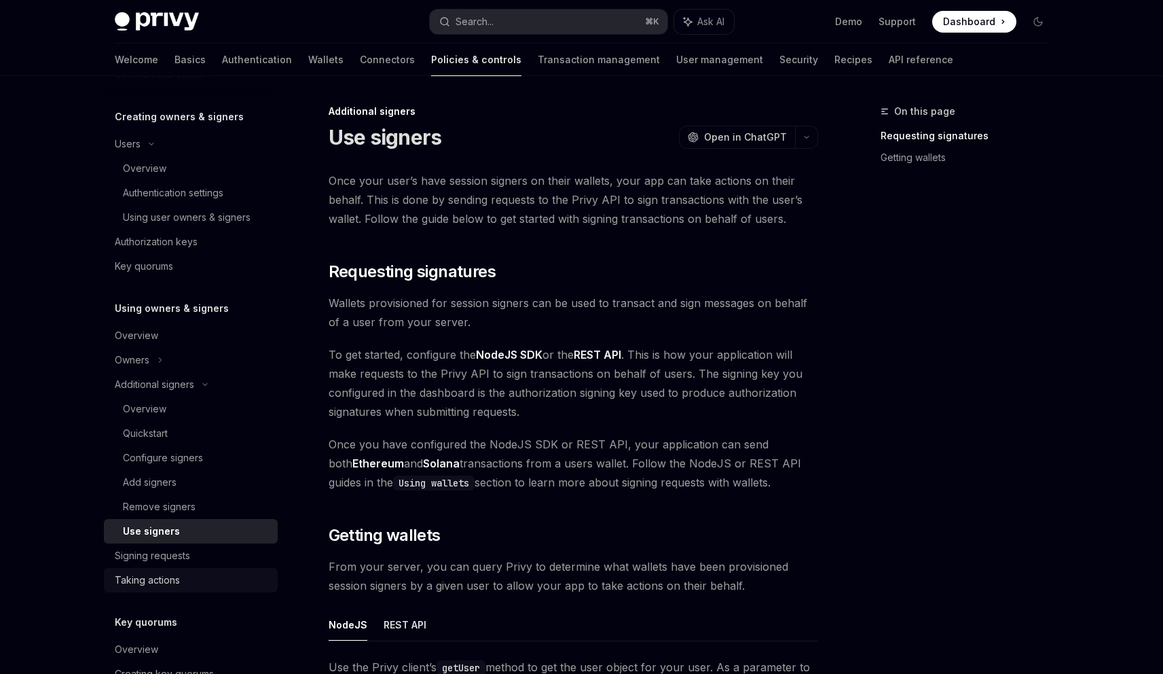
click at [163, 582] on div "Taking actions" at bounding box center [147, 580] width 65 height 16
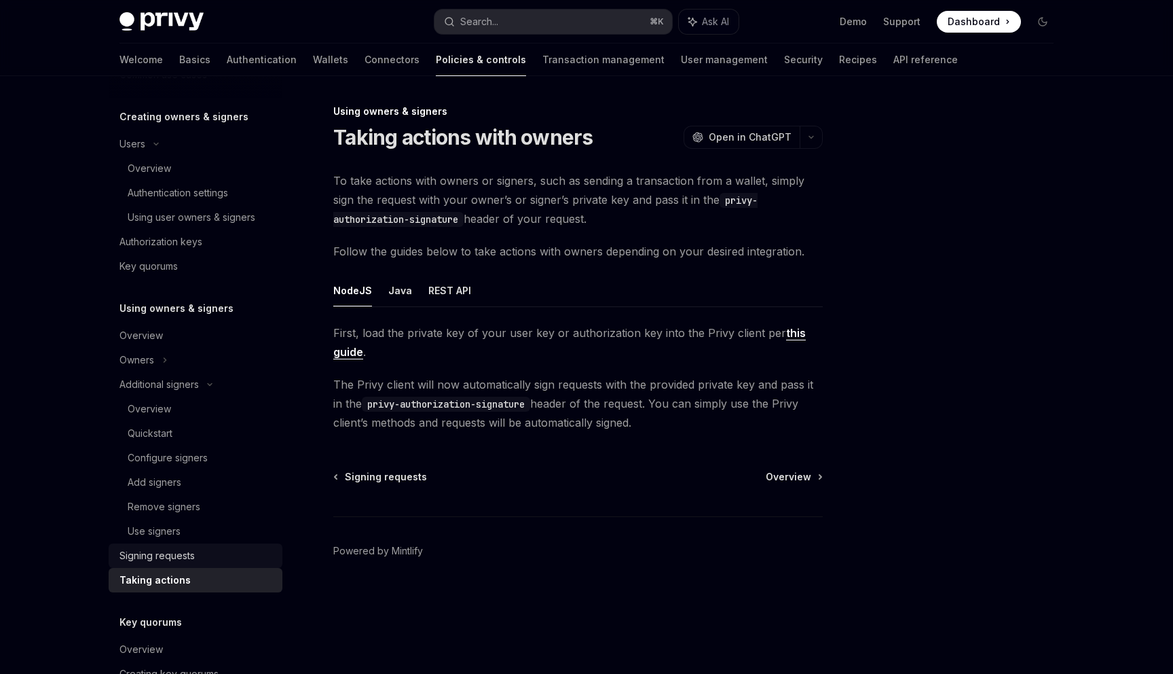
click at [148, 563] on div "Signing requests" at bounding box center [156, 555] width 75 height 16
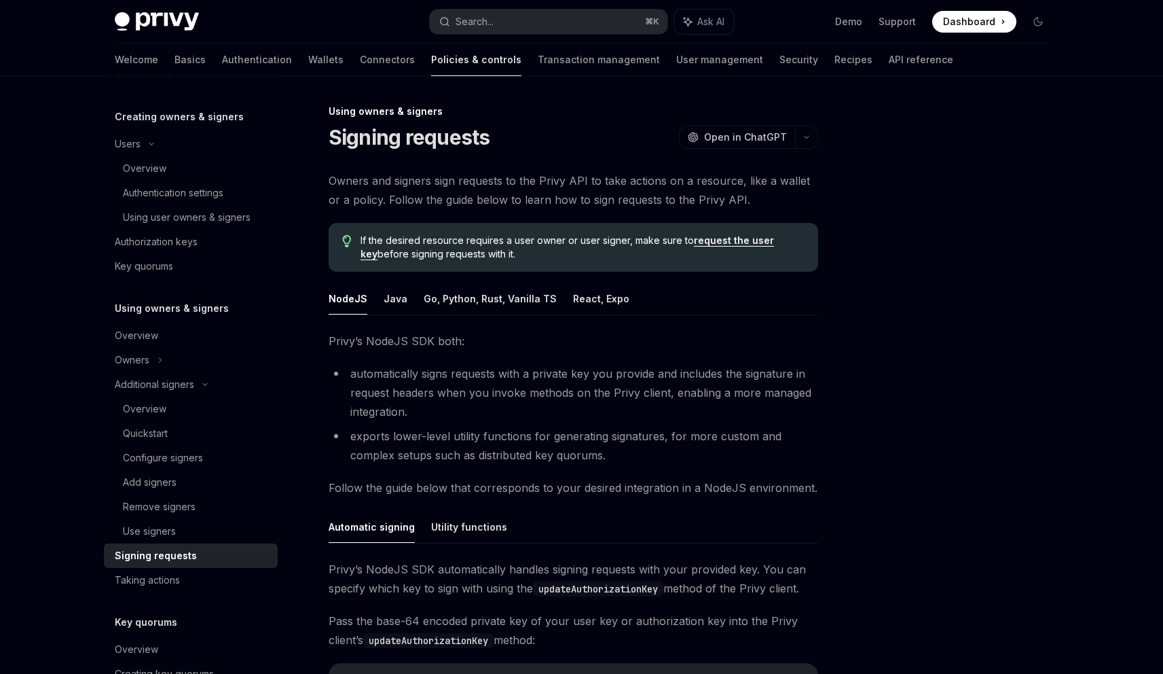
scroll to position [109, 0]
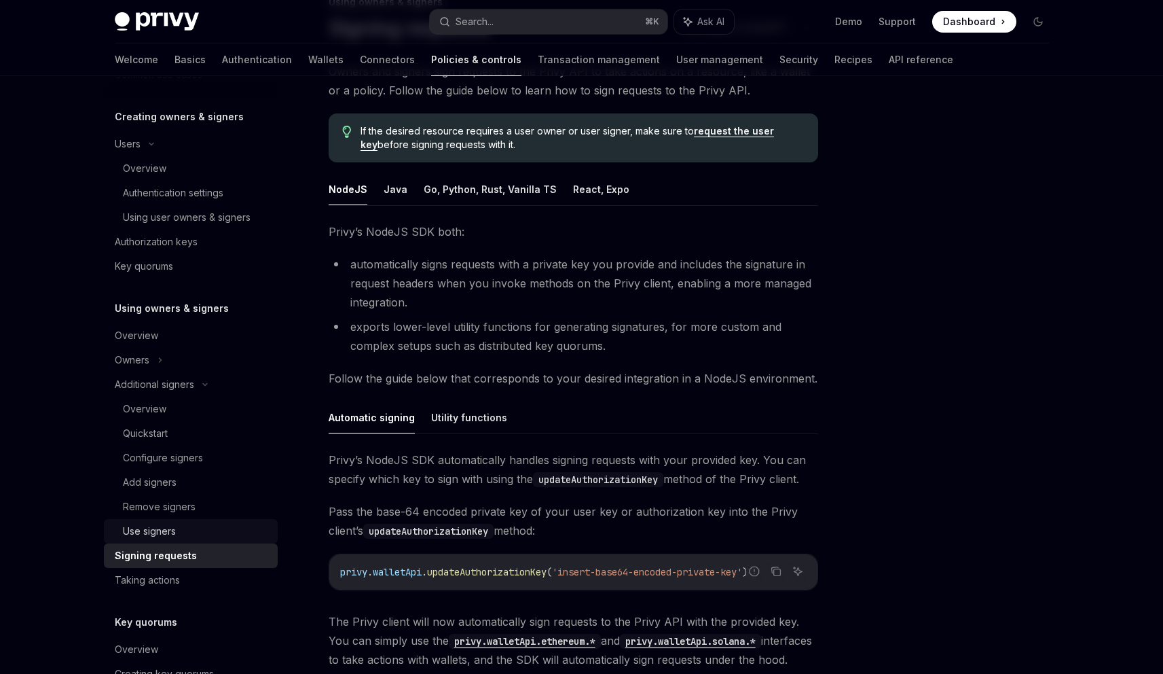
click at [151, 530] on div "Use signers" at bounding box center [149, 531] width 53 height 16
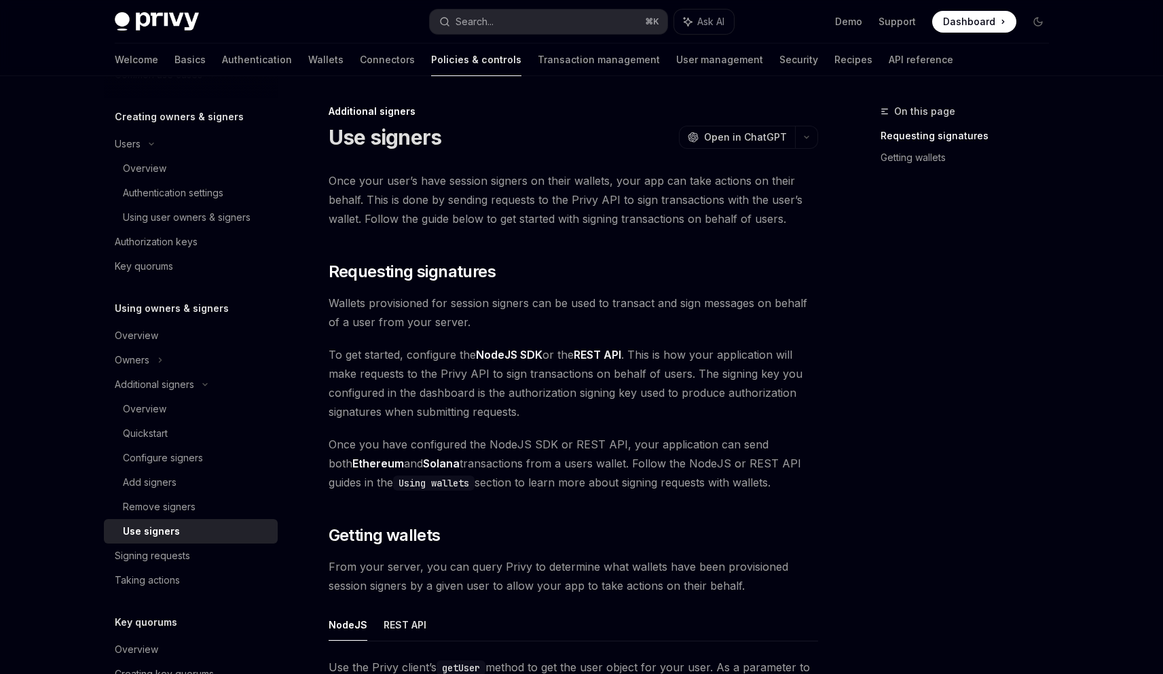
scroll to position [6, 0]
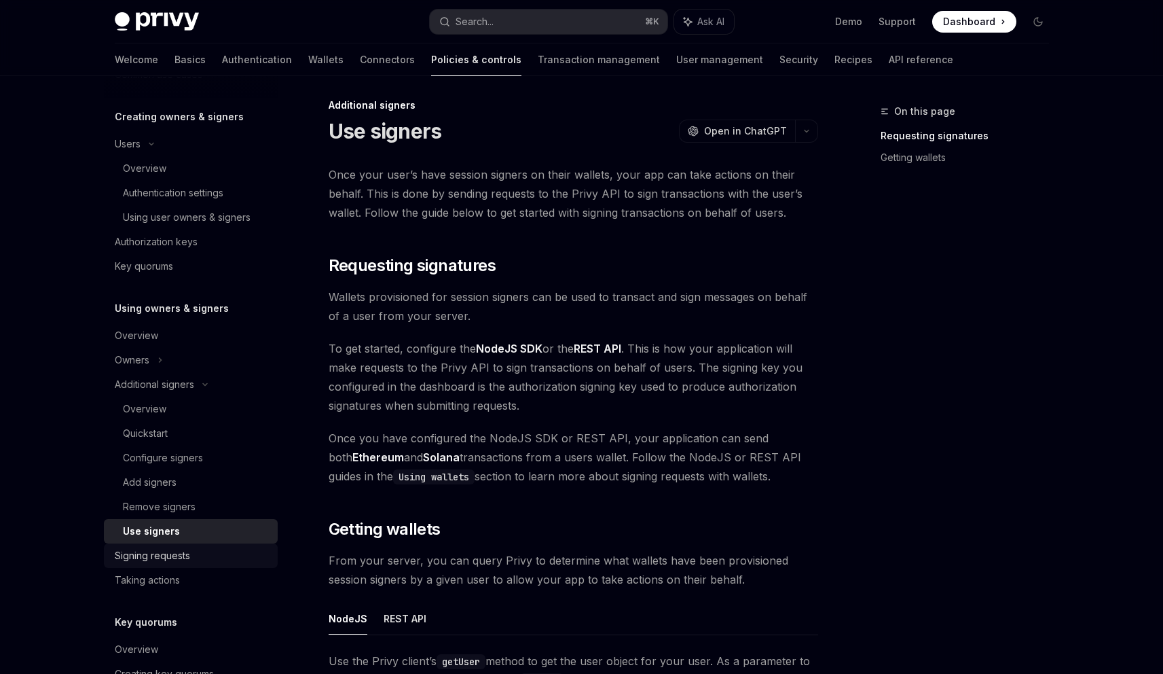
click at [164, 557] on div "Signing requests" at bounding box center [152, 555] width 75 height 16
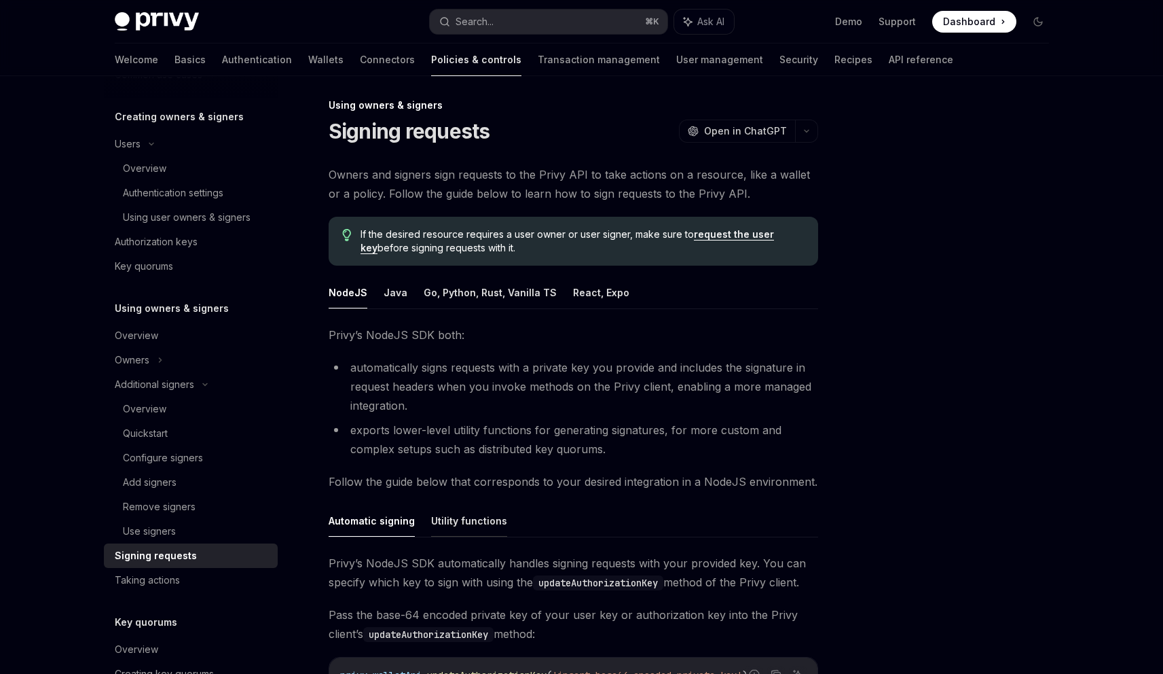
click at [469, 532] on button "Utility functions" at bounding box center [469, 520] width 76 height 32
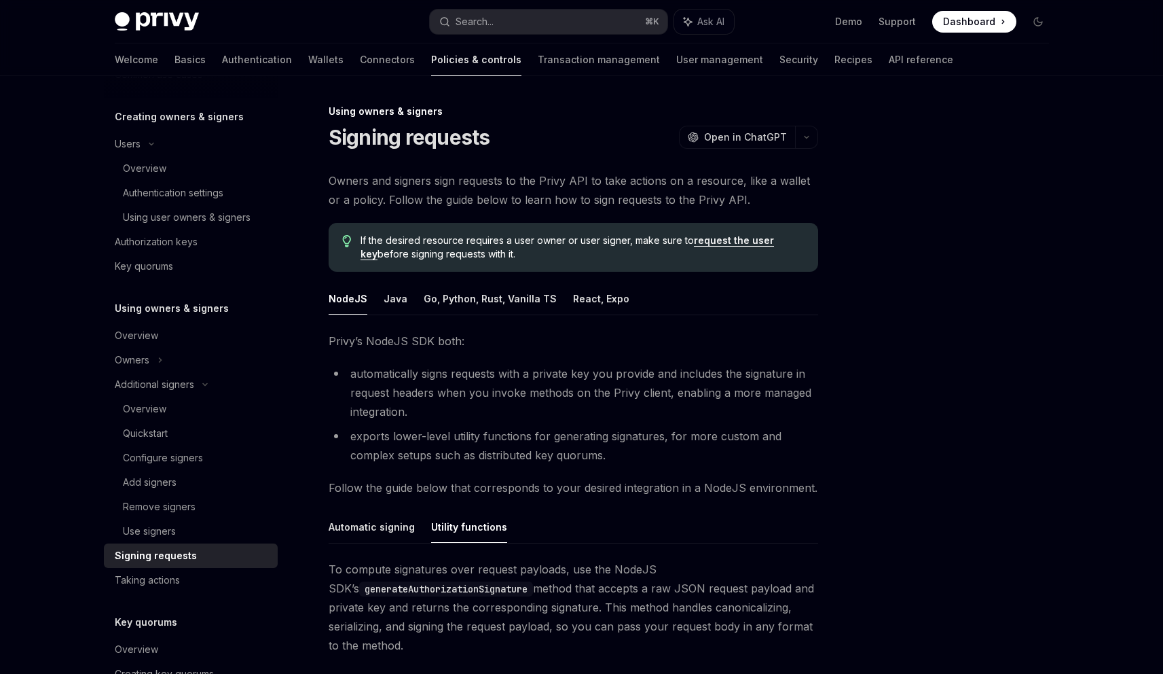
click at [774, 240] on link "request the user key" at bounding box center [567, 247] width 413 height 26
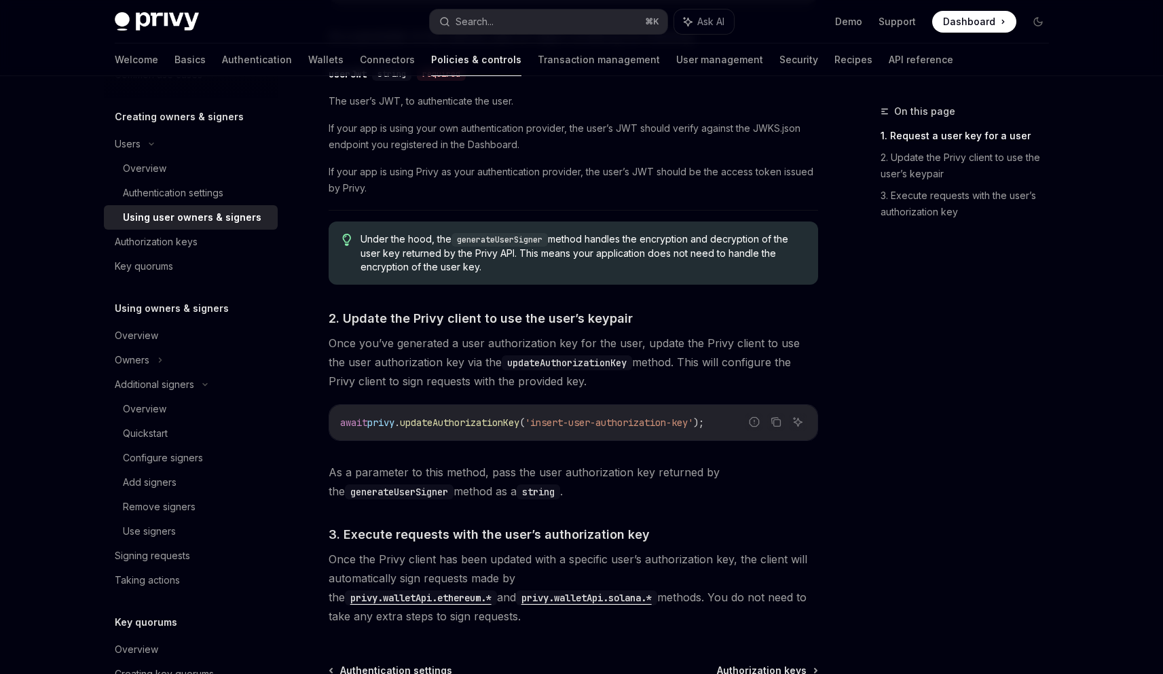
scroll to position [902, 0]
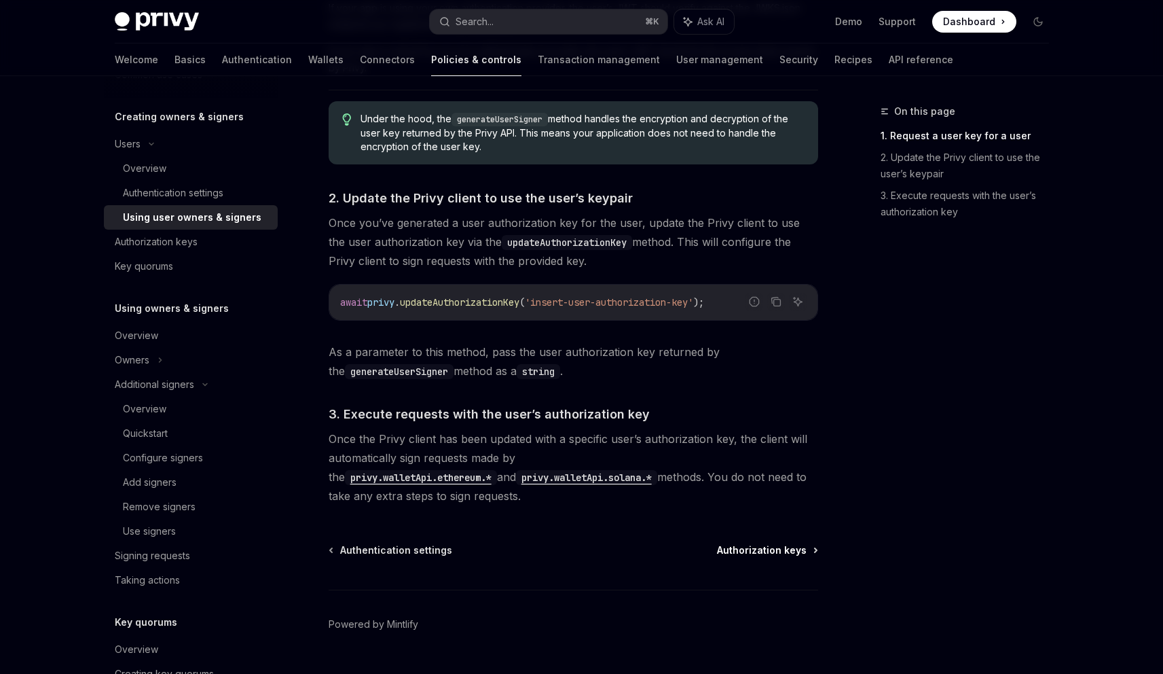
click at [781, 549] on span "Authorization keys" at bounding box center [762, 550] width 90 height 14
type textarea "*"
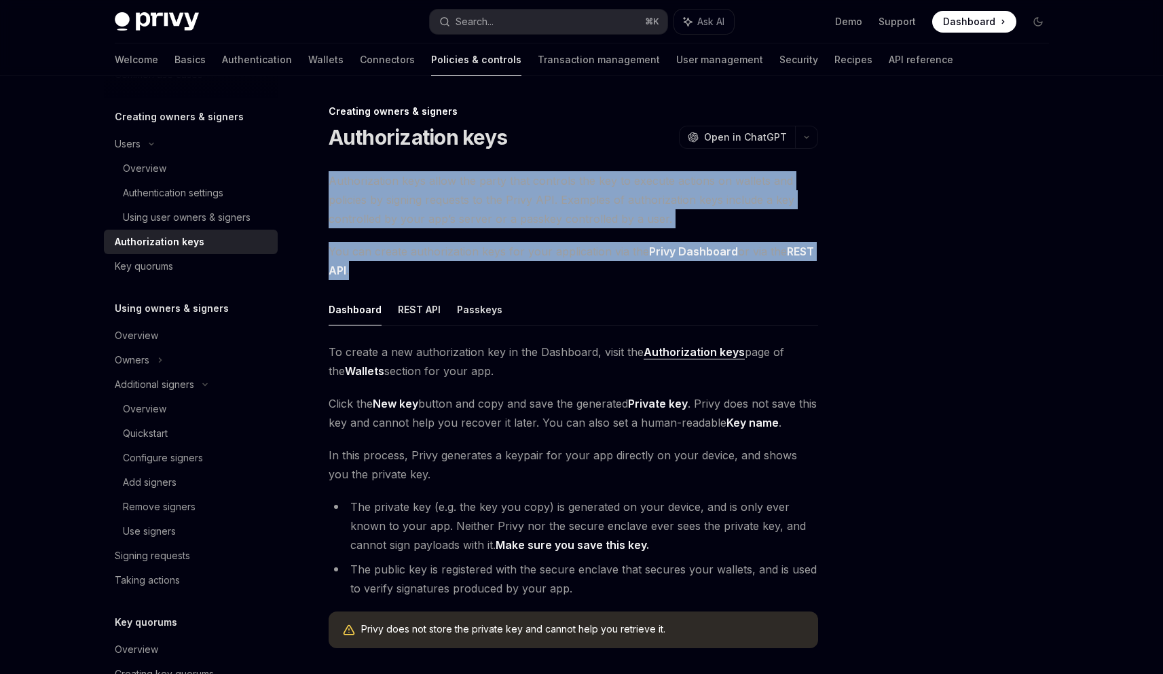
drag, startPoint x: 368, startPoint y: 268, endPoint x: 320, endPoint y: 169, distance: 110.2
click at [320, 169] on div "Creating owners & signers Authorization keys OpenAI Open in ChatGPT OpenAI Open…" at bounding box center [446, 481] width 750 height 757
copy div "Authorization keys allow the party that controls the key to execute actions on …"
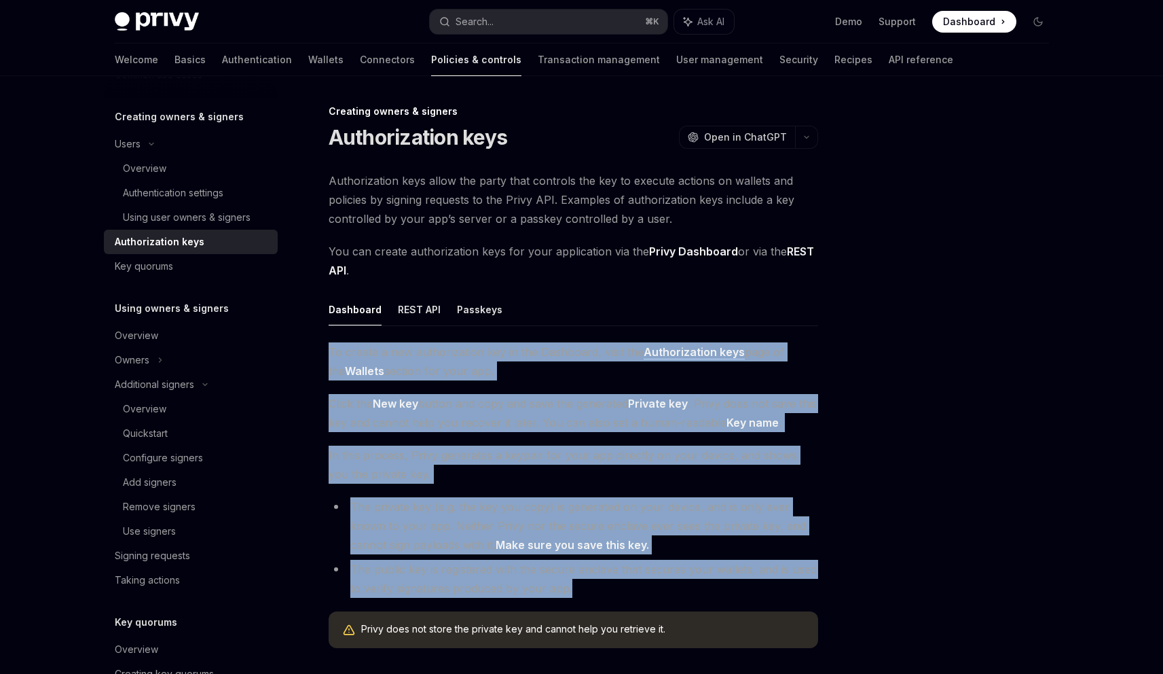
drag, startPoint x: 582, startPoint y: 592, endPoint x: 329, endPoint y: 354, distance: 347.8
click at [329, 354] on div "To create a new authorization key in the Dashboard, visit the Authorization key…" at bounding box center [574, 500] width 490 height 316
copy div "To create a new authorization key in the Dashboard, visit the Authorization key…"
click at [500, 28] on button "Search... ⌘ K" at bounding box center [549, 22] width 238 height 24
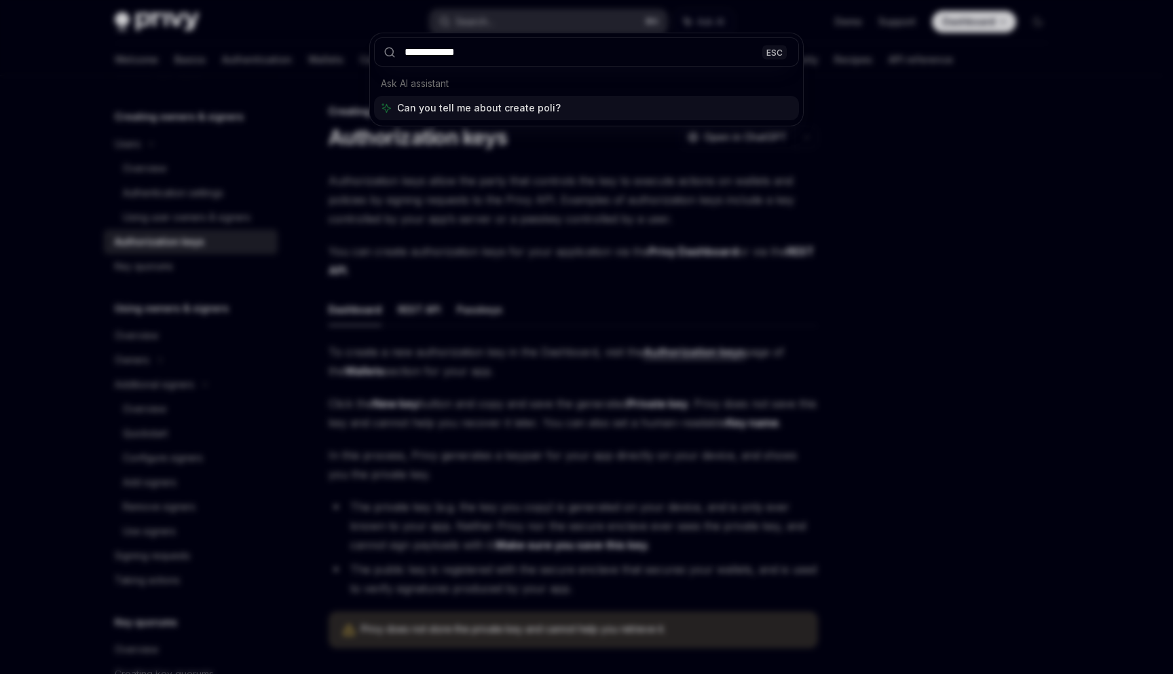
type input "**********"
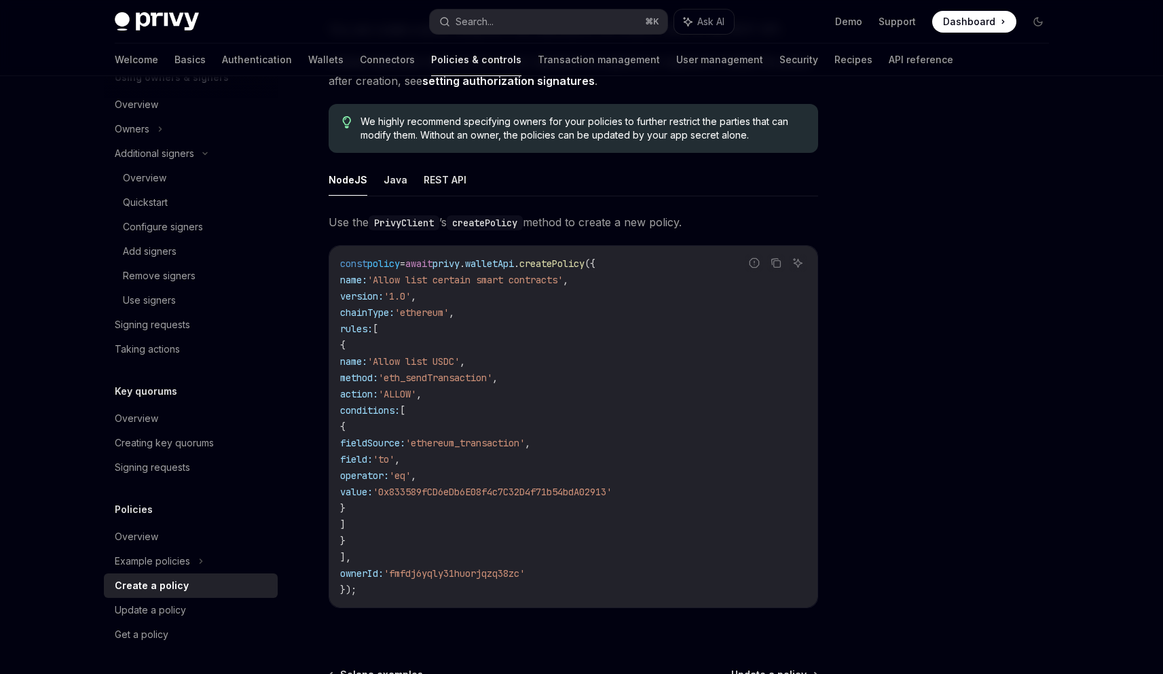
scroll to position [156, 0]
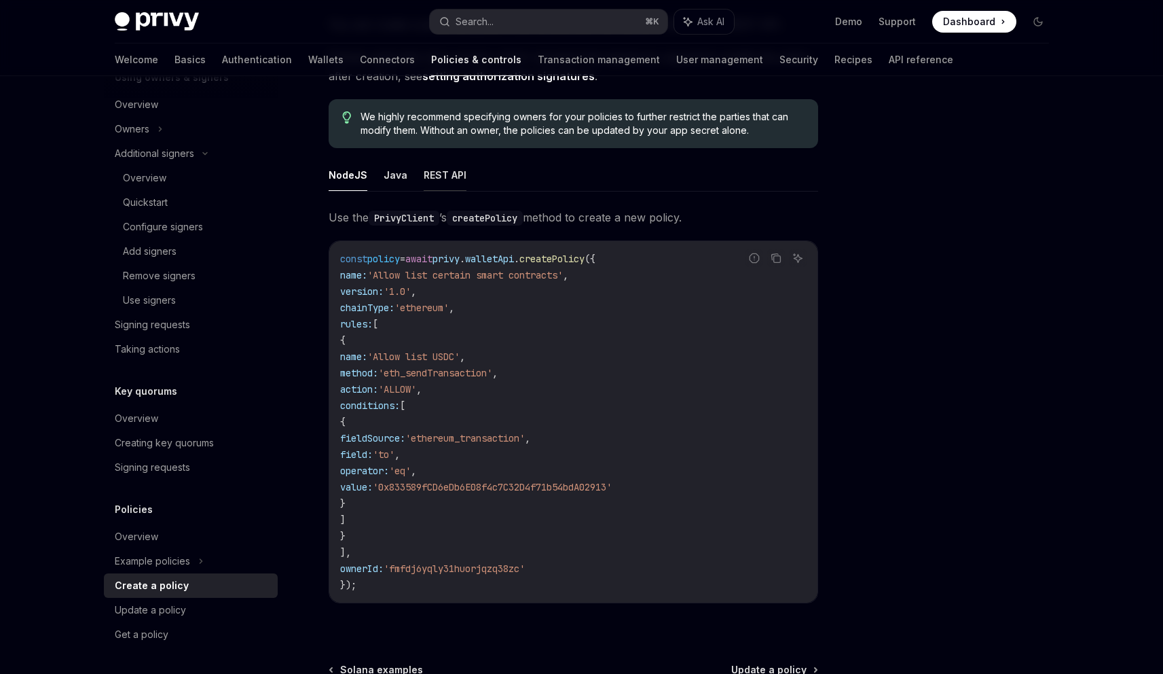
click at [424, 184] on button "REST API" at bounding box center [445, 175] width 43 height 32
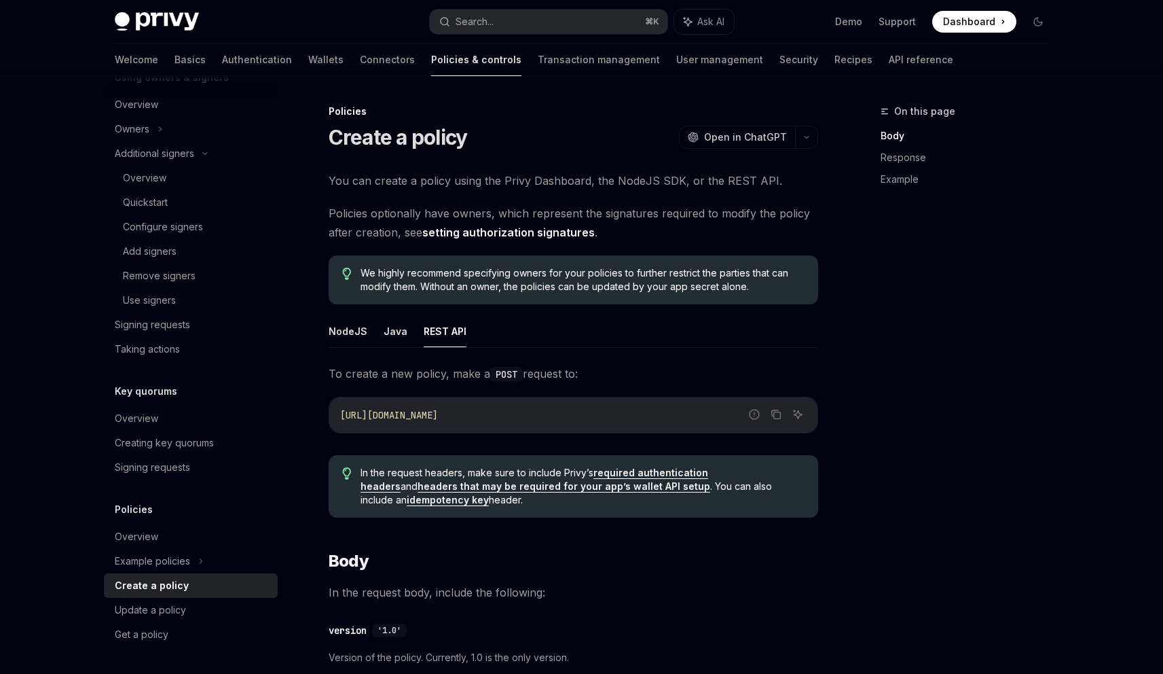
scroll to position [12, 0]
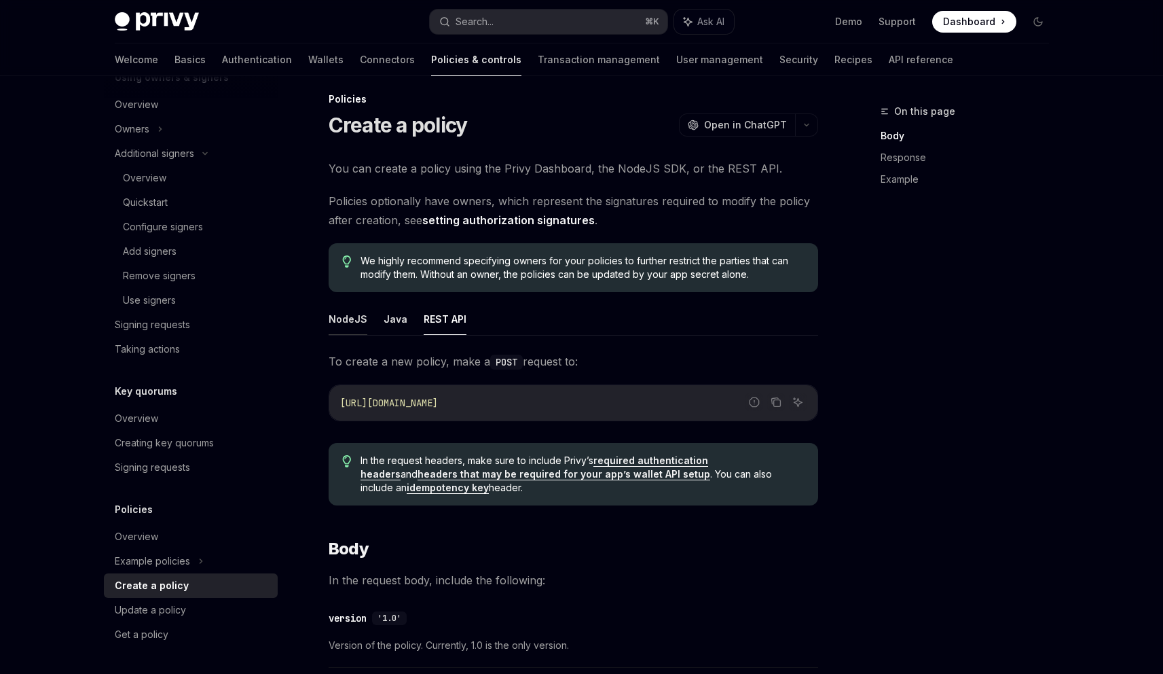
click at [346, 323] on button "NodeJS" at bounding box center [348, 319] width 39 height 32
type textarea "*"
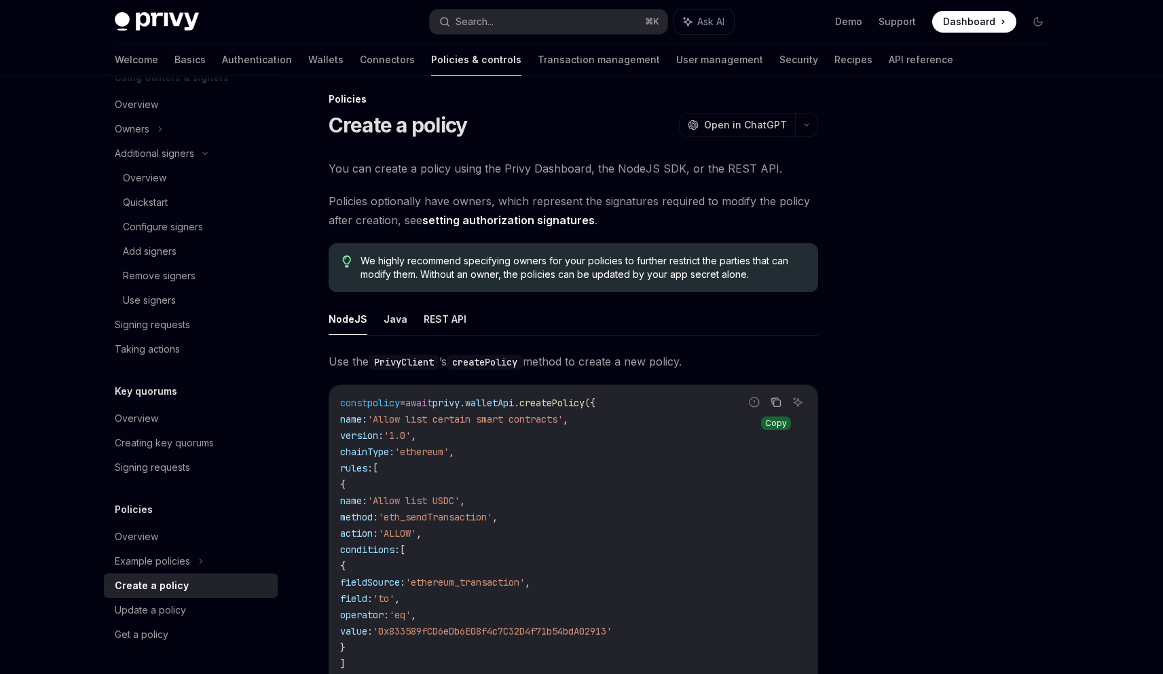
click at [777, 404] on icon "Copy the contents from the code block" at bounding box center [776, 402] width 11 height 11
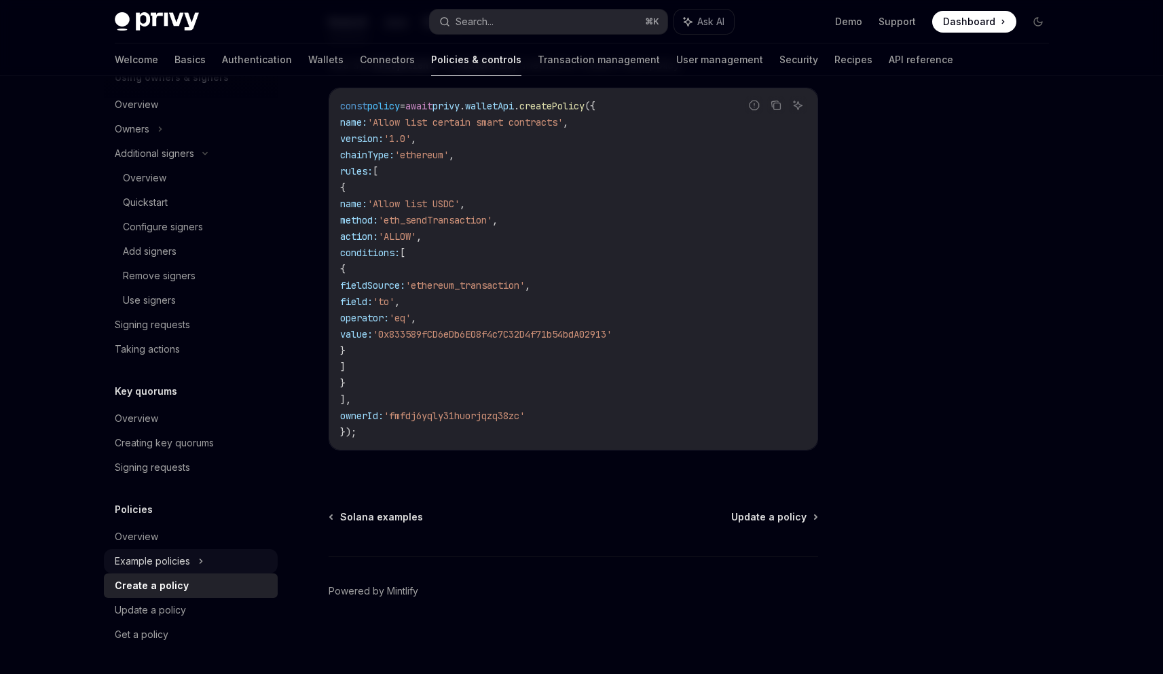
scroll to position [308, 0]
click at [181, 564] on div "Example policies" at bounding box center [152, 561] width 75 height 16
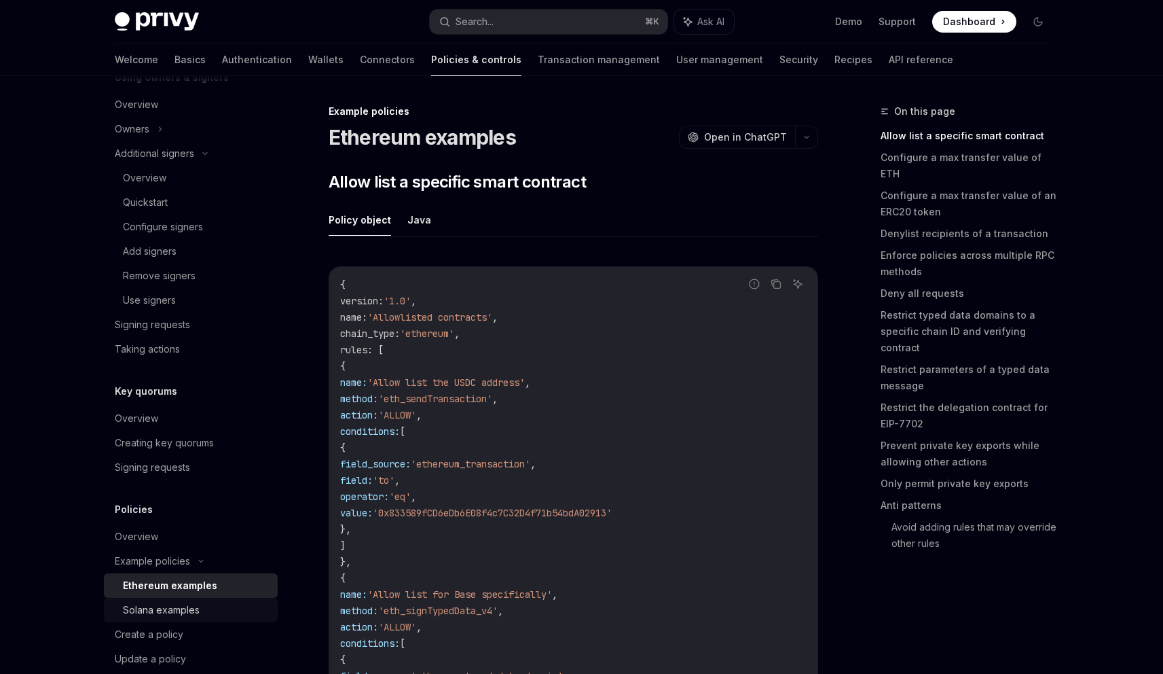
click at [179, 605] on div "Solana examples" at bounding box center [161, 610] width 77 height 16
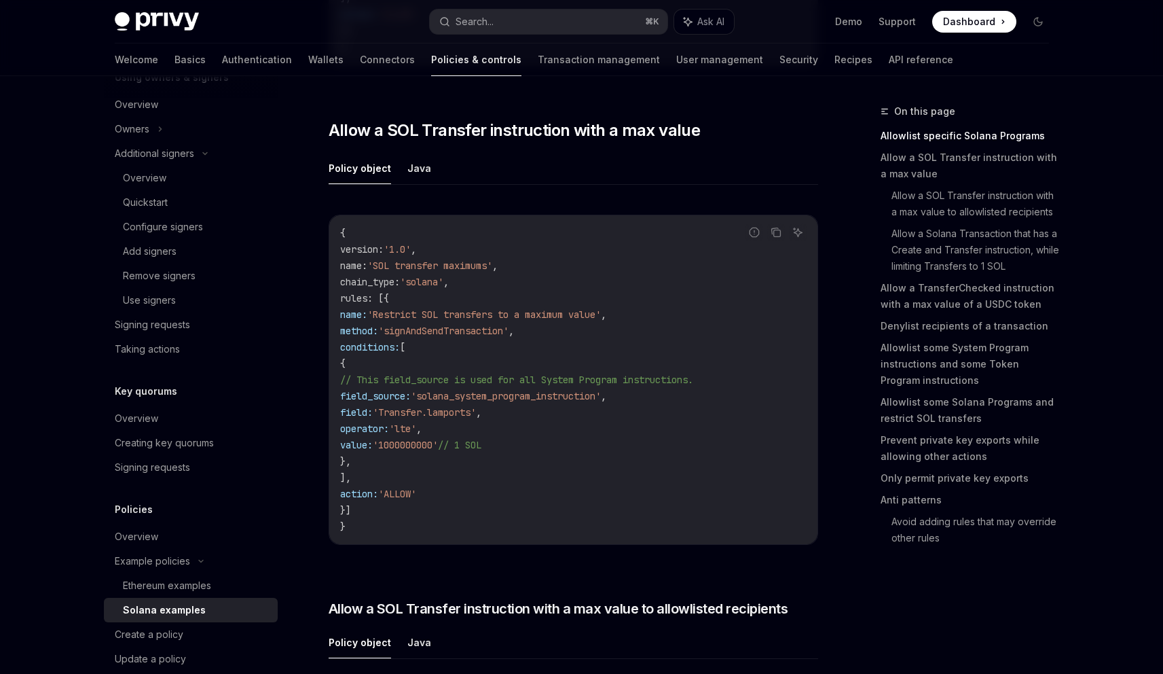
scroll to position [739, 0]
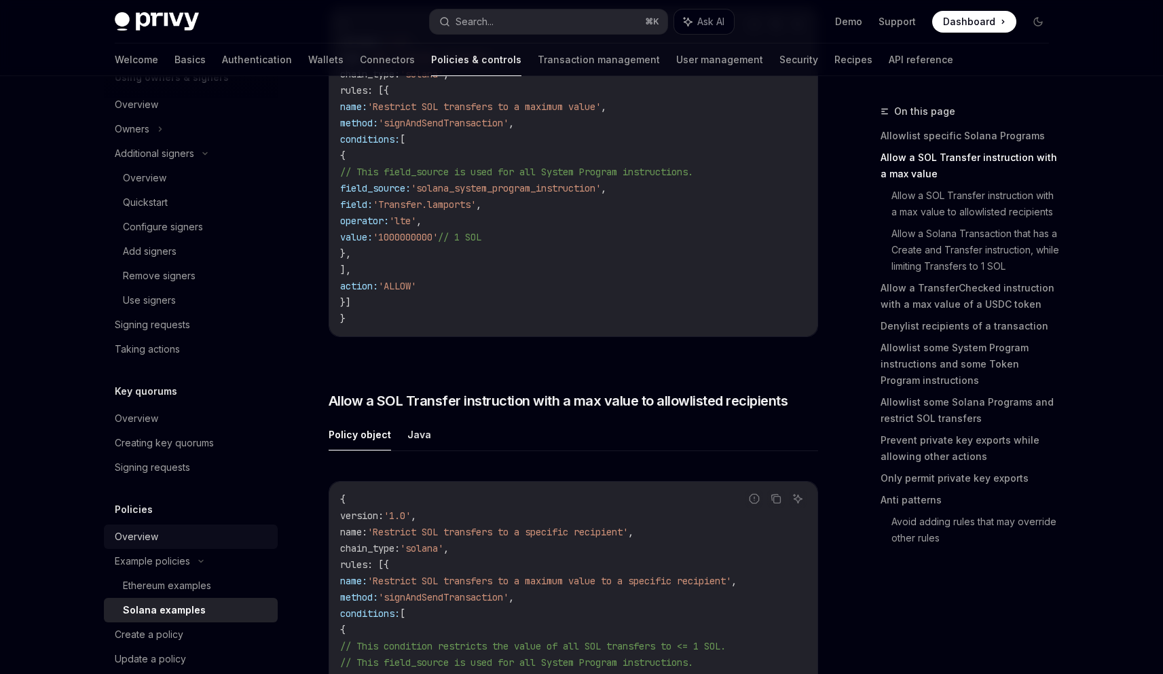
click at [143, 534] on div "Overview" at bounding box center [136, 536] width 43 height 16
type textarea "*"
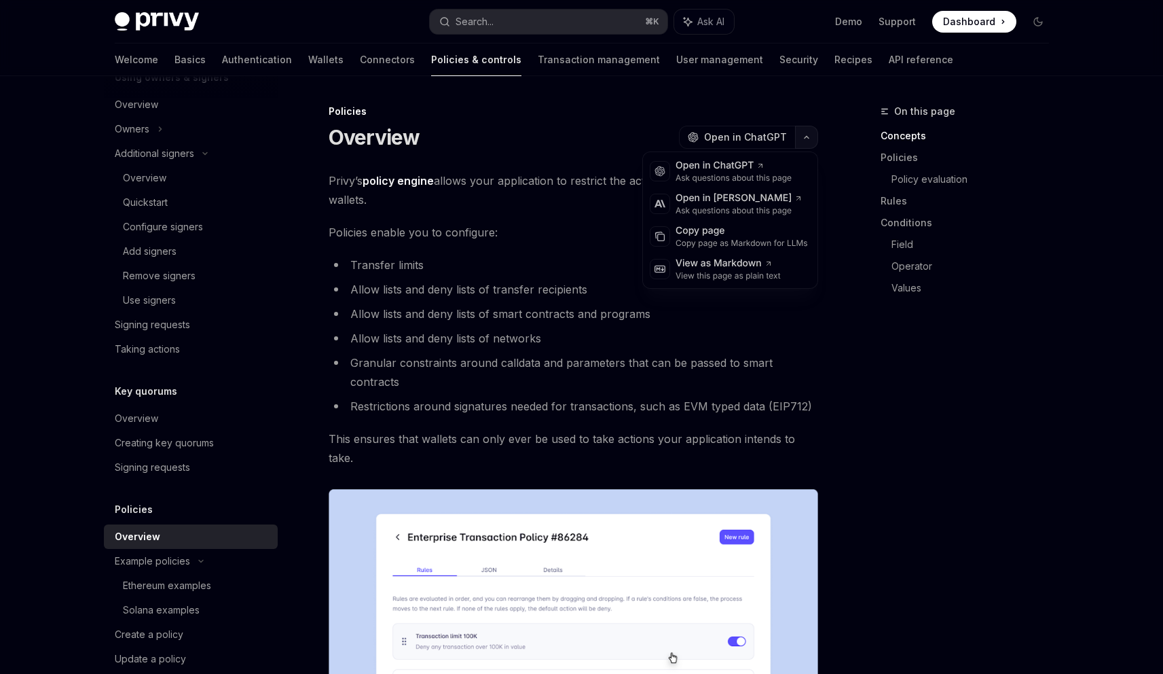
click at [804, 133] on button "button" at bounding box center [806, 137] width 23 height 23
click at [680, 230] on div "Copy page" at bounding box center [742, 231] width 132 height 14
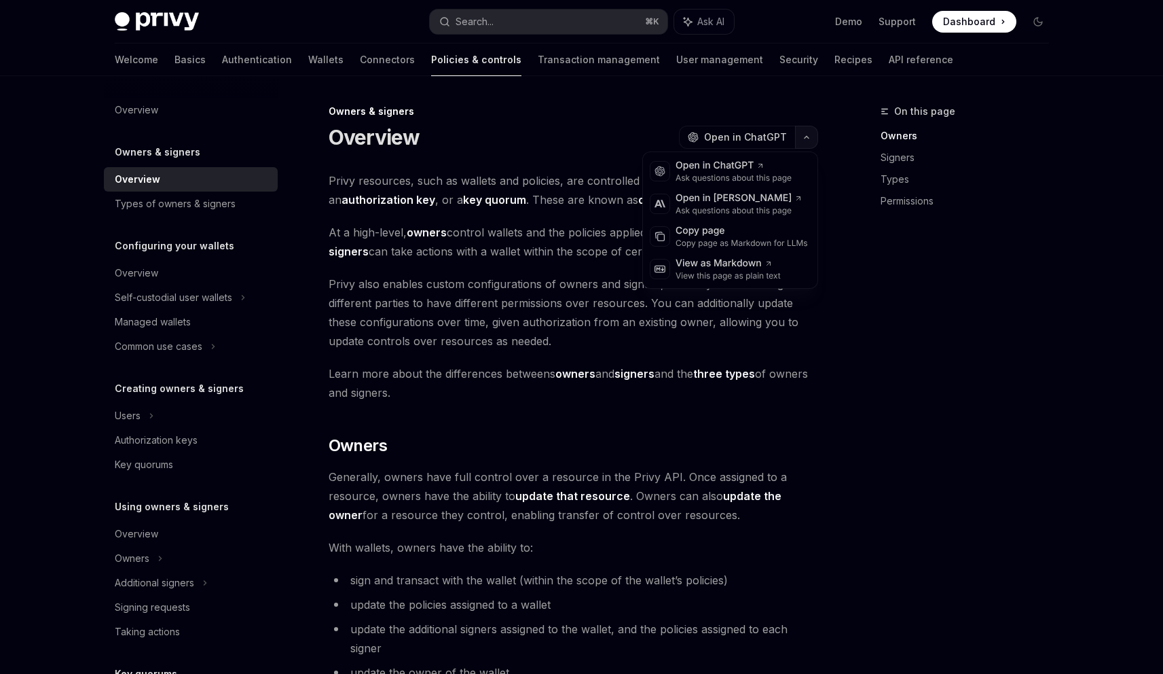
click at [811, 137] on icon "button" at bounding box center [806, 136] width 16 height 5
click at [711, 235] on div "Copy page" at bounding box center [742, 231] width 132 height 14
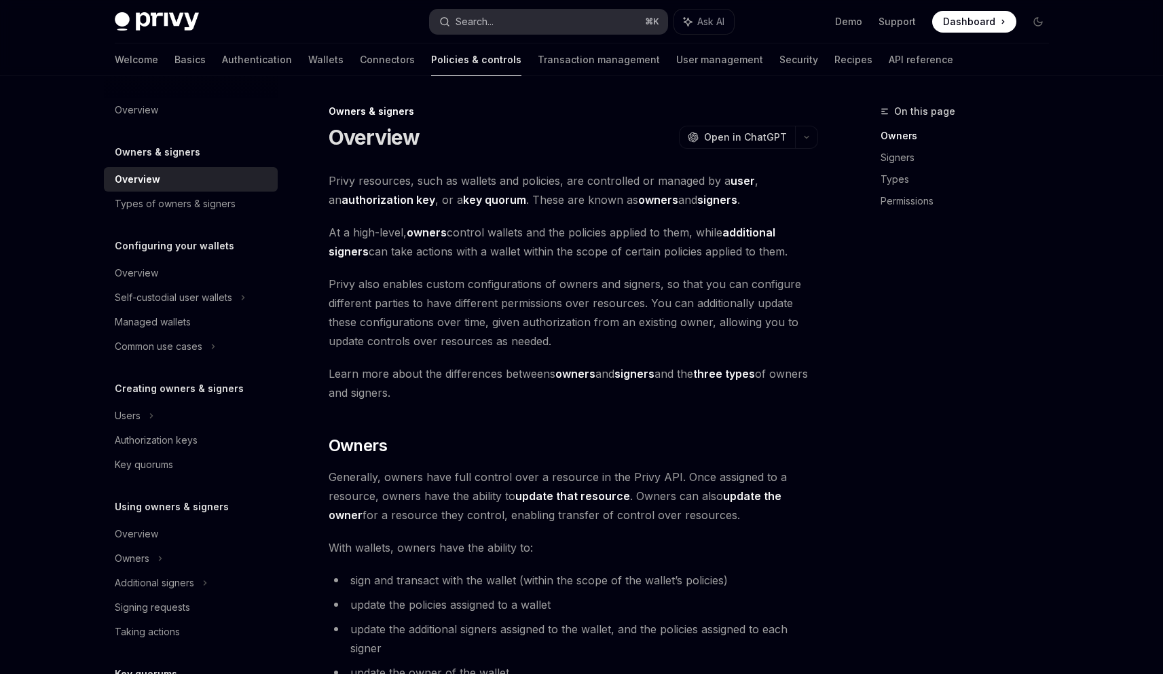
click at [491, 23] on div "Search..." at bounding box center [475, 22] width 38 height 16
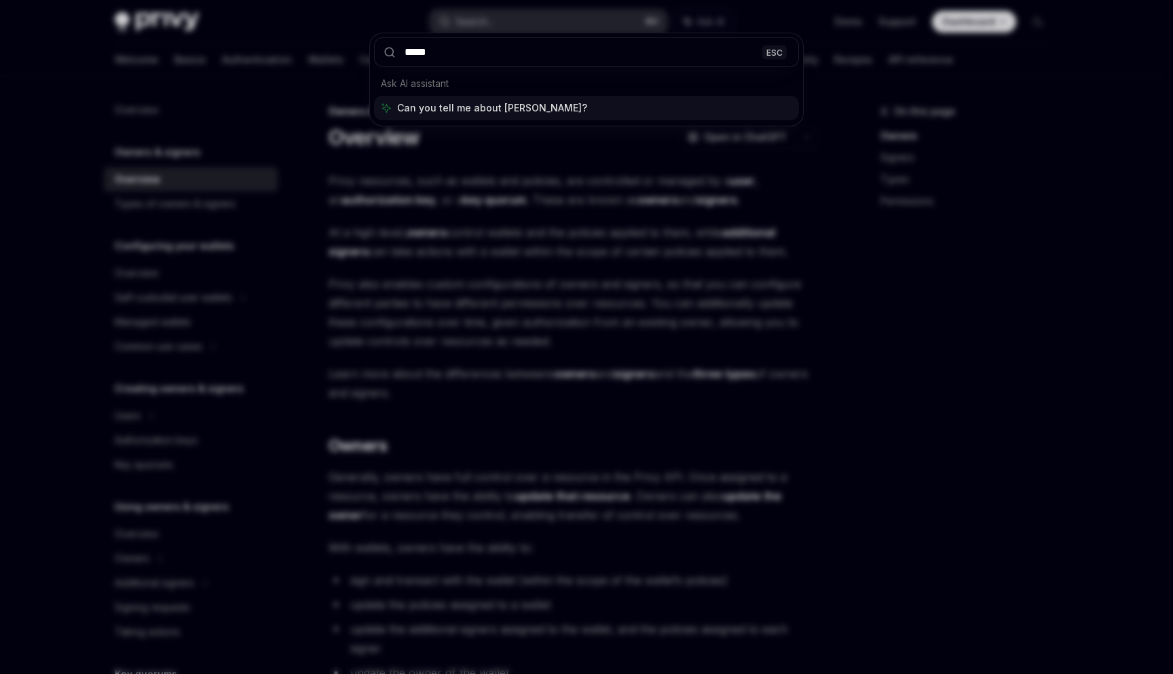
type input "******"
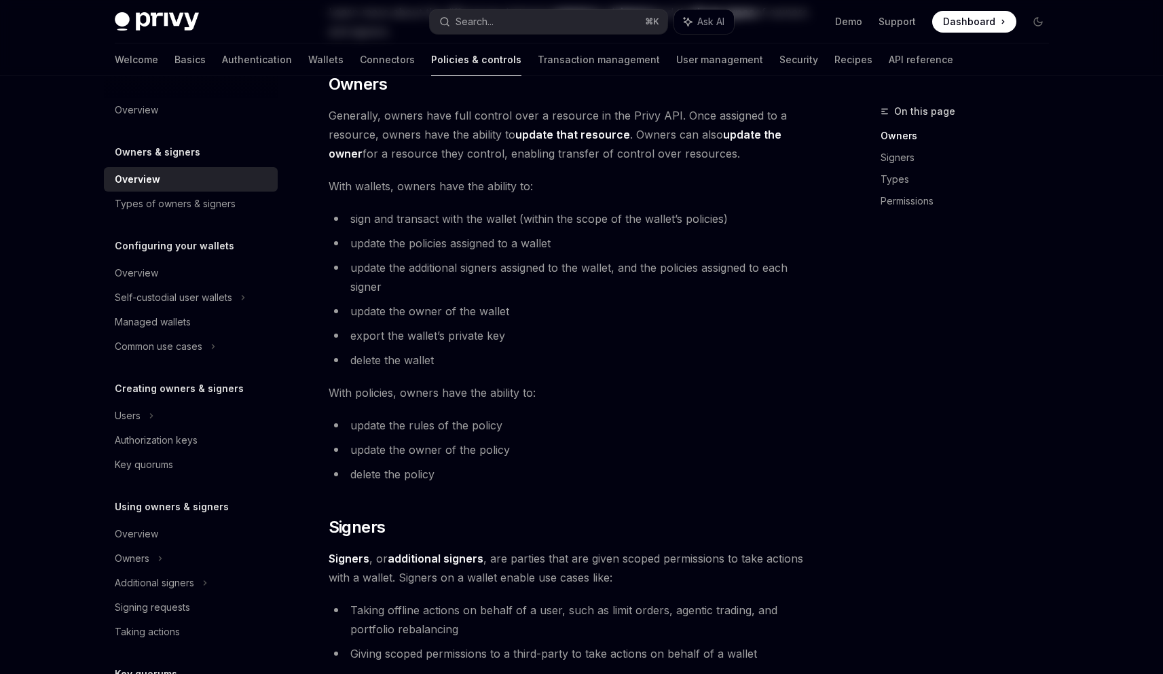
type textarea "*"
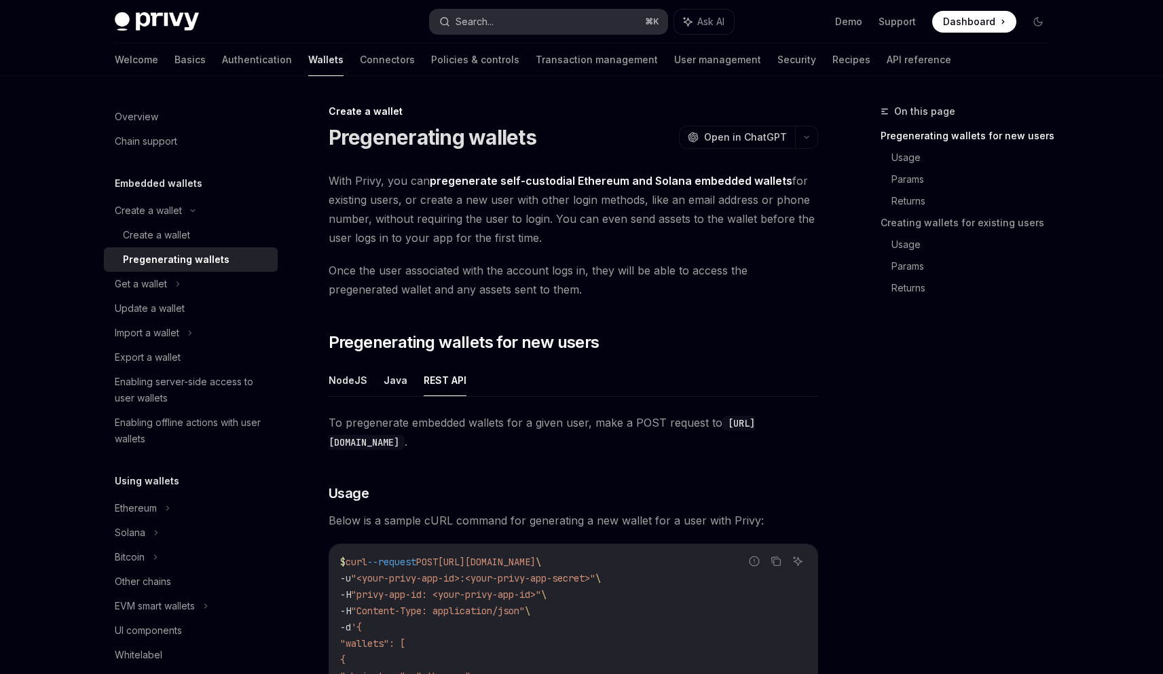
click at [489, 22] on div "Search..." at bounding box center [475, 22] width 38 height 16
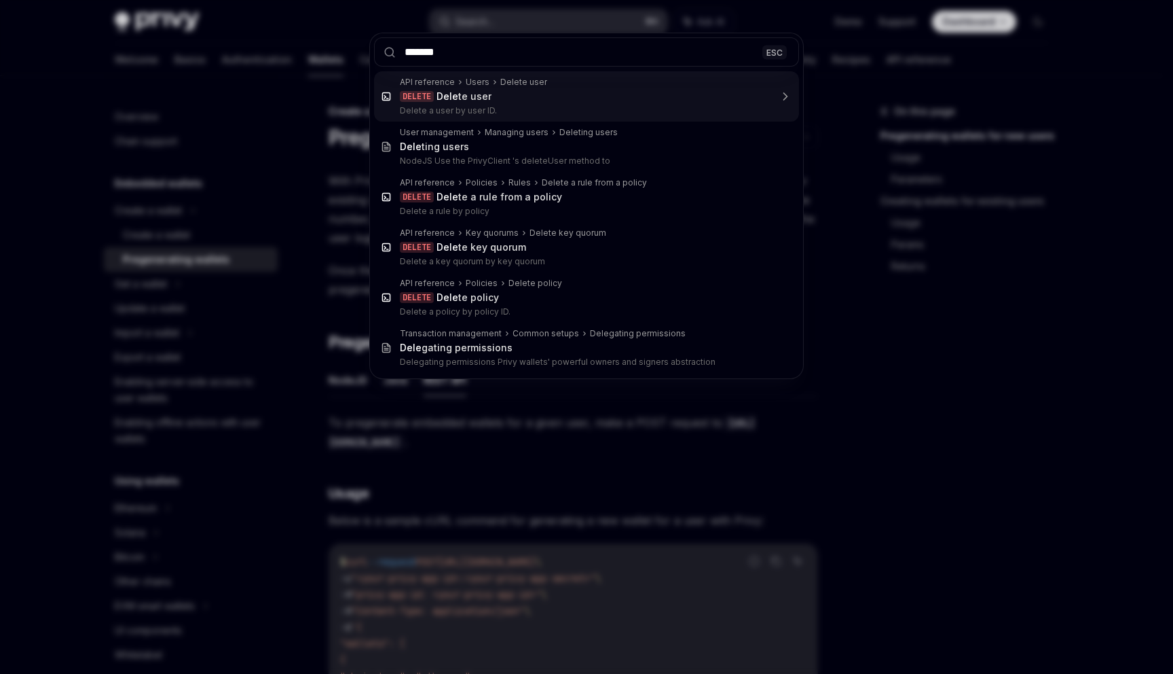
type input "********"
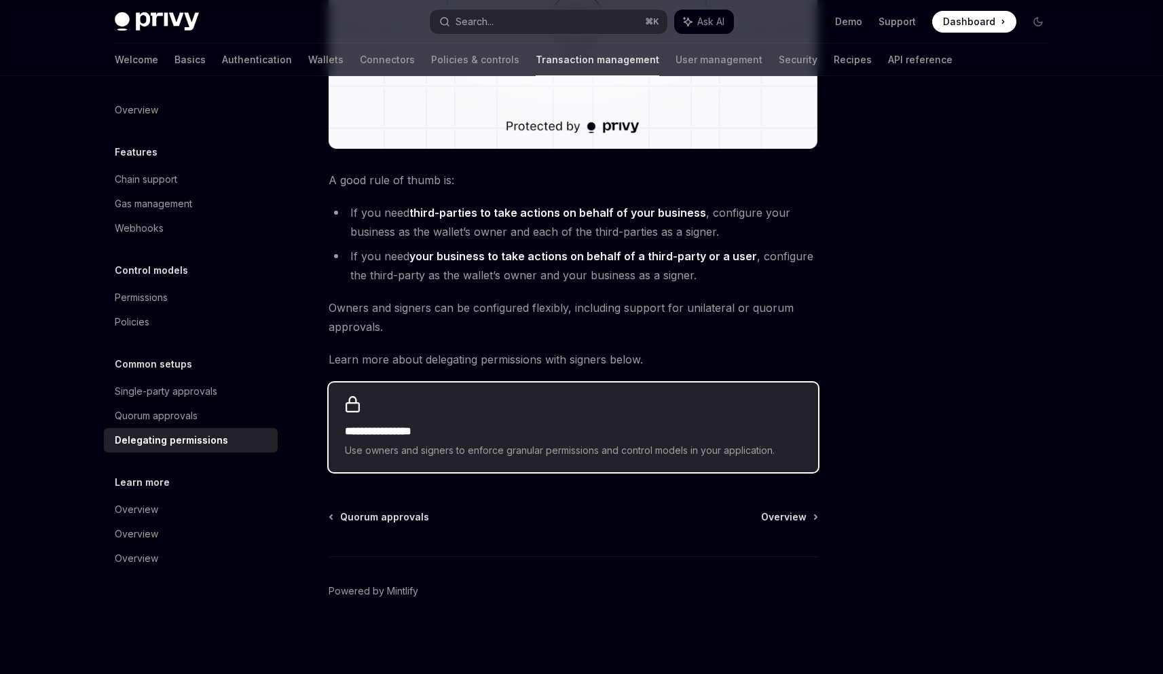
scroll to position [464, 0]
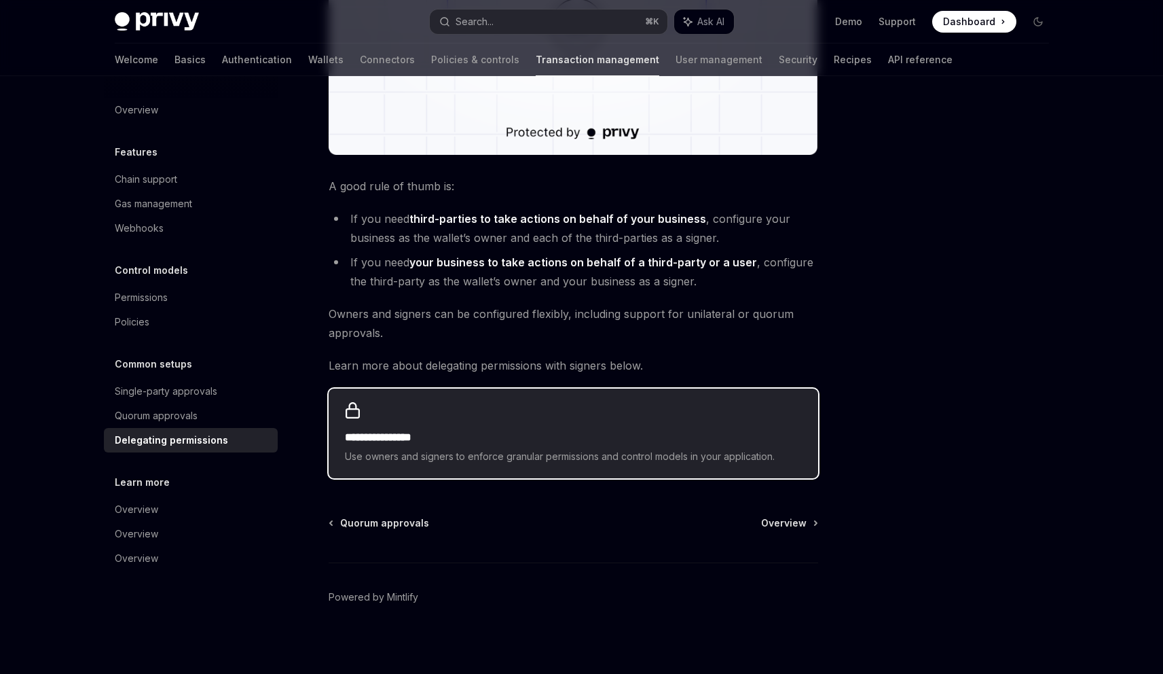
click at [534, 425] on div "**********" at bounding box center [574, 433] width 490 height 90
type textarea "*"
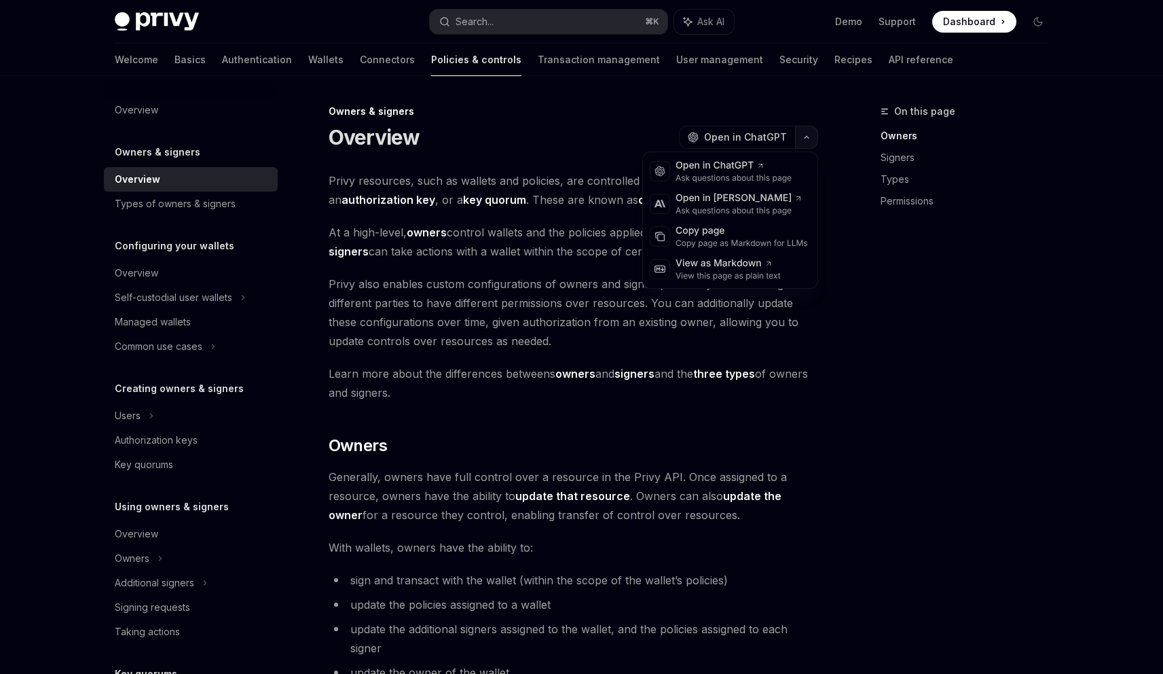
click at [812, 136] on icon "button" at bounding box center [806, 136] width 16 height 5
click at [700, 234] on div "Copy page" at bounding box center [742, 231] width 132 height 14
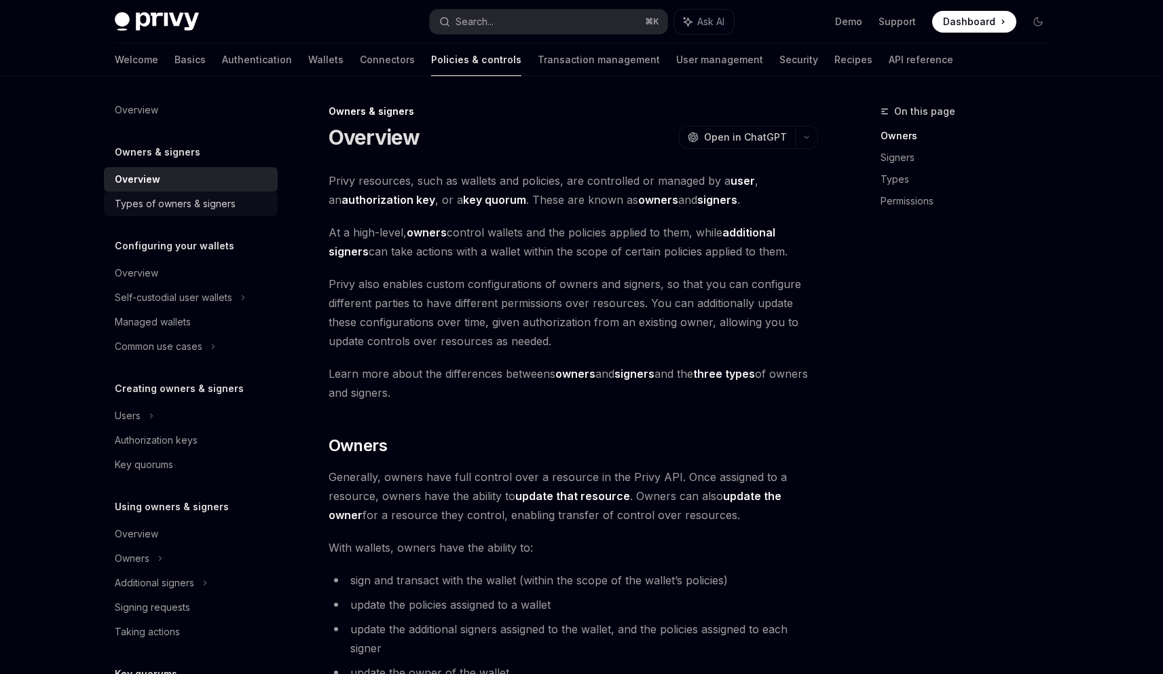
click at [200, 202] on div "Types of owners & signers" at bounding box center [175, 204] width 121 height 16
type textarea "*"
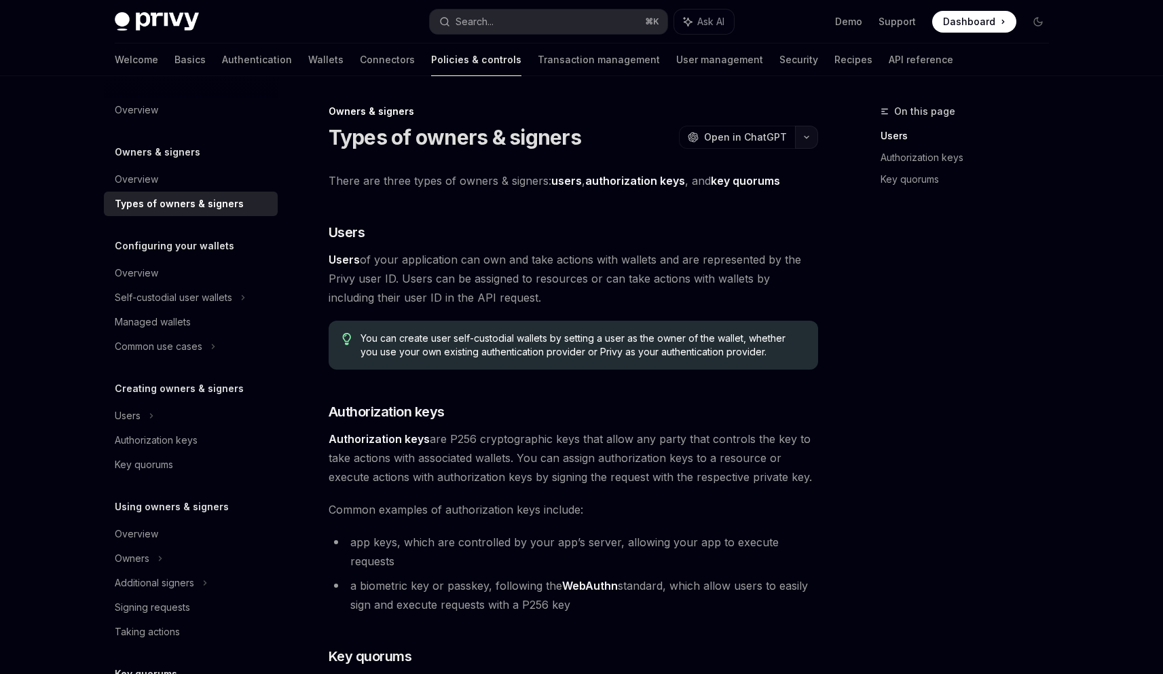
click at [806, 135] on icon "button" at bounding box center [806, 136] width 16 height 5
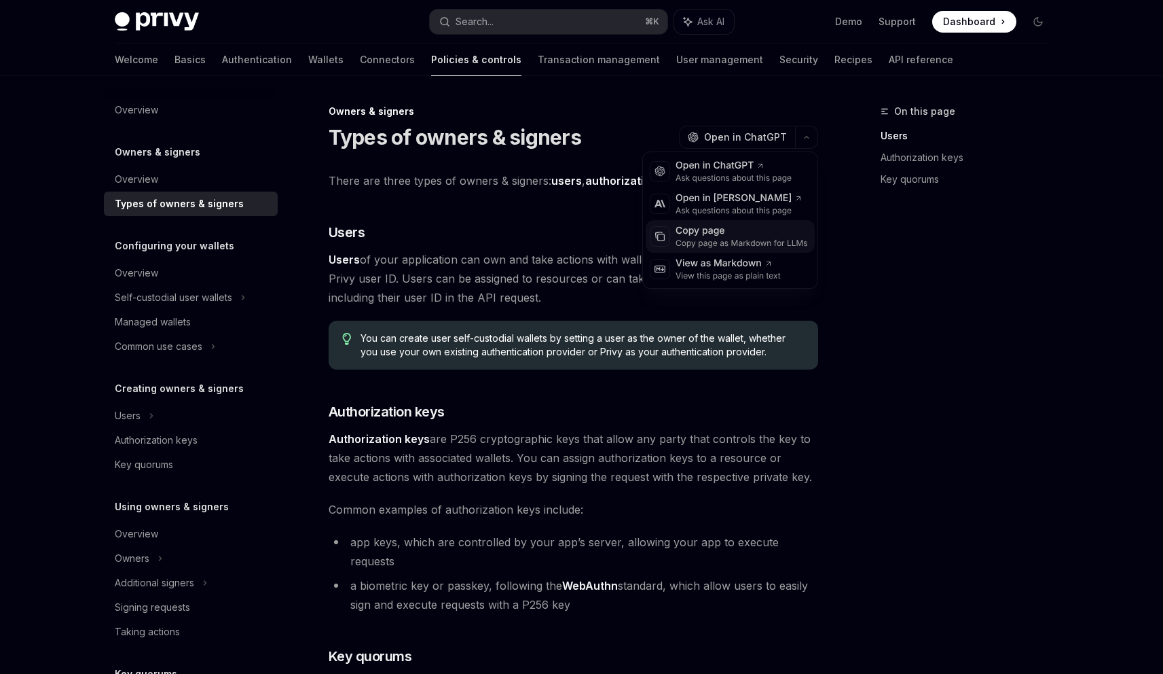
click at [721, 238] on div "Copy page as Markdown for LLMs" at bounding box center [742, 243] width 132 height 11
